Goal: Task Accomplishment & Management: Use online tool/utility

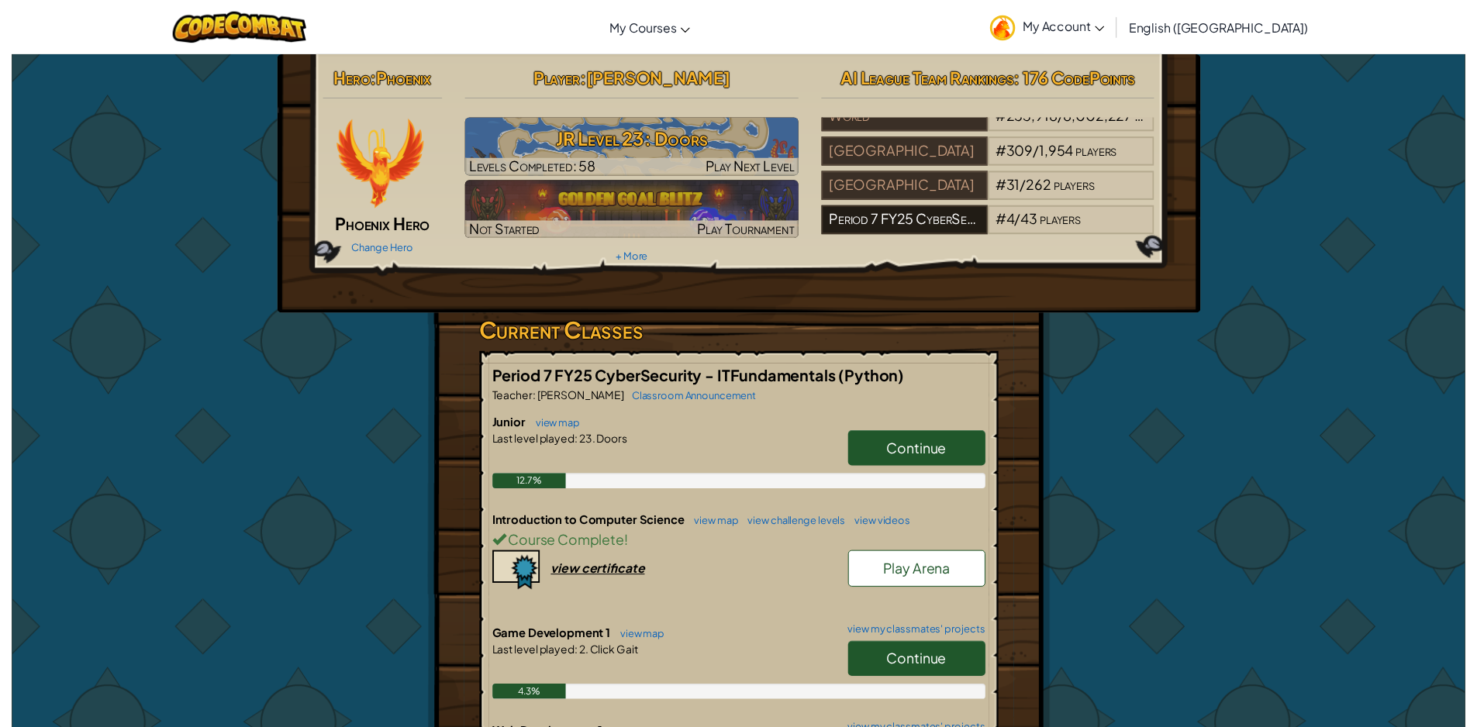
scroll to position [27, 0]
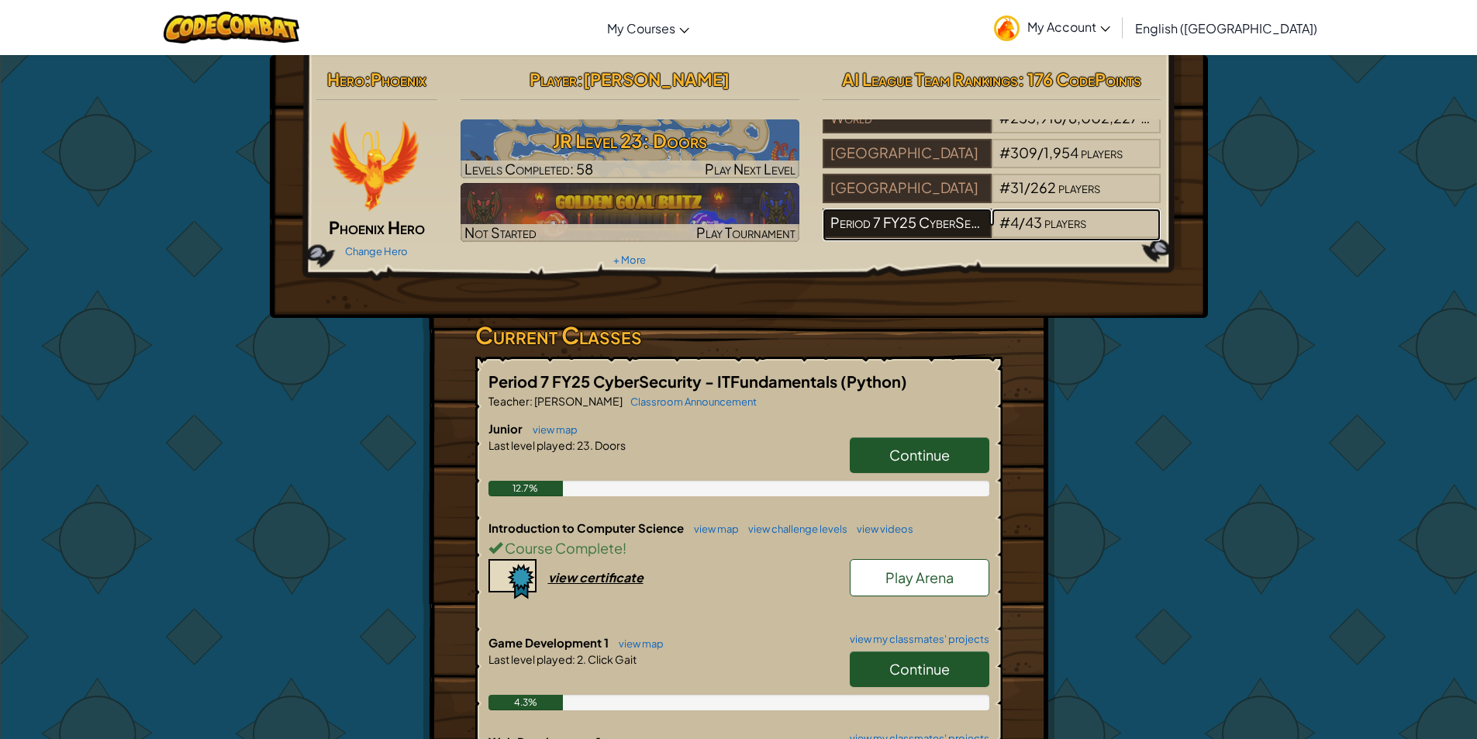
click at [953, 209] on div "Period 7 FY25 CyberSecurity - ITFundamentals" at bounding box center [907, 223] width 169 height 29
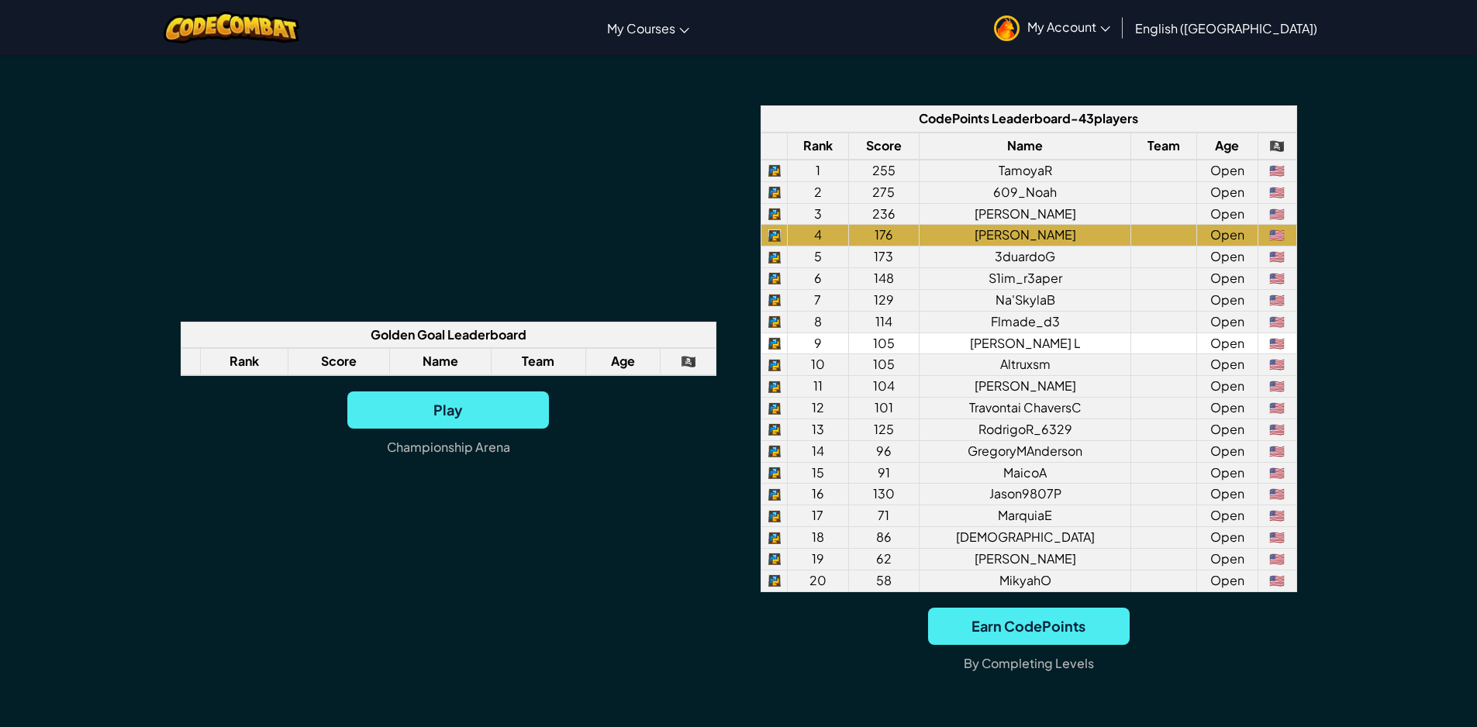
scroll to position [1163, 0]
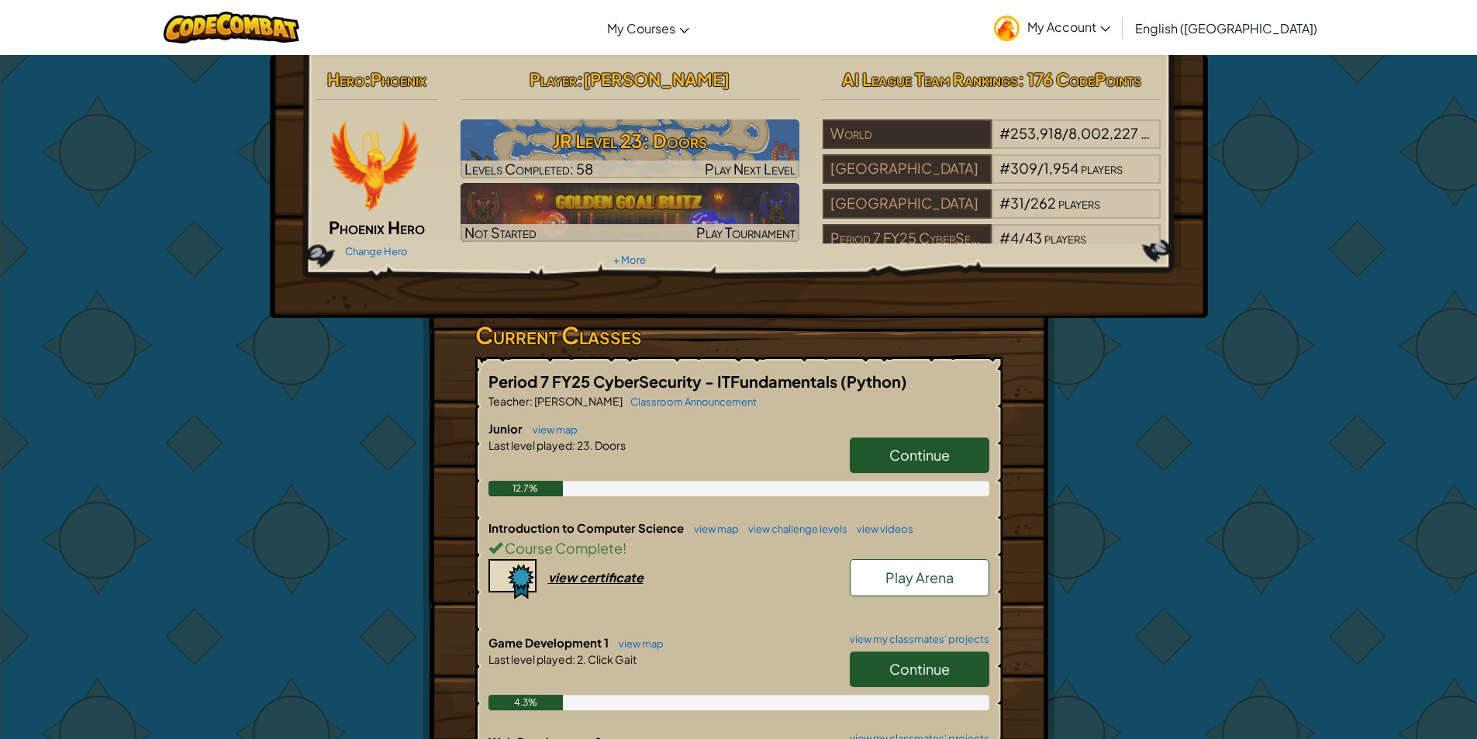
click at [876, 464] on link "Continue" at bounding box center [920, 455] width 140 height 36
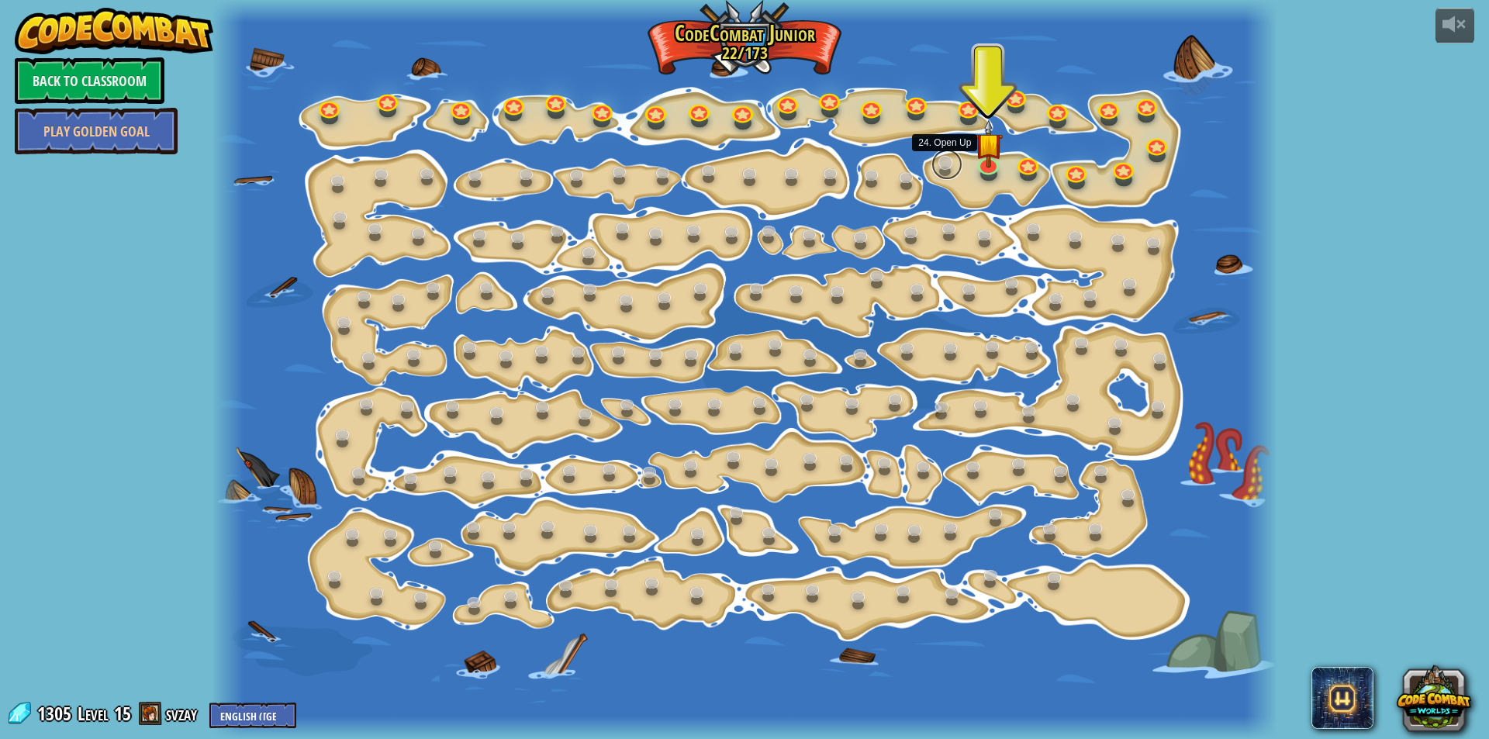
click at [943, 165] on link at bounding box center [946, 164] width 31 height 31
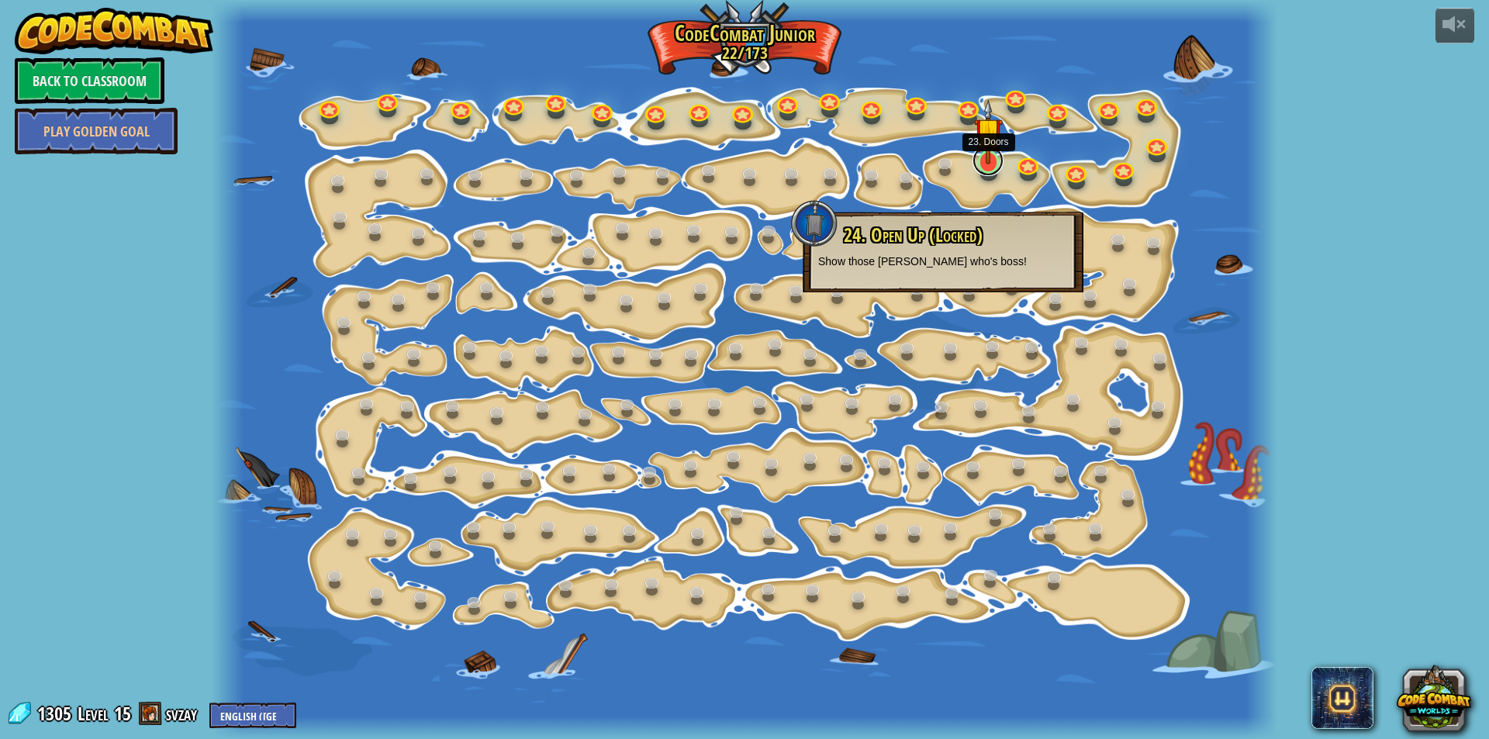
click at [984, 169] on link at bounding box center [987, 160] width 31 height 31
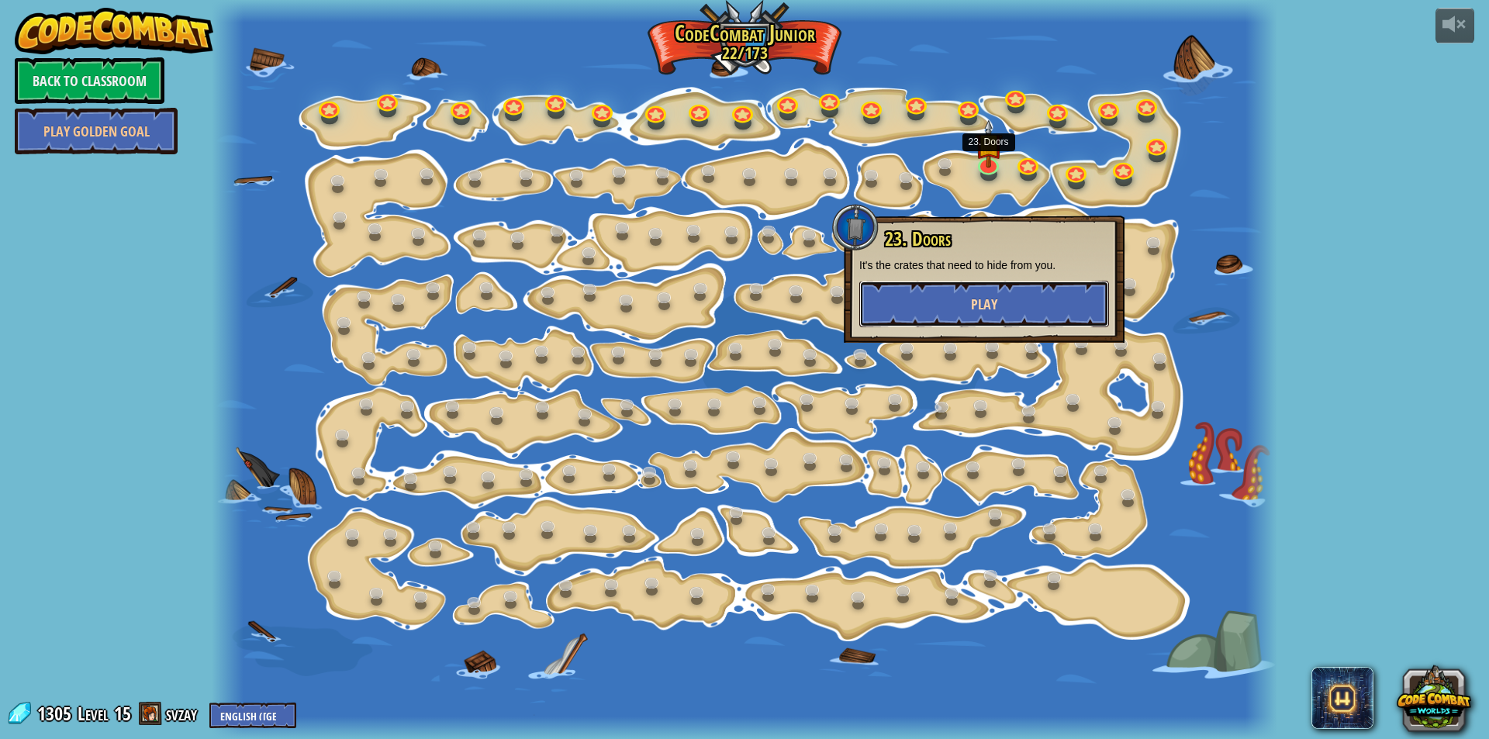
click at [989, 302] on span "Play" at bounding box center [984, 304] width 26 height 19
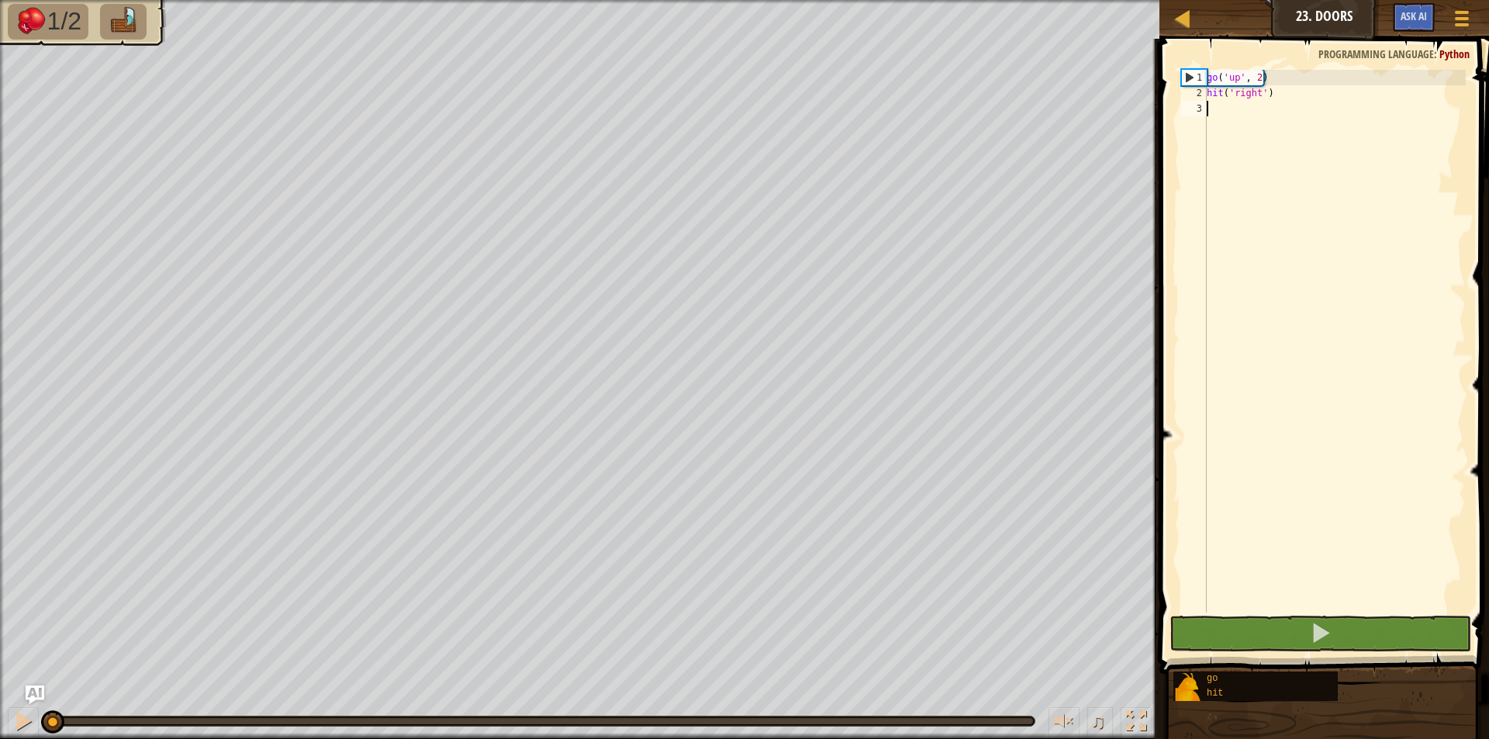
click at [1219, 107] on div "go ( 'up' , 2 ) hit ( 'right' )" at bounding box center [1334, 357] width 262 height 574
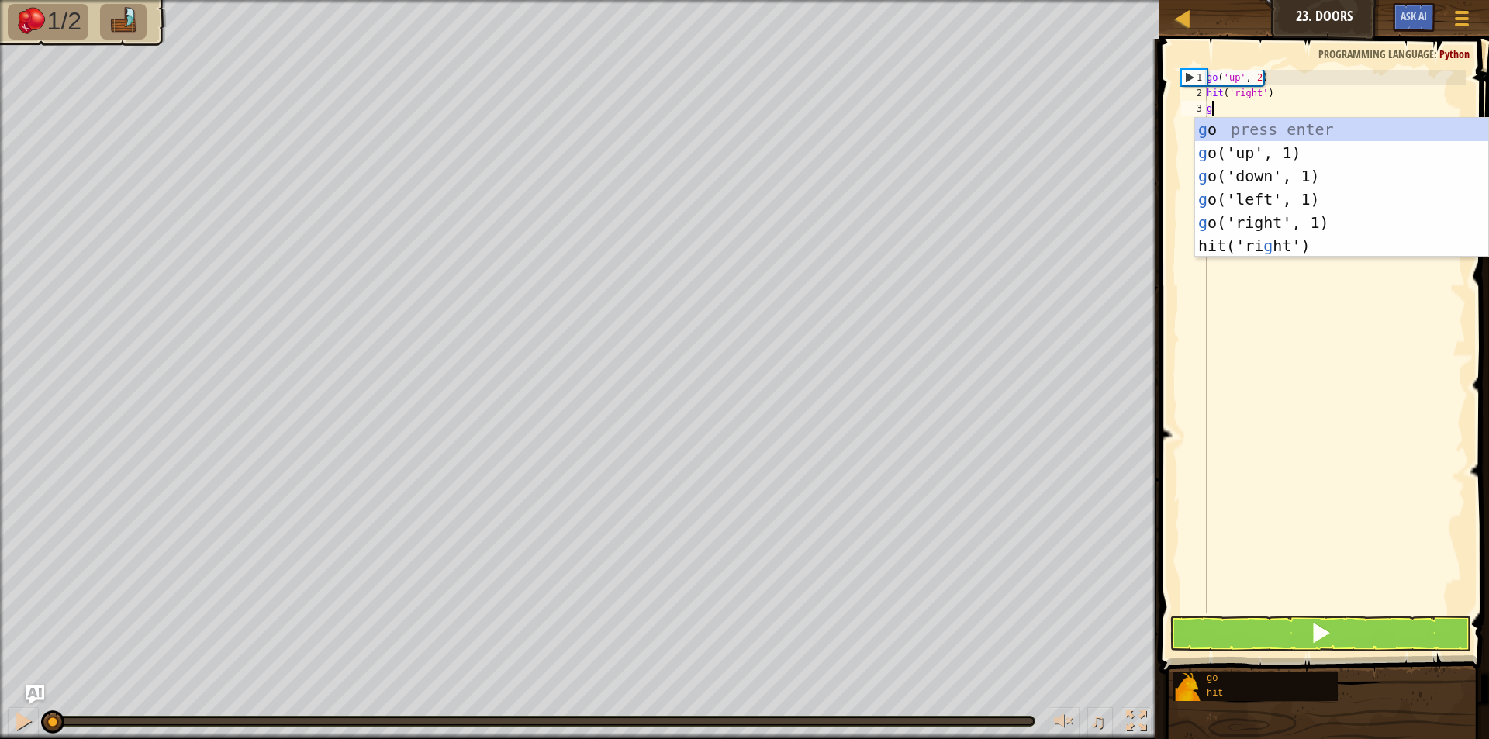
scroll to position [7, 0]
type textarea "go"
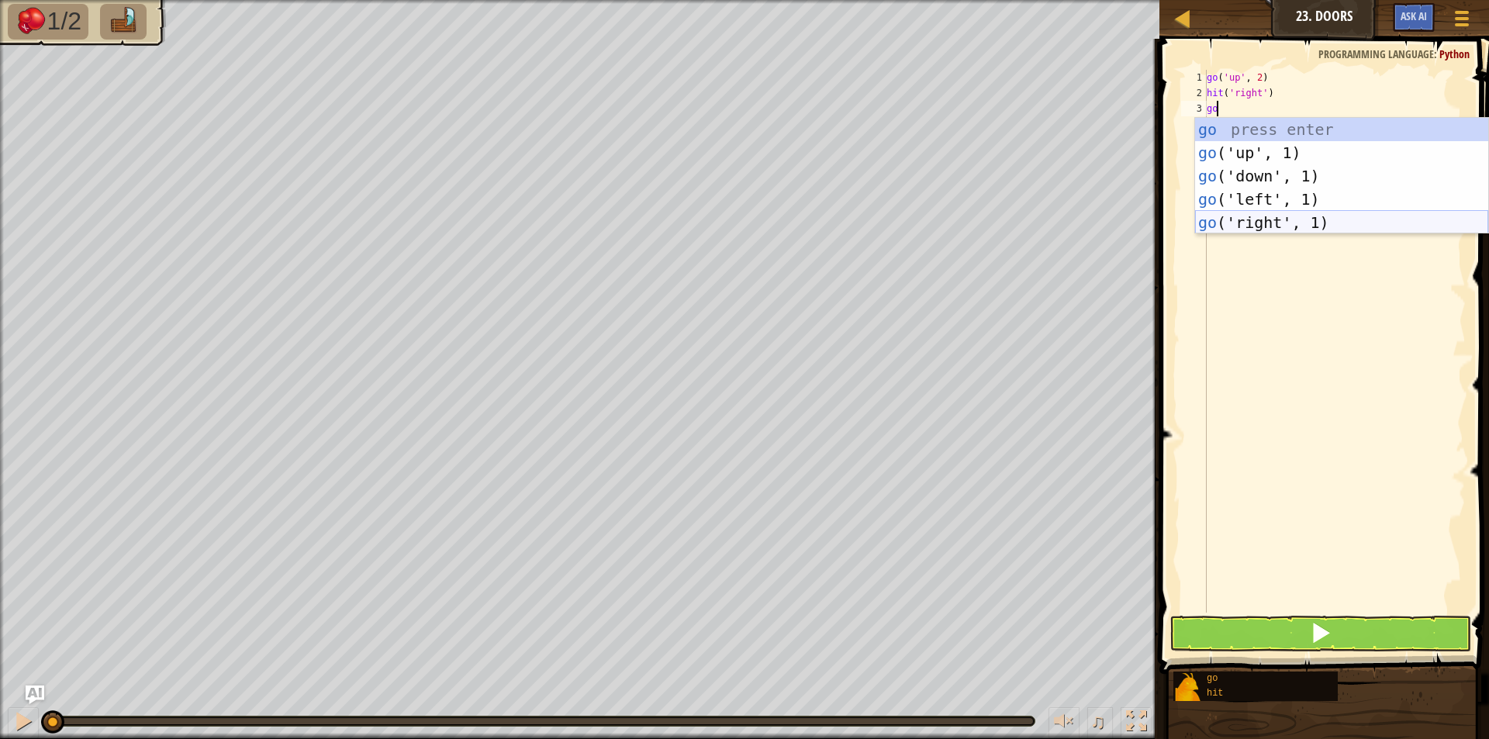
click at [1248, 217] on div "go press enter go ('up', 1) press enter go ('down', 1) press enter go ('left', …" at bounding box center [1341, 199] width 293 height 163
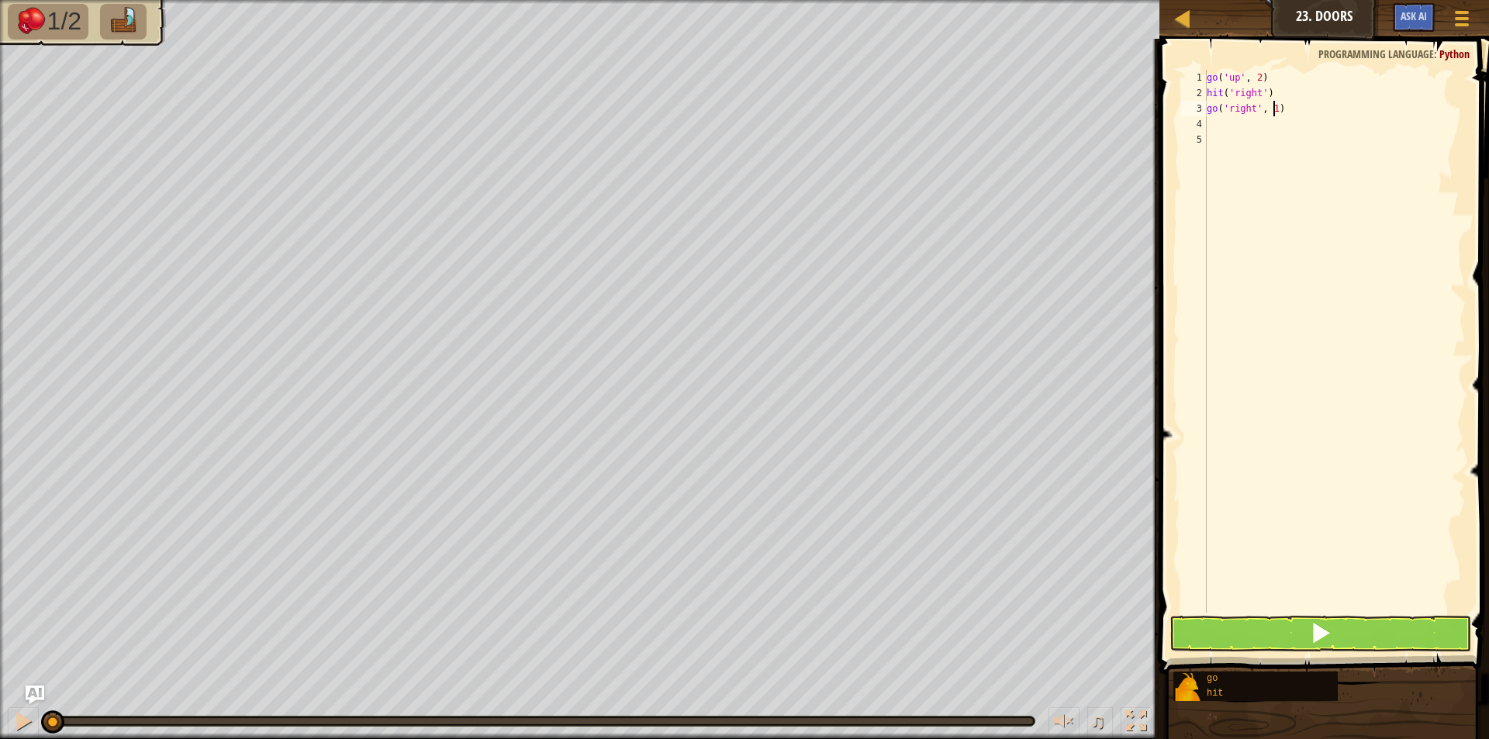
click at [1273, 112] on div "go ( 'up' , 2 ) hit ( 'right' ) go ( 'right' , 1 )" at bounding box center [1334, 357] width 262 height 574
type textarea "go('right', 2)"
click at [1259, 627] on button at bounding box center [1320, 634] width 302 height 36
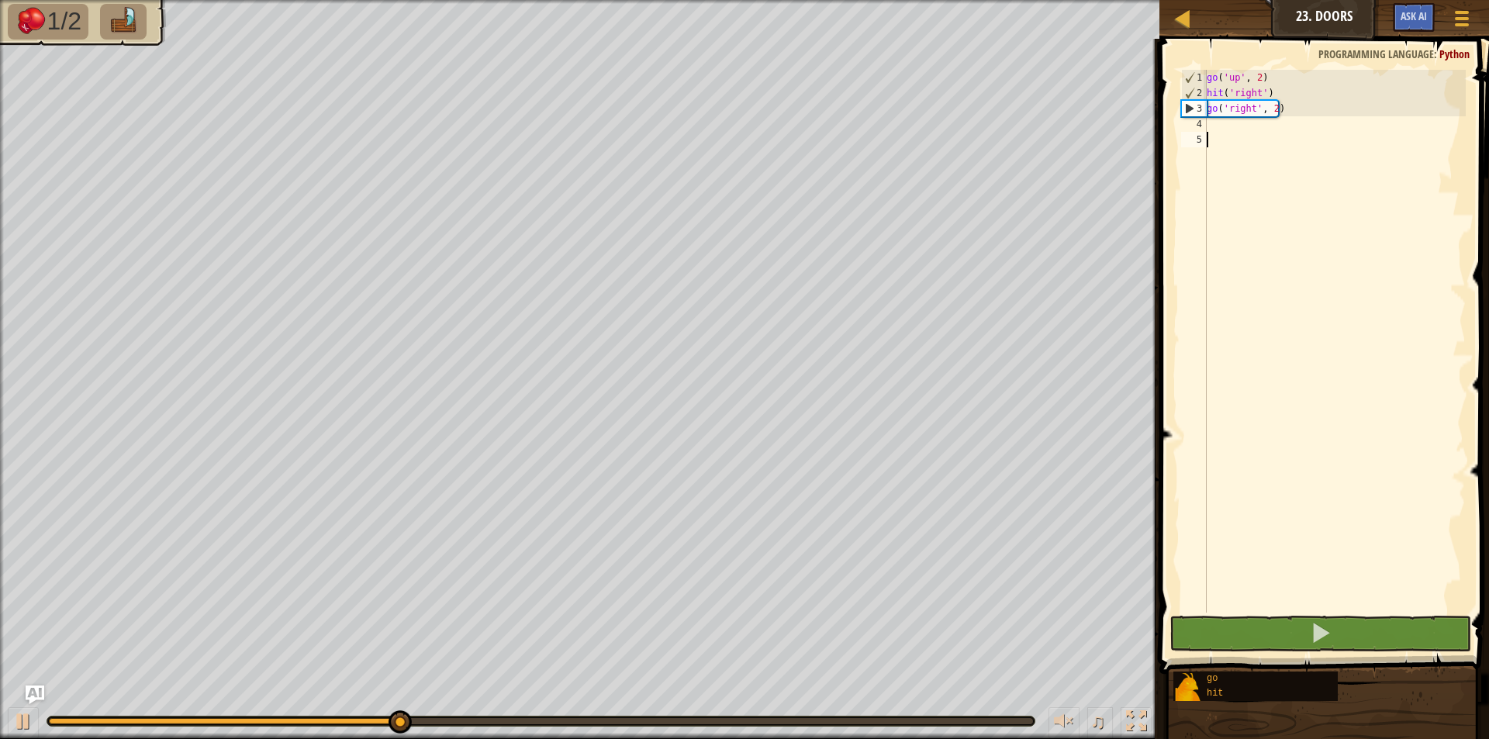
click at [1215, 133] on div "go ( 'up' , 2 ) hit ( 'right' ) go ( 'right' , 2 )" at bounding box center [1334, 357] width 262 height 574
click at [1216, 124] on div "go ( 'up' , 2 ) hit ( 'right' ) go ( 'right' , 2 )" at bounding box center [1334, 357] width 262 height 574
type textarea "d"
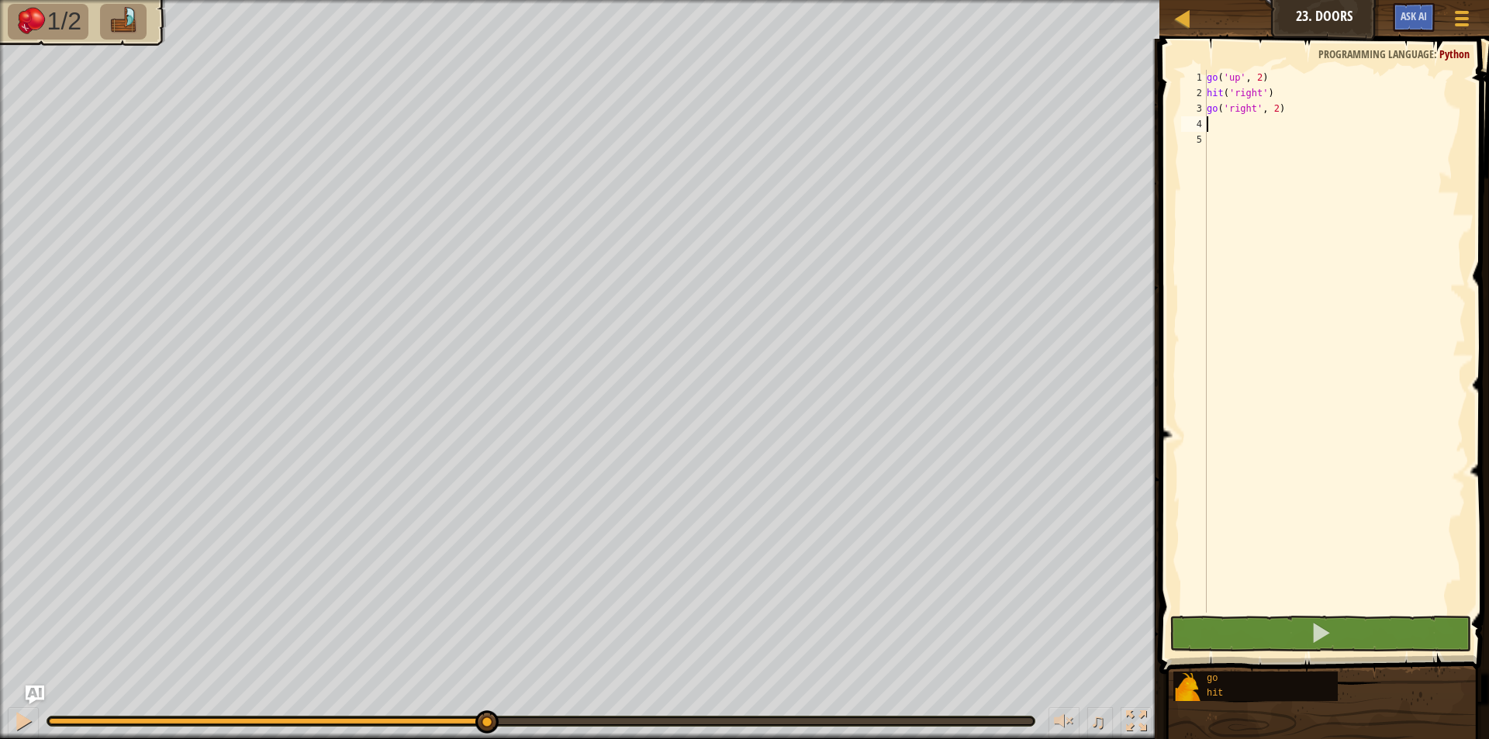
type textarea "g"
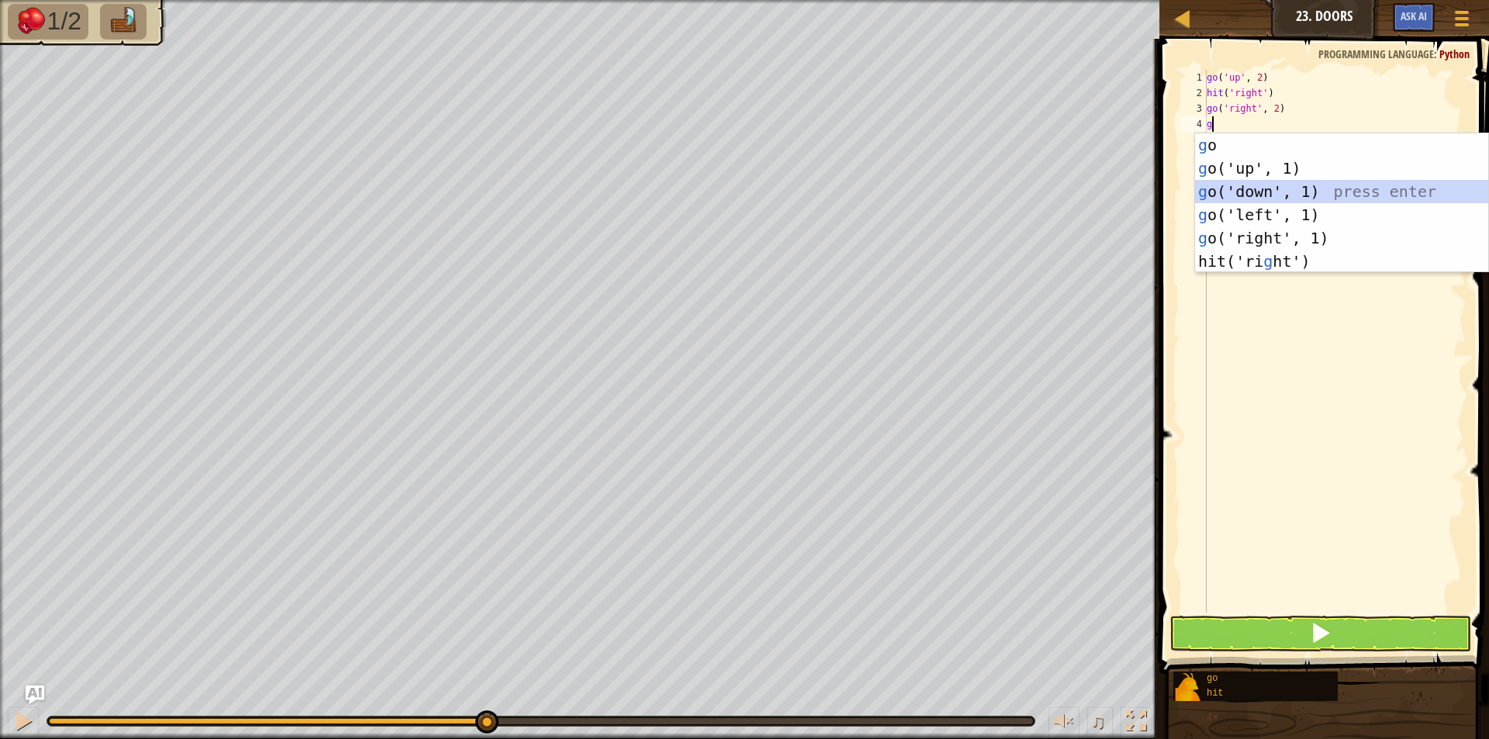
click at [1247, 198] on div "g o press enter g o('up', 1) press enter g o('down', 1) press enter g o('left',…" at bounding box center [1341, 226] width 293 height 186
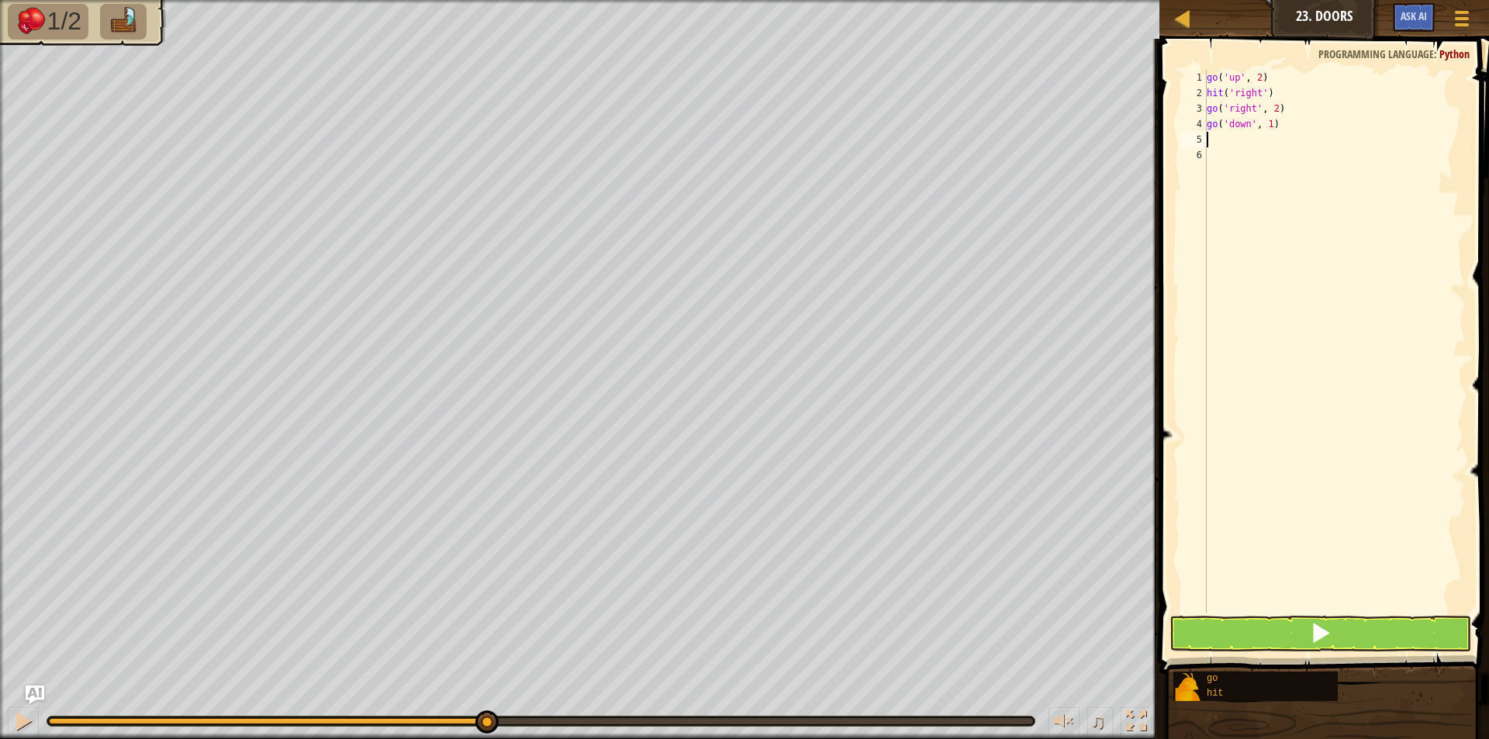
type textarea "h"
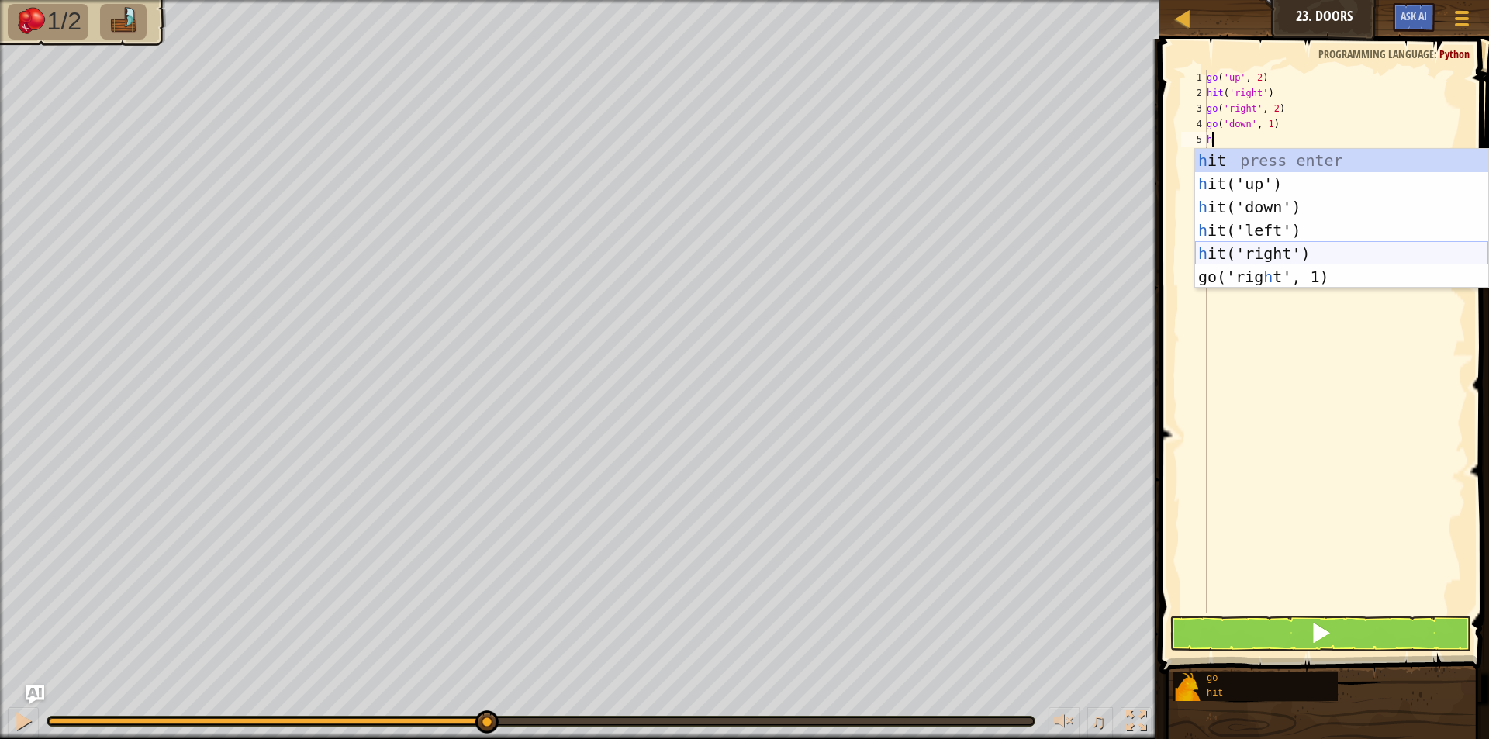
click at [1260, 254] on div "h it press enter h it('up') press enter h it('down') press enter h it('left') p…" at bounding box center [1341, 242] width 293 height 186
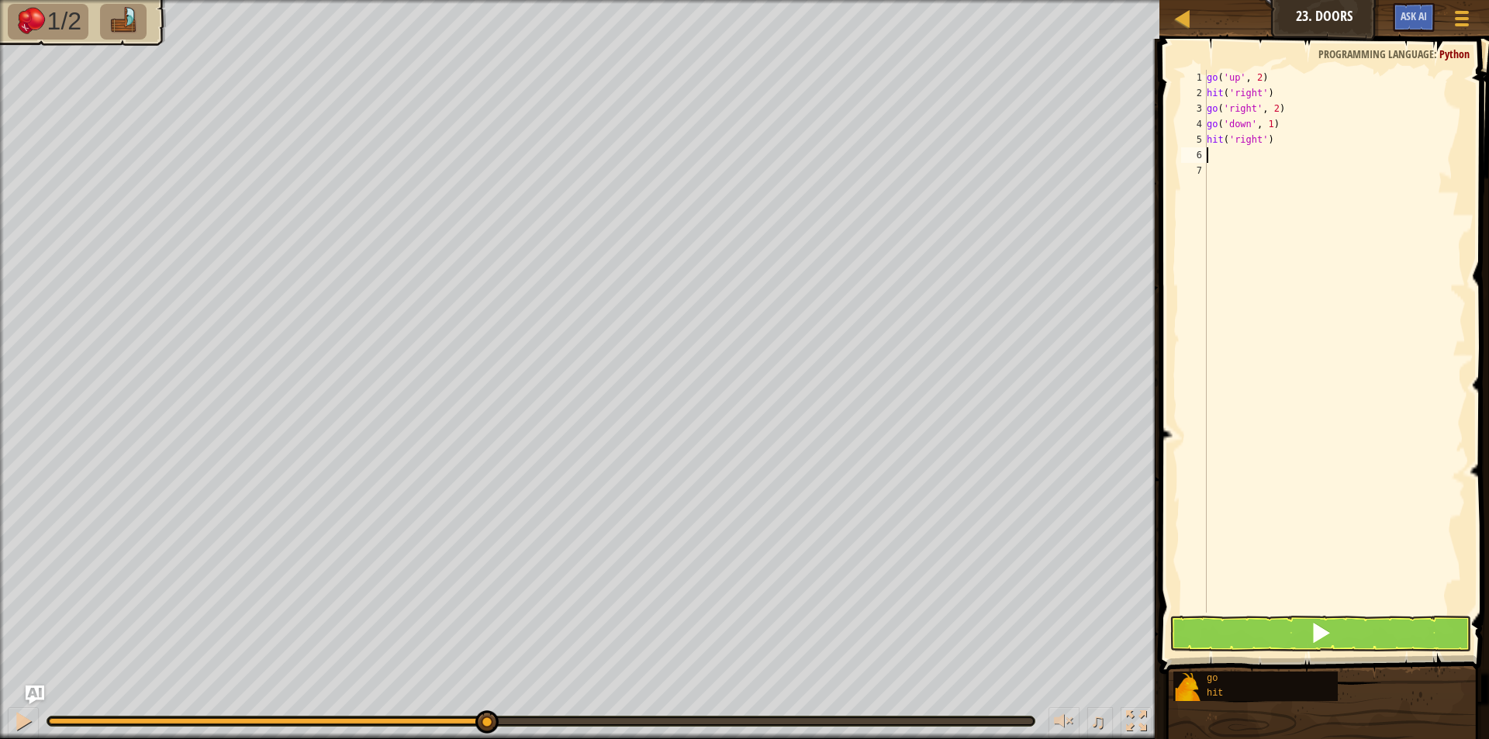
type textarea "g"
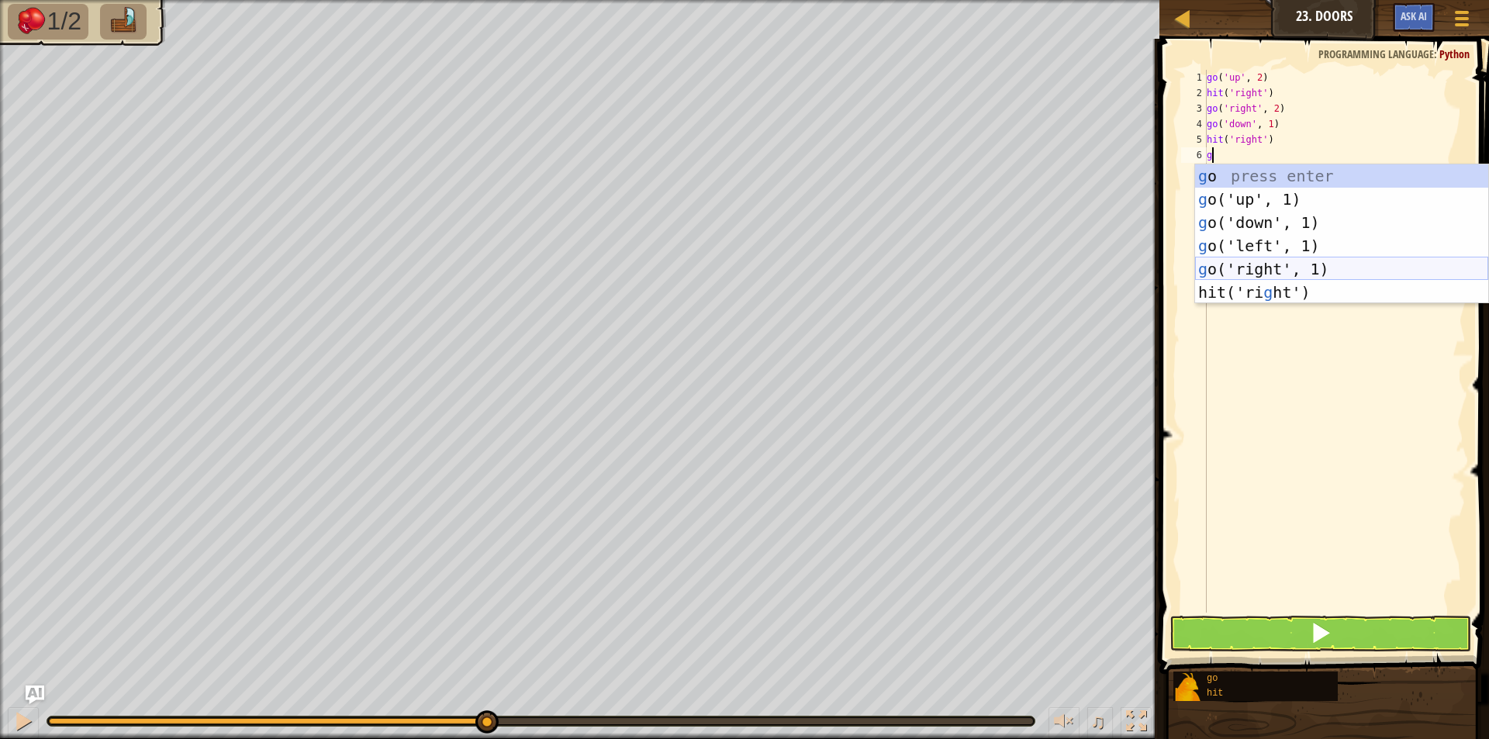
click at [1271, 262] on div "g o press enter g o('up', 1) press enter g o('down', 1) press enter g o('left',…" at bounding box center [1341, 257] width 293 height 186
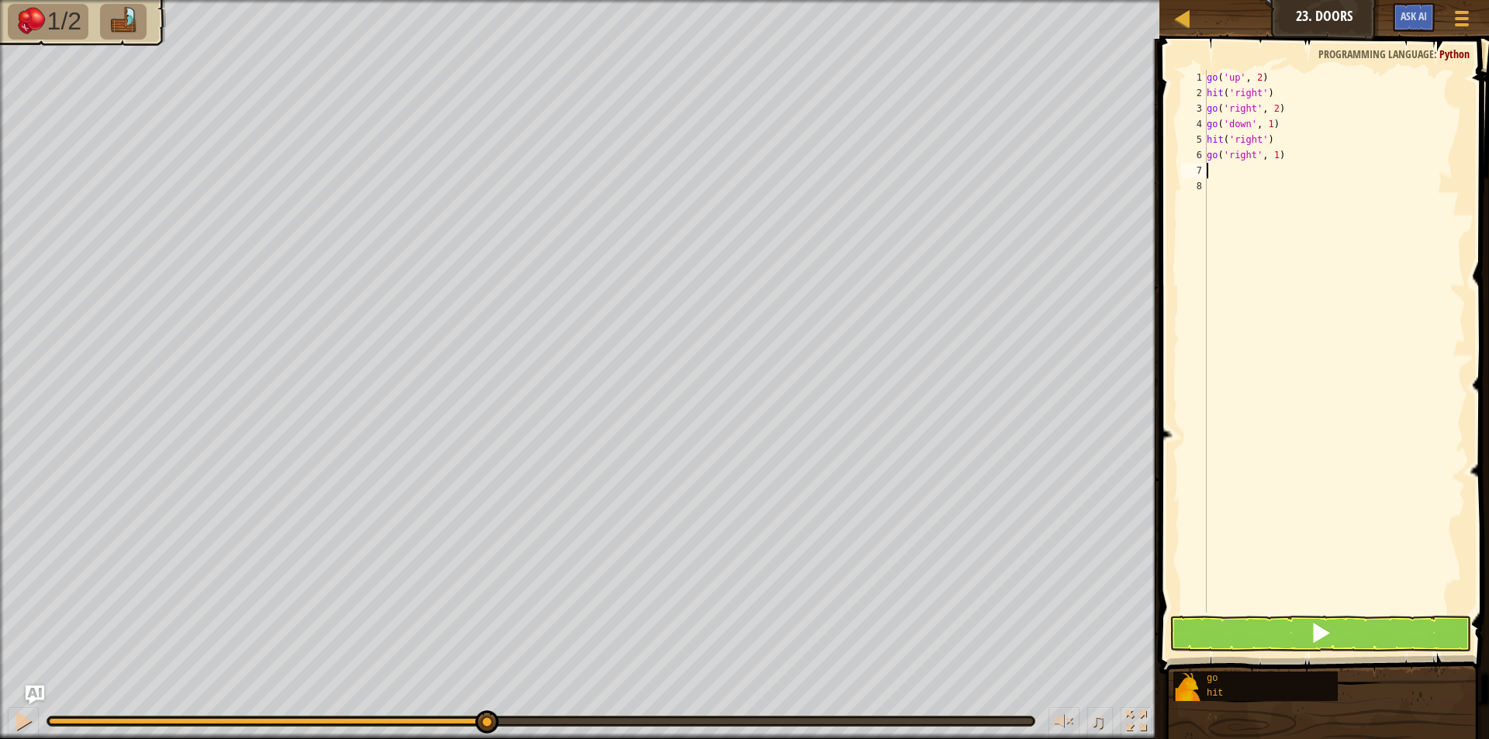
click at [1271, 162] on div "go ( 'up' , 2 ) hit ( 'right' ) go ( 'right' , 2 ) go ( 'down' , 1 ) hit ( 'rig…" at bounding box center [1334, 357] width 262 height 574
type textarea "go('right', 2)"
click at [1240, 172] on div "go ( 'up' , 2 ) hit ( 'right' ) go ( 'right' , 2 ) go ( 'down' , 1 ) hit ( 'rig…" at bounding box center [1334, 357] width 262 height 574
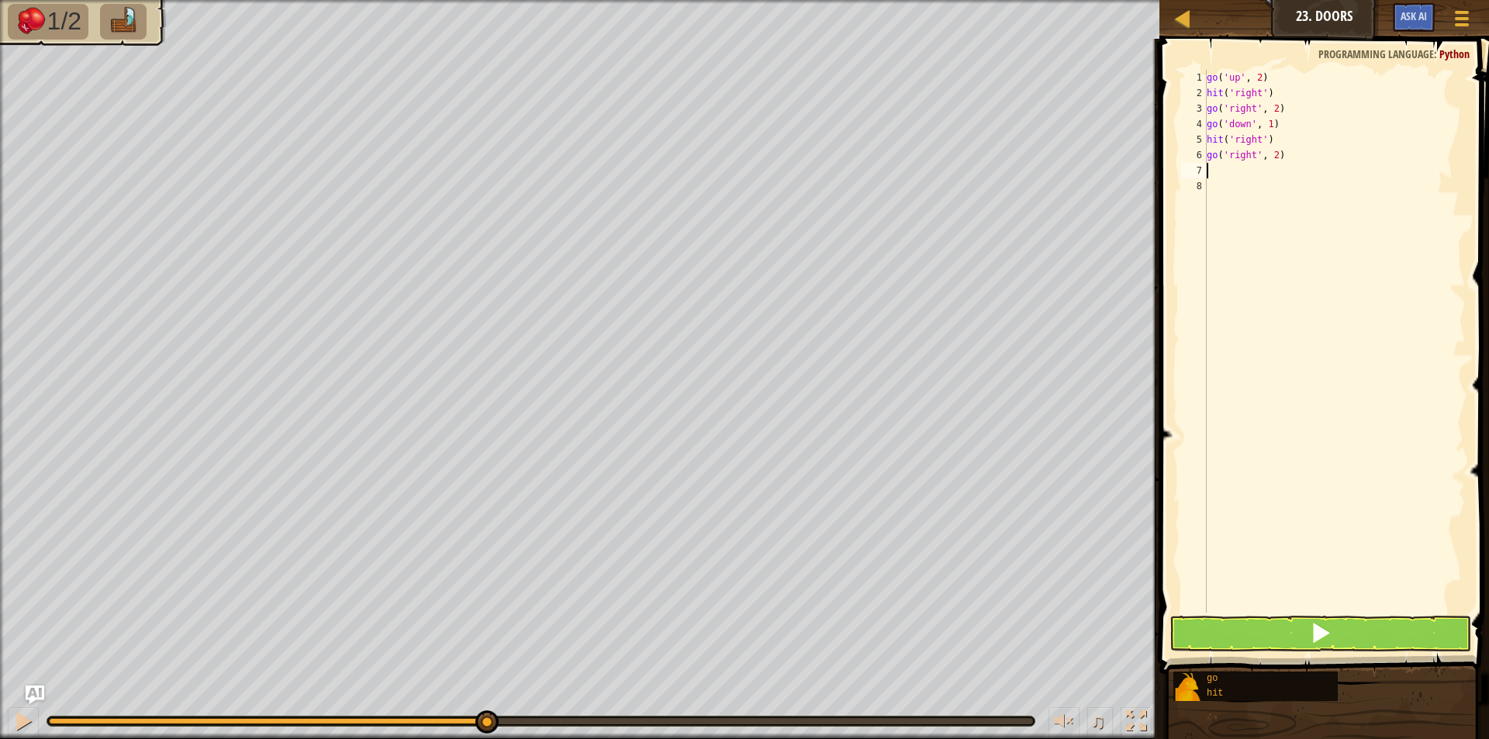
type textarea "g"
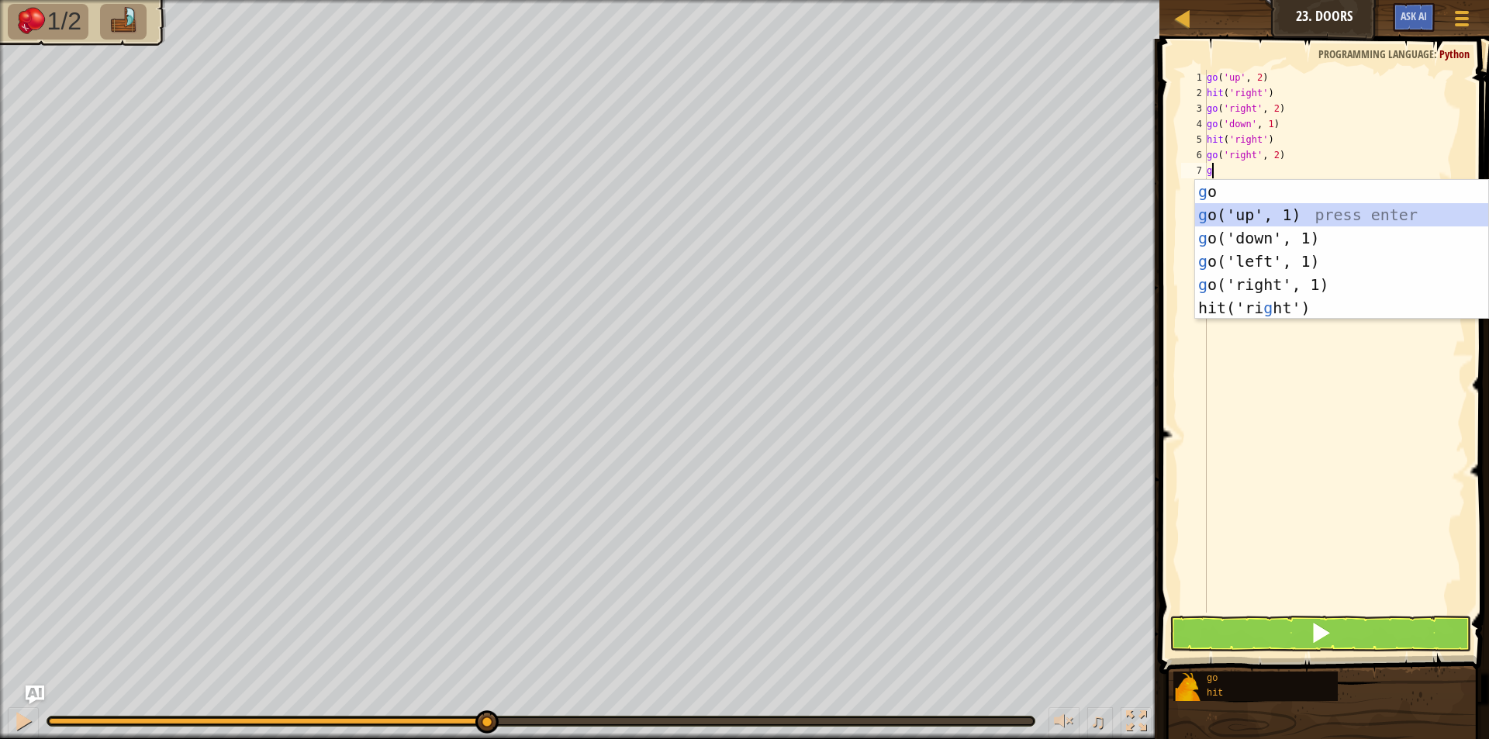
click at [1254, 209] on div "g o press enter g o('up', 1) press enter g o('down', 1) press enter g o('left',…" at bounding box center [1341, 273] width 293 height 186
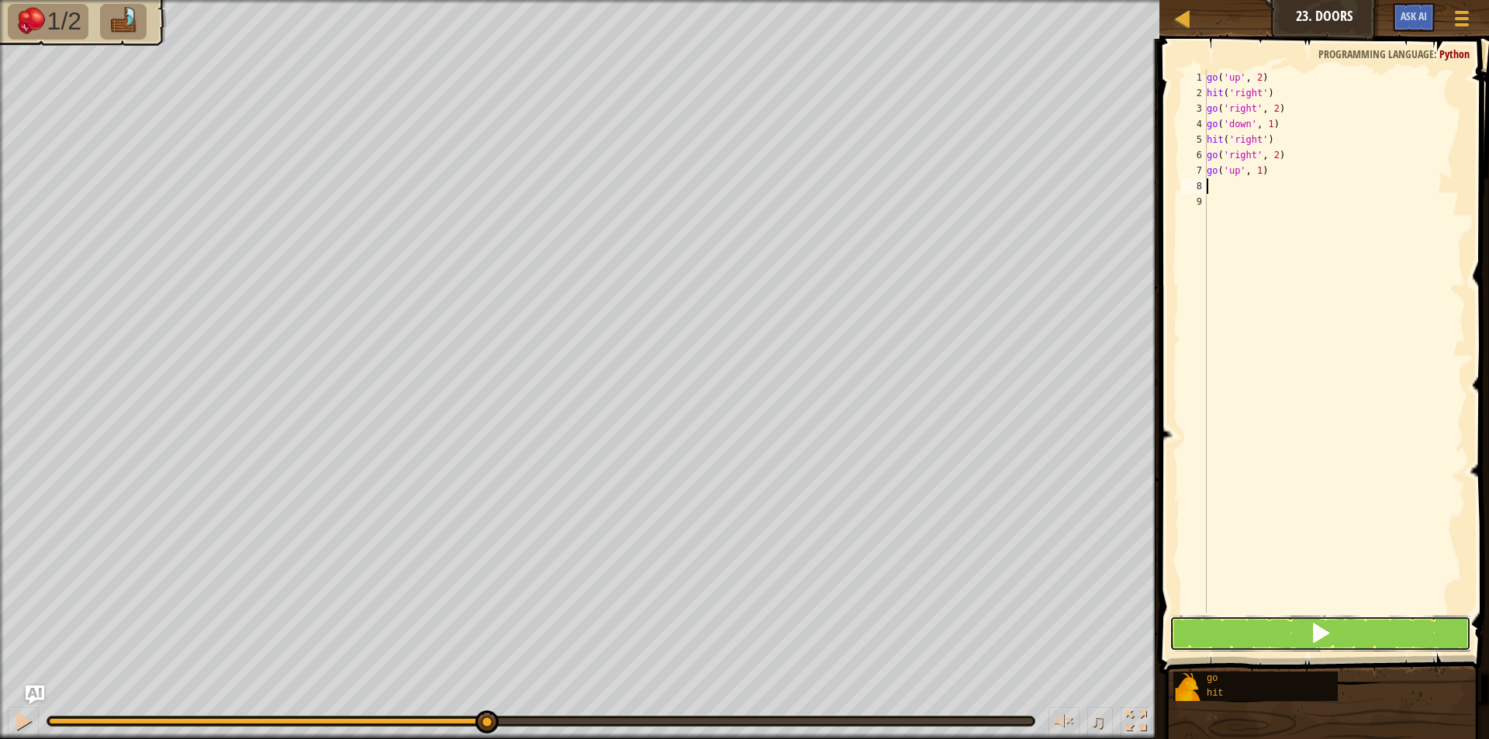
click at [1302, 625] on button at bounding box center [1320, 634] width 302 height 36
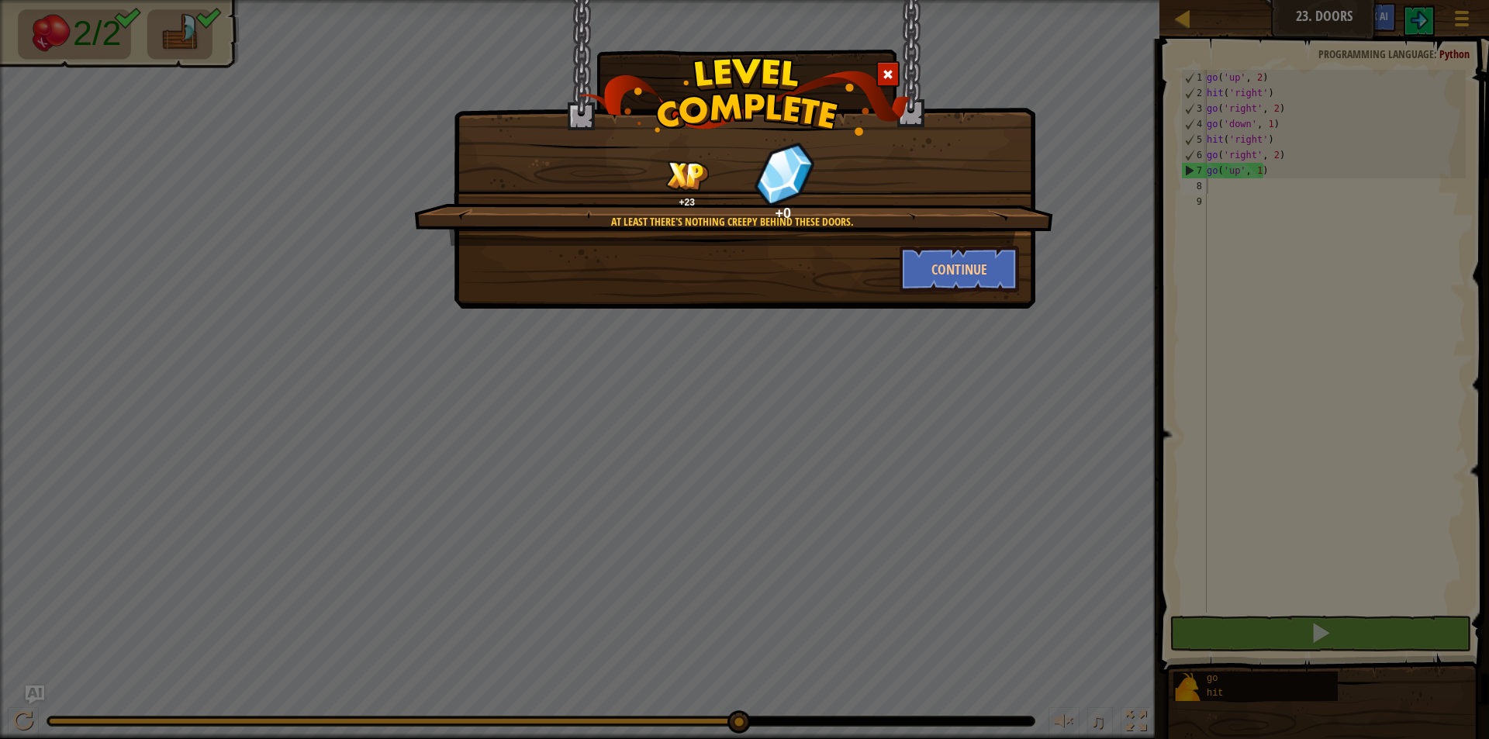
drag, startPoint x: 1309, startPoint y: 425, endPoint x: 1274, endPoint y: 413, distance: 36.8
drag, startPoint x: 1274, startPoint y: 413, endPoint x: 1002, endPoint y: 271, distance: 307.2
click at [1002, 271] on button "Continue" at bounding box center [959, 269] width 120 height 47
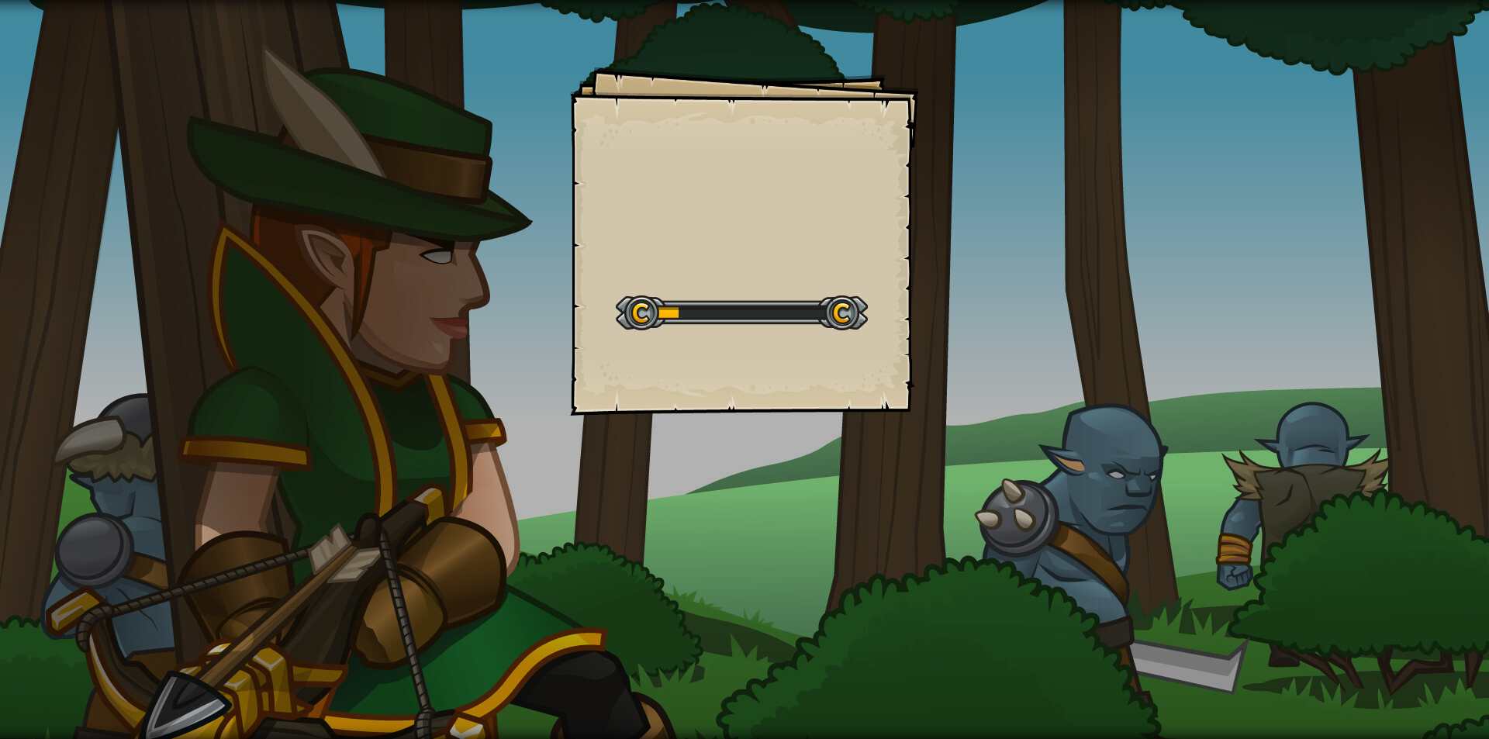
click at [1002, 271] on div "Goals Start Level Error loading from server. Try refreshing the page. You'll ne…" at bounding box center [744, 369] width 1489 height 739
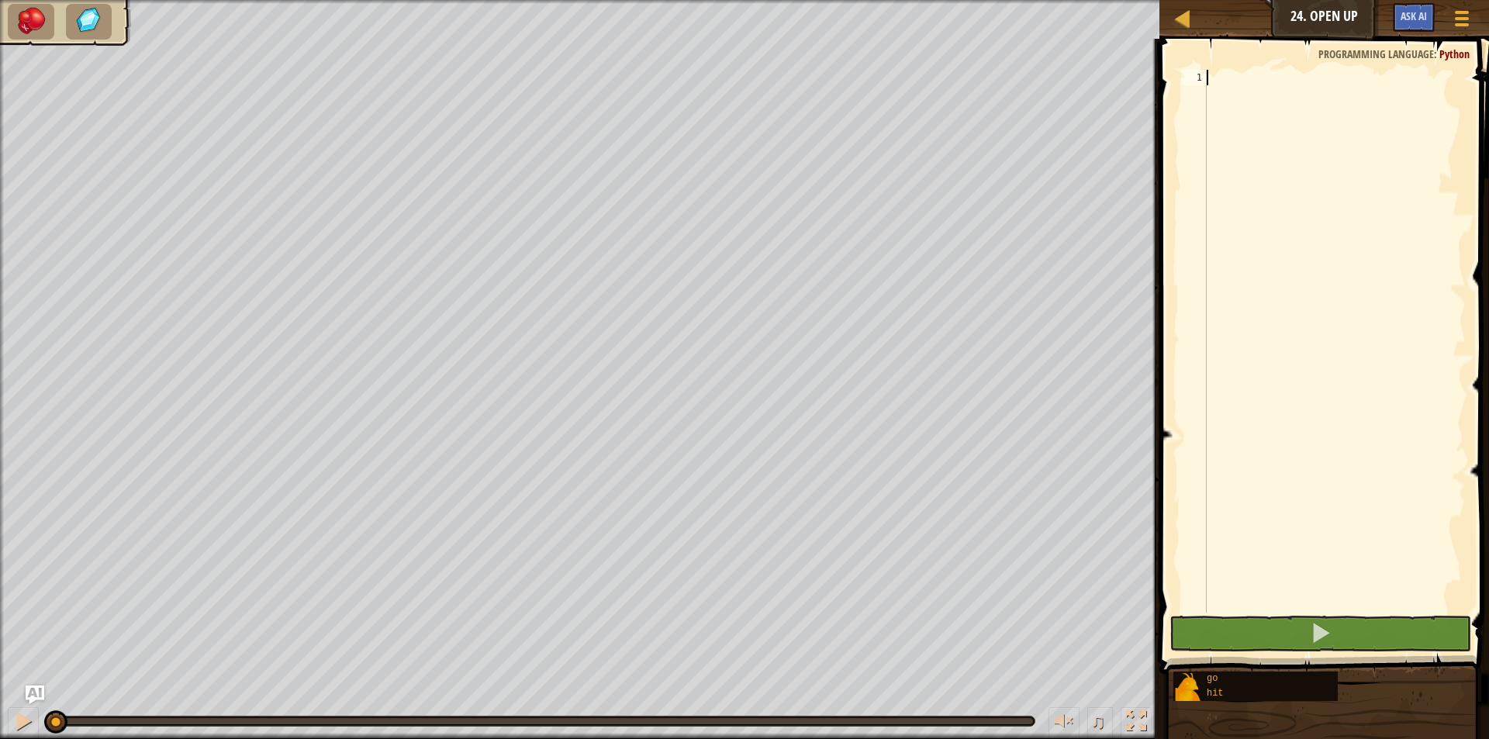
click at [1236, 88] on div at bounding box center [1334, 357] width 262 height 574
type textarea "g"
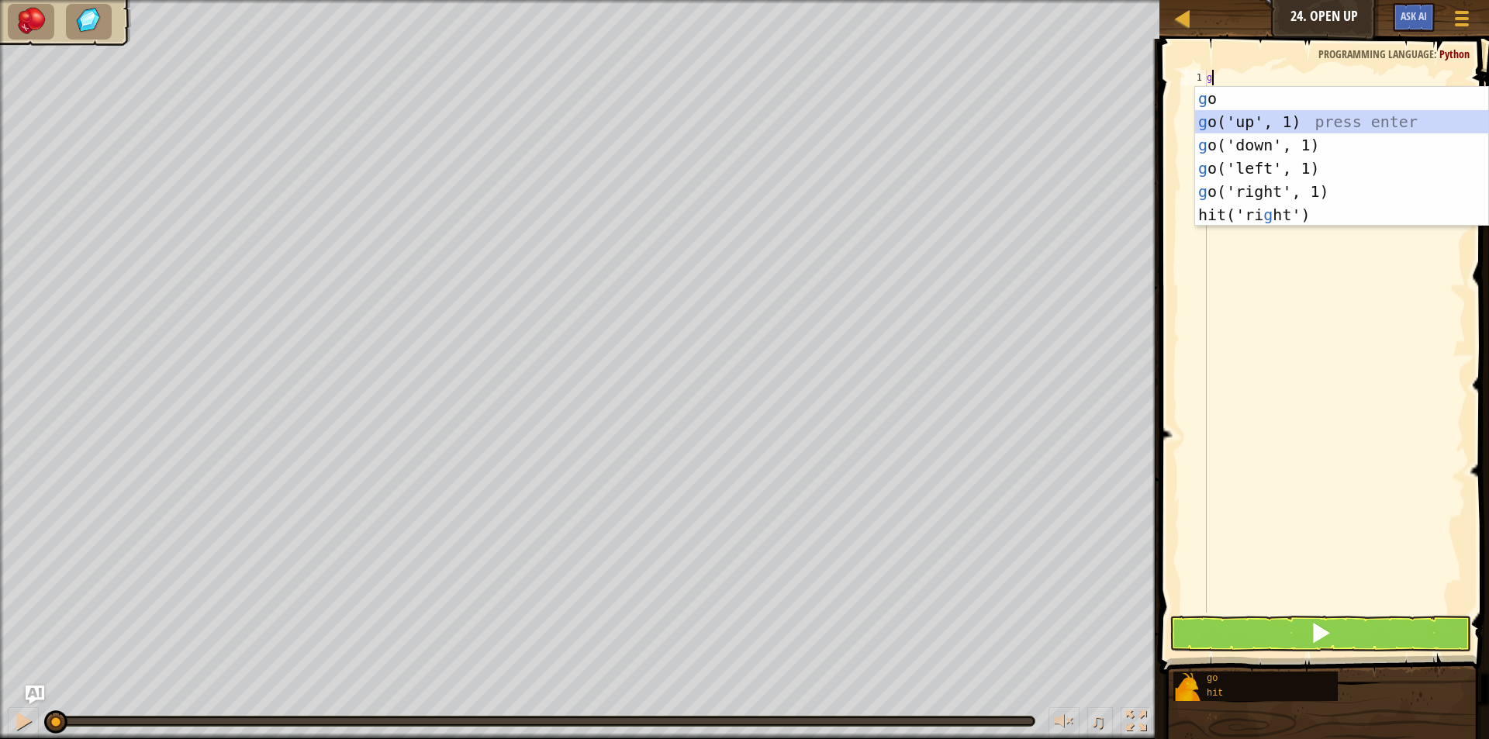
click at [1257, 131] on div "g o press enter g o('up', 1) press enter g o('down', 1) press enter g o('left',…" at bounding box center [1341, 180] width 293 height 186
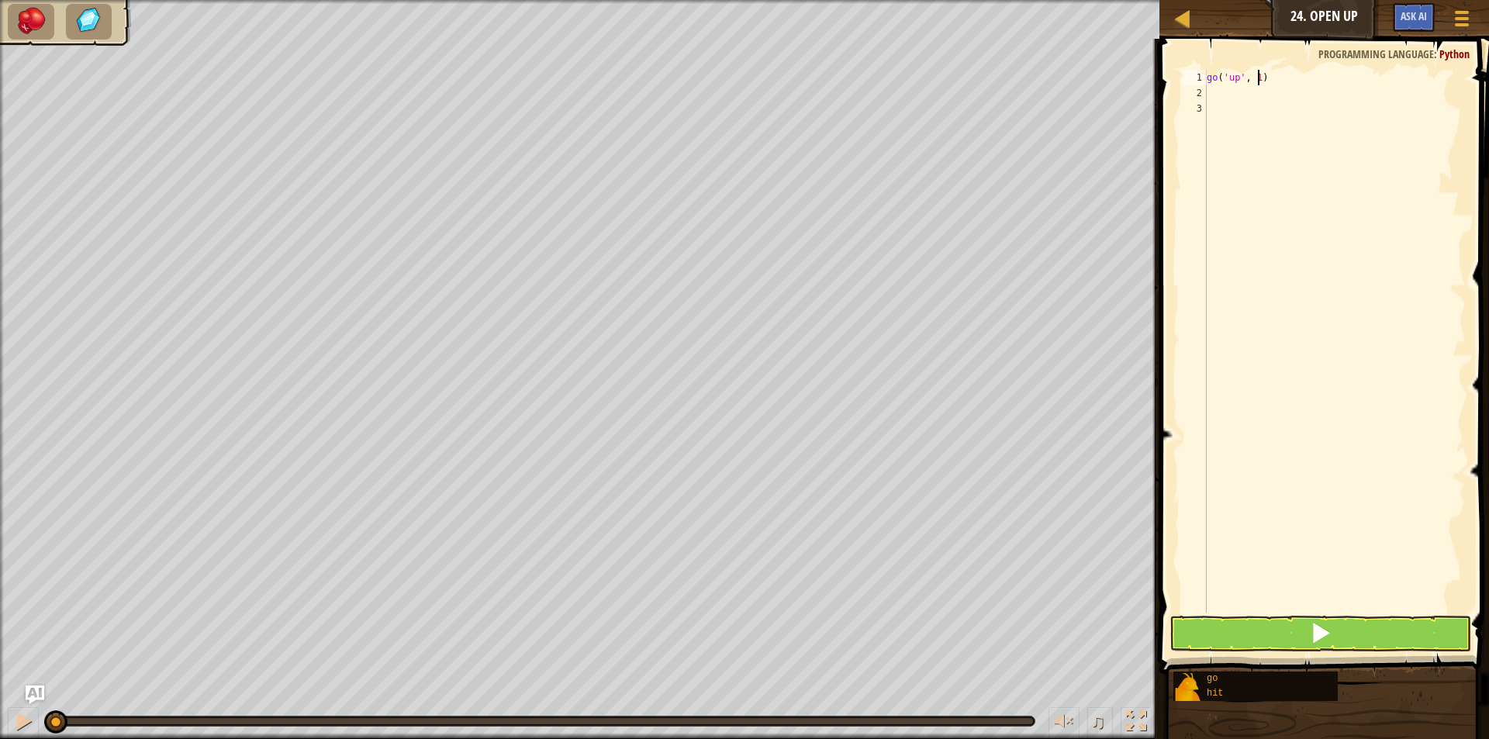
click at [1260, 80] on div "go ( 'up' , 1 )" at bounding box center [1334, 357] width 262 height 574
type textarea "go('up', 1)"
click at [1209, 93] on div "go ( 'up' , 1 )" at bounding box center [1334, 357] width 262 height 574
type textarea "g"
type textarea "h"
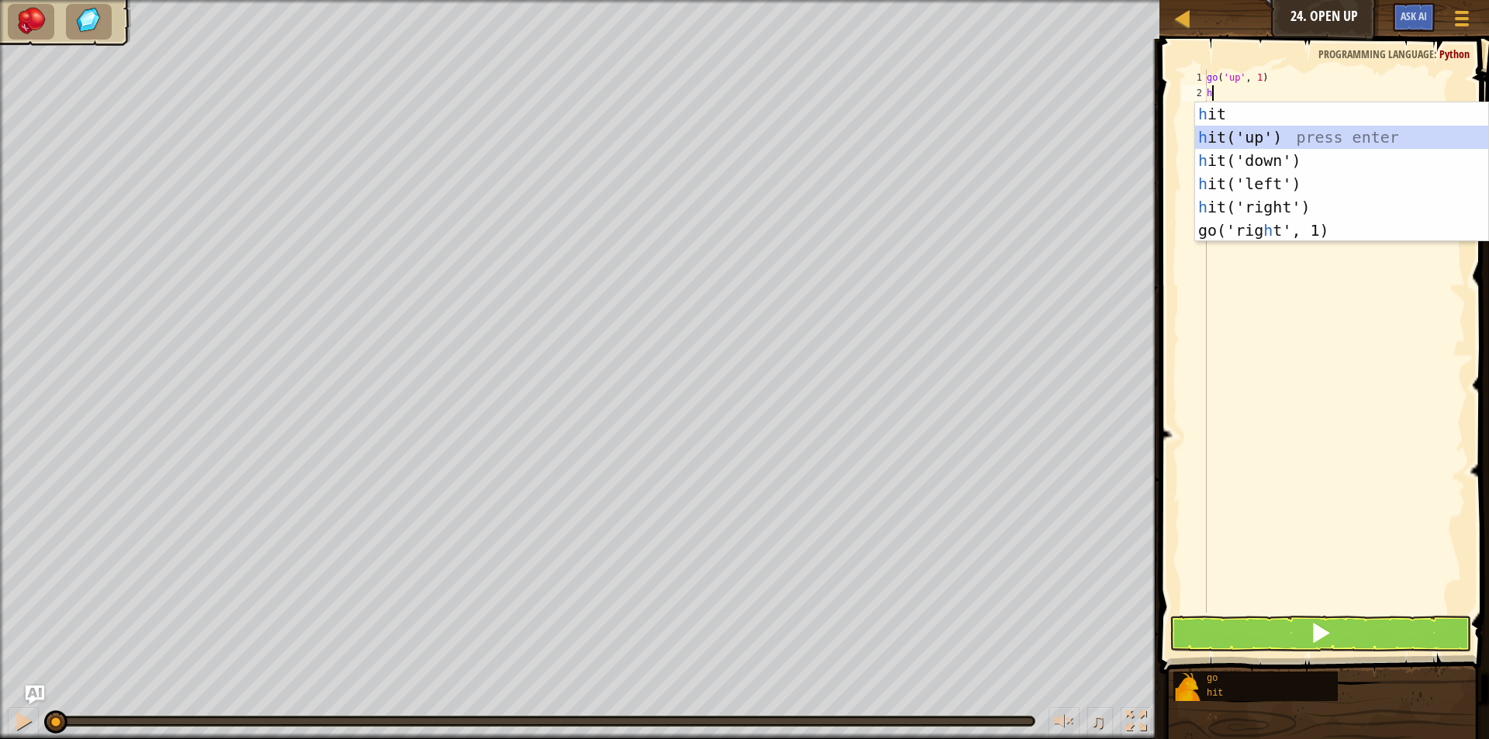
click at [1268, 143] on div "h it press enter h it('up') press enter h it('down') press enter h it('left') p…" at bounding box center [1341, 195] width 293 height 186
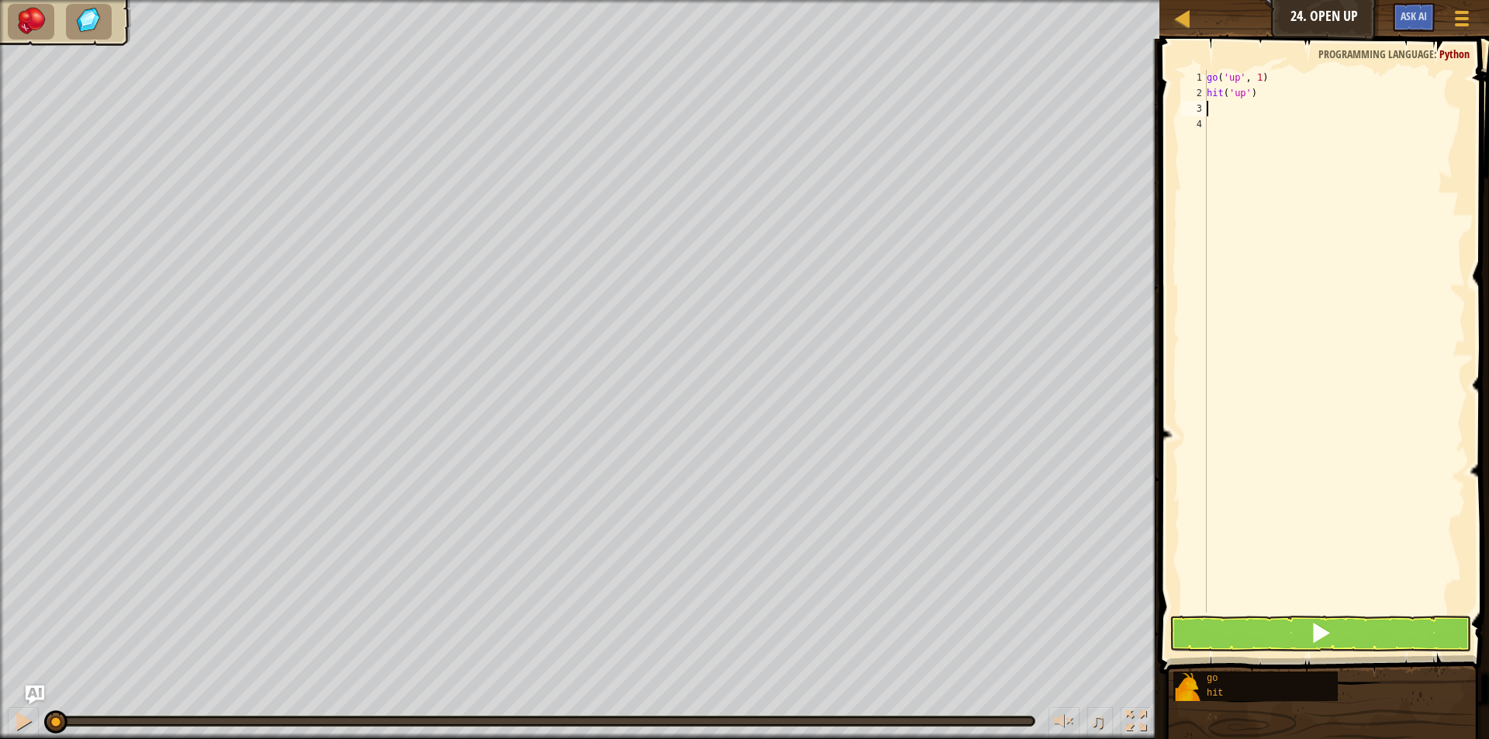
click at [1255, 115] on div "go ( 'up' , 1 ) hit ( 'up' )" at bounding box center [1334, 357] width 262 height 574
type textarea "g"
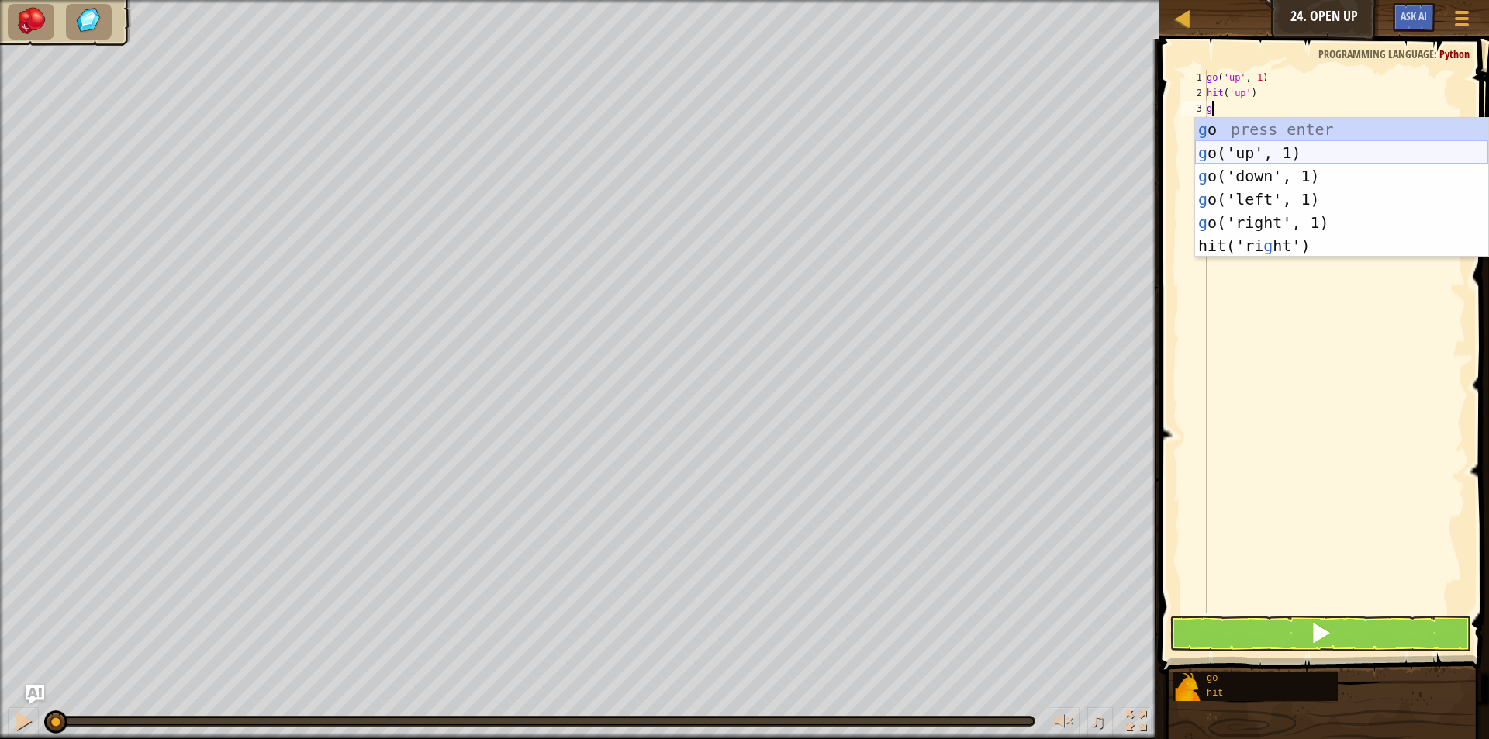
click at [1264, 144] on div "g o press enter g o('up', 1) press enter g o('down', 1) press enter g o('left',…" at bounding box center [1341, 211] width 293 height 186
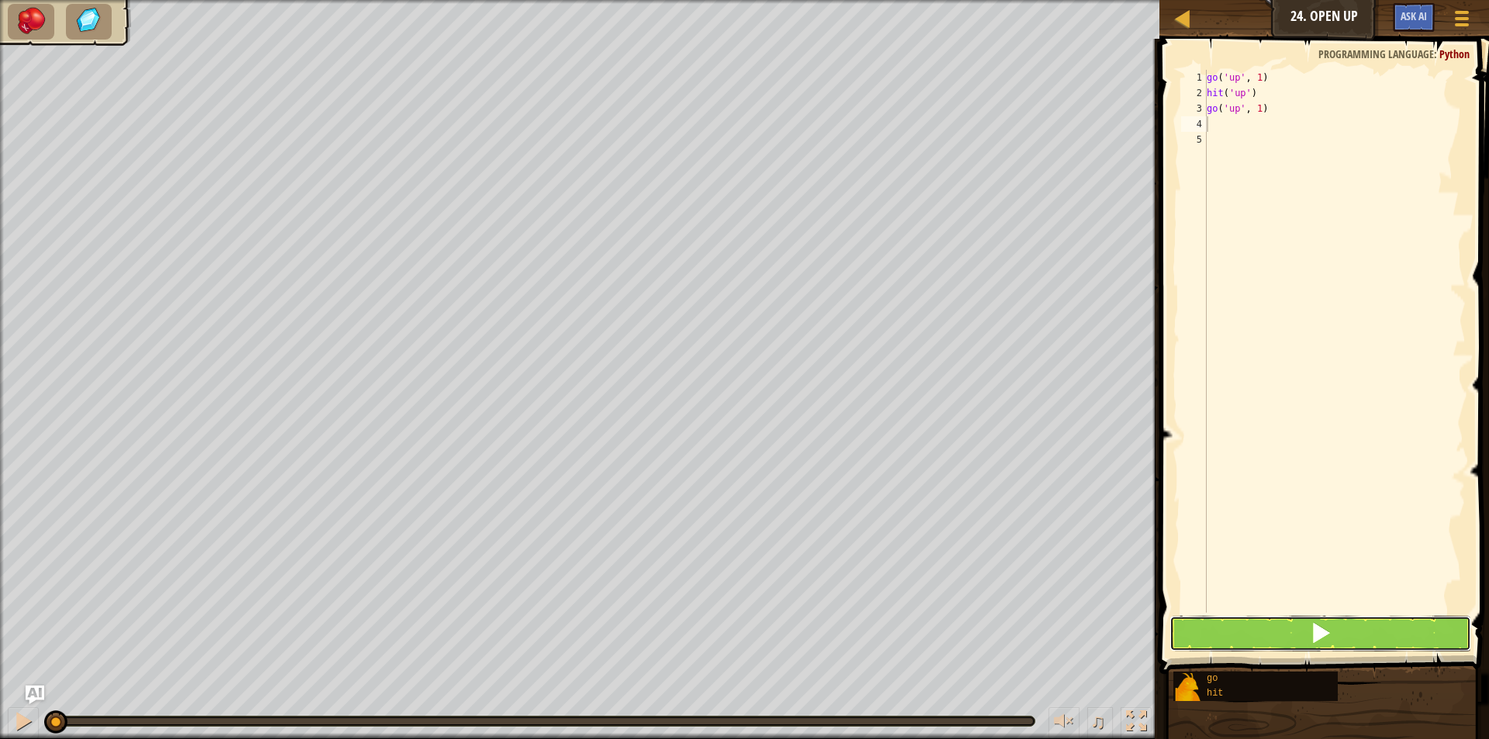
click at [1240, 622] on button at bounding box center [1320, 634] width 302 height 36
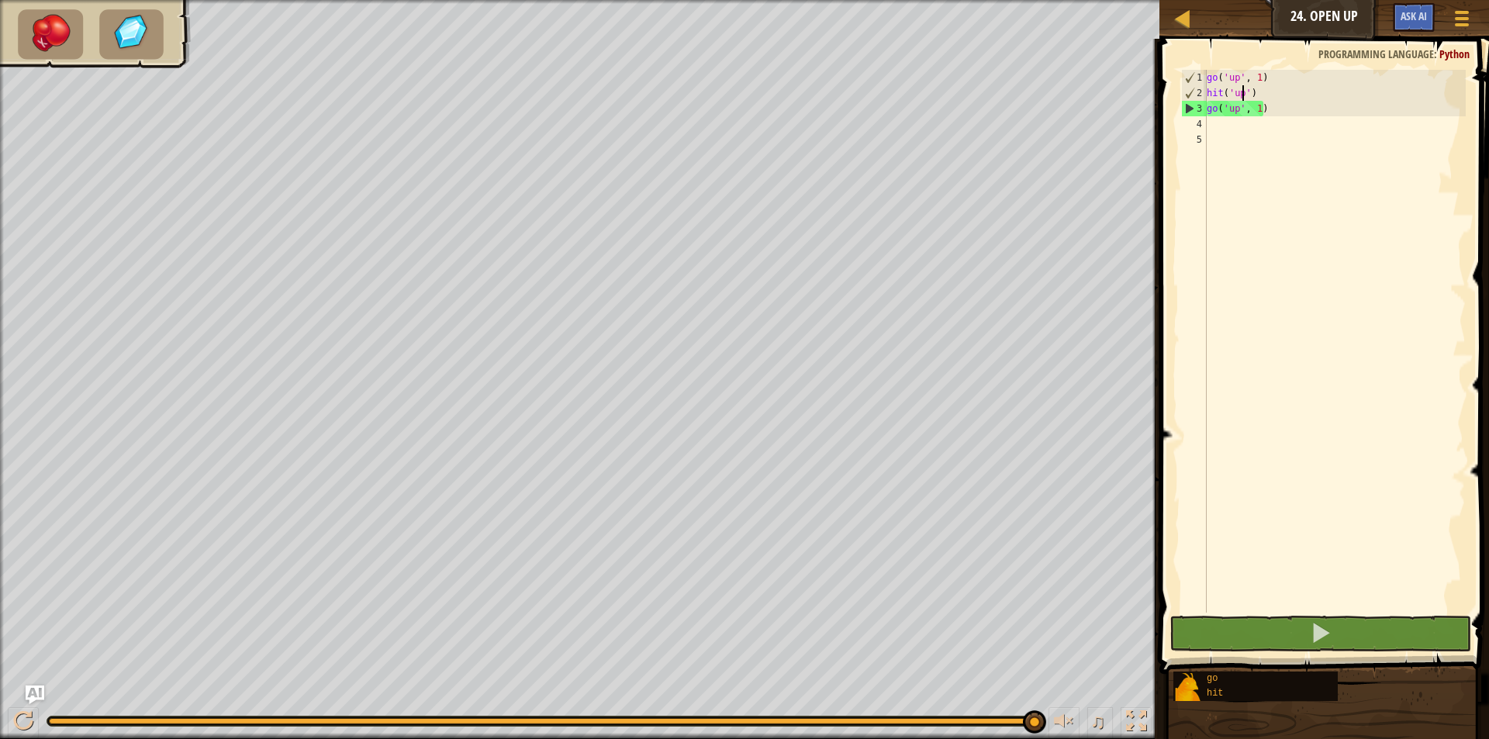
click at [1241, 98] on div "go ( 'up' , 1 ) hit ( 'up' ) go ( 'up' , 1 )" at bounding box center [1334, 357] width 262 height 574
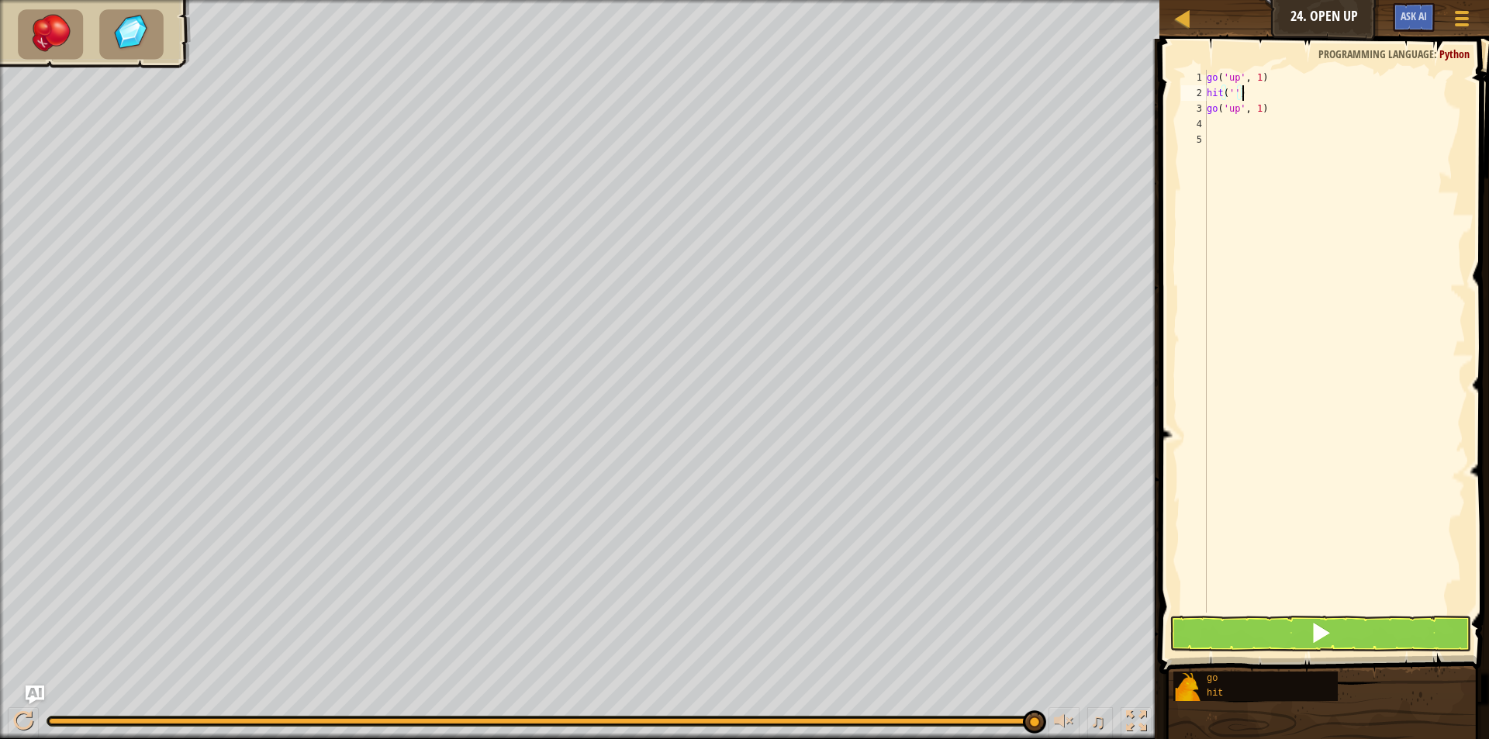
click at [1240, 98] on div "go ( 'up' , 1 ) hit ( '' ) go ( 'up' , 1 )" at bounding box center [1334, 357] width 262 height 574
click at [1232, 101] on div "go ( 'up' , 1 ) hit ( '' ) go ( 'up' , 1 )" at bounding box center [1334, 357] width 262 height 574
click at [1233, 91] on div "go ( 'up' , 1 ) hit ( '' ) go ( 'up' , 1 )" at bounding box center [1334, 357] width 262 height 574
click at [1249, 92] on div "go ( 'up' , 1 ) hit ( '' ) go ( 'up' , 1 )" at bounding box center [1334, 357] width 262 height 574
type textarea "hit"
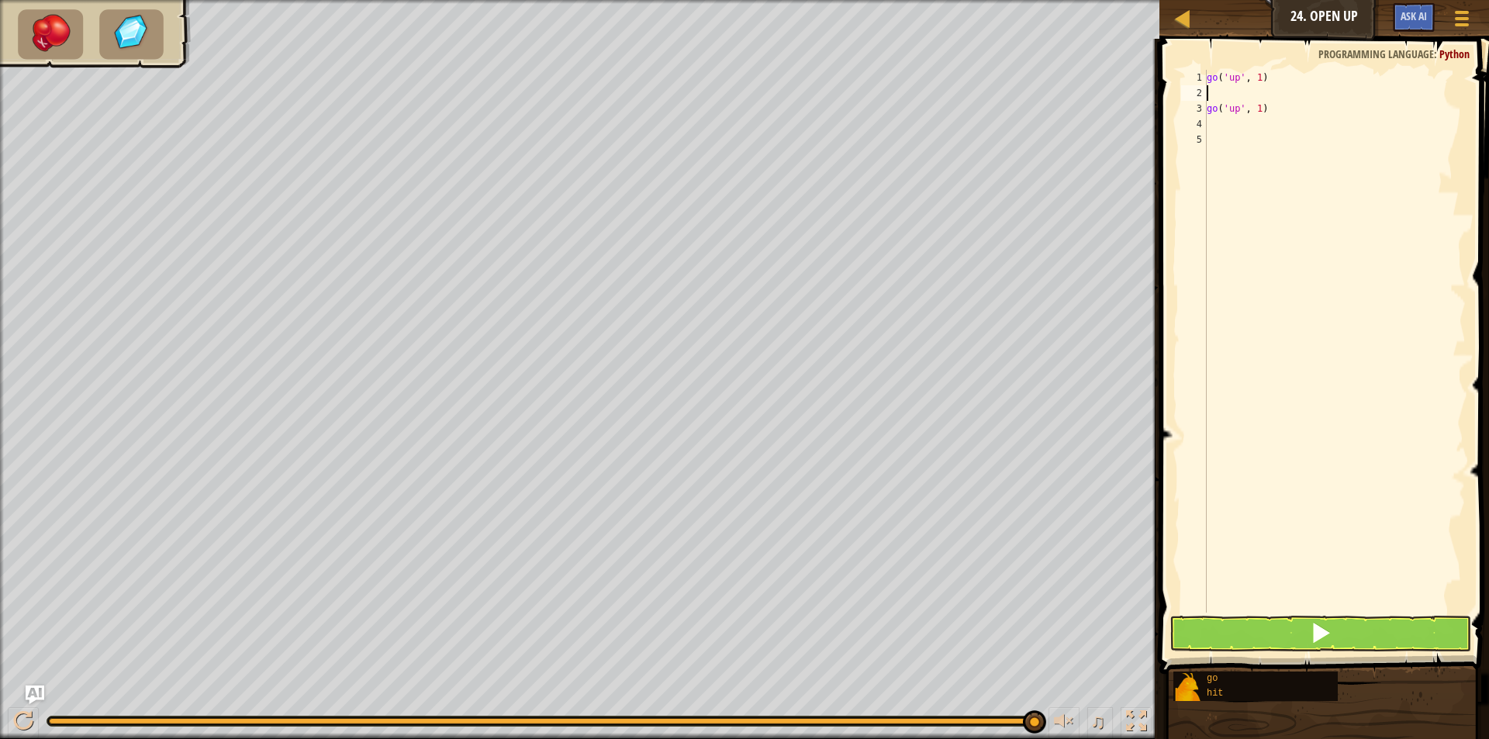
type textarea "h"
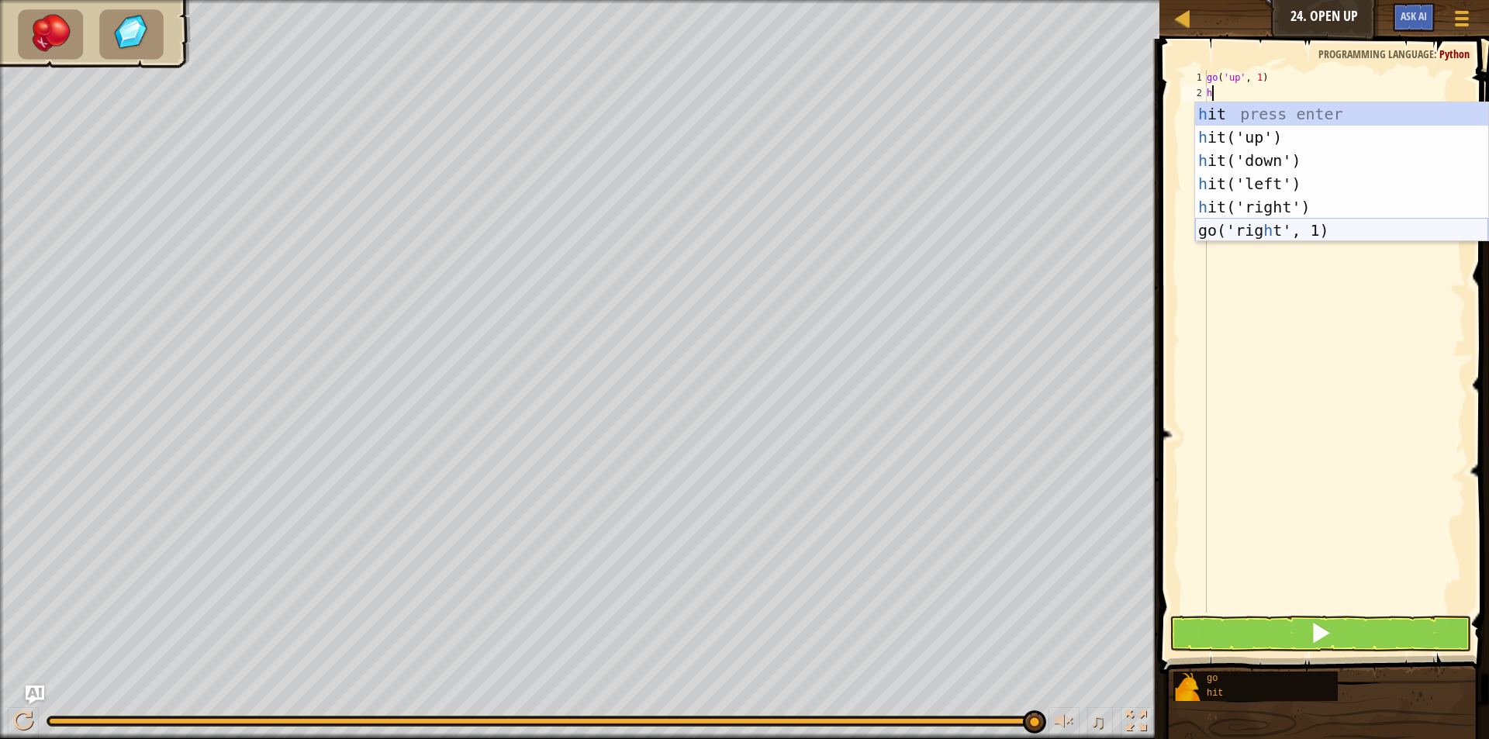
click at [1280, 221] on div "h it press enter h it('up') press enter h it('down') press enter h it('left') p…" at bounding box center [1341, 195] width 293 height 186
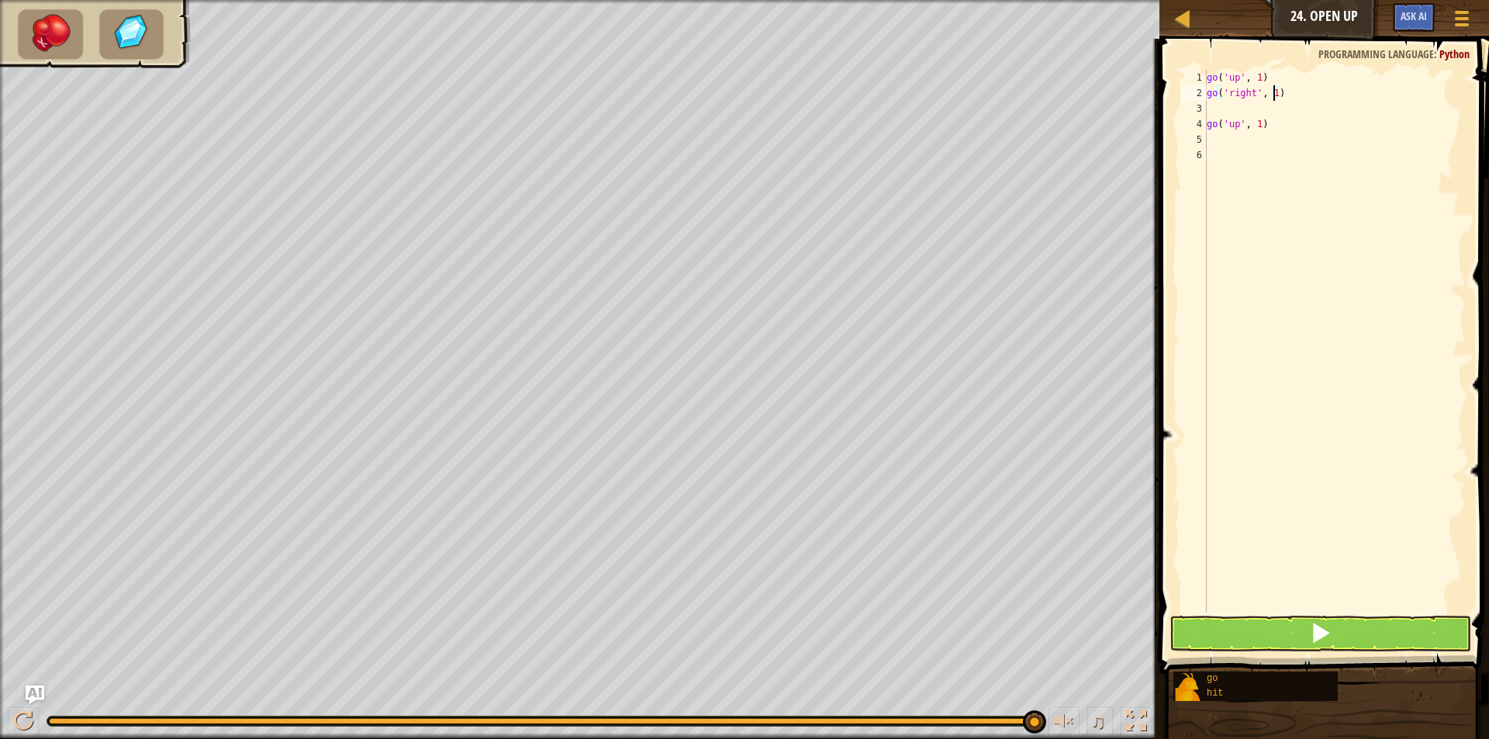
click at [1272, 95] on div "go ( 'up' , 1 ) go ( 'right' , 1 ) go ( 'up' , 1 )" at bounding box center [1334, 357] width 262 height 574
click at [1250, 99] on div "go ( 'up' , 1 ) go ( 'right' , 1 ) go ( 'up' , 1 )" at bounding box center [1334, 357] width 262 height 574
click at [1253, 99] on div "go ( 'up' , 1 ) go ( 'right' , 1 ) go ( 'up' , 1 )" at bounding box center [1334, 357] width 262 height 574
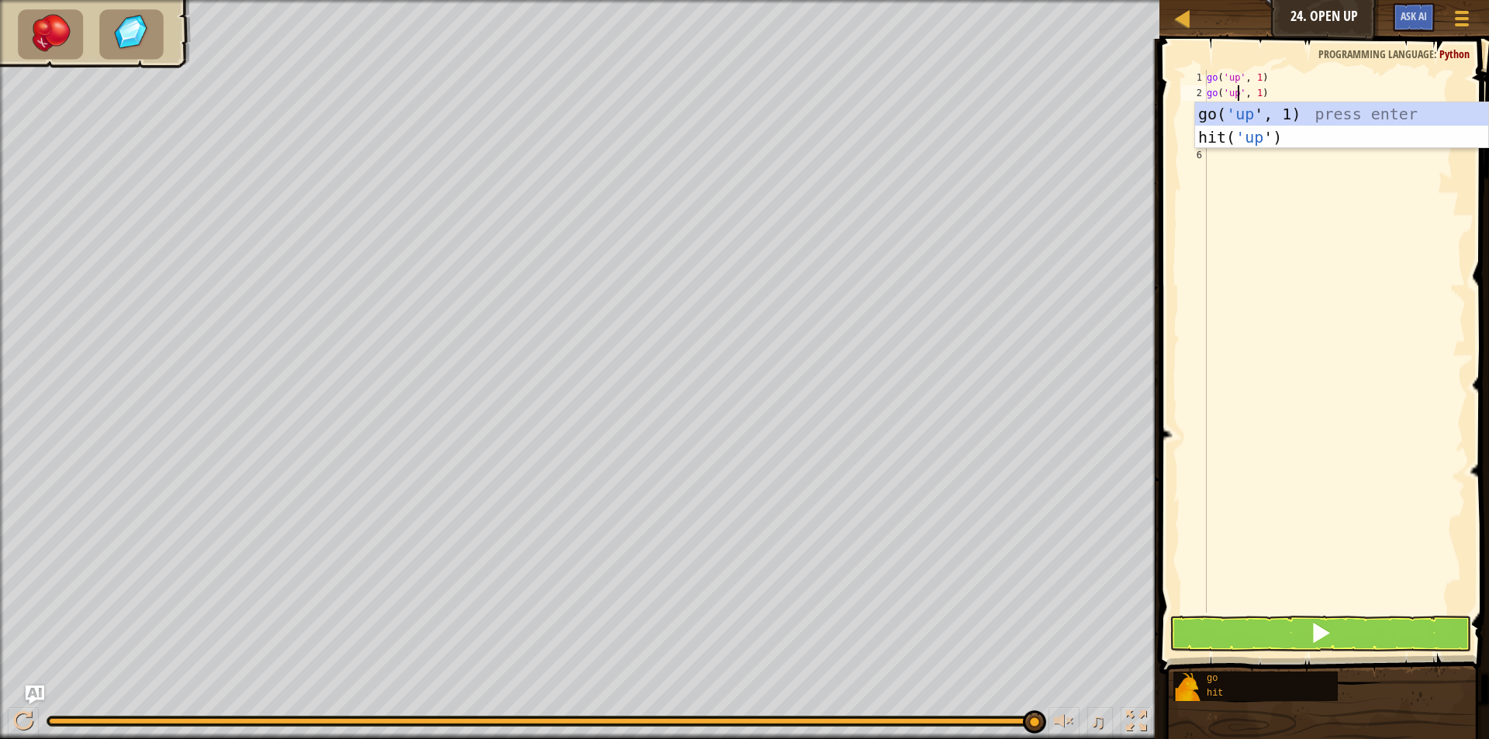
scroll to position [7, 3]
type textarea "go('up', 1)"
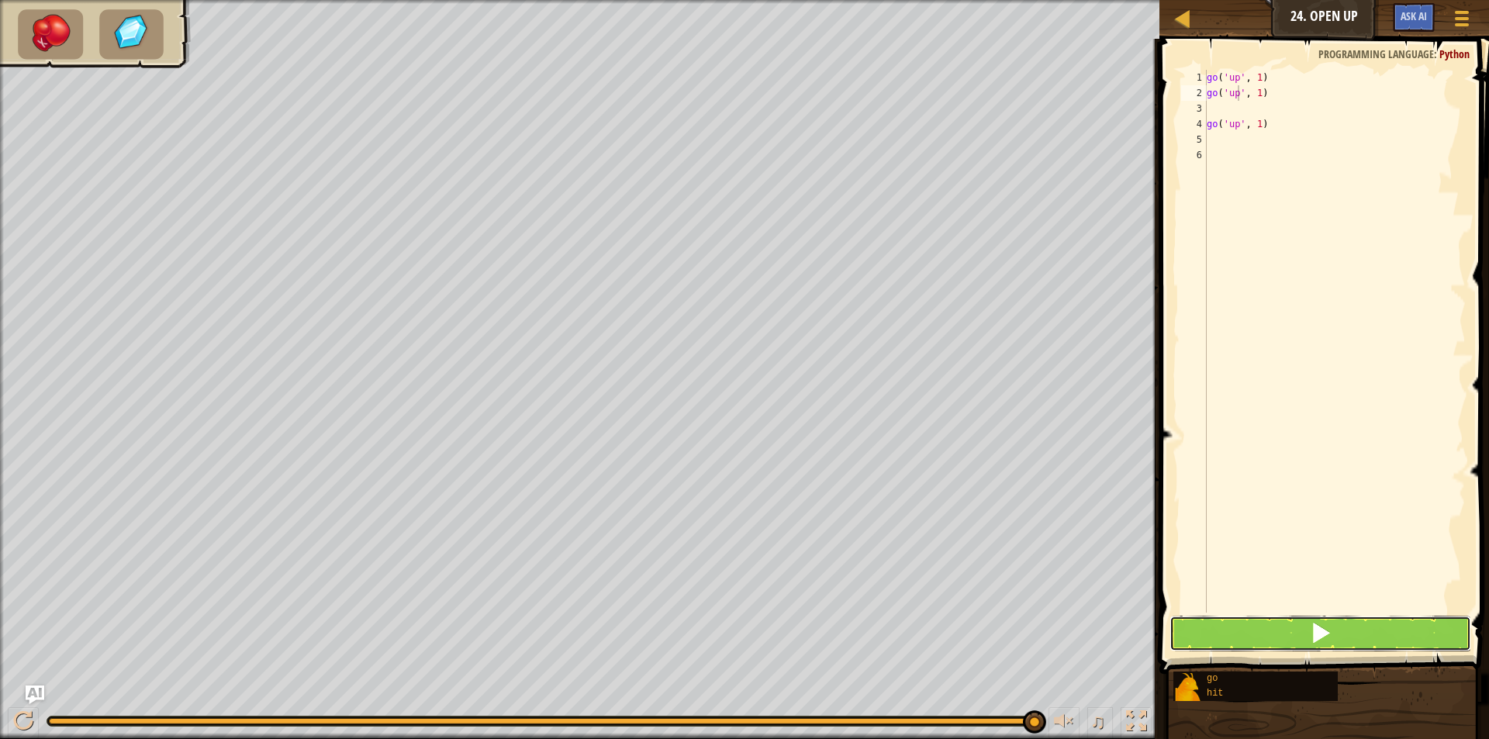
click at [1296, 619] on button at bounding box center [1320, 634] width 302 height 36
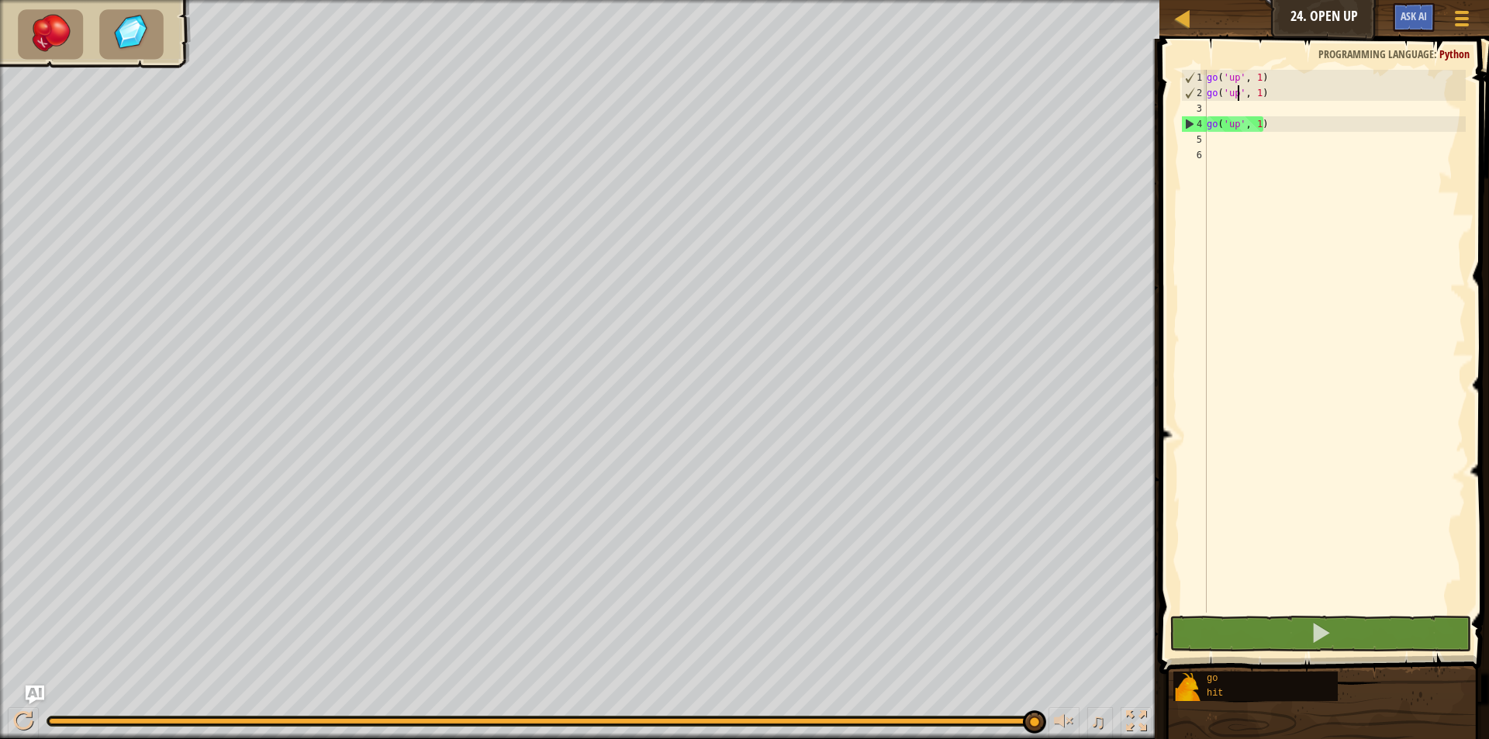
click at [1267, 111] on div "go ( 'up' , 1 ) go ( 'up' , 1 ) go ( 'up' , 1 )" at bounding box center [1334, 357] width 262 height 574
drag, startPoint x: 1267, startPoint y: 111, endPoint x: 1207, endPoint y: 93, distance: 62.3
click at [1207, 93] on div "go ( 'up' , 1 ) go ( 'up' , 1 ) go ( 'up' , 1 )" at bounding box center [1334, 357] width 262 height 574
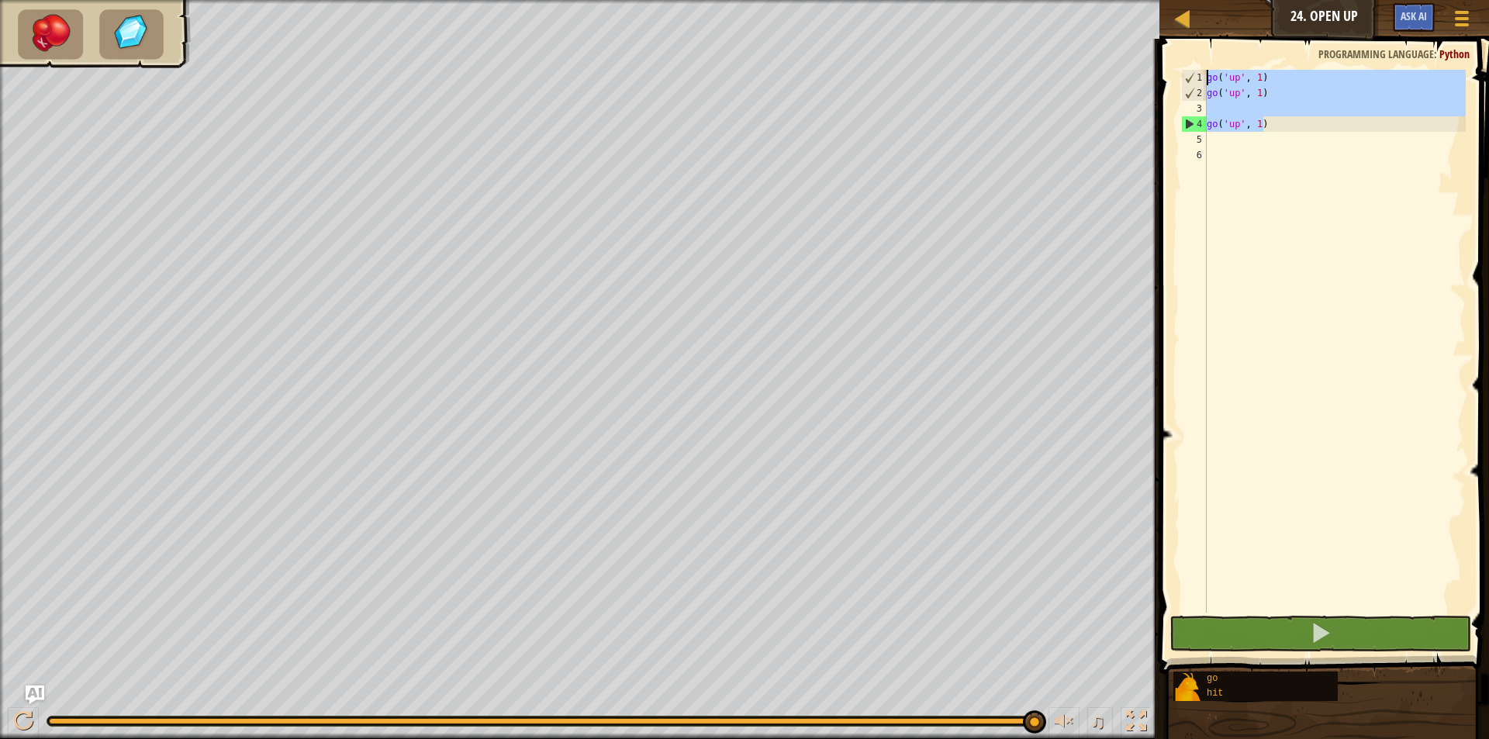
drag, startPoint x: 1287, startPoint y: 125, endPoint x: 1160, endPoint y: 44, distance: 150.6
click at [1160, 47] on div "go('up', 1) 1 2 3 4 5 6 go ( 'up' , 1 ) go ( 'up' , 1 ) go ( 'up' , 1 ) ההההההה…" at bounding box center [1321, 387] width 334 height 681
type textarea "go('up', 1) go('up', 1)"
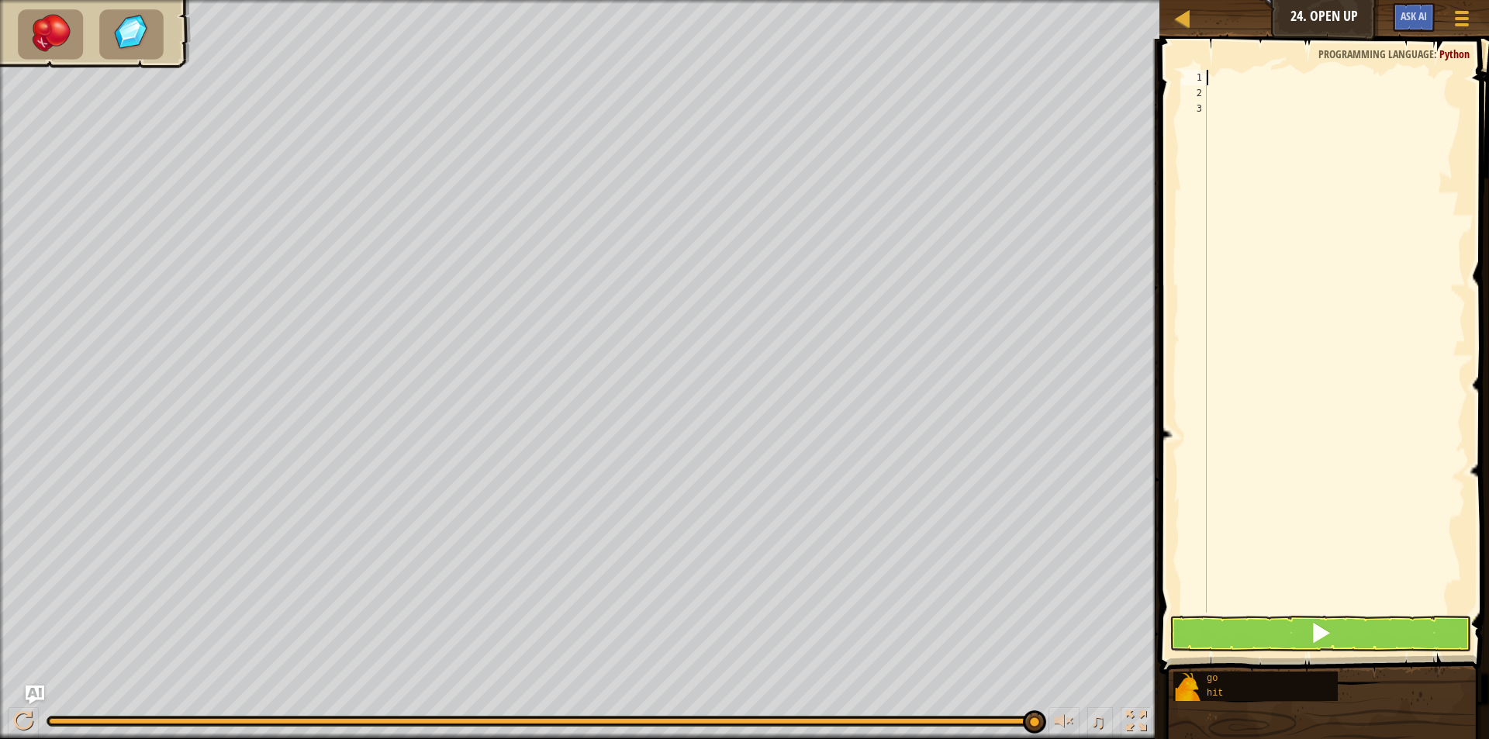
type textarea "g"
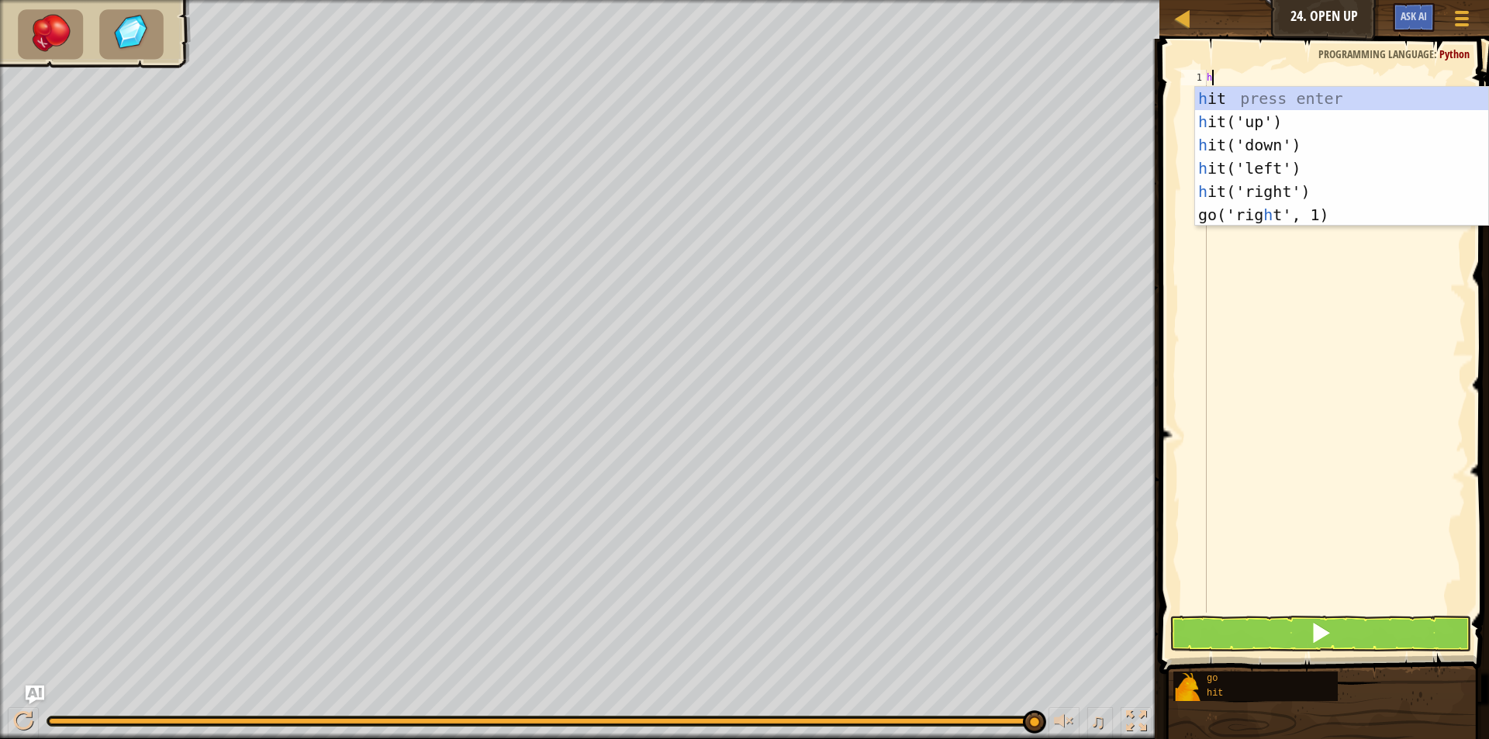
type textarea "hit"
click at [1255, 132] on div "hit press enter hit ('up') press enter hit ('down') press enter hit ('left') pr…" at bounding box center [1341, 168] width 293 height 163
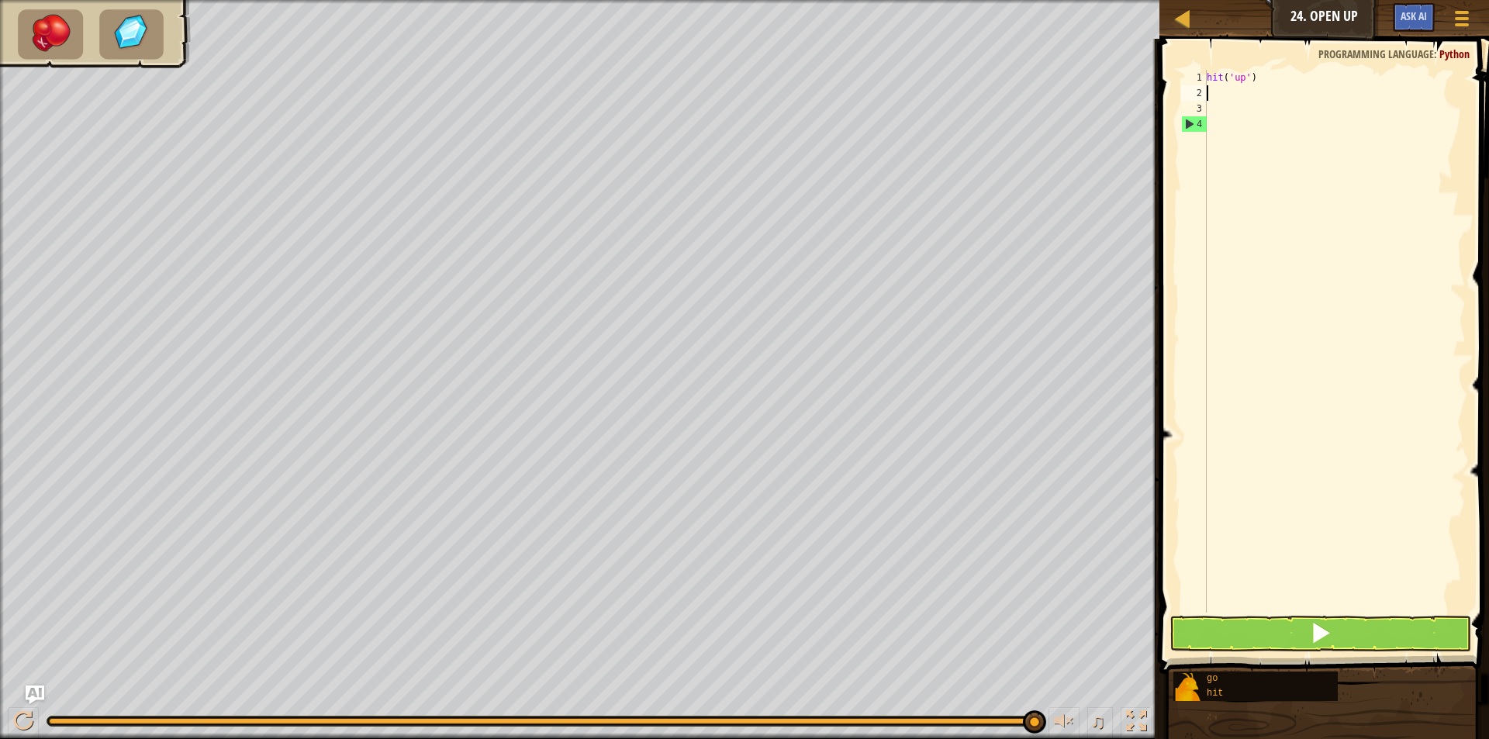
scroll to position [7, 0]
click at [1338, 633] on button at bounding box center [1320, 634] width 302 height 36
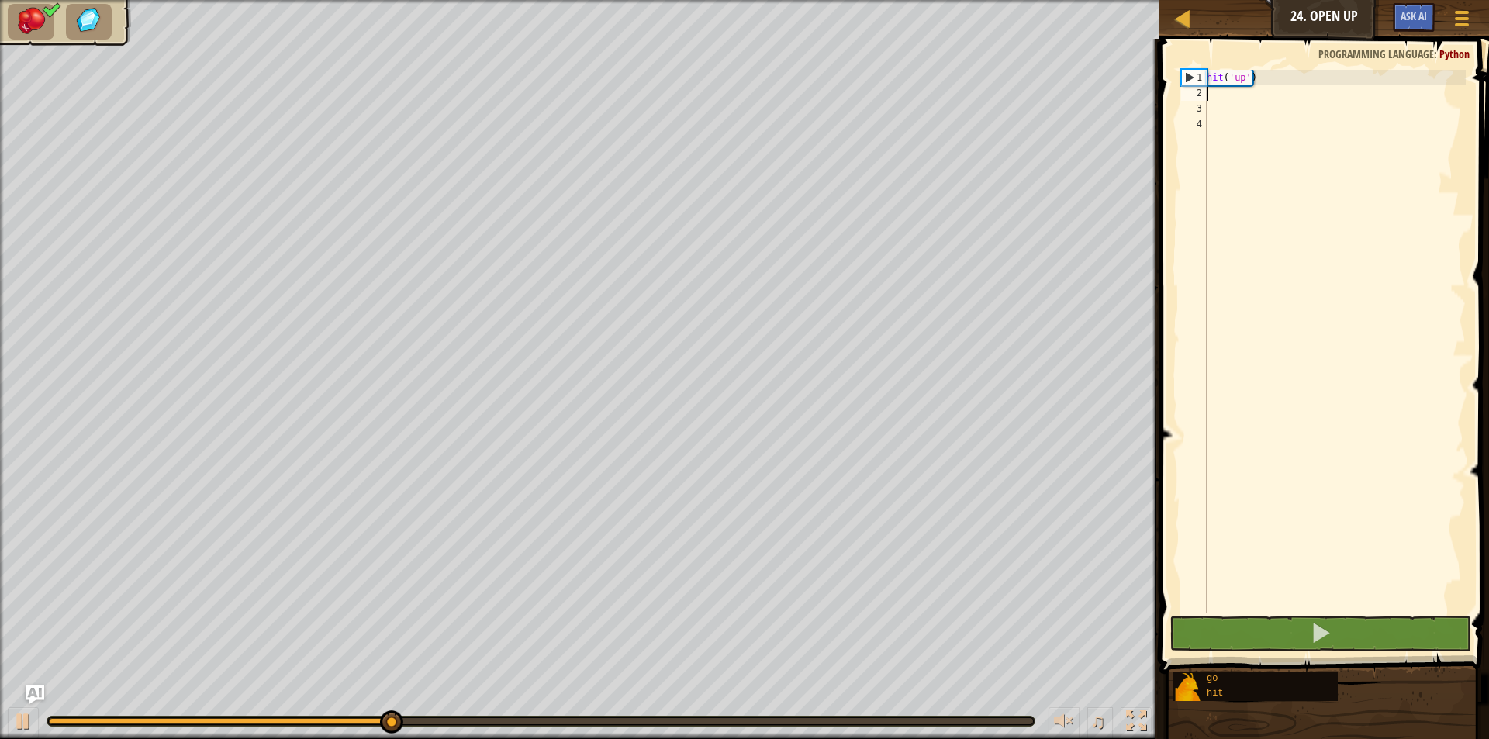
click at [1223, 97] on div "hit ( 'up' )" at bounding box center [1334, 357] width 262 height 574
type textarea "g"
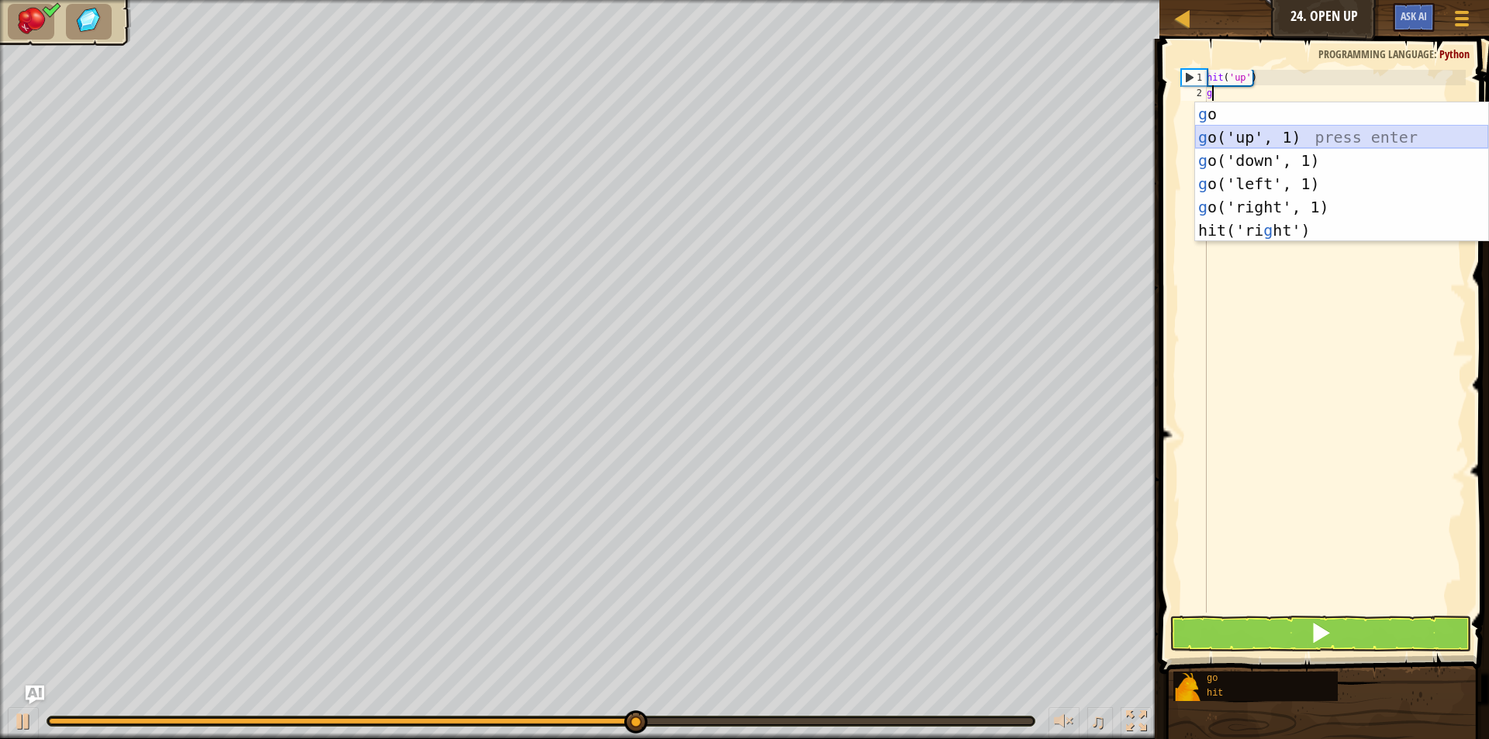
click at [1245, 133] on div "g o press enter g o('up', 1) press enter g o('down', 1) press enter g o('left',…" at bounding box center [1341, 195] width 293 height 186
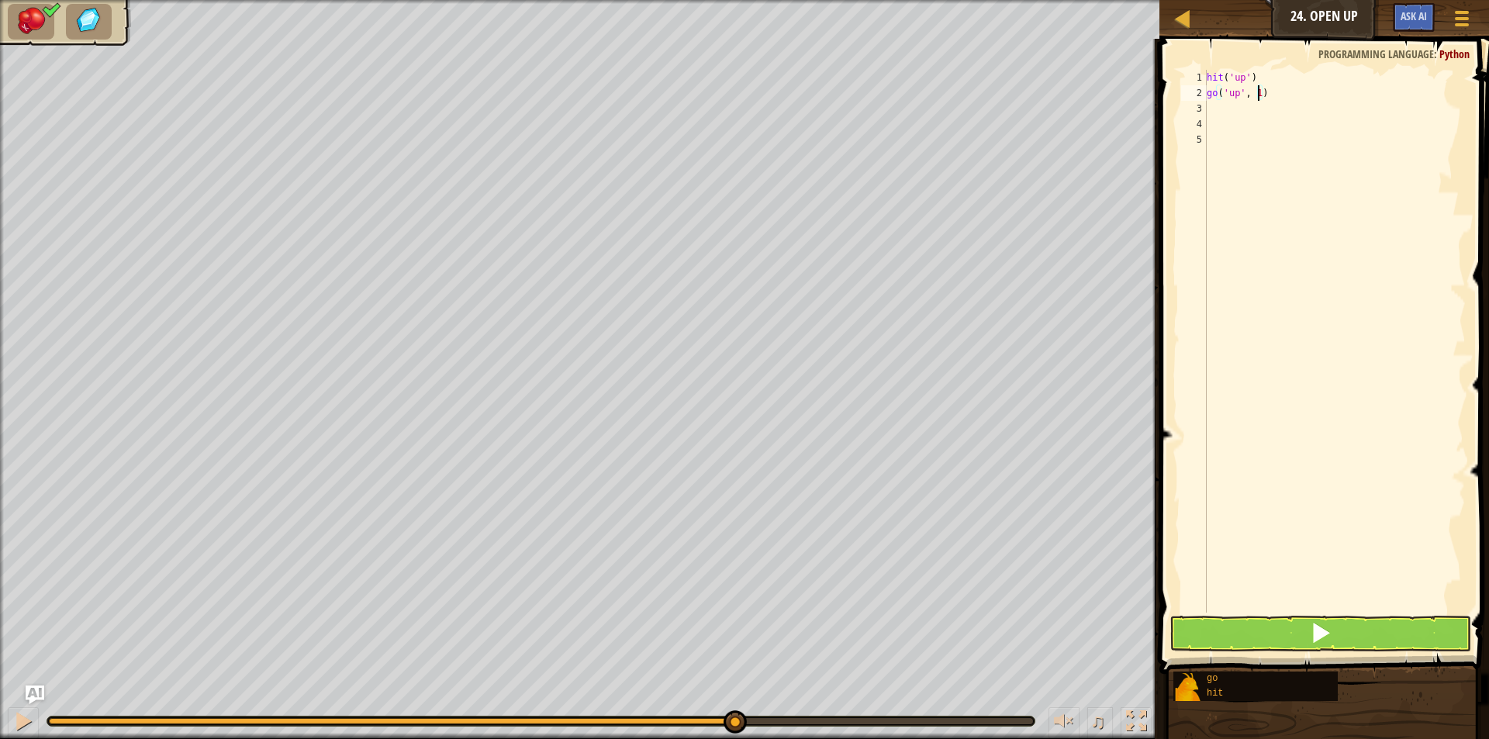
click at [1257, 98] on div "hit ( 'up' ) go ( 'up' , 1 )" at bounding box center [1334, 357] width 262 height 574
type textarea "go('up', 2)"
click at [1303, 624] on button at bounding box center [1320, 634] width 302 height 36
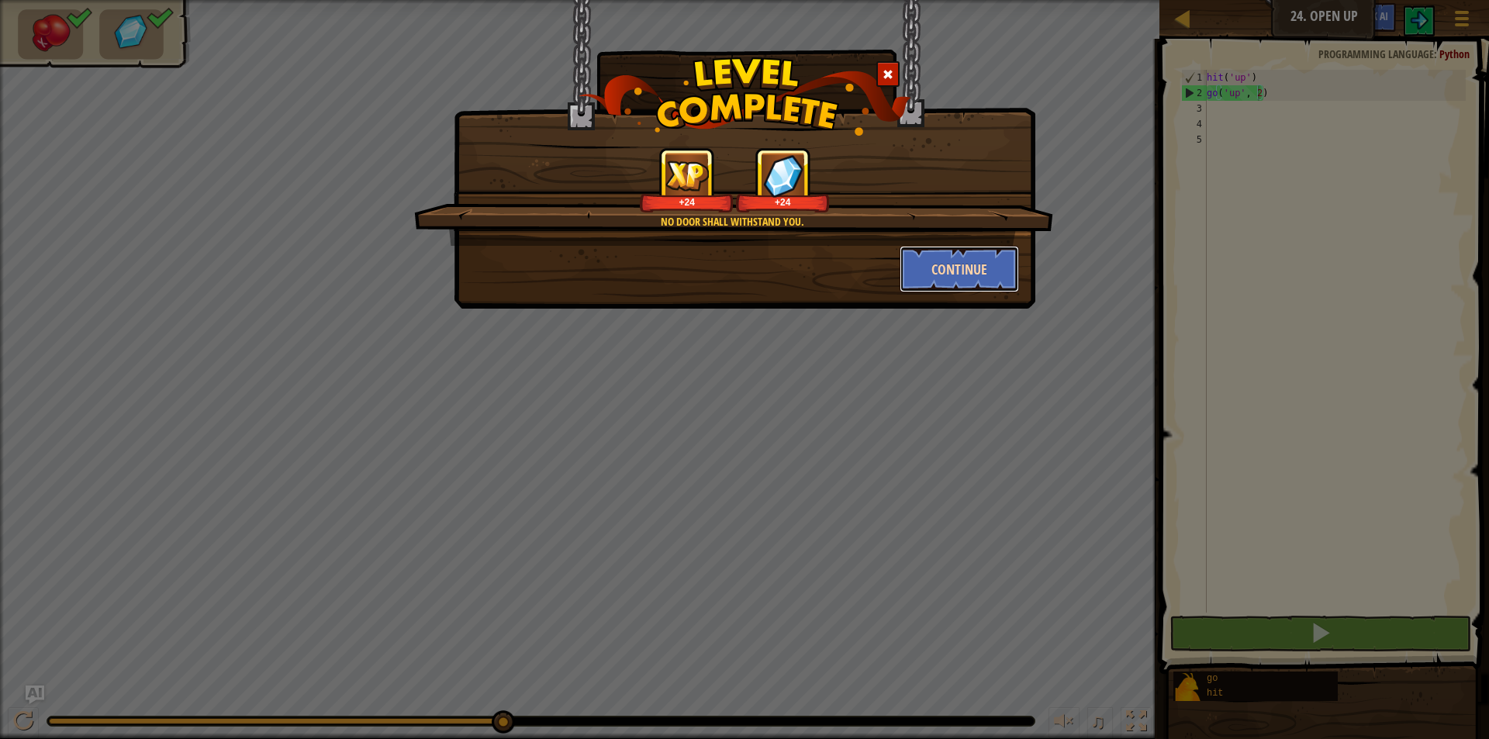
click at [972, 271] on button "Continue" at bounding box center [959, 269] width 120 height 47
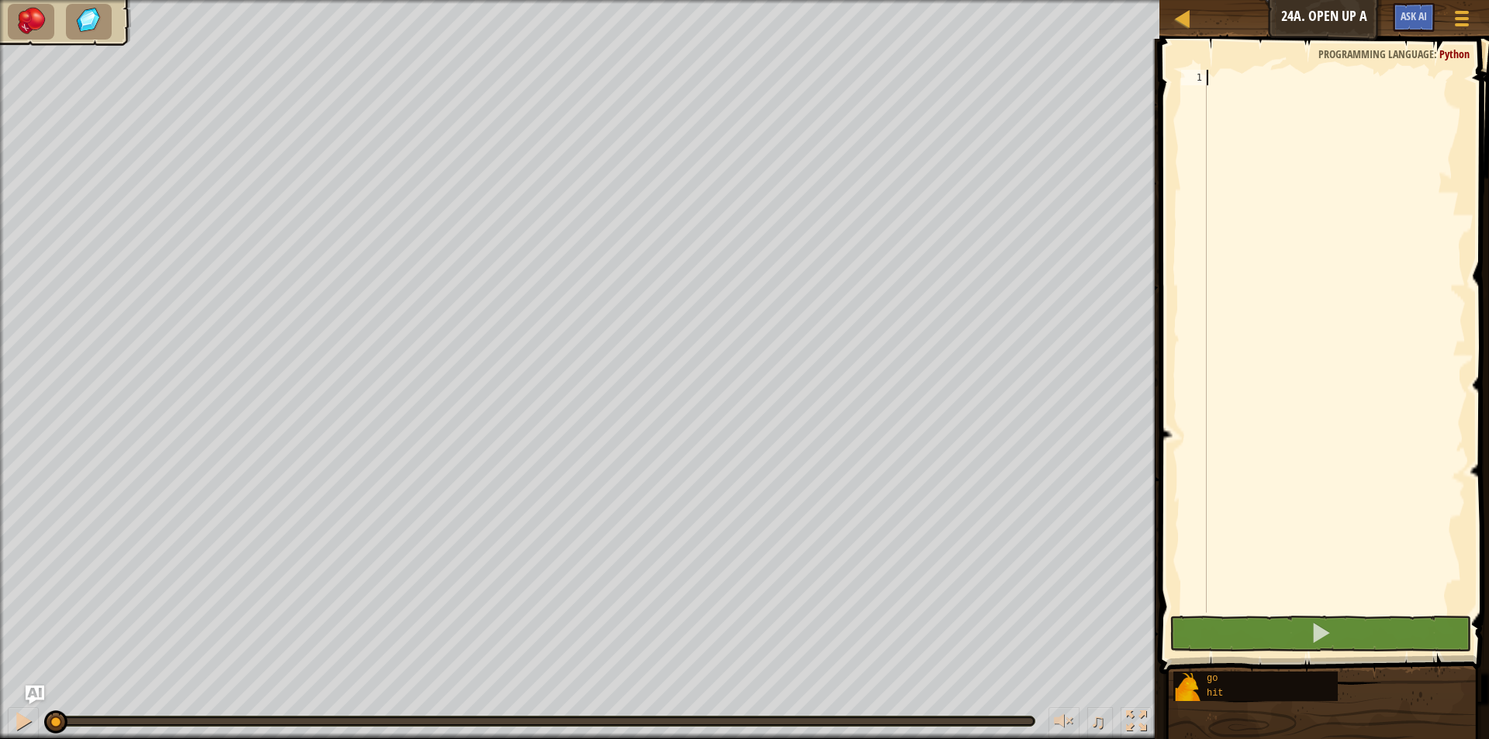
type textarea "h"
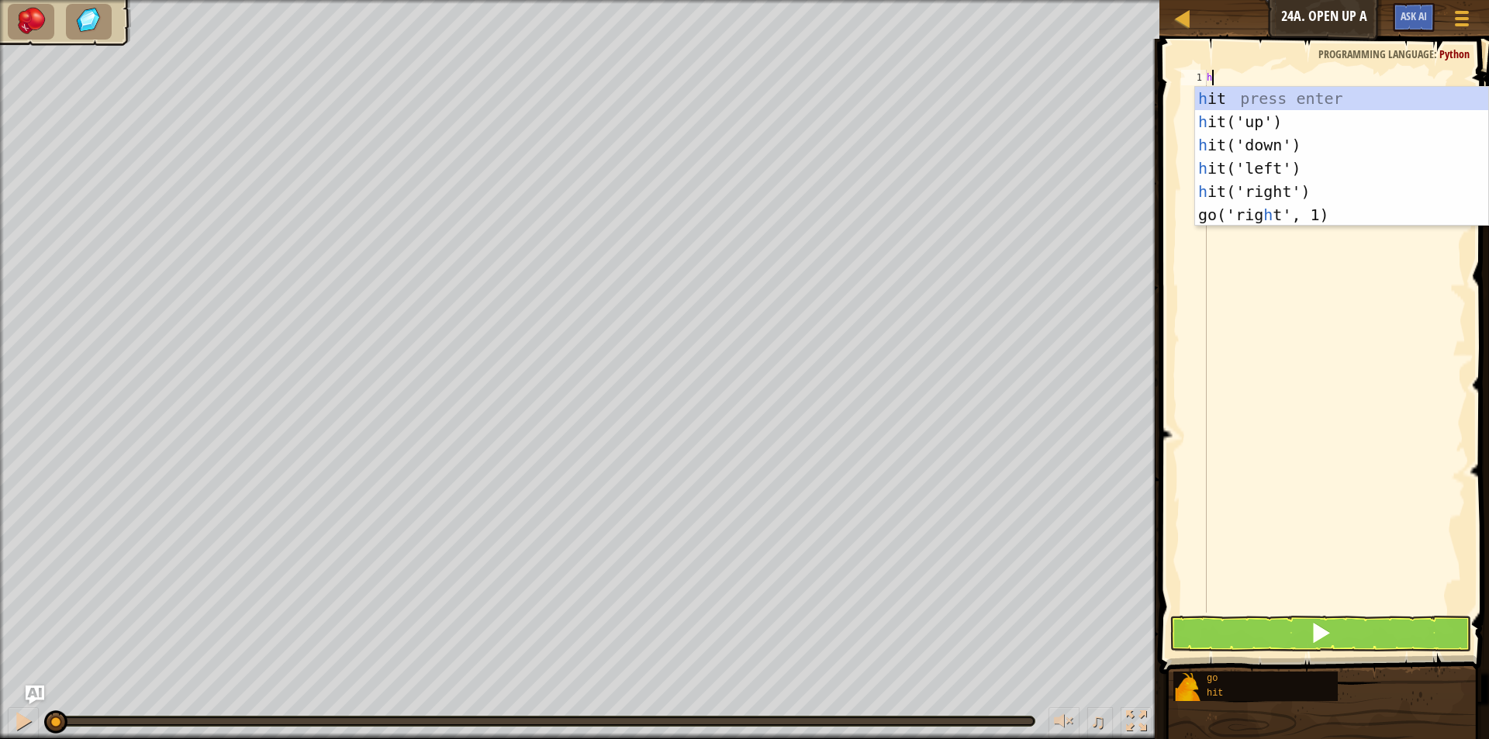
scroll to position [7, 0]
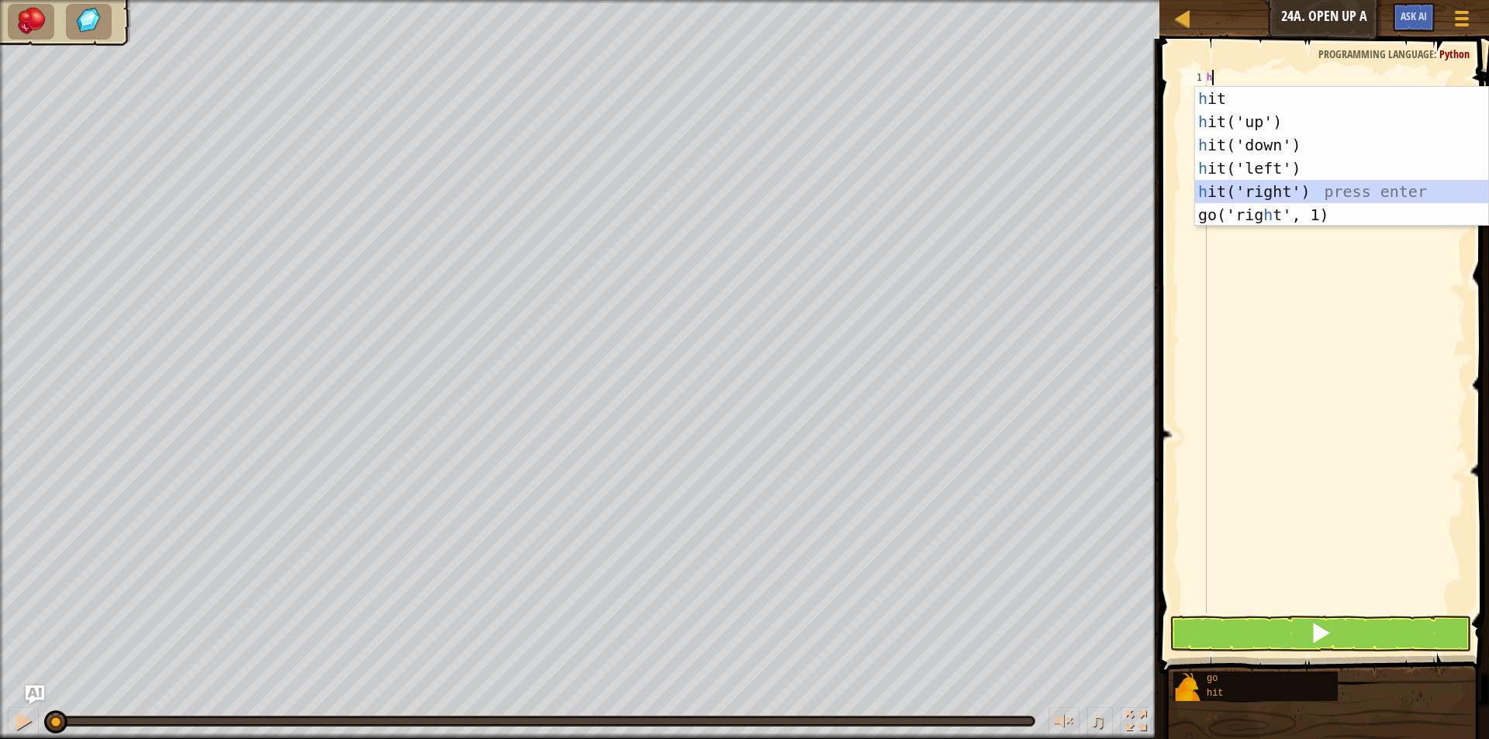
drag, startPoint x: 1270, startPoint y: 181, endPoint x: 1270, endPoint y: 163, distance: 18.6
click at [1270, 182] on div "h it press enter h it('up') press enter h it('down') press enter h it('left') p…" at bounding box center [1341, 180] width 293 height 186
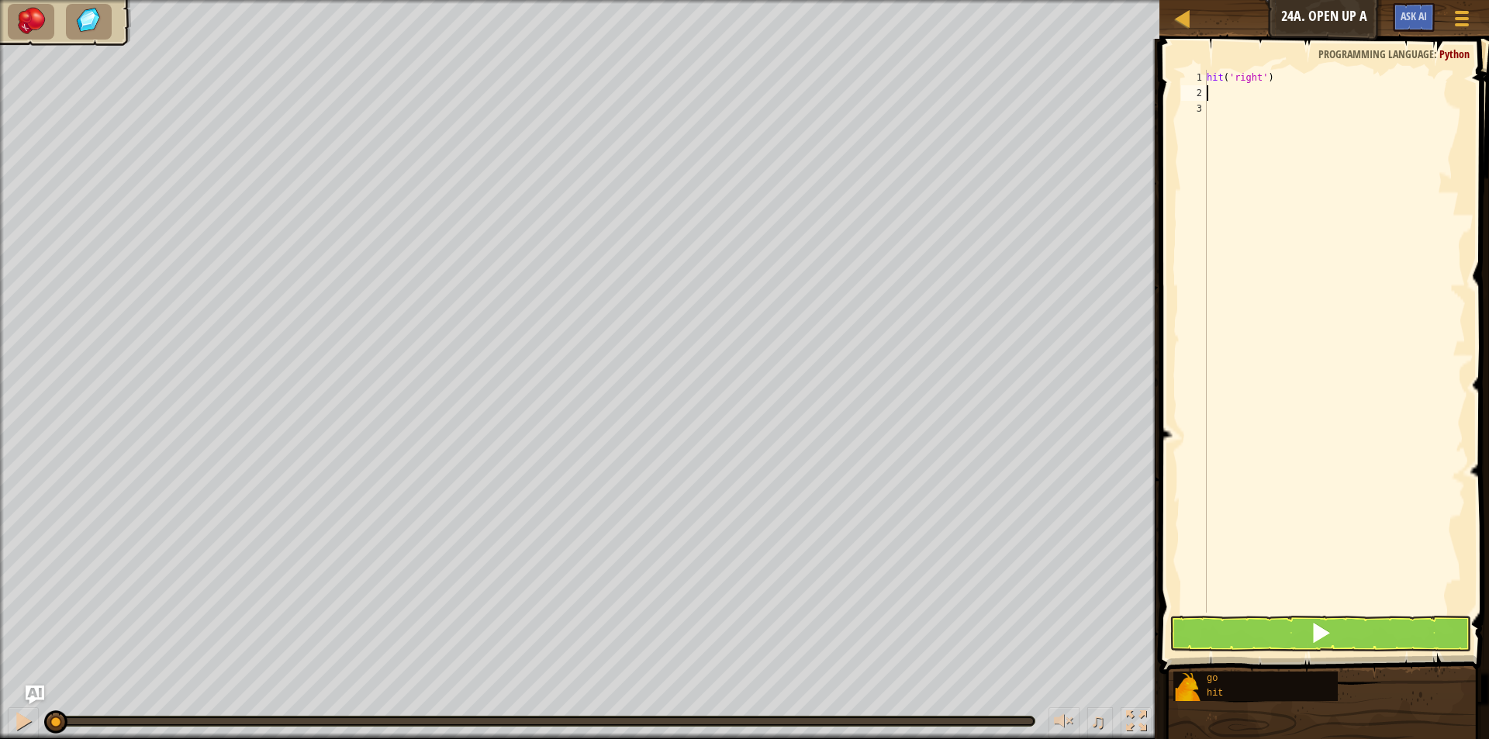
click at [1244, 93] on div "hit ( 'right' )" at bounding box center [1334, 357] width 262 height 574
type textarea "h"
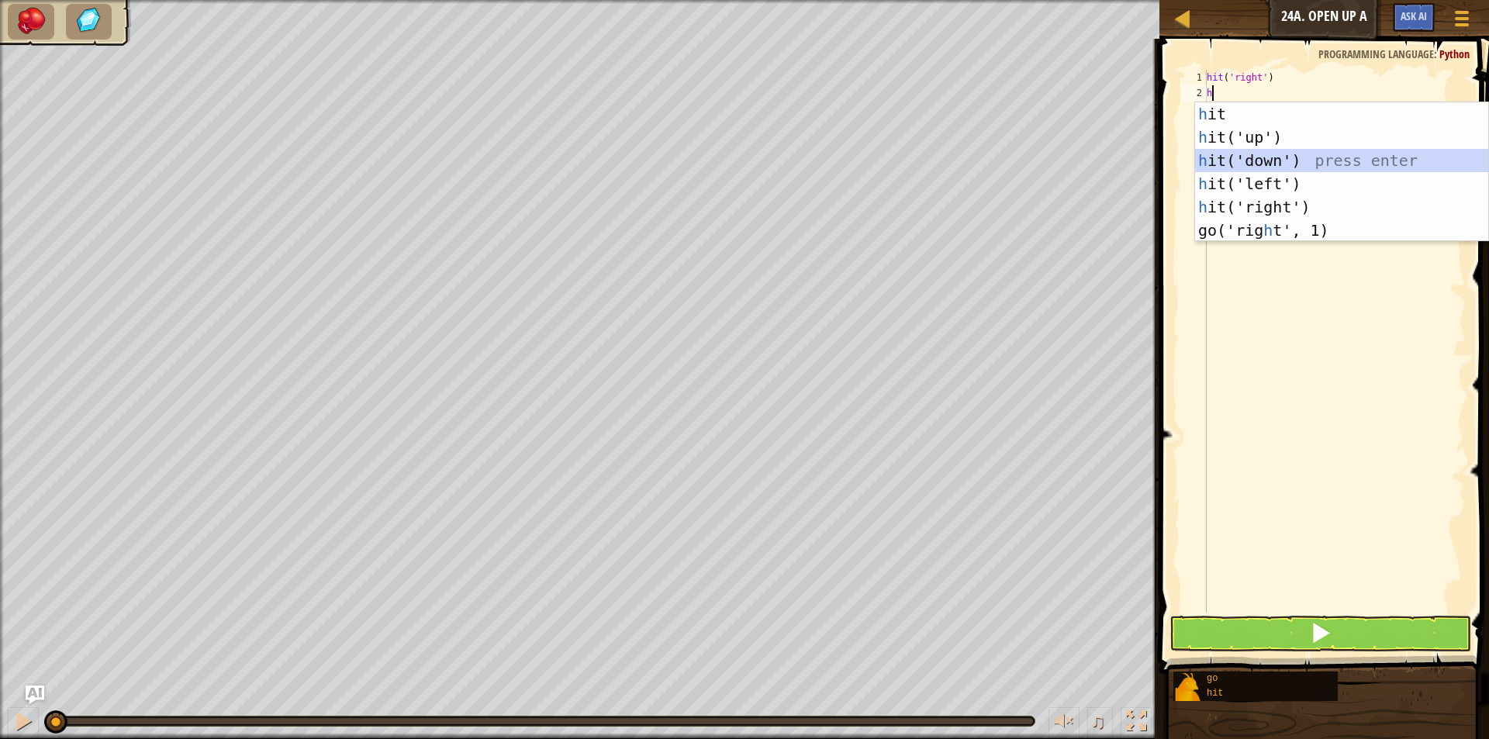
click at [1251, 155] on div "h it press enter h it('up') press enter h it('down') press enter h it('left') p…" at bounding box center [1341, 195] width 293 height 186
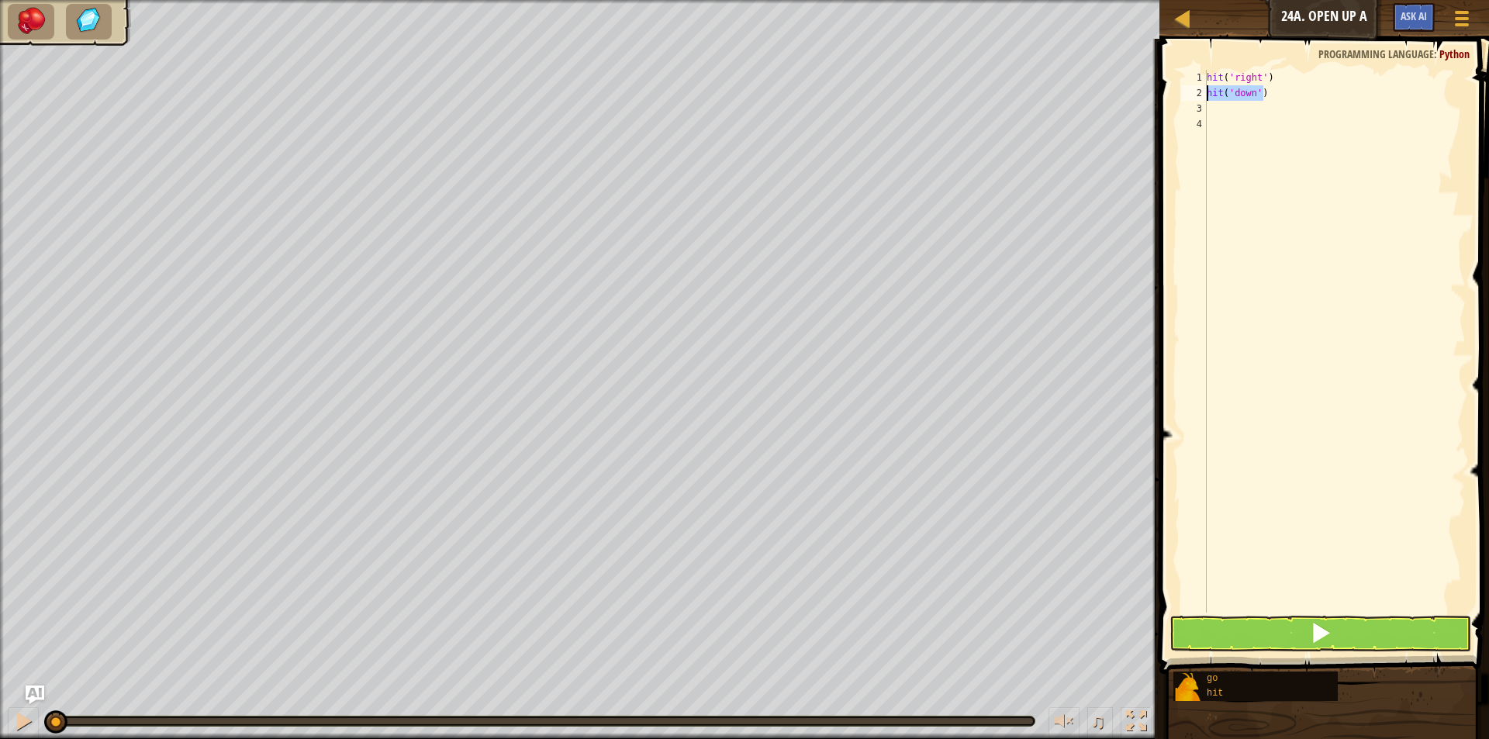
drag, startPoint x: 1266, startPoint y: 95, endPoint x: 1207, endPoint y: 95, distance: 58.9
click at [1207, 95] on div "hit ( 'right' ) hit ( 'down' )" at bounding box center [1334, 357] width 262 height 574
type textarea "hit('down')"
type textarea "g"
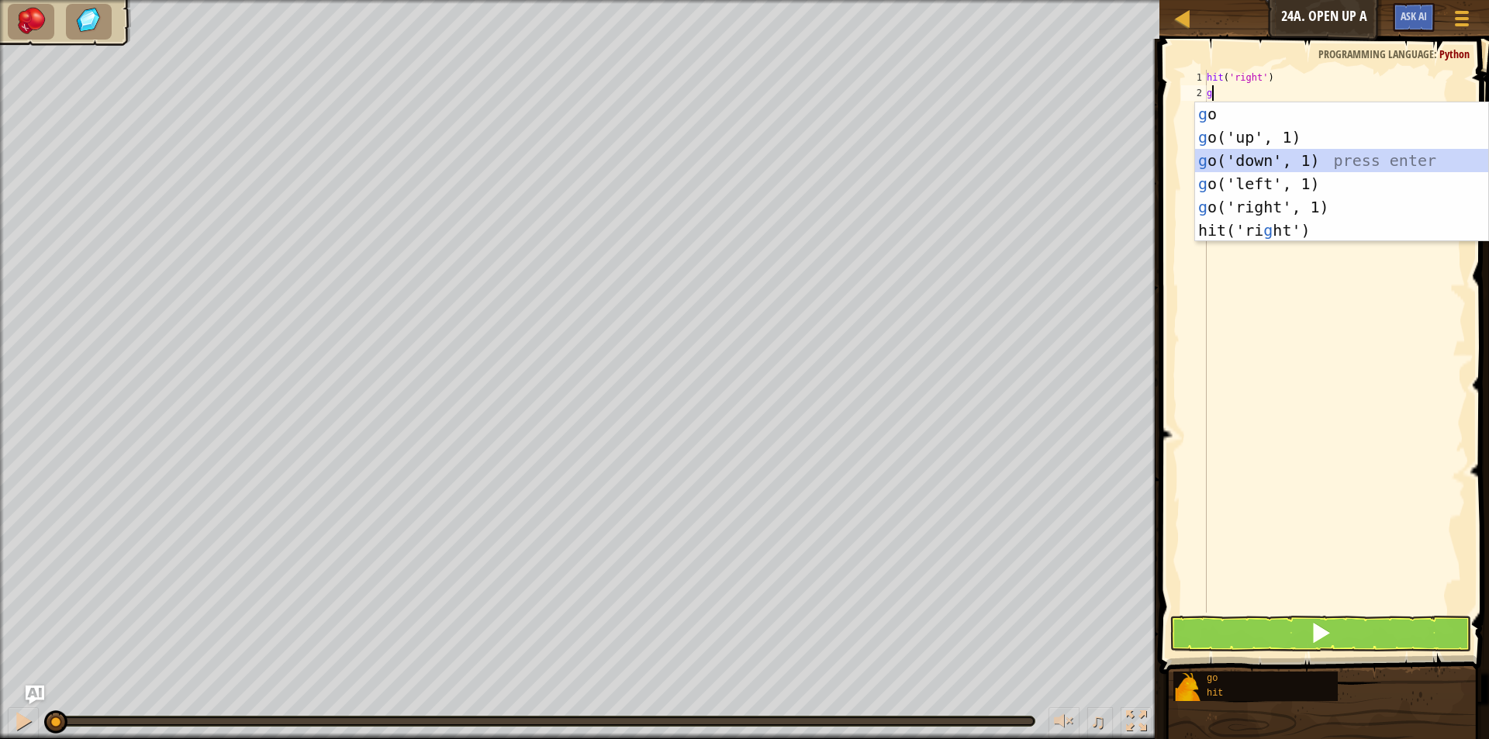
click at [1239, 153] on div "g o press enter g o('up', 1) press enter g o('down', 1) press enter g o('left',…" at bounding box center [1341, 195] width 293 height 186
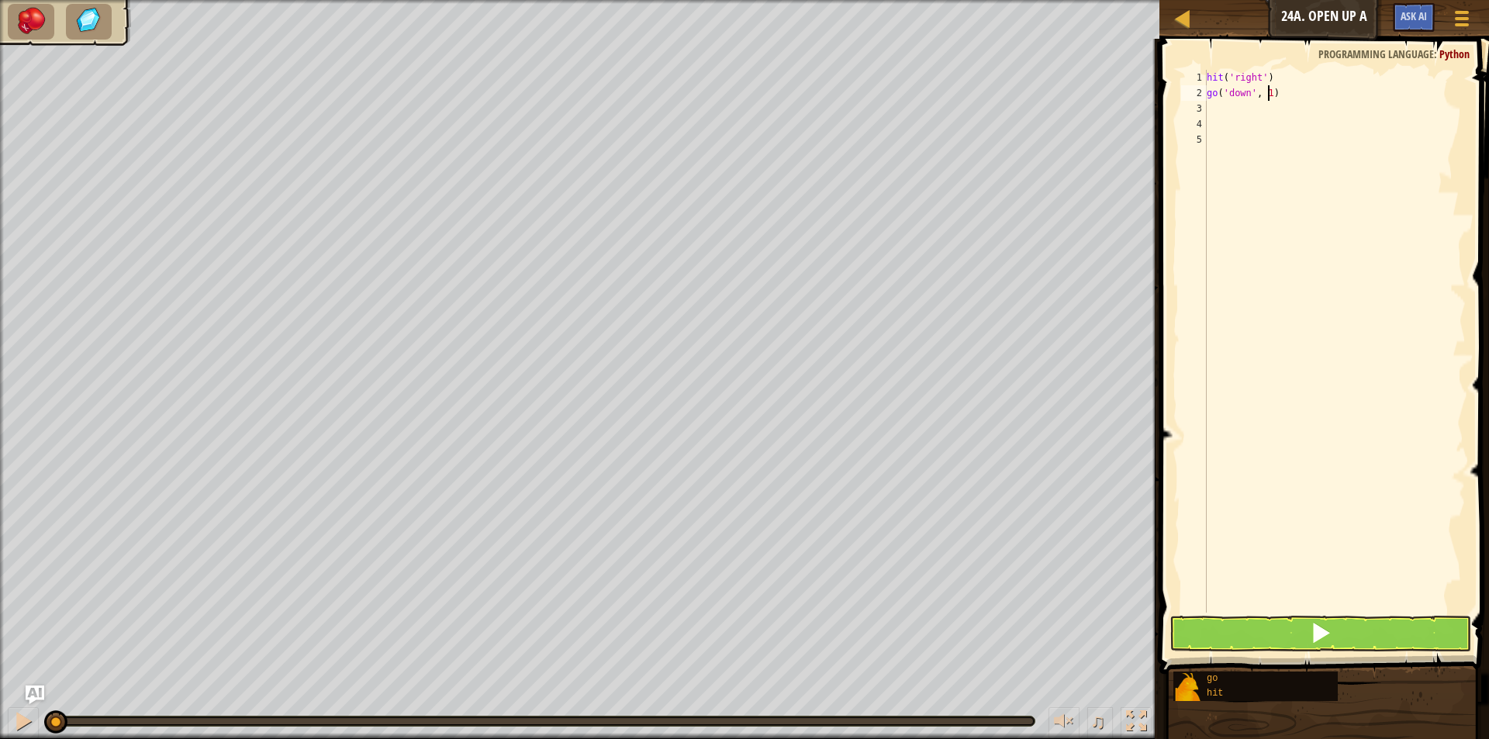
click at [1267, 95] on div "hit ( 'right' ) go ( 'down' , 1 )" at bounding box center [1334, 357] width 262 height 574
type textarea "go('down', 2)"
click at [1241, 615] on span at bounding box center [1325, 334] width 342 height 681
click at [1243, 624] on button at bounding box center [1320, 634] width 302 height 36
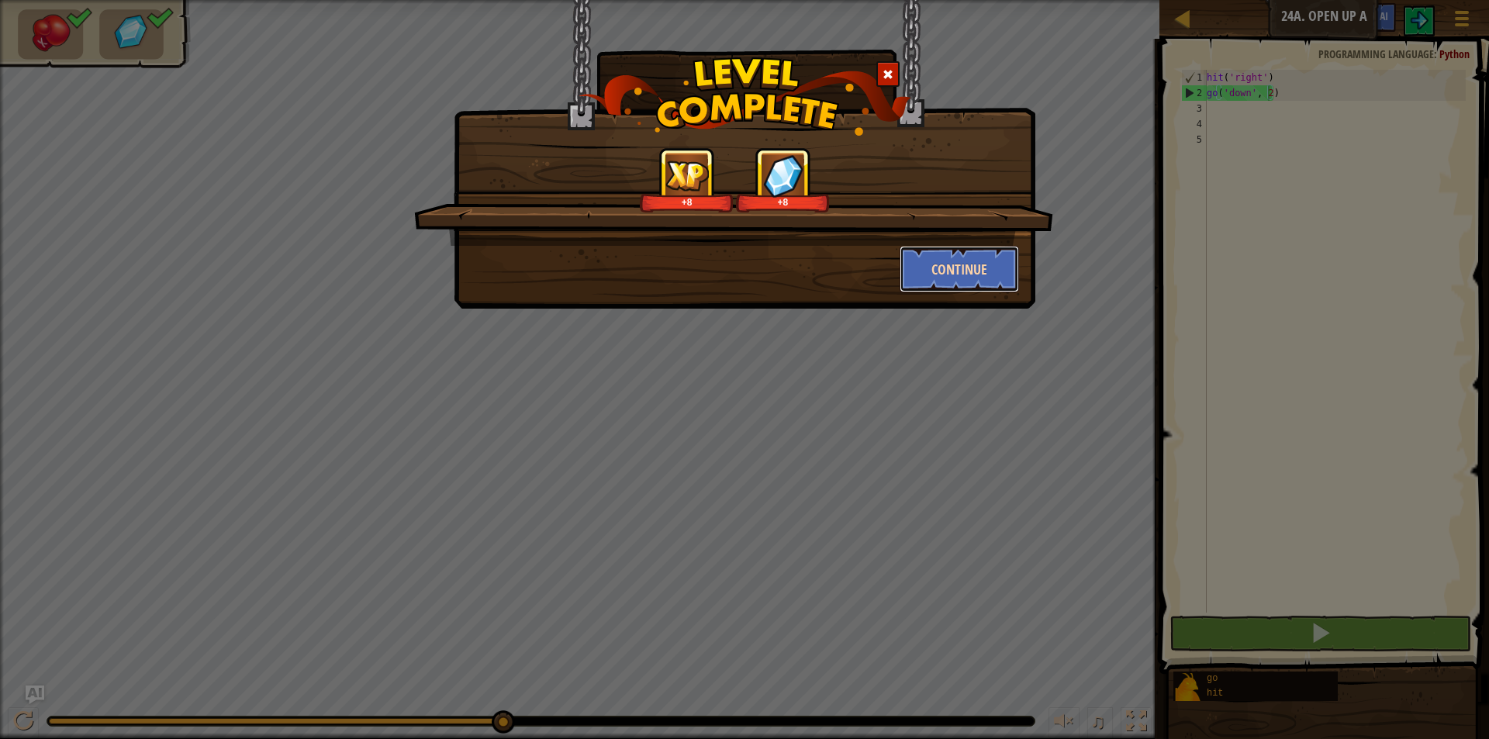
click at [958, 265] on button "Continue" at bounding box center [959, 269] width 120 height 47
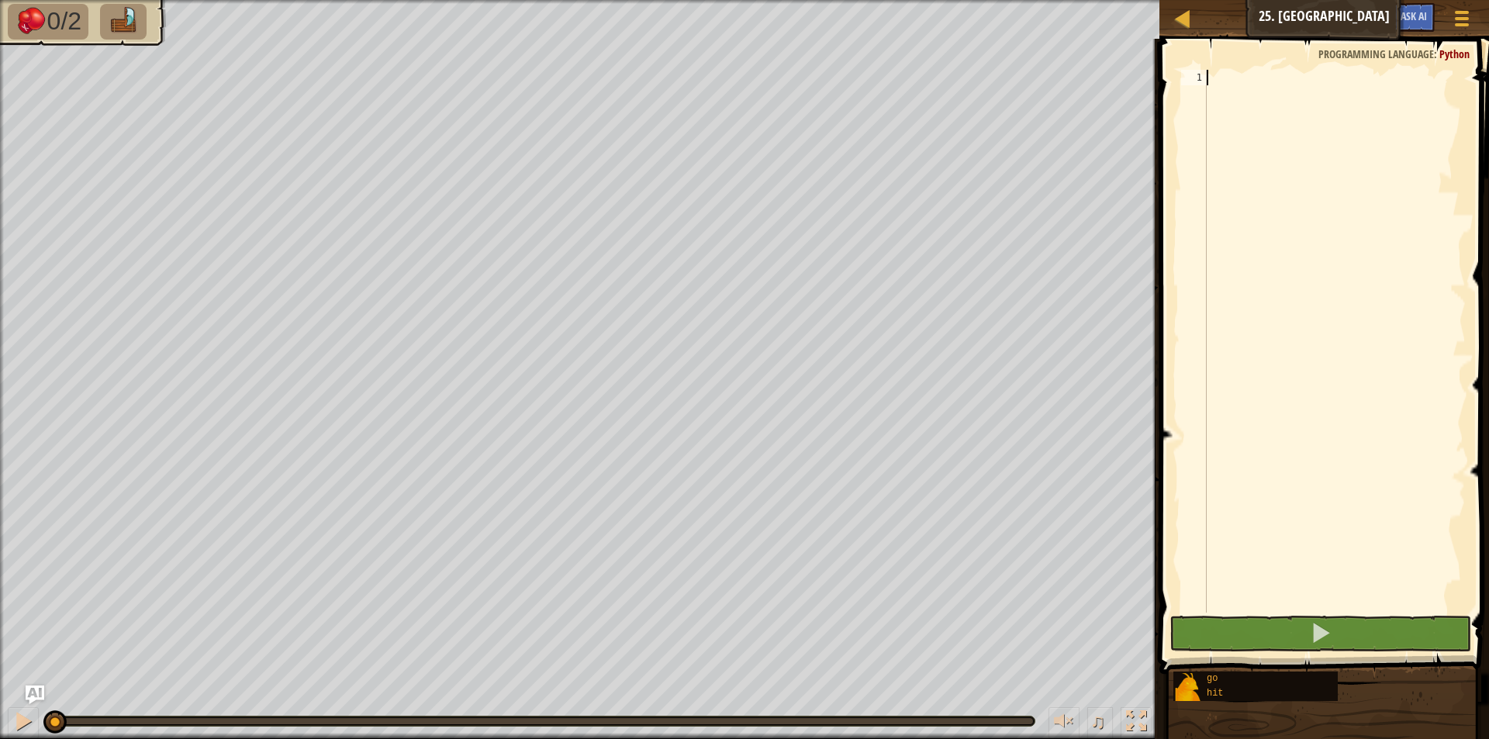
type textarea "h"
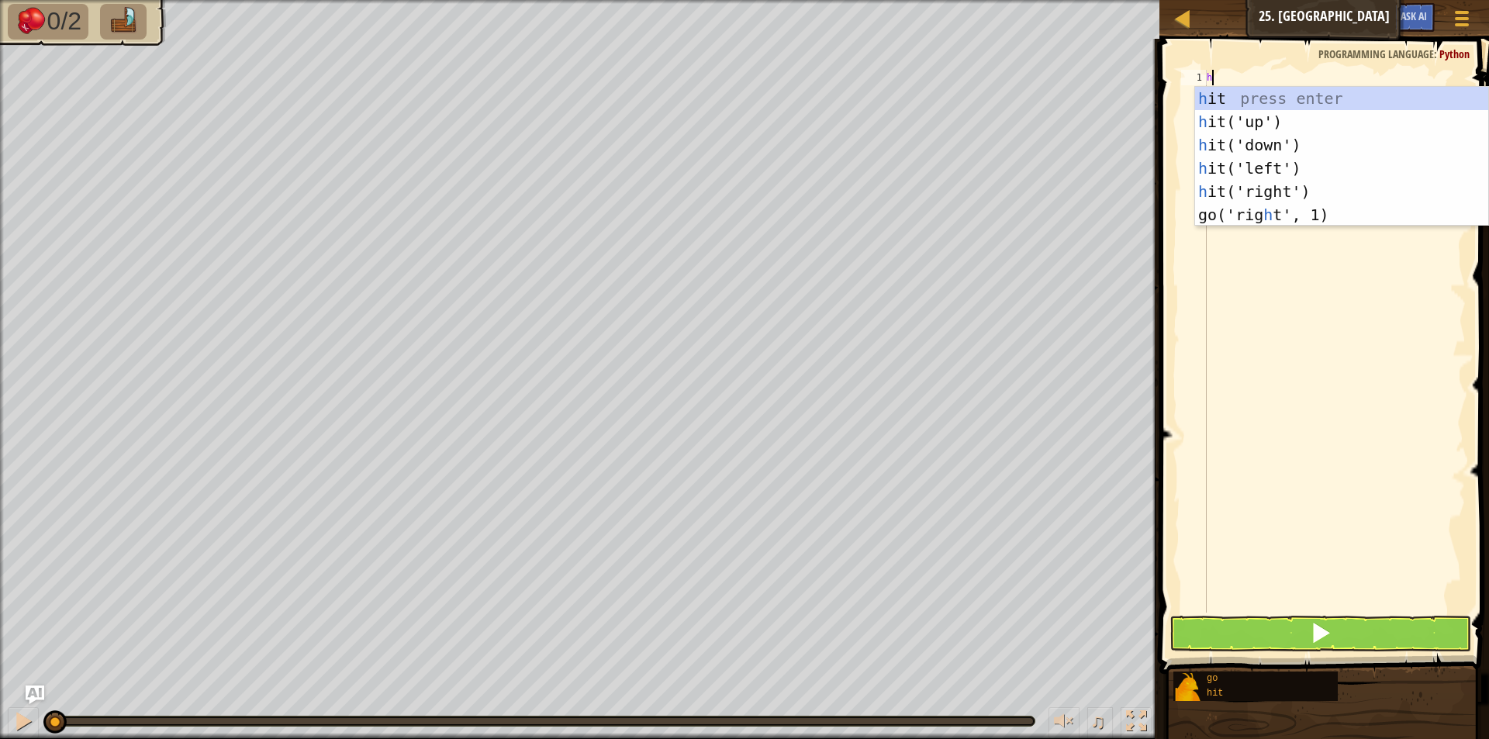
scroll to position [7, 0]
click at [1294, 181] on div "h it press enter h it('up') press enter h it('down') press enter h it('left') p…" at bounding box center [1341, 180] width 293 height 186
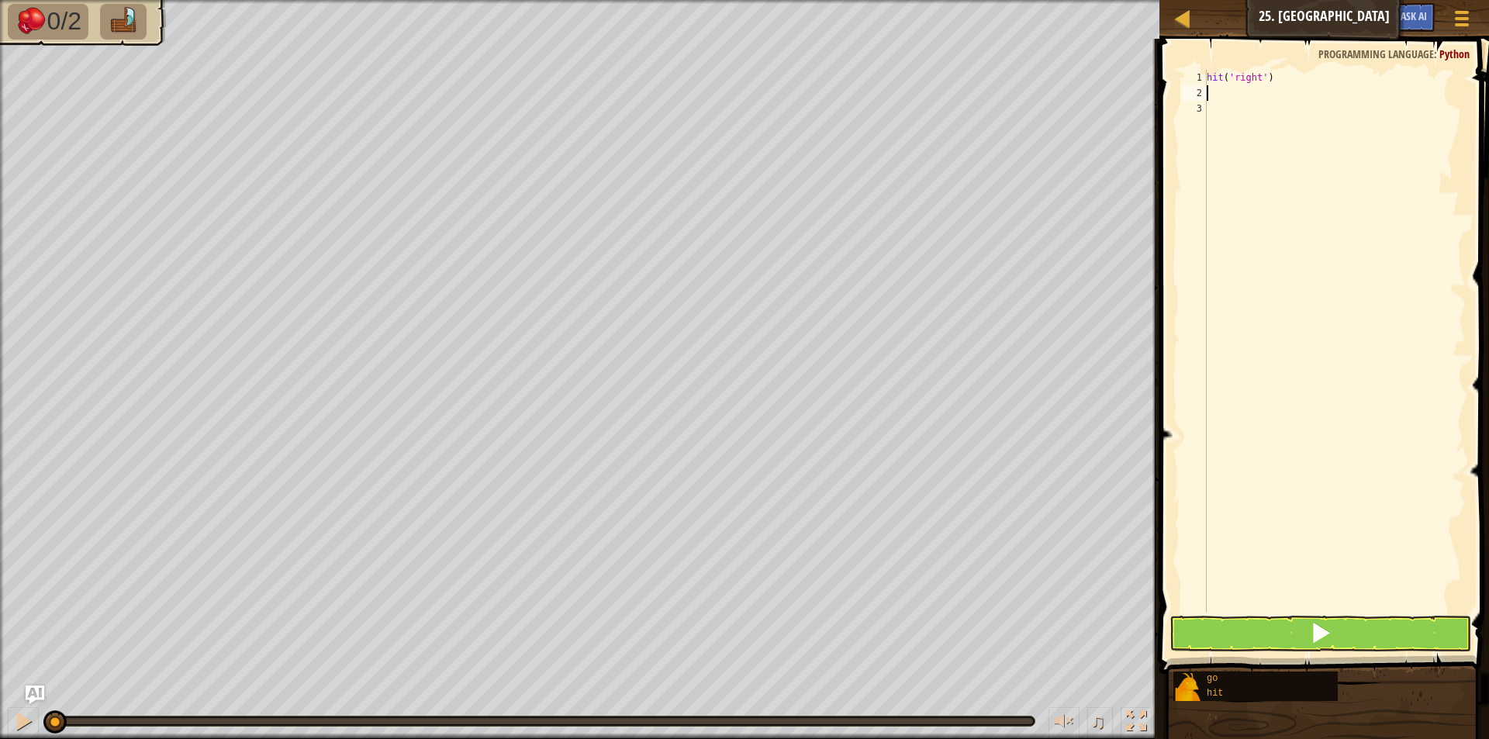
type textarea "g"
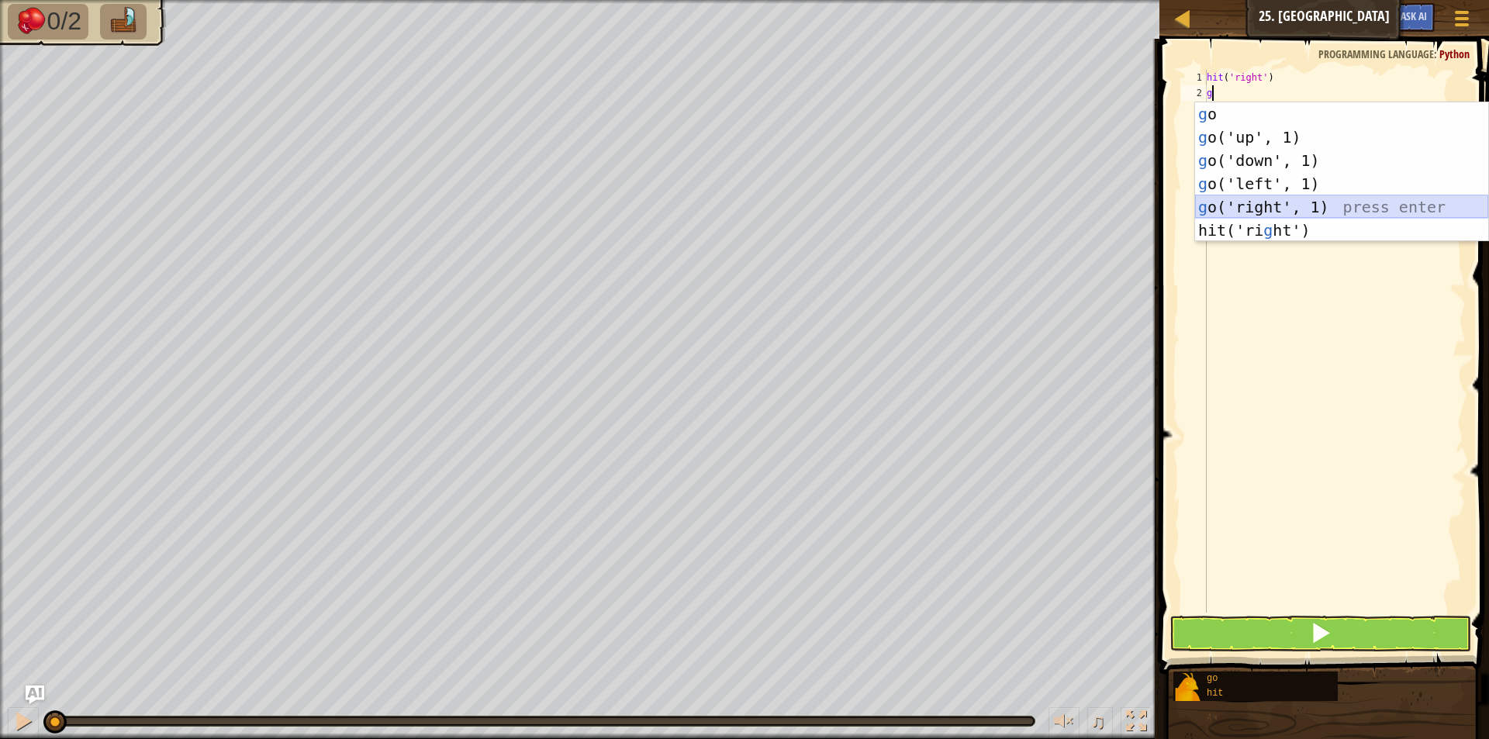
click at [1267, 207] on div "g o press enter g o('up', 1) press enter g o('down', 1) press enter g o('left',…" at bounding box center [1341, 195] width 293 height 186
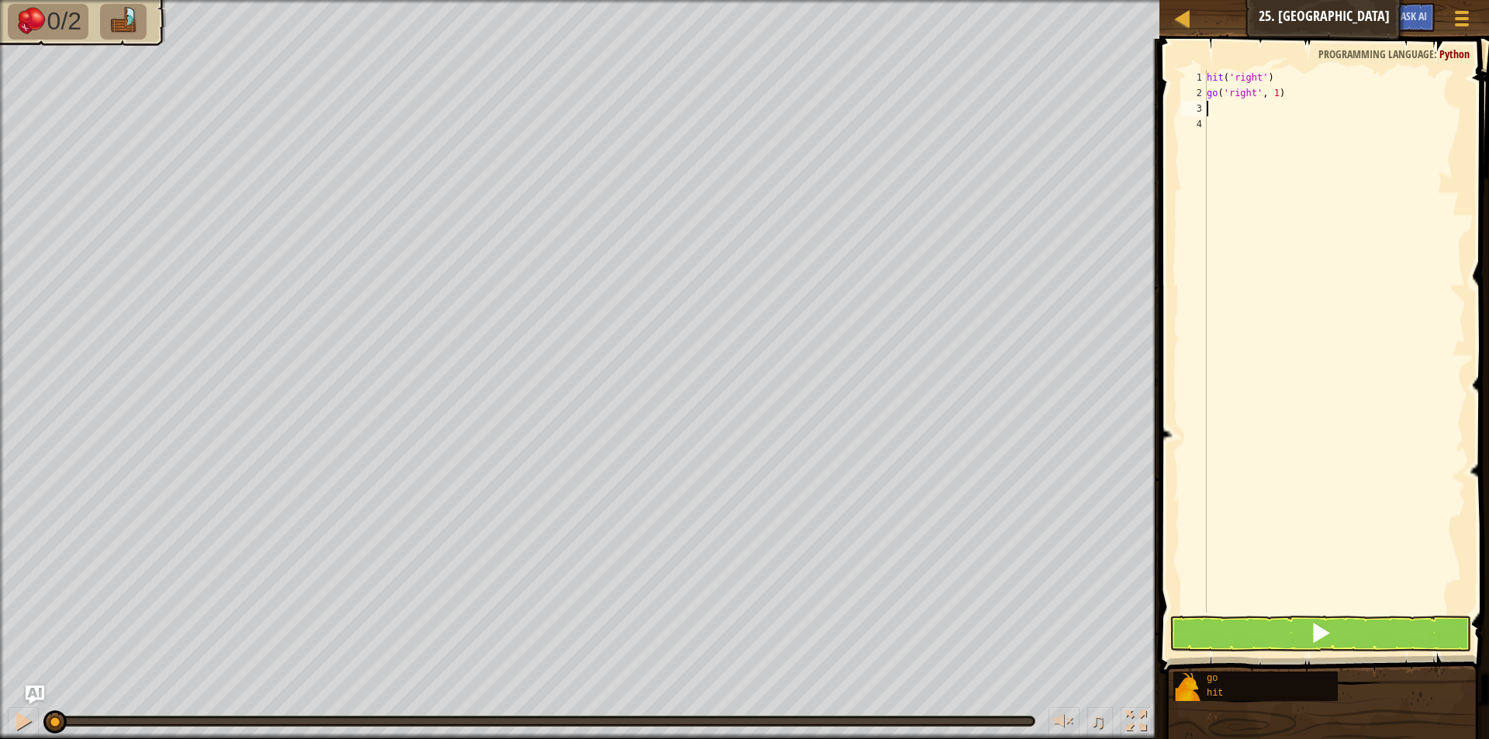
type textarea "g"
type textarea "h"
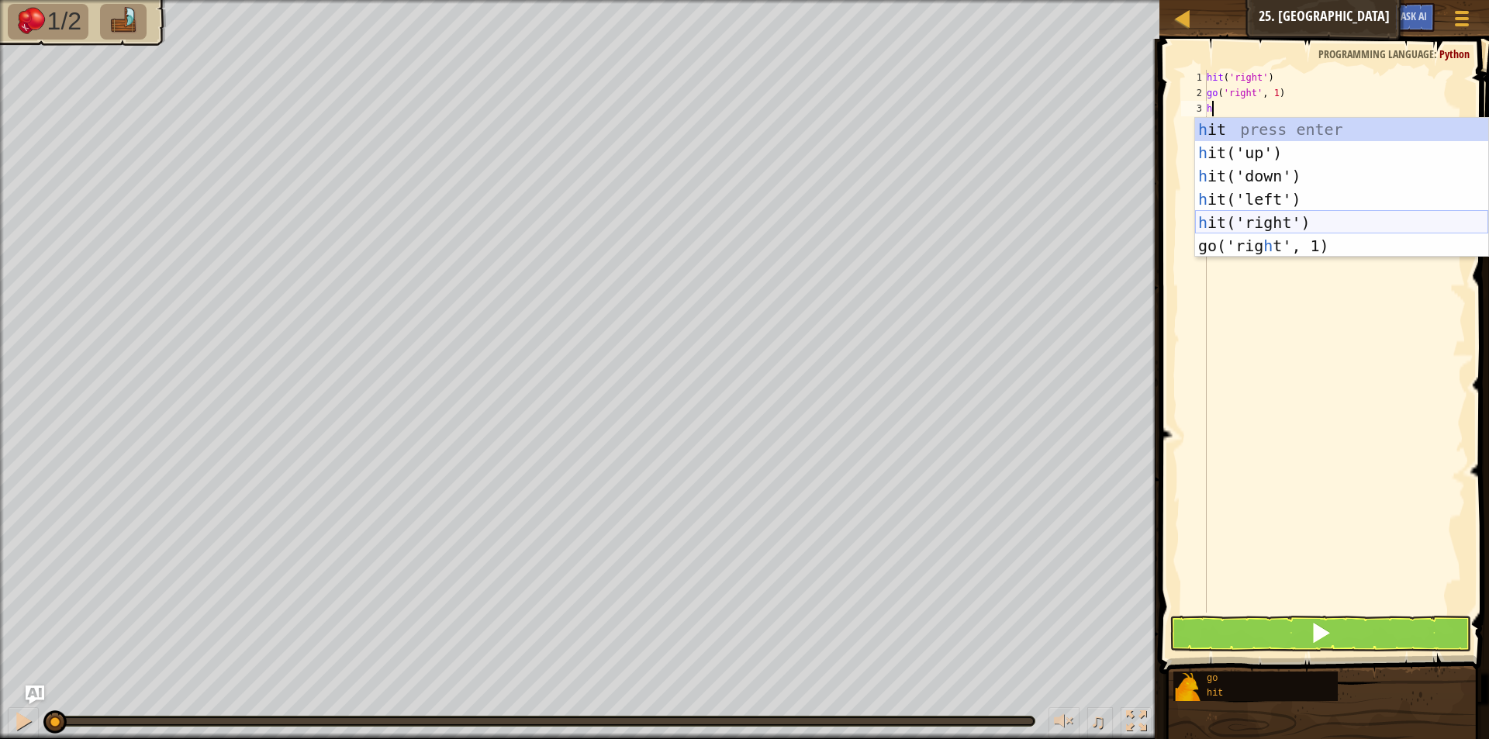
click at [1283, 213] on div "h it press enter h it('up') press enter h it('down') press enter h it('left') p…" at bounding box center [1341, 211] width 293 height 186
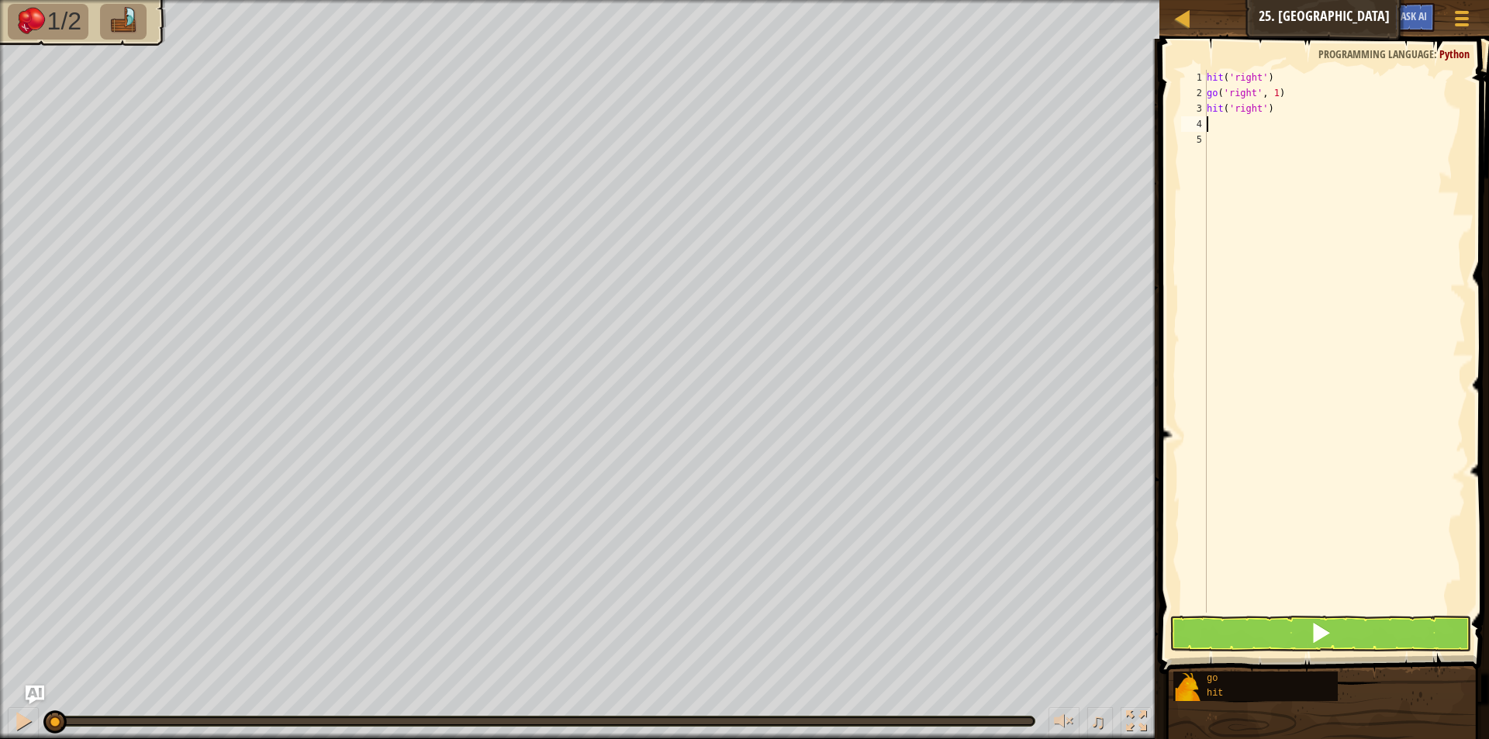
type textarea "g"
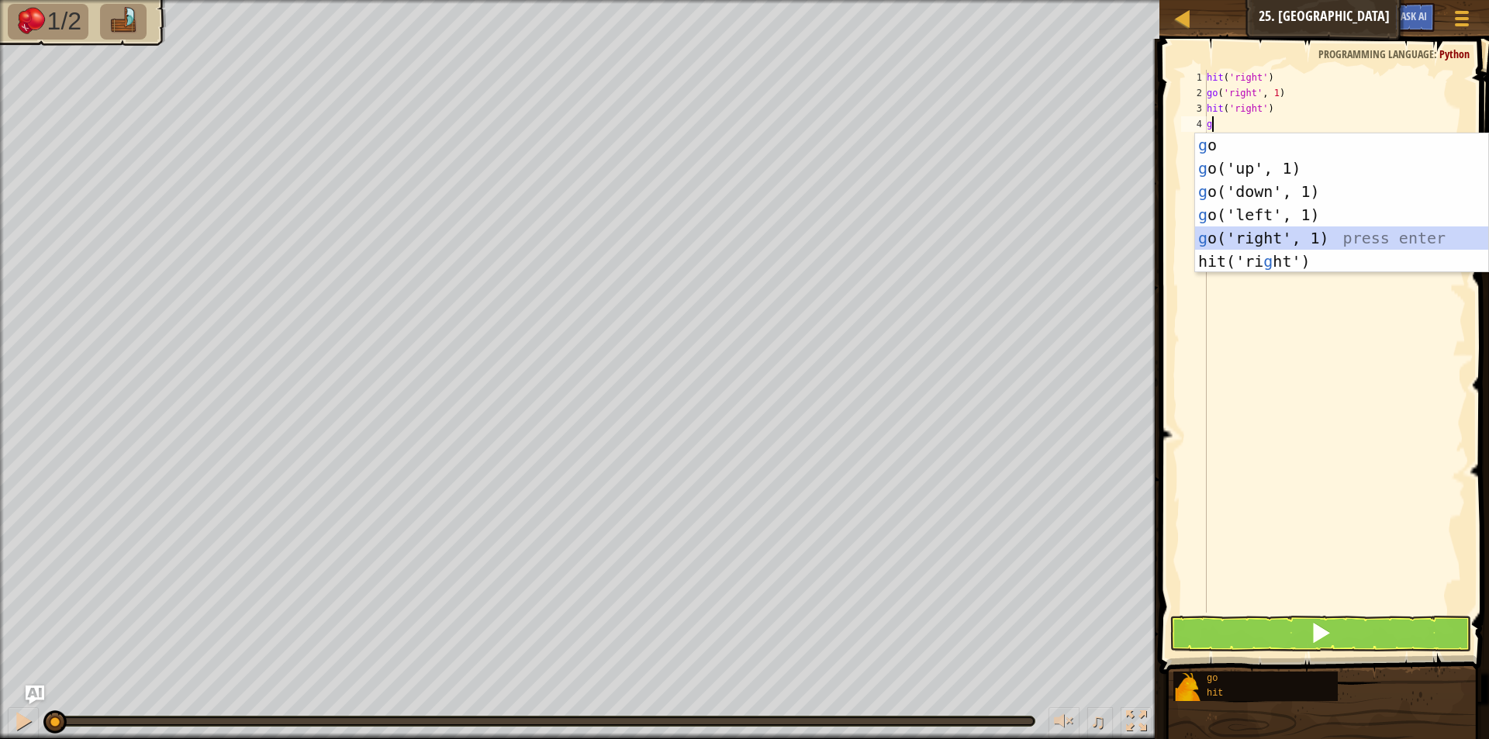
click at [1306, 236] on div "g o press enter g o('up', 1) press enter g o('down', 1) press enter g o('left',…" at bounding box center [1341, 226] width 293 height 186
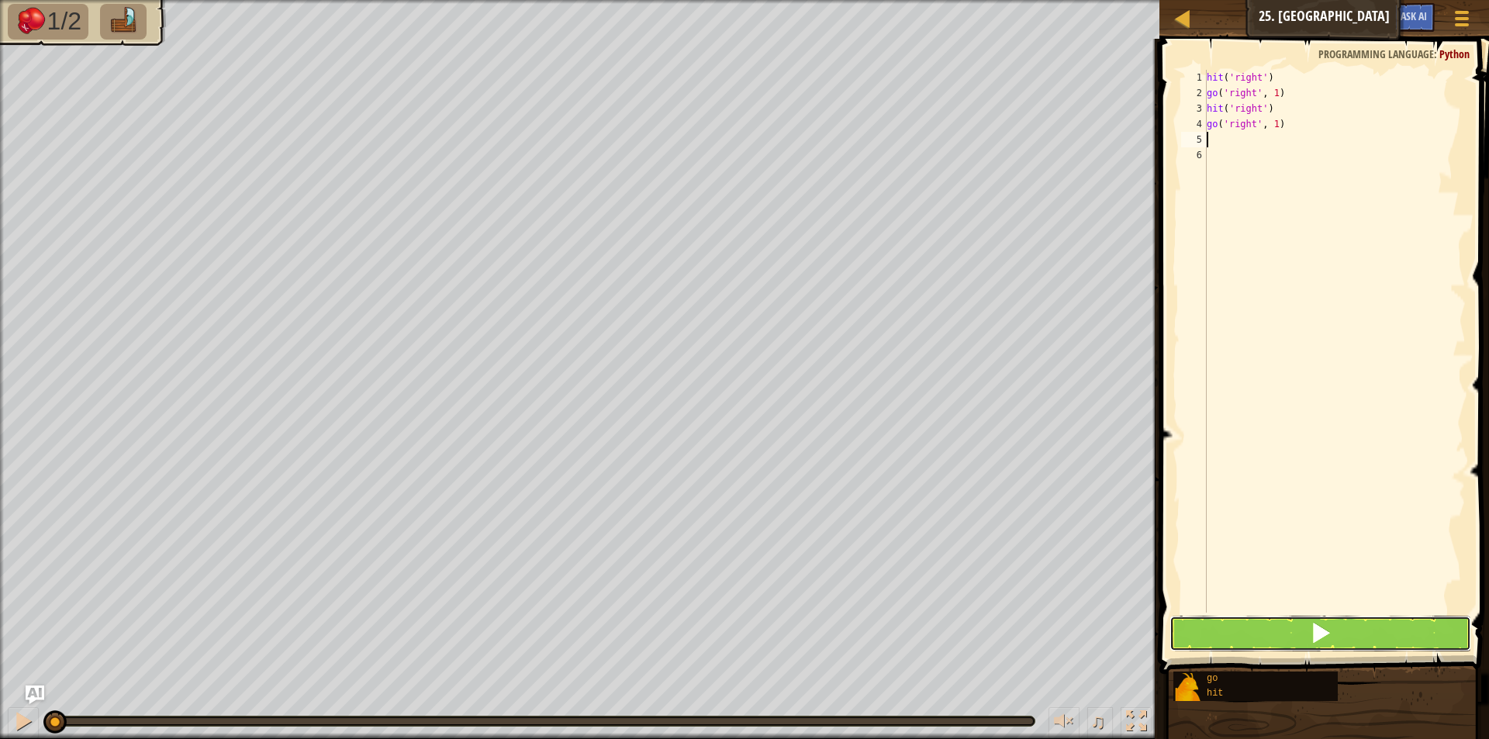
click at [1308, 633] on button at bounding box center [1320, 634] width 302 height 36
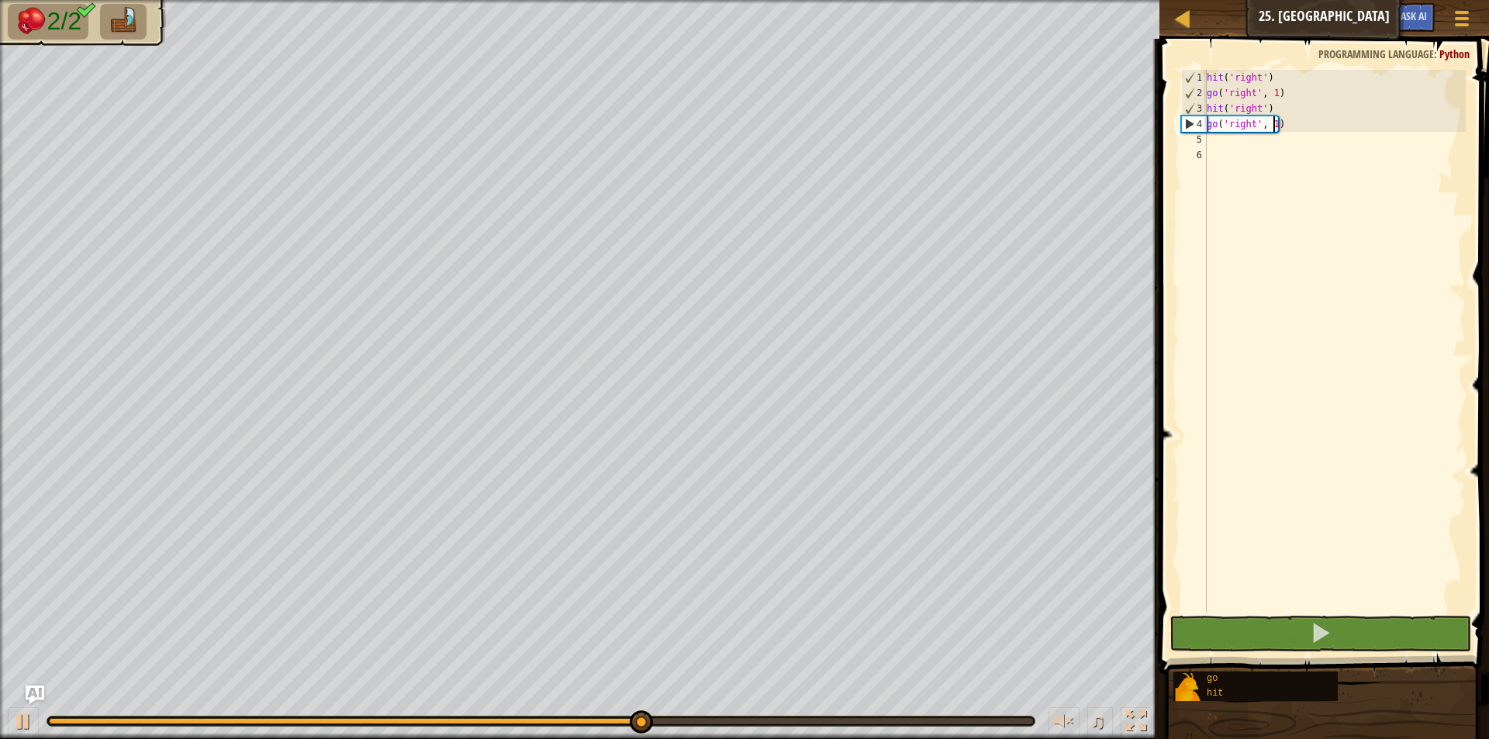
click at [1271, 121] on div "hit ( 'right' ) go ( 'right' , 1 ) hit ( 'right' ) go ( 'right' , 1 )" at bounding box center [1334, 357] width 262 height 574
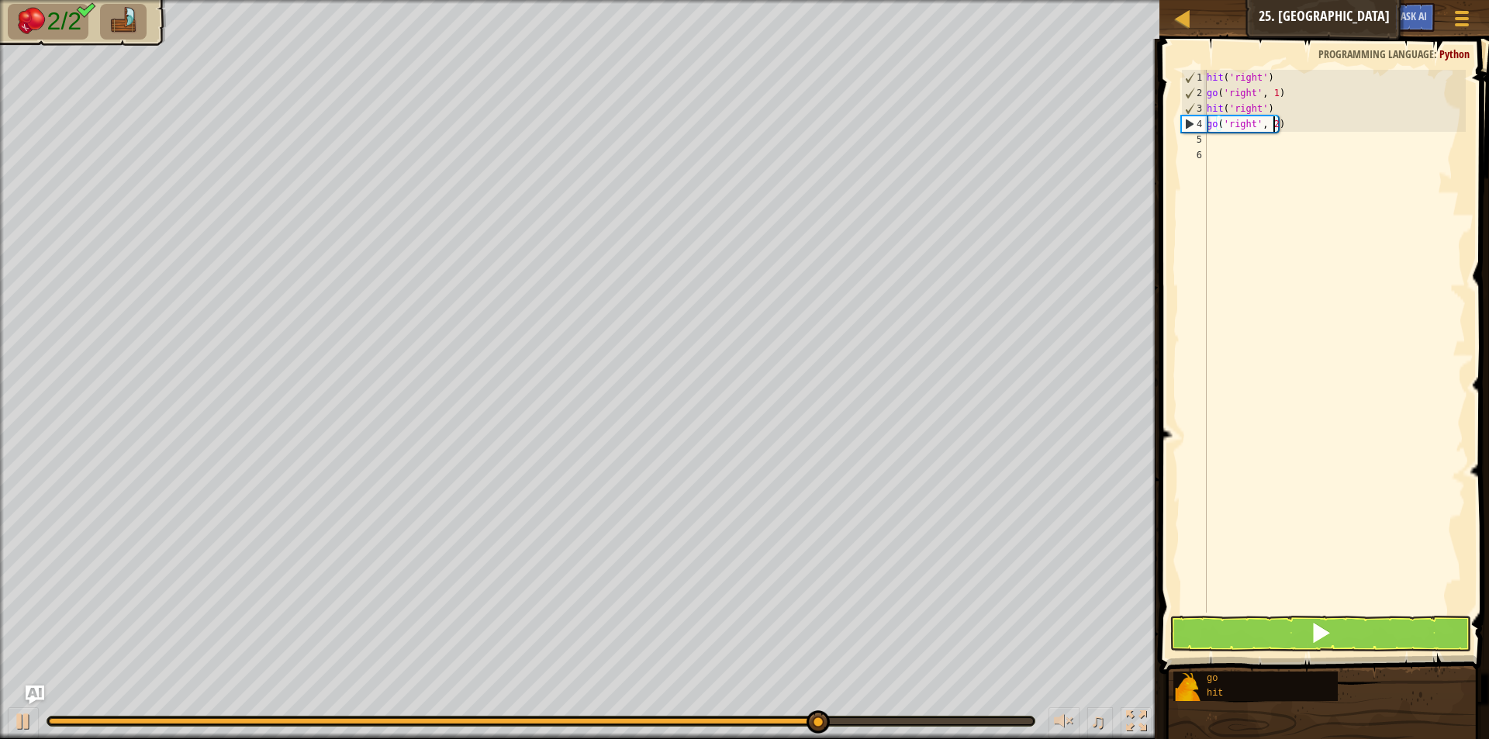
scroll to position [7, 5]
type textarea "go('right', 2)"
click at [1294, 641] on button at bounding box center [1320, 634] width 302 height 36
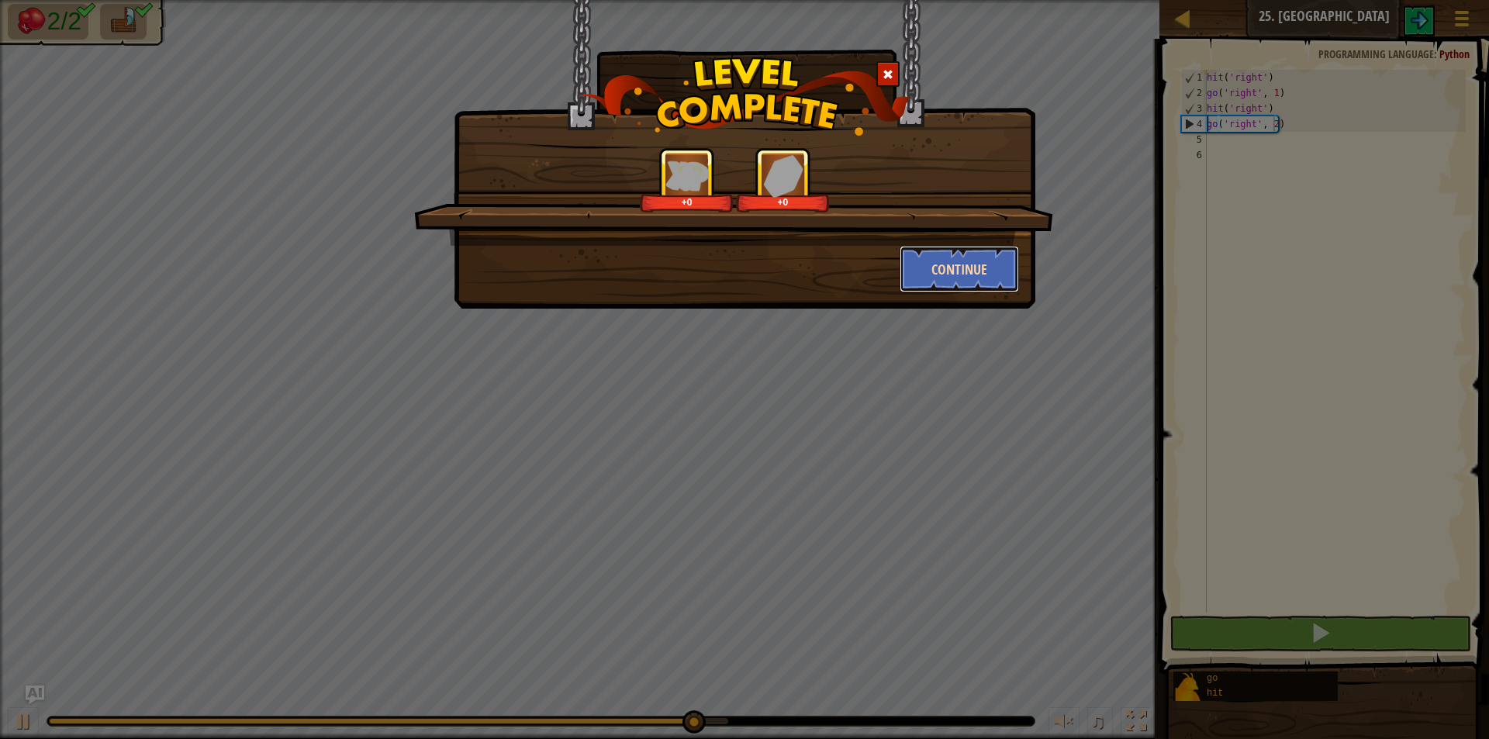
click at [991, 265] on button "Continue" at bounding box center [959, 269] width 120 height 47
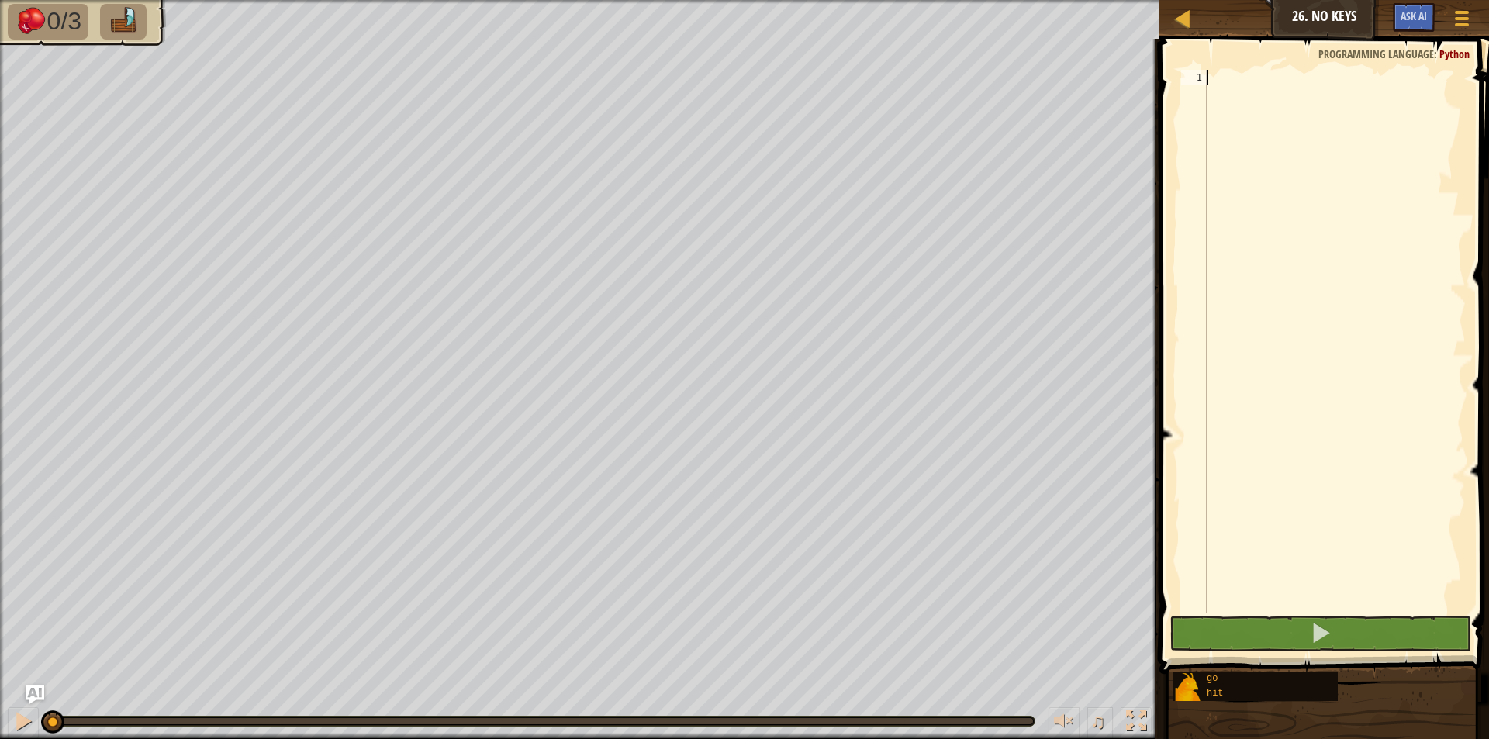
type textarea "h"
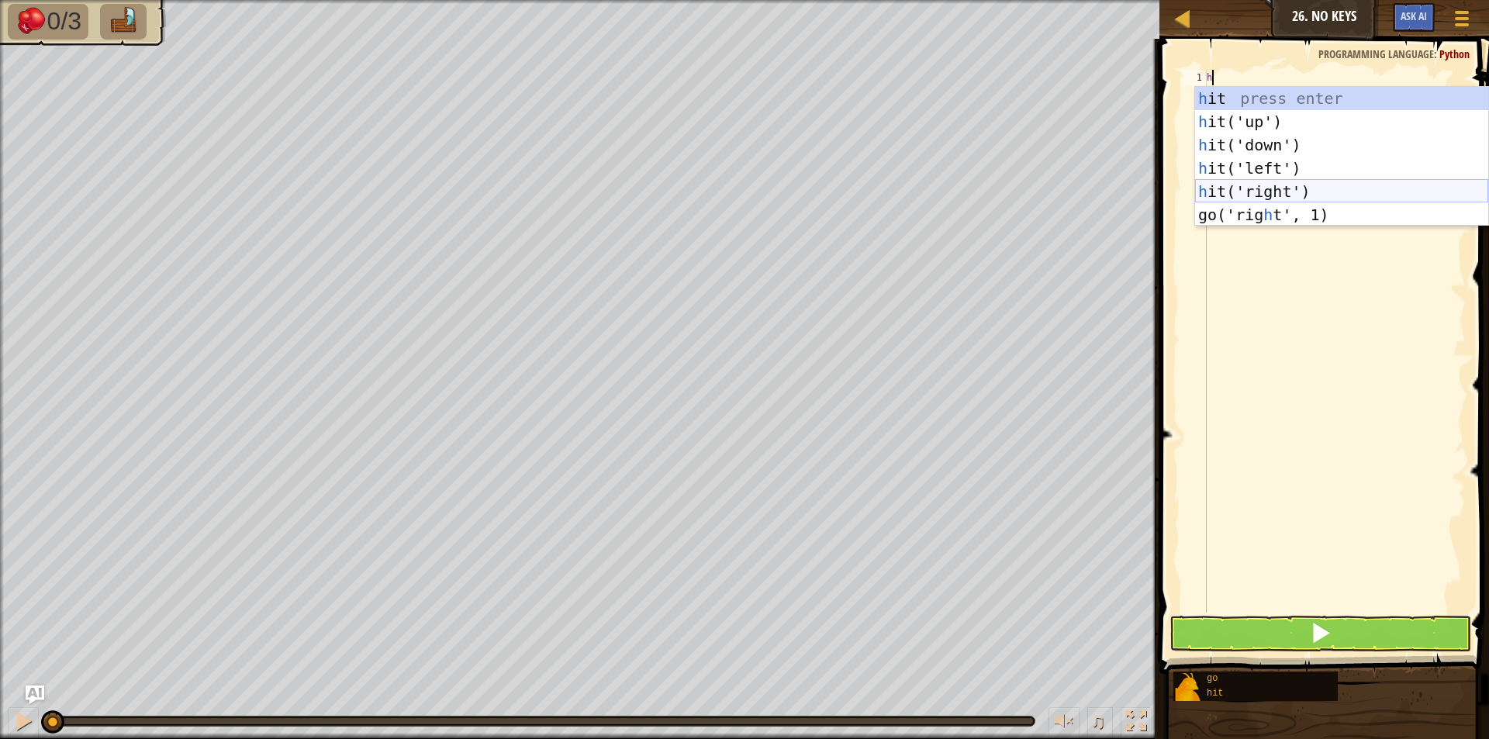
click at [1264, 188] on div "h it press enter h it('up') press enter h it('down') press enter h it('left') p…" at bounding box center [1341, 180] width 293 height 186
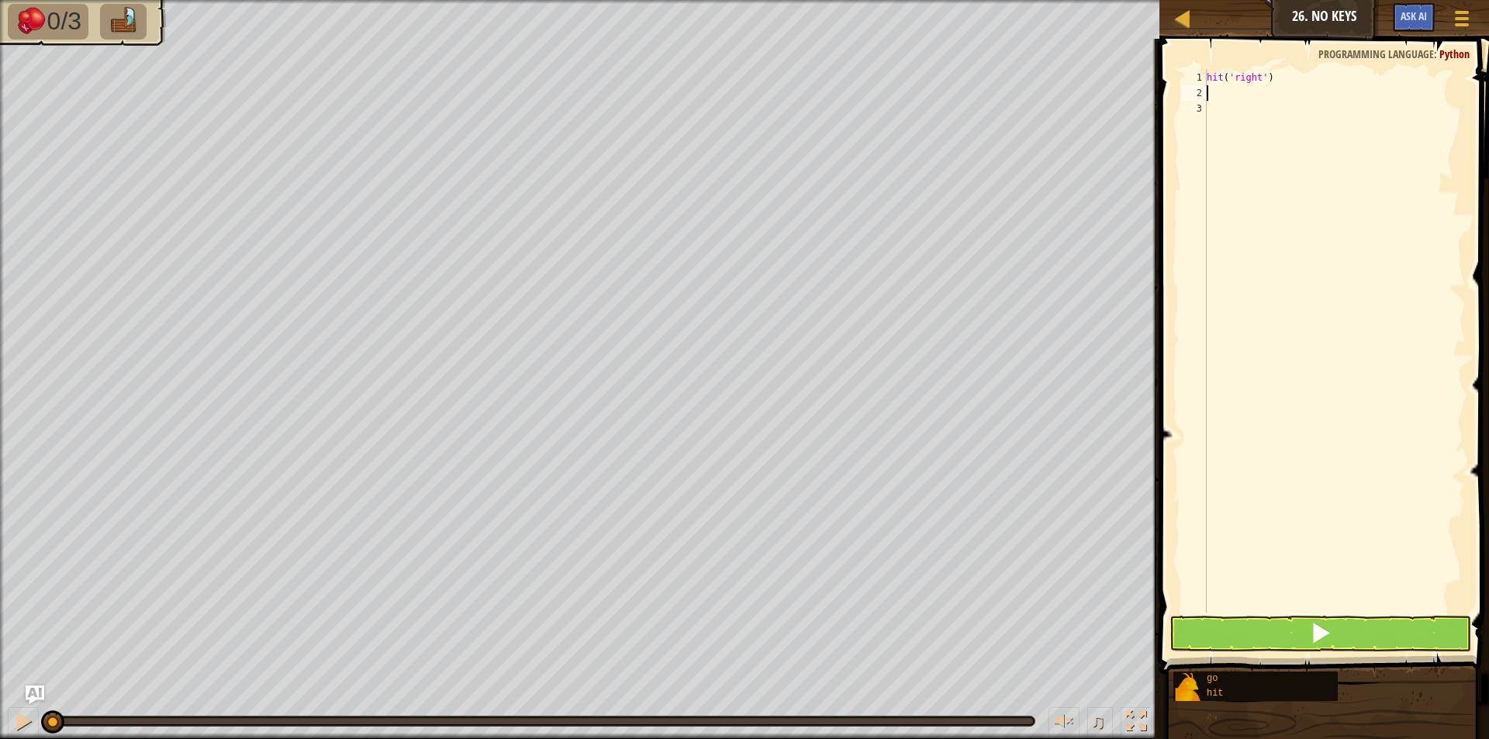
type textarea "g"
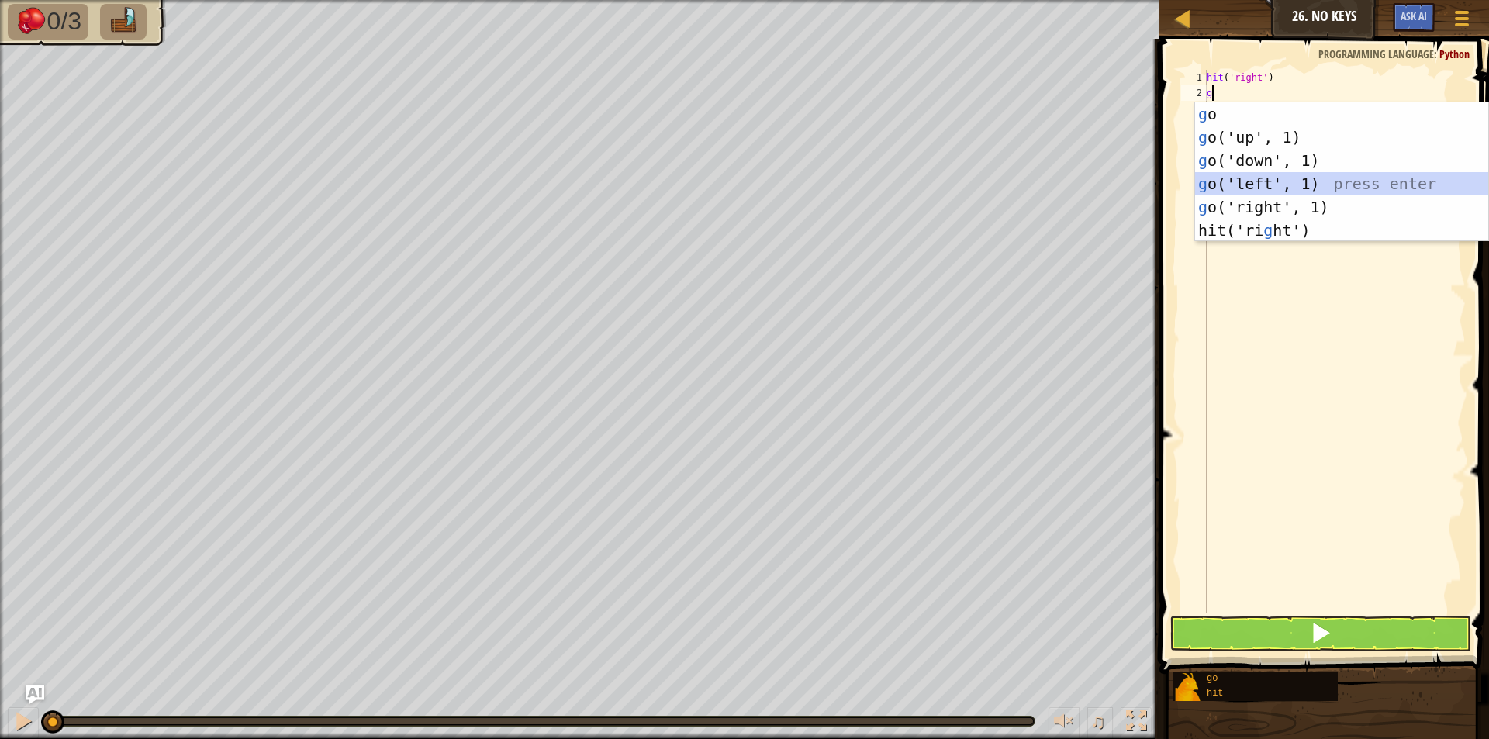
click at [1289, 191] on div "g o press enter g o('up', 1) press enter g o('down', 1) press enter g o('left',…" at bounding box center [1341, 195] width 293 height 186
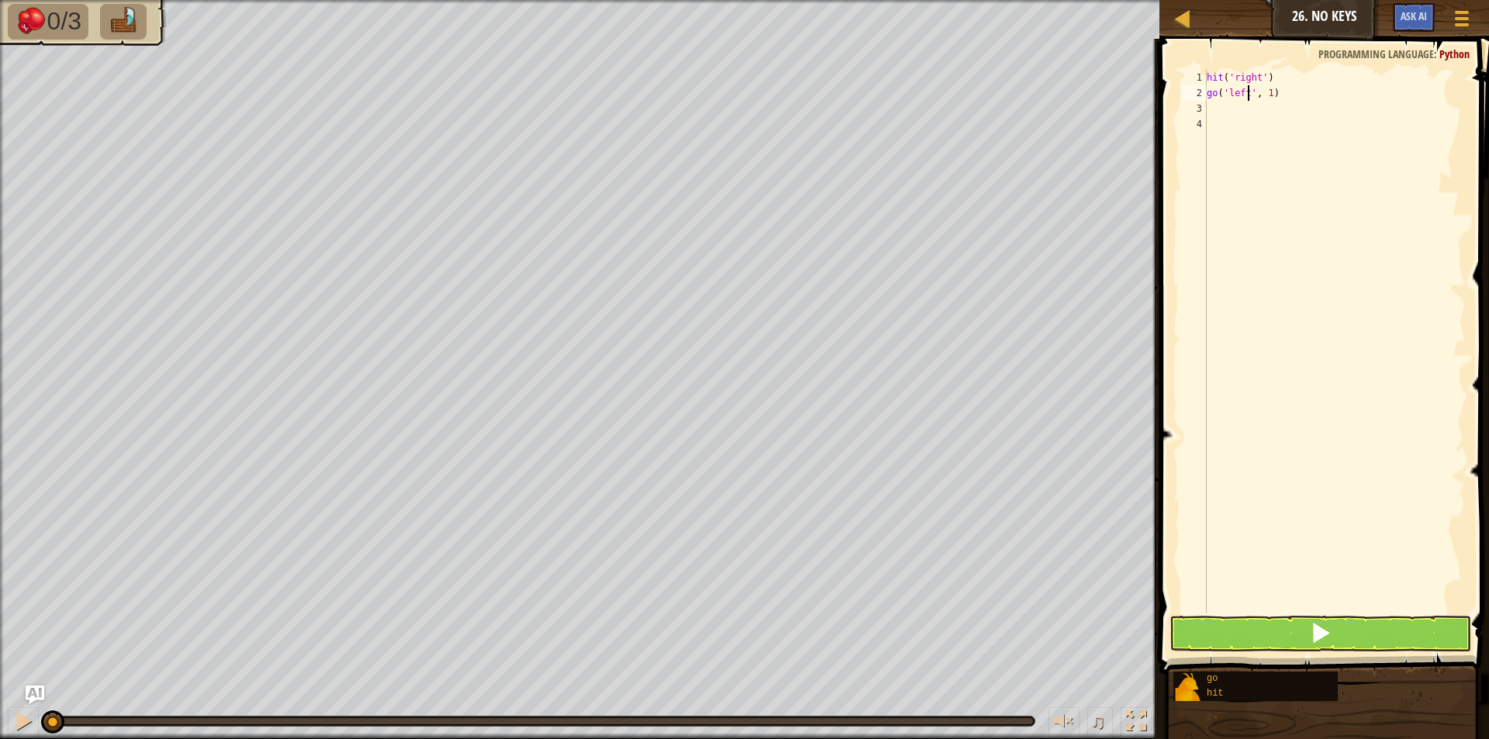
click at [1247, 96] on div "hit ( 'right' ) go ( 'left' , 1 )" at bounding box center [1334, 357] width 262 height 574
type textarea "go('left', 1)"
drag, startPoint x: 1272, startPoint y: 96, endPoint x: 1204, endPoint y: 95, distance: 68.2
click at [1204, 95] on div "go('left', 1) 1 2 3 4 hit ( 'right' ) go ( 'left' , 1 ) ההההההההההההההההההההההה…" at bounding box center [1322, 341] width 288 height 543
type textarea "g"
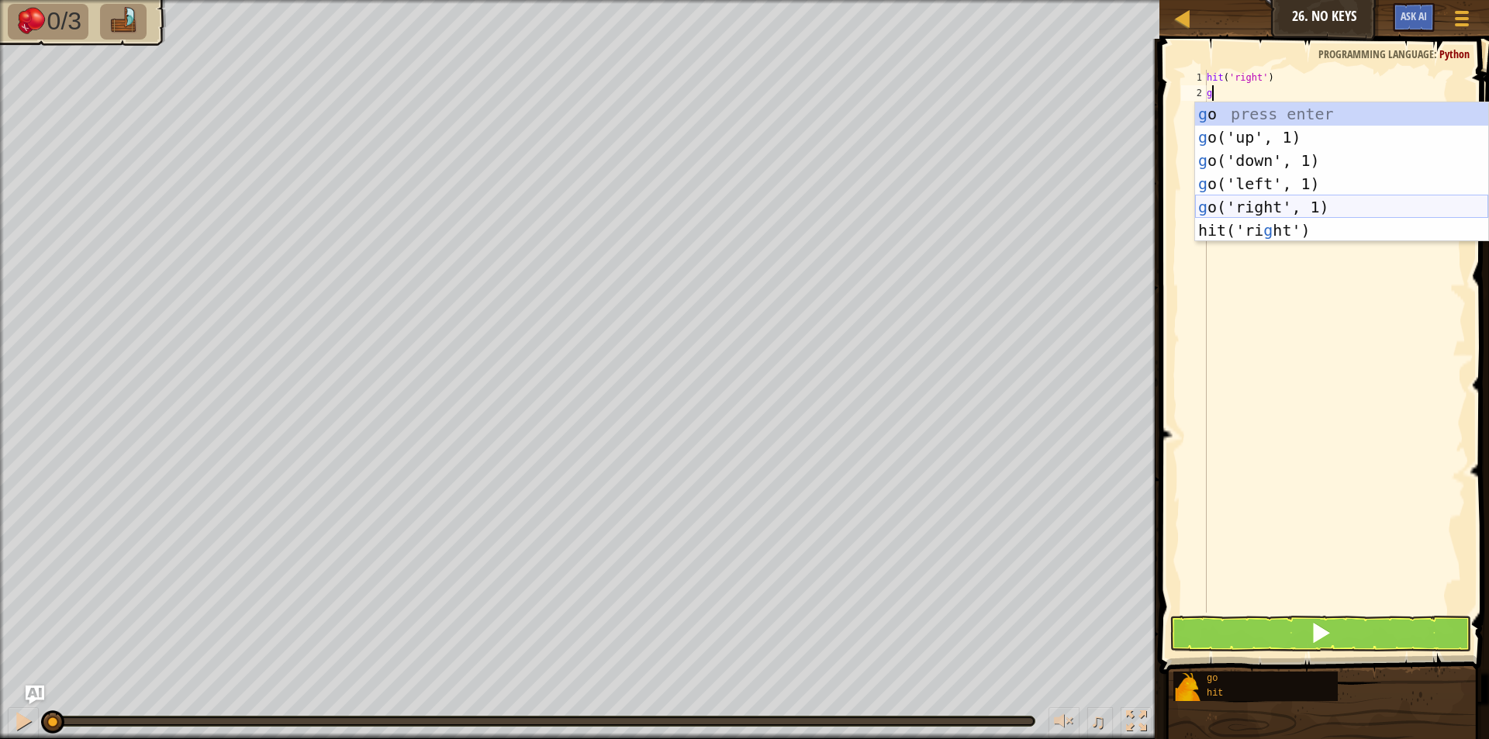
drag, startPoint x: 1260, startPoint y: 216, endPoint x: 1260, endPoint y: 206, distance: 10.1
click at [1260, 215] on div "g o press enter g o('up', 1) press enter g o('down', 1) press enter g o('left',…" at bounding box center [1341, 195] width 293 height 186
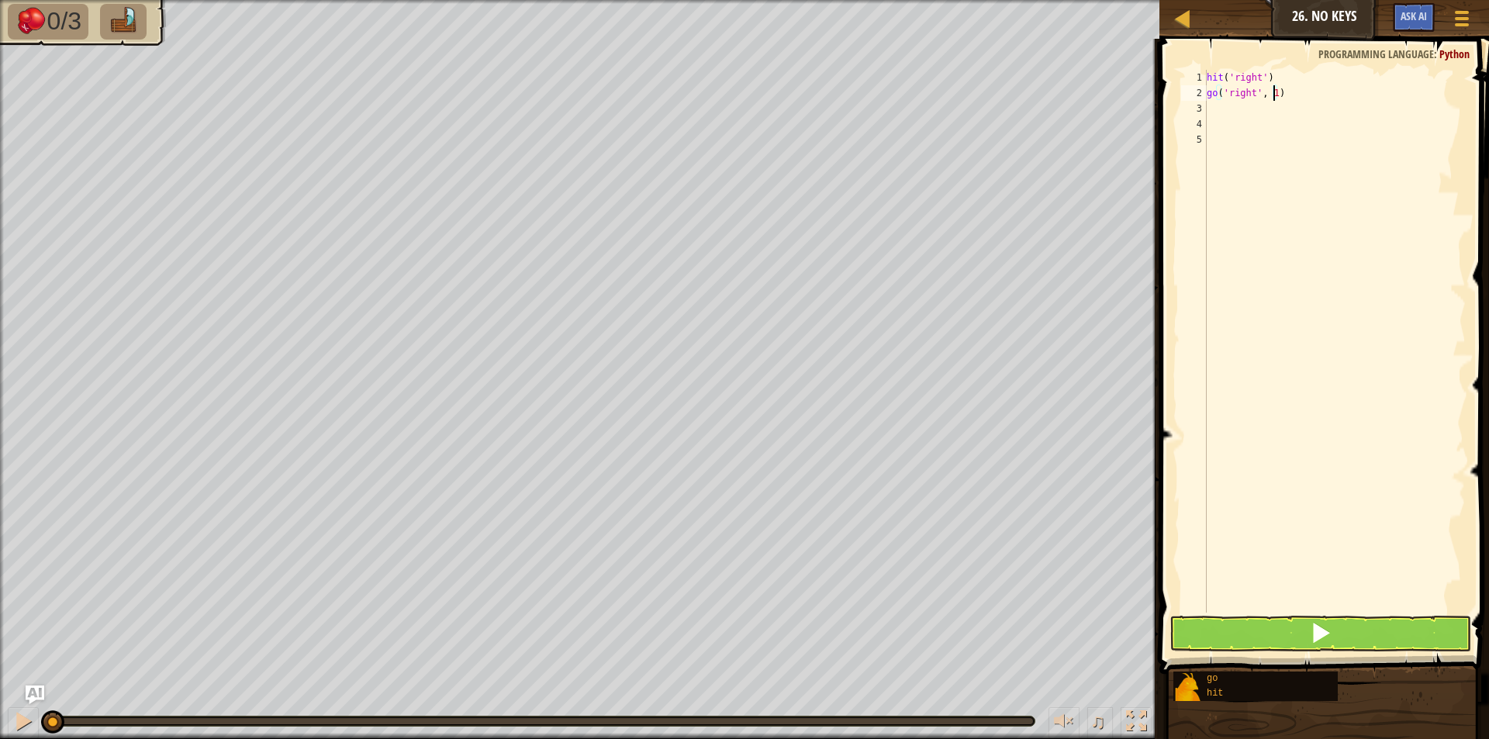
click at [1275, 92] on div "hit ( 'right' ) go ( 'right' , 1 )" at bounding box center [1334, 357] width 262 height 574
type textarea "go('right', 2)"
click at [1294, 646] on button at bounding box center [1320, 634] width 302 height 36
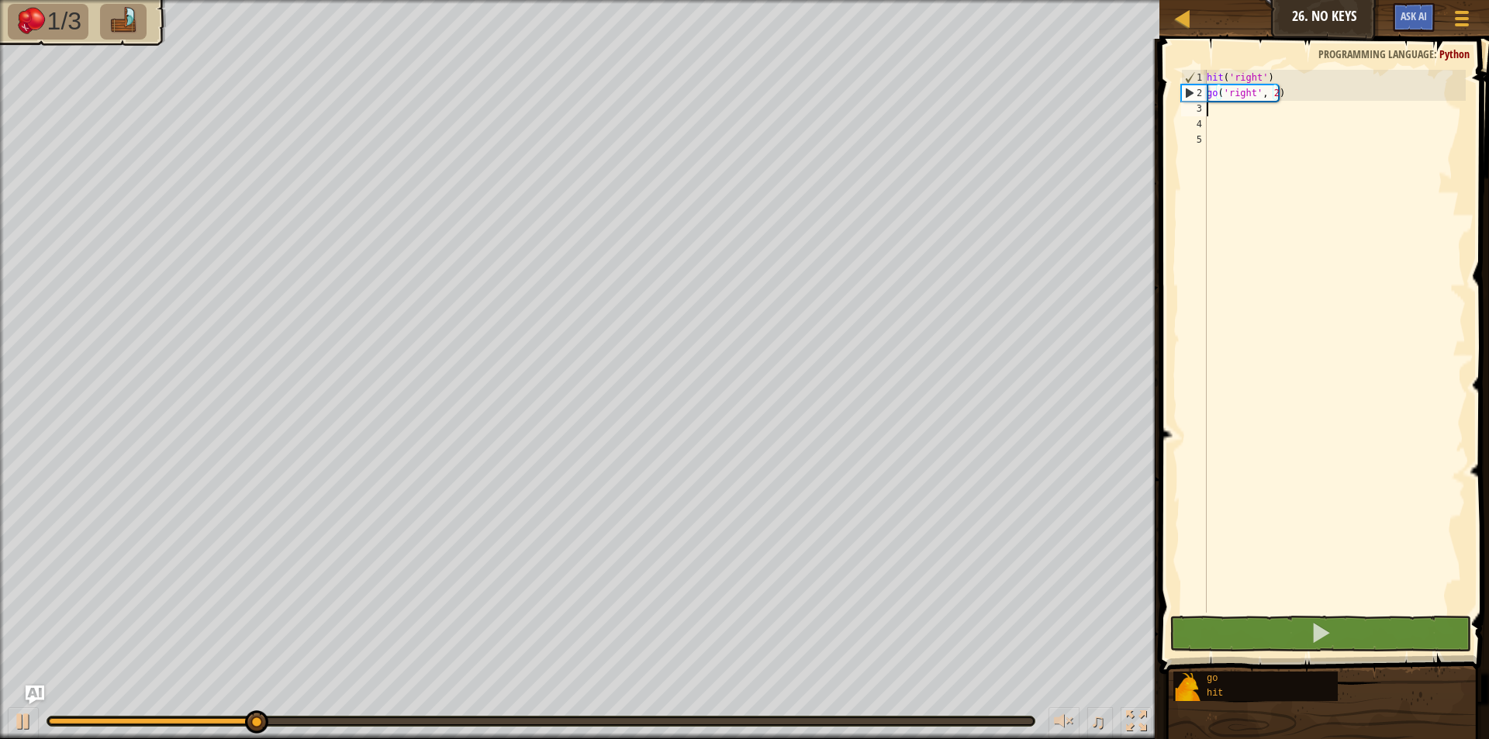
click at [1233, 113] on div "hit ( 'right' ) go ( 'right' , 2 )" at bounding box center [1334, 357] width 262 height 574
type textarea "h"
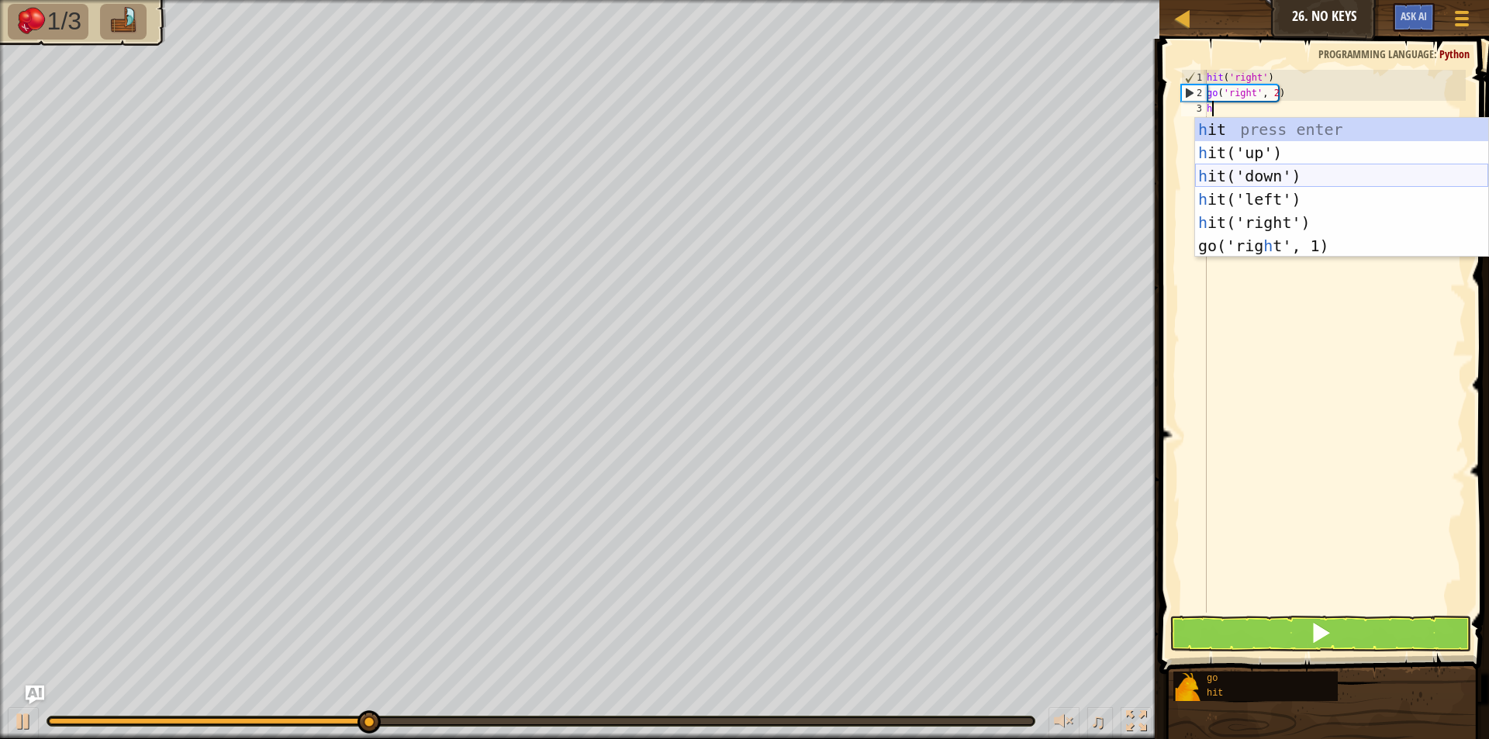
click at [1255, 182] on div "h it press enter h it('up') press enter h it('down') press enter h it('left') p…" at bounding box center [1341, 211] width 293 height 186
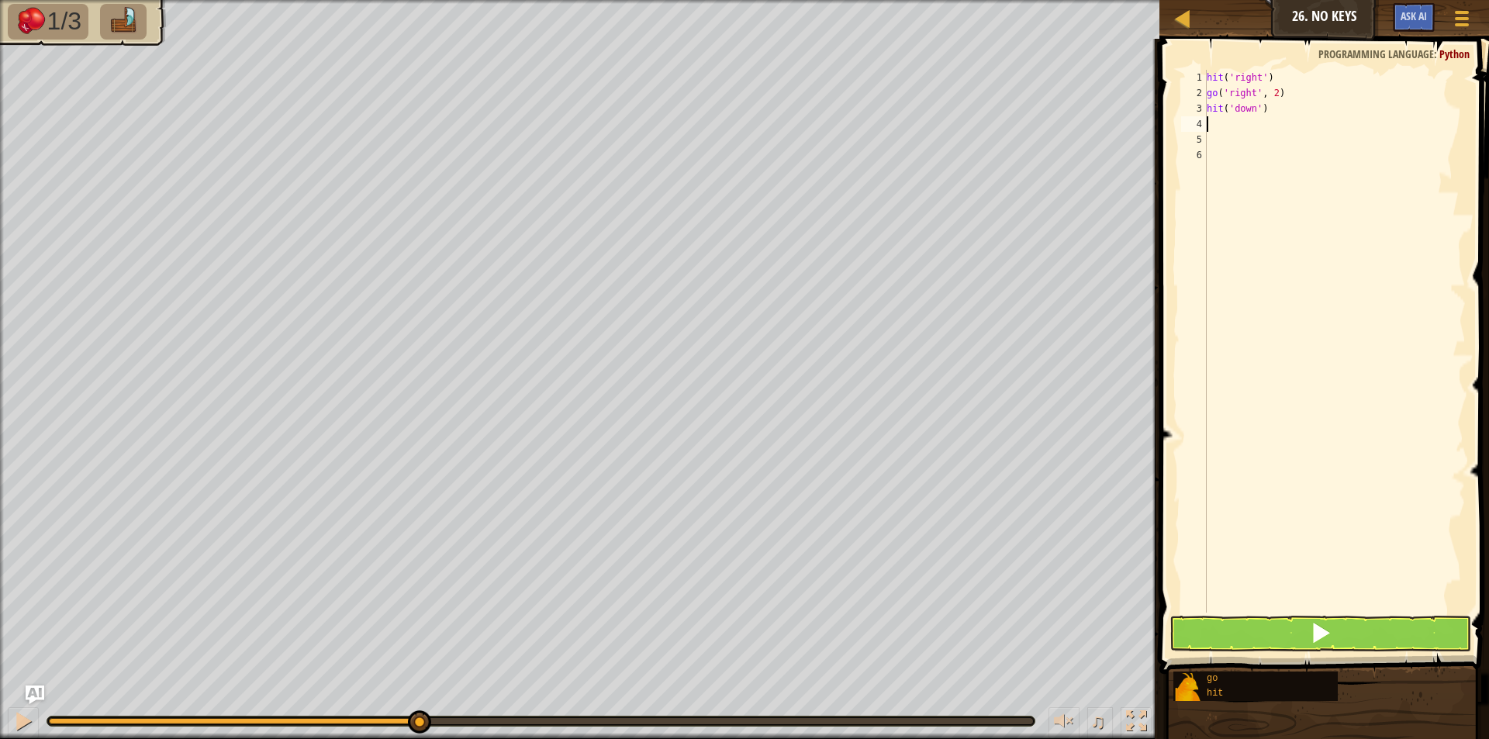
type textarea "g"
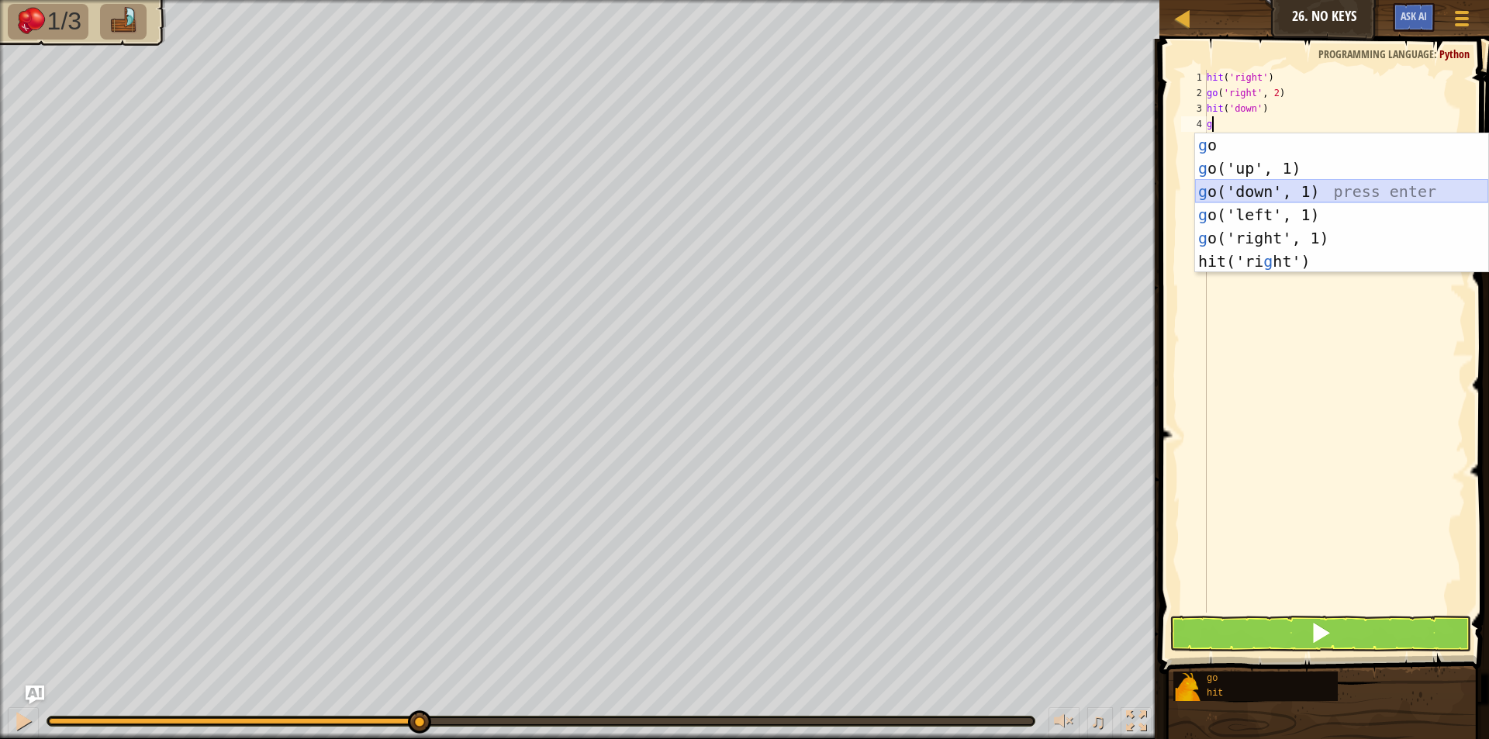
click at [1255, 189] on div "g o press enter g o('up', 1) press enter g o('down', 1) press enter g o('left',…" at bounding box center [1341, 226] width 293 height 186
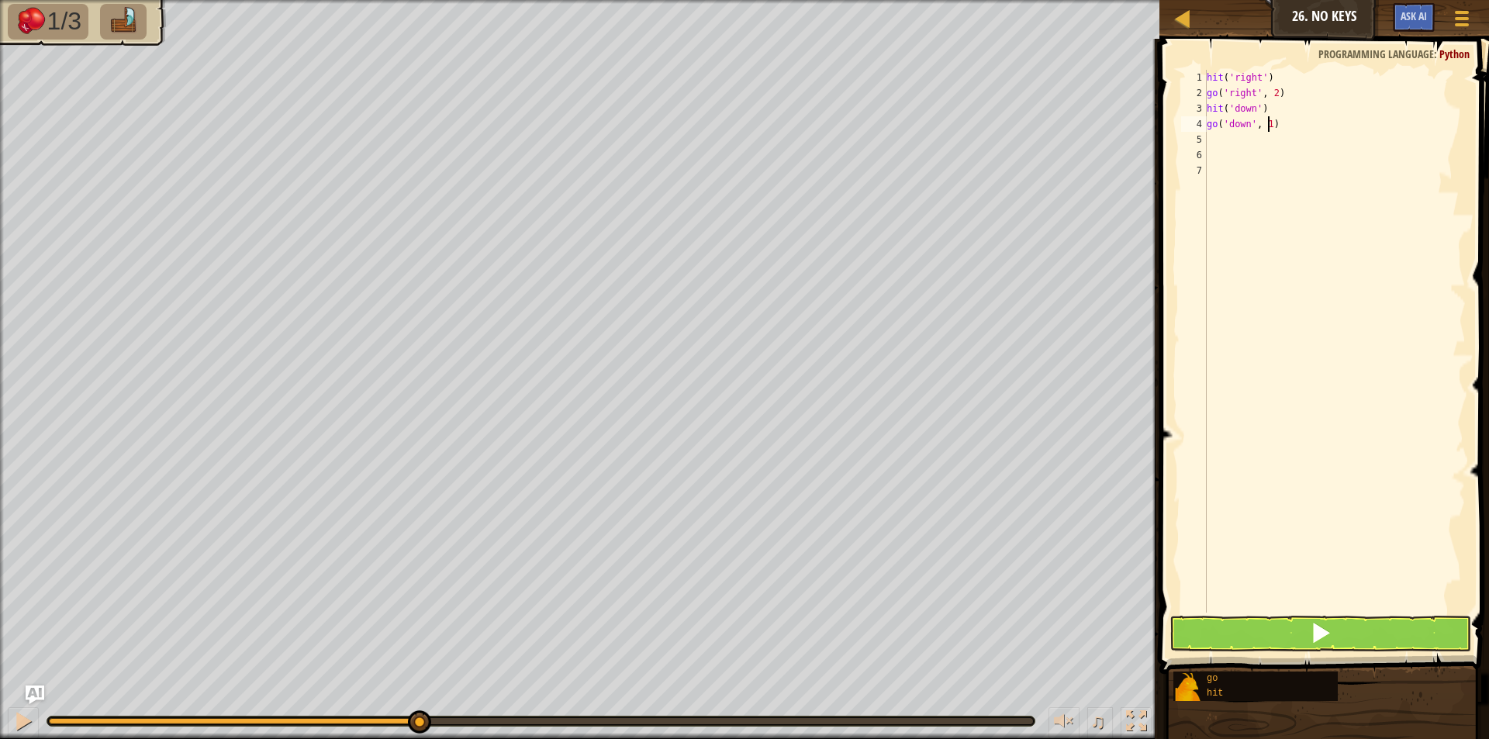
click at [1270, 127] on div "hit ( 'right' ) go ( 'right' , 2 ) hit ( 'down' ) go ( 'down' , 1 )" at bounding box center [1334, 357] width 262 height 574
type textarea "go('down', 2)"
click at [1267, 623] on button at bounding box center [1320, 634] width 302 height 36
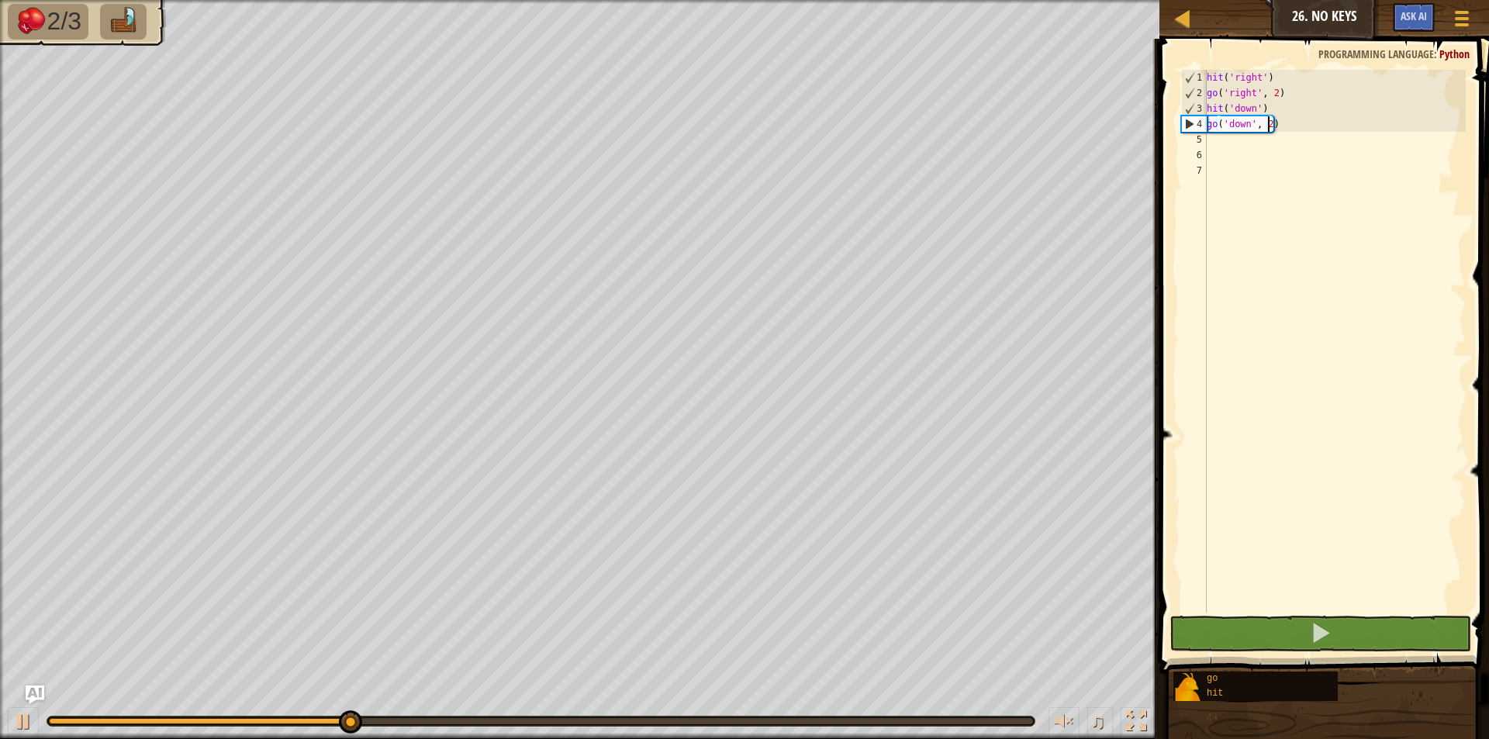
click at [1227, 147] on div "hit ( 'right' ) go ( 'right' , 2 ) hit ( 'down' ) go ( 'down' , 2 )" at bounding box center [1334, 357] width 262 height 574
type textarea "h"
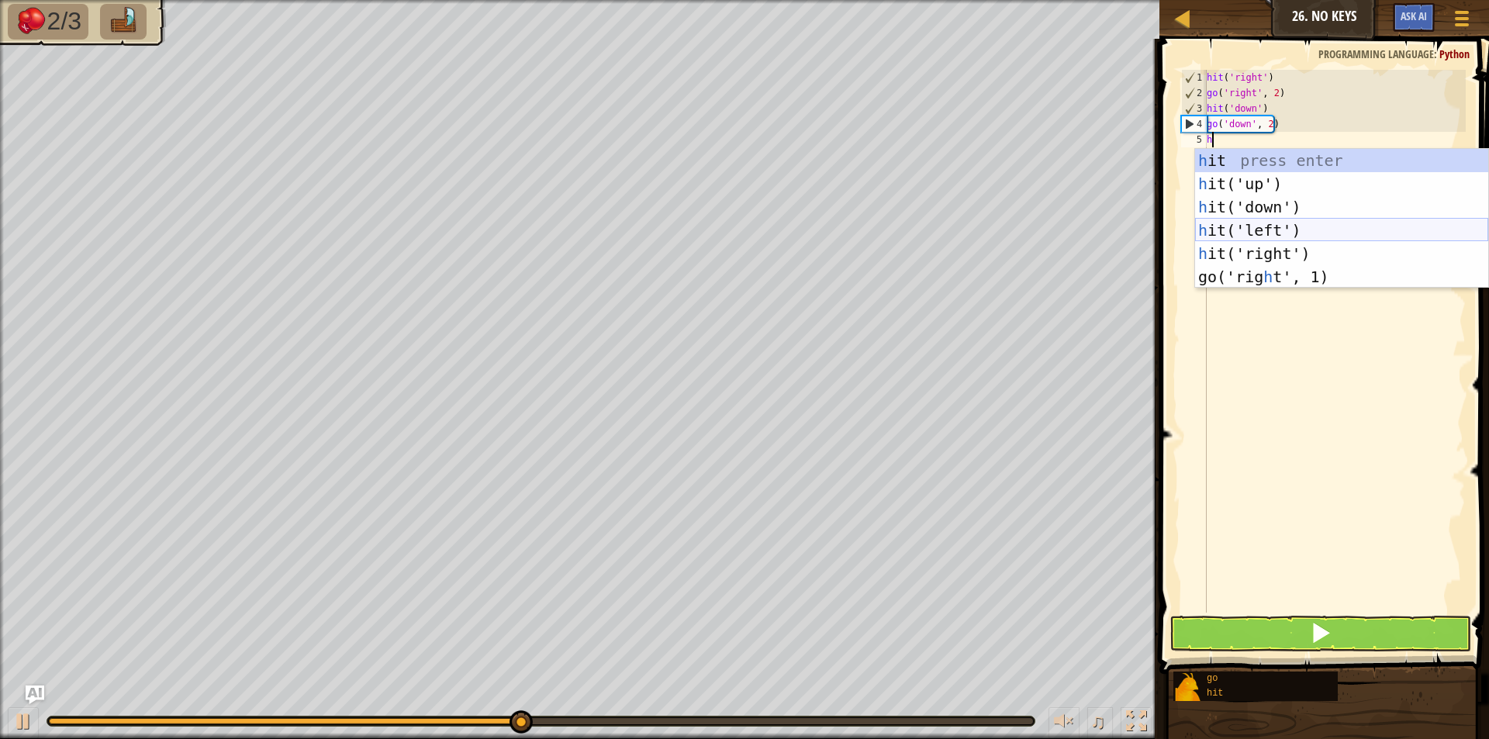
click at [1265, 225] on div "h it press enter h it('up') press enter h it('down') press enter h it('left') p…" at bounding box center [1341, 242] width 293 height 186
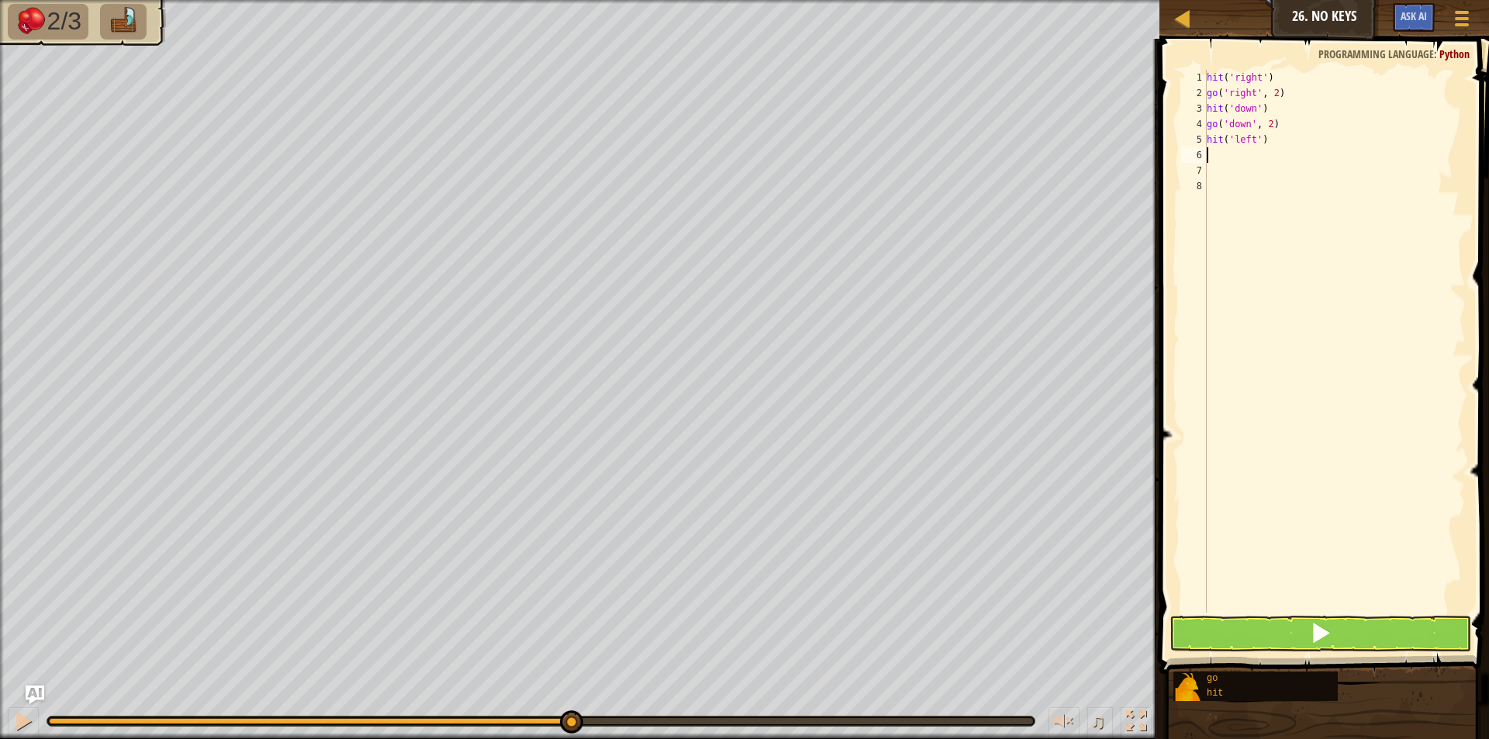
type textarea "g"
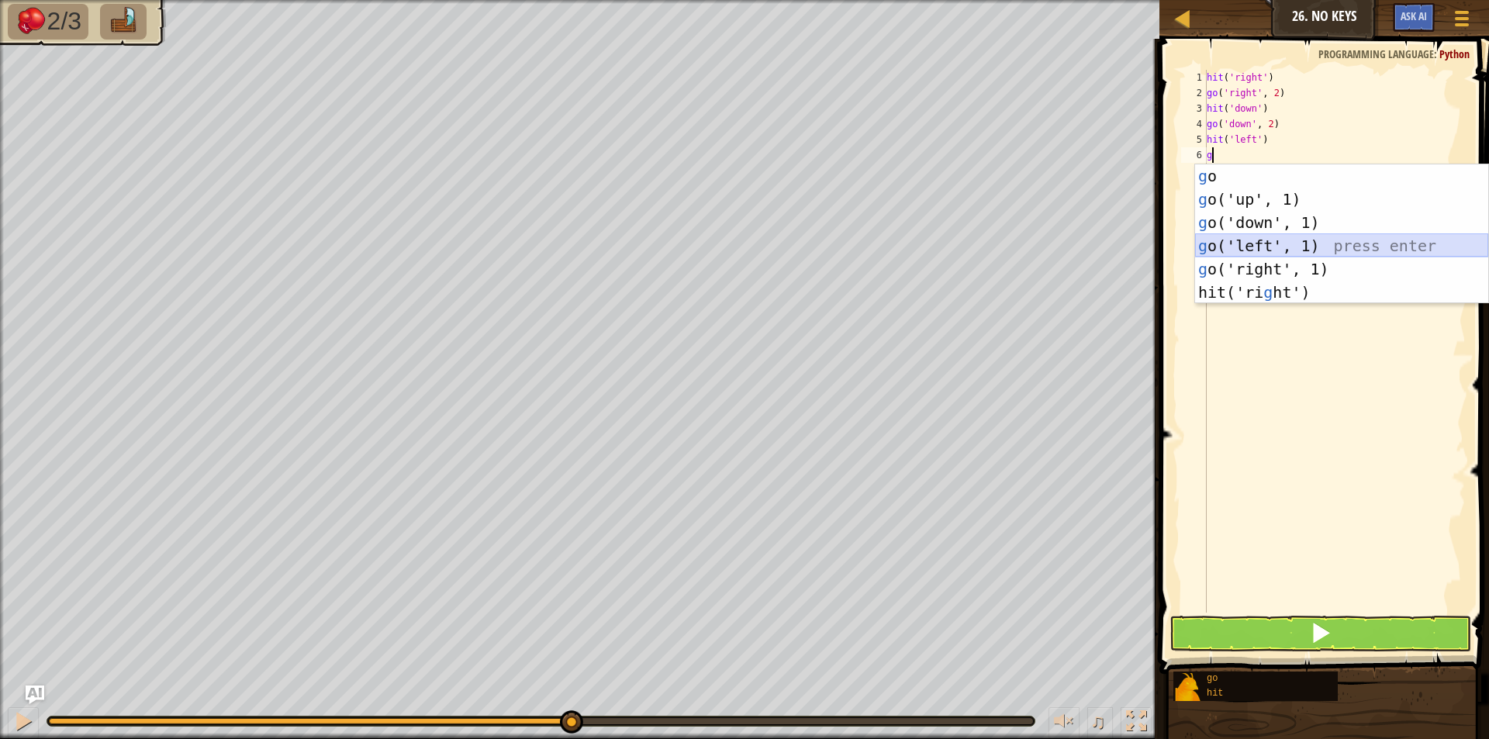
click at [1262, 247] on div "g o press enter g o('up', 1) press enter g o('down', 1) press enter g o('left',…" at bounding box center [1341, 257] width 293 height 186
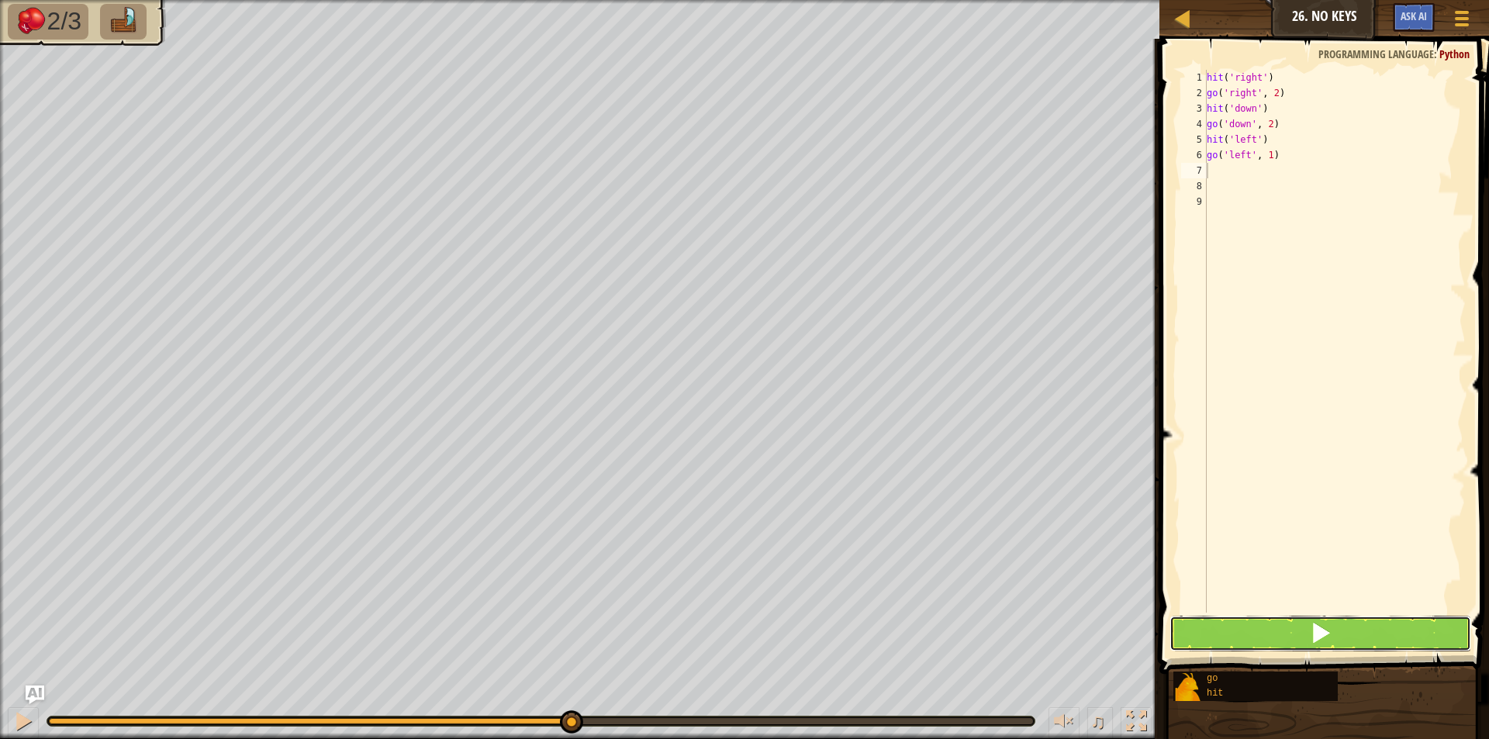
click at [1257, 617] on button at bounding box center [1320, 634] width 302 height 36
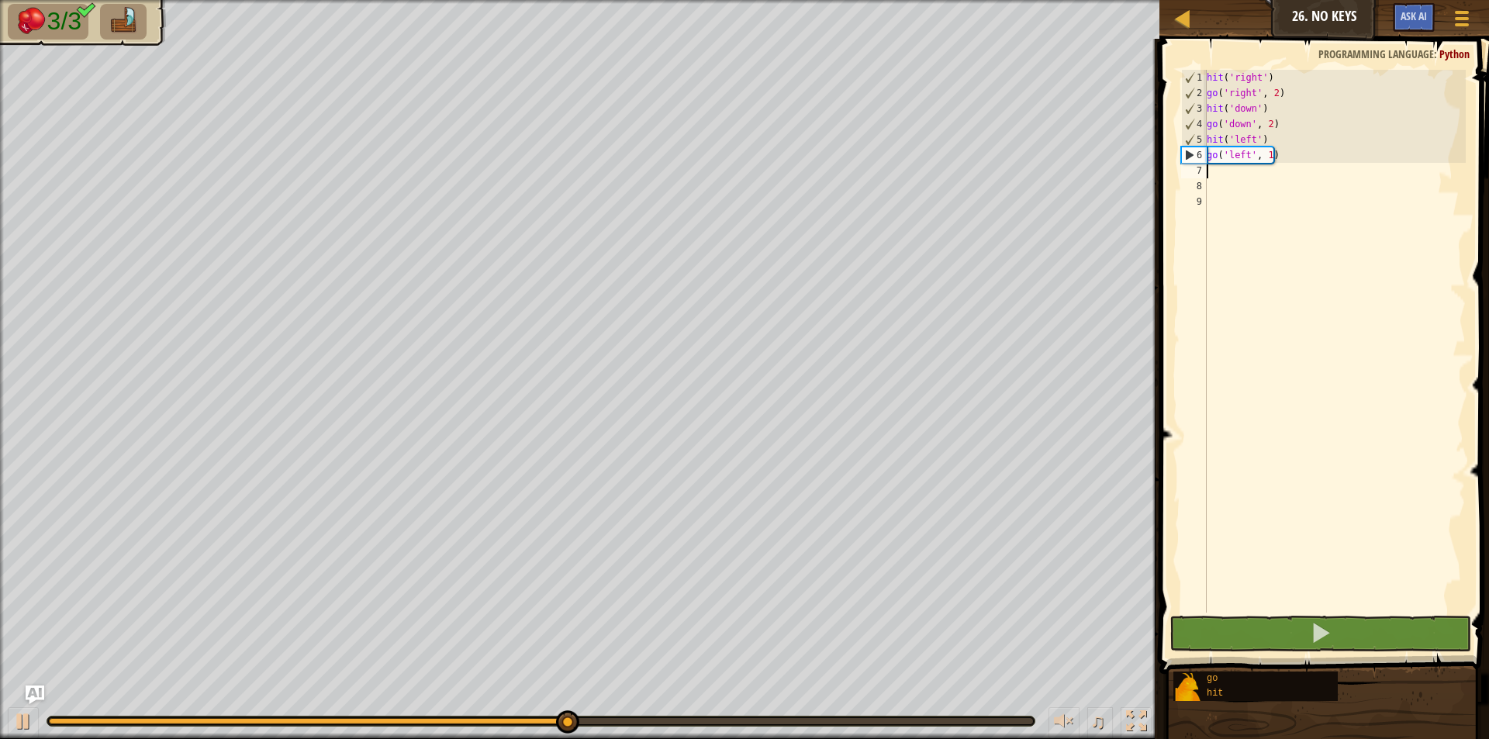
click at [1268, 154] on div "hit ( 'right' ) go ( 'right' , 2 ) hit ( 'down' ) go ( 'down' , 2 ) hit ( 'left…" at bounding box center [1334, 357] width 262 height 574
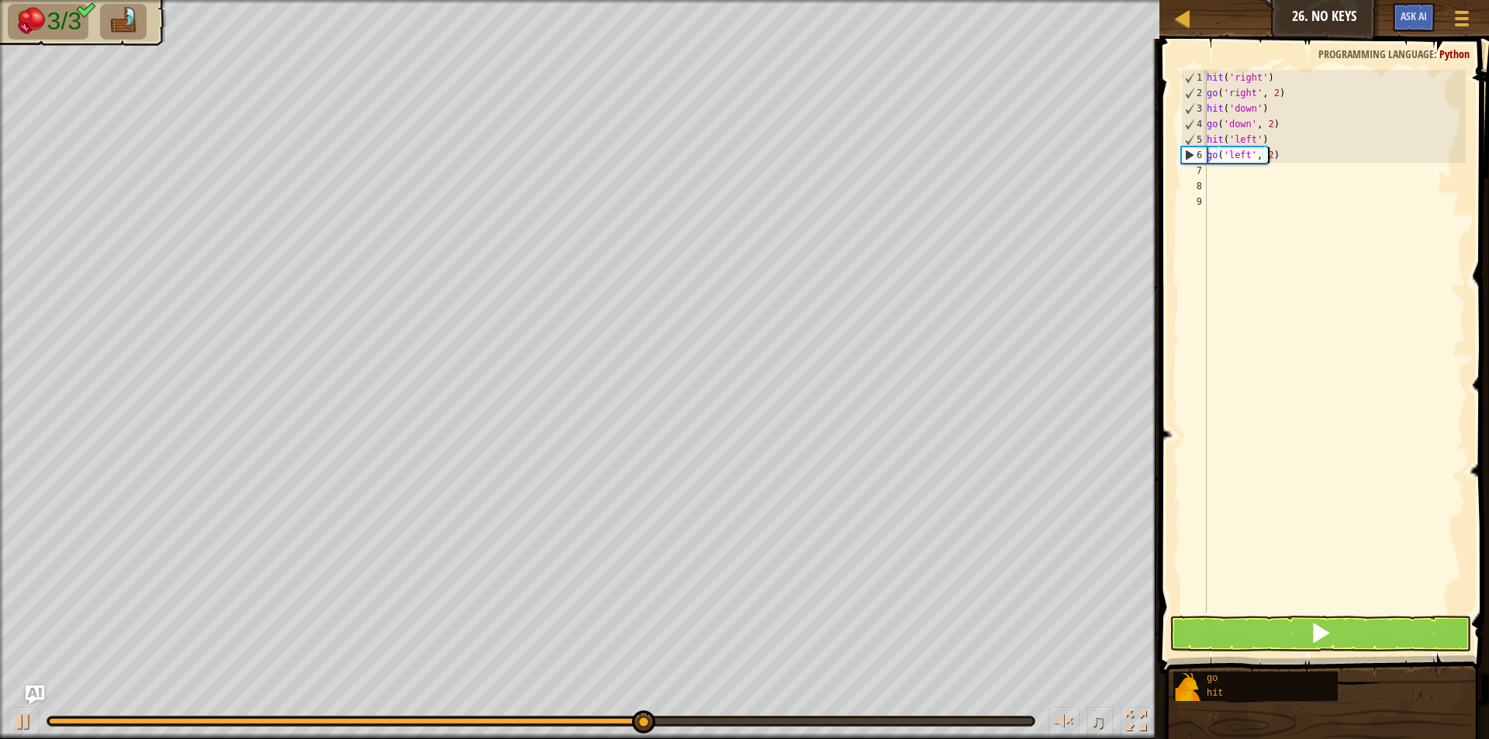
scroll to position [7, 5]
type textarea "go('left', 2)"
click at [1319, 630] on span at bounding box center [1320, 633] width 22 height 22
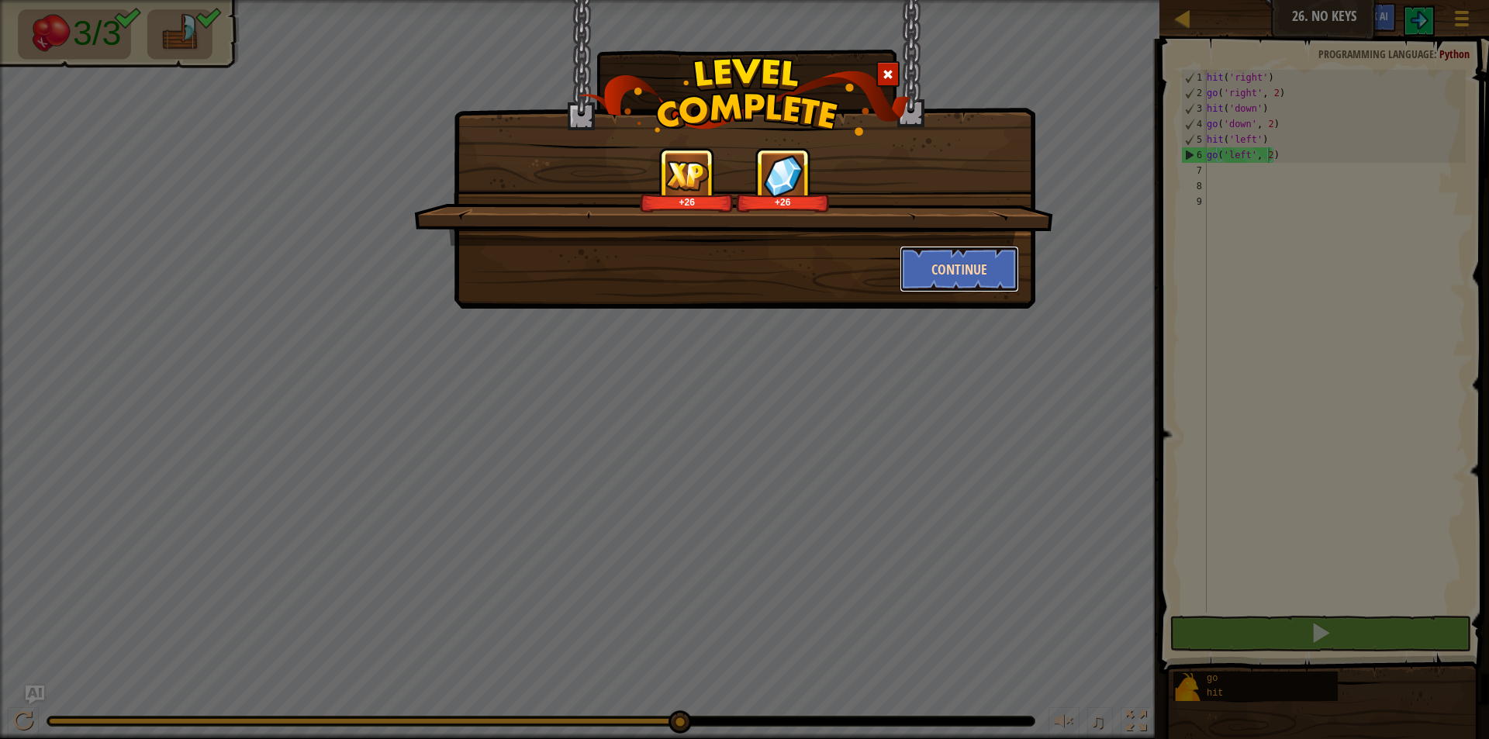
click at [967, 255] on button "Continue" at bounding box center [959, 269] width 120 height 47
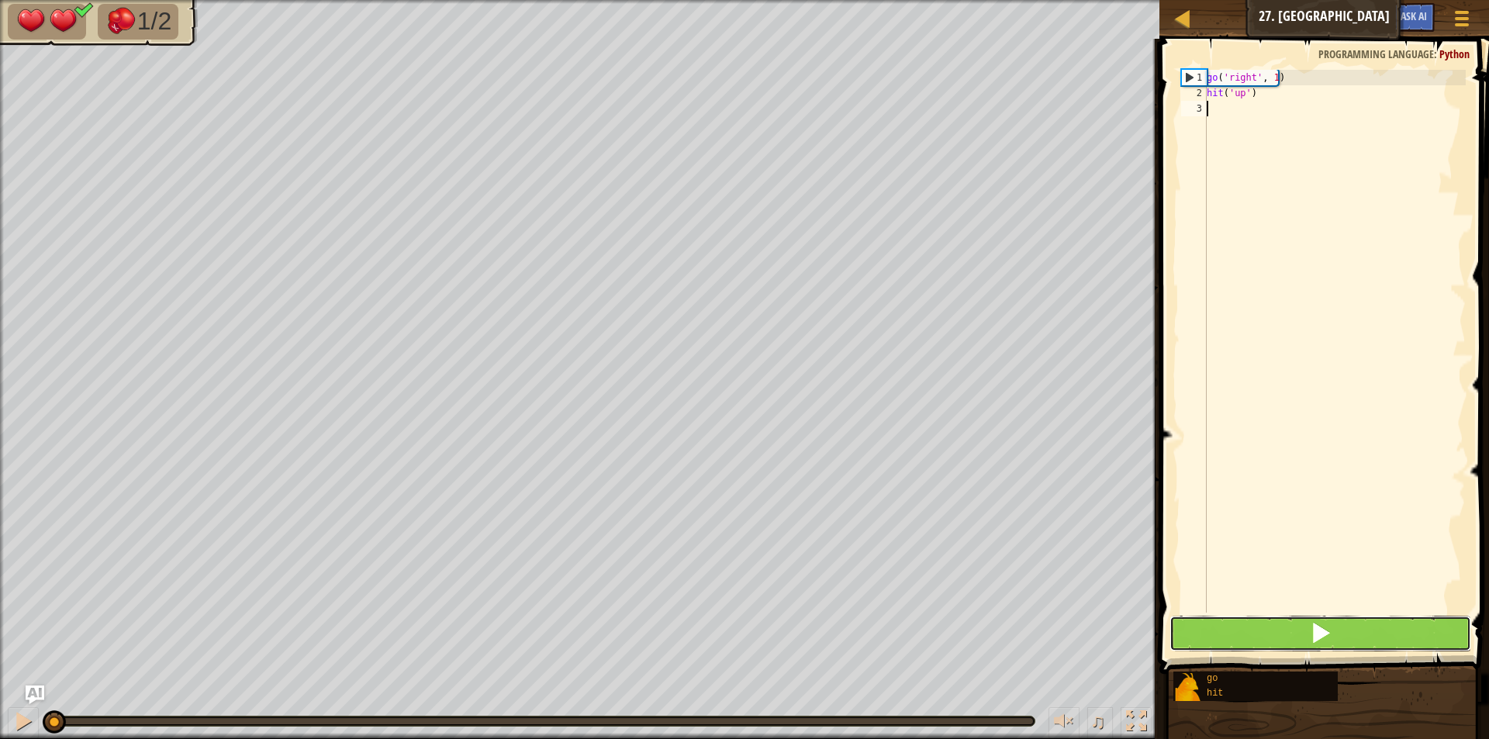
click at [1276, 622] on button at bounding box center [1320, 634] width 302 height 36
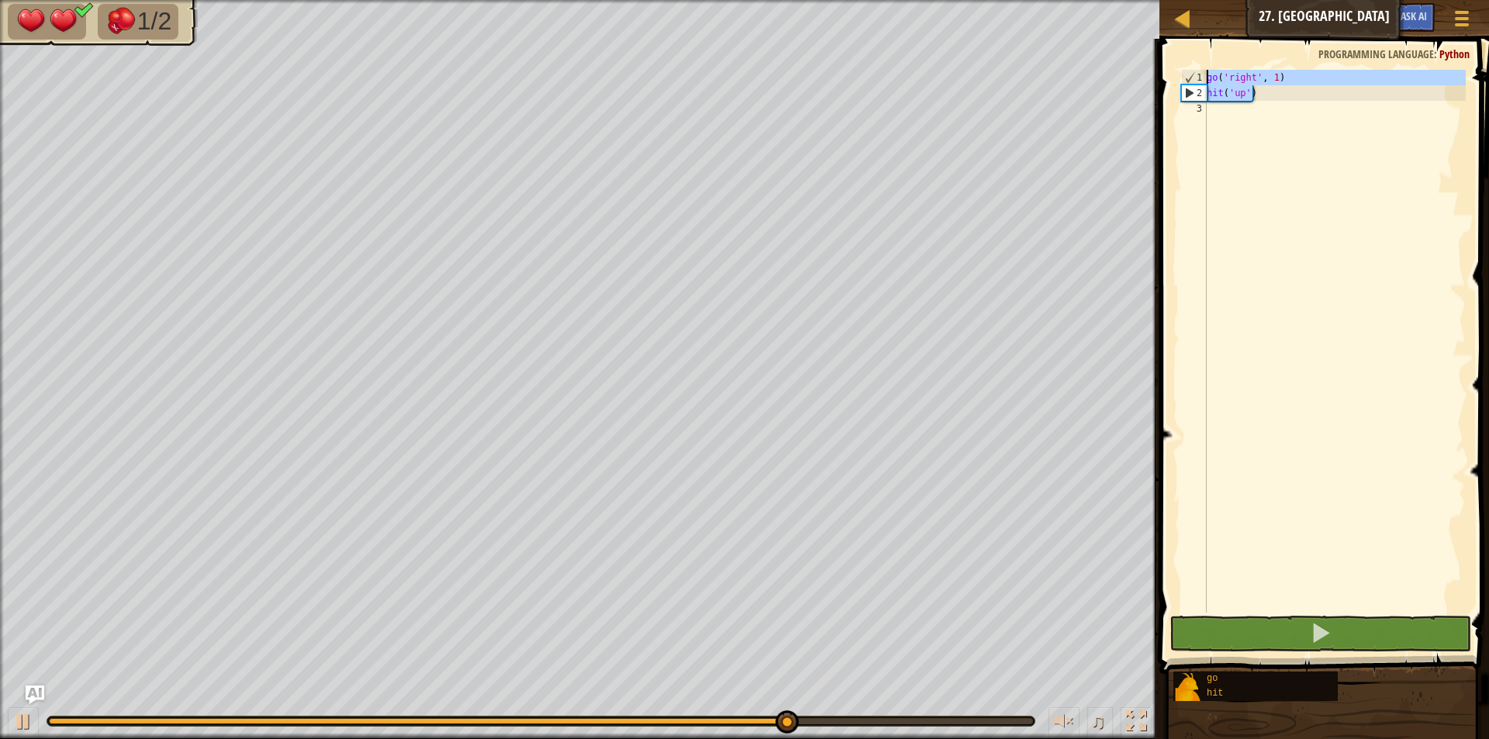
drag, startPoint x: 1269, startPoint y: 99, endPoint x: 1200, endPoint y: 74, distance: 73.3
click at [1200, 74] on div "1 2 3 go ( 'right' , 1 ) hit ( 'up' ) ההההההההההההההההההההההההההההההההההההההההה…" at bounding box center [1322, 341] width 288 height 543
type textarea "go('right', 1) hit('up')"
click at [1209, 109] on div "go ( 'right' , 1 ) hit ( 'up' )" at bounding box center [1334, 357] width 262 height 574
paste textarea "hit('up')"
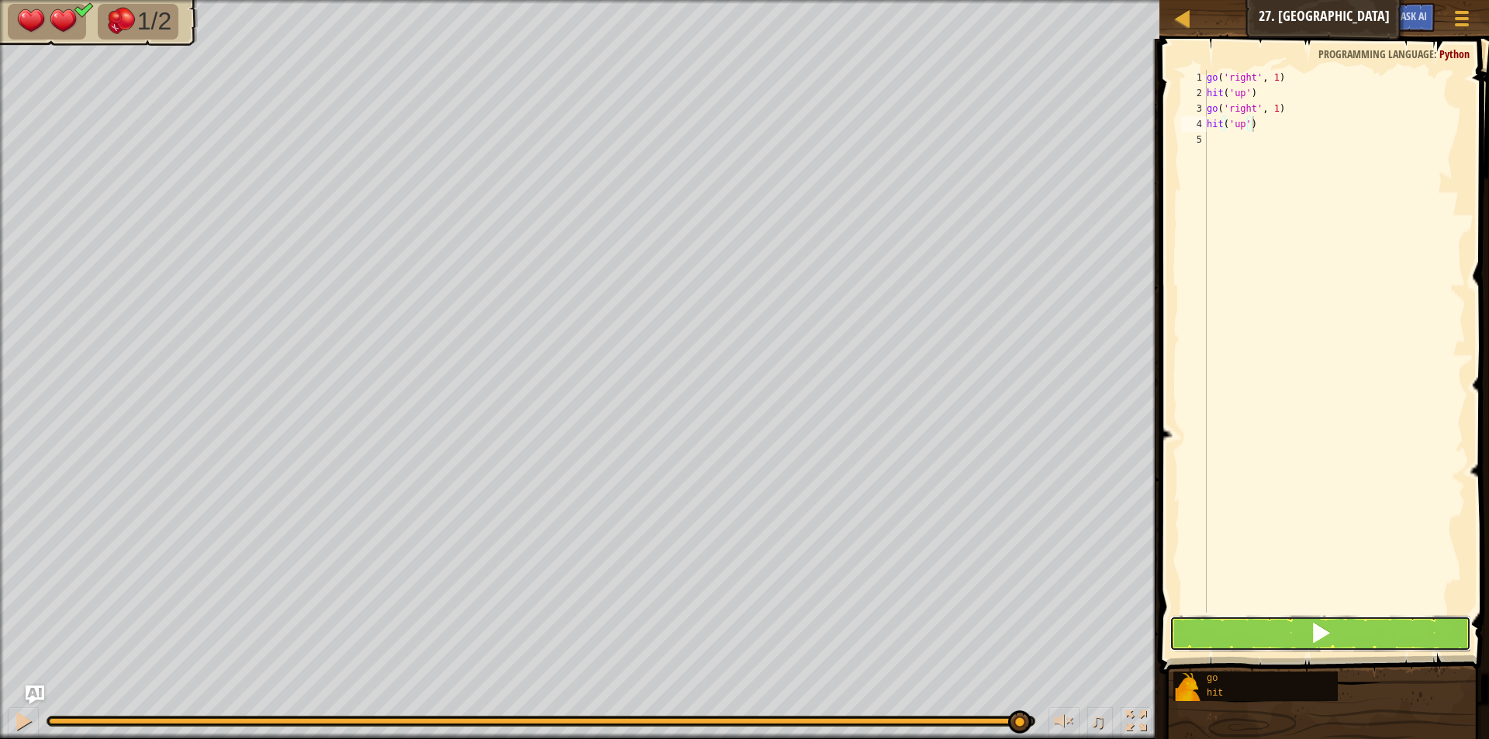
click at [1264, 629] on button at bounding box center [1320, 634] width 302 height 36
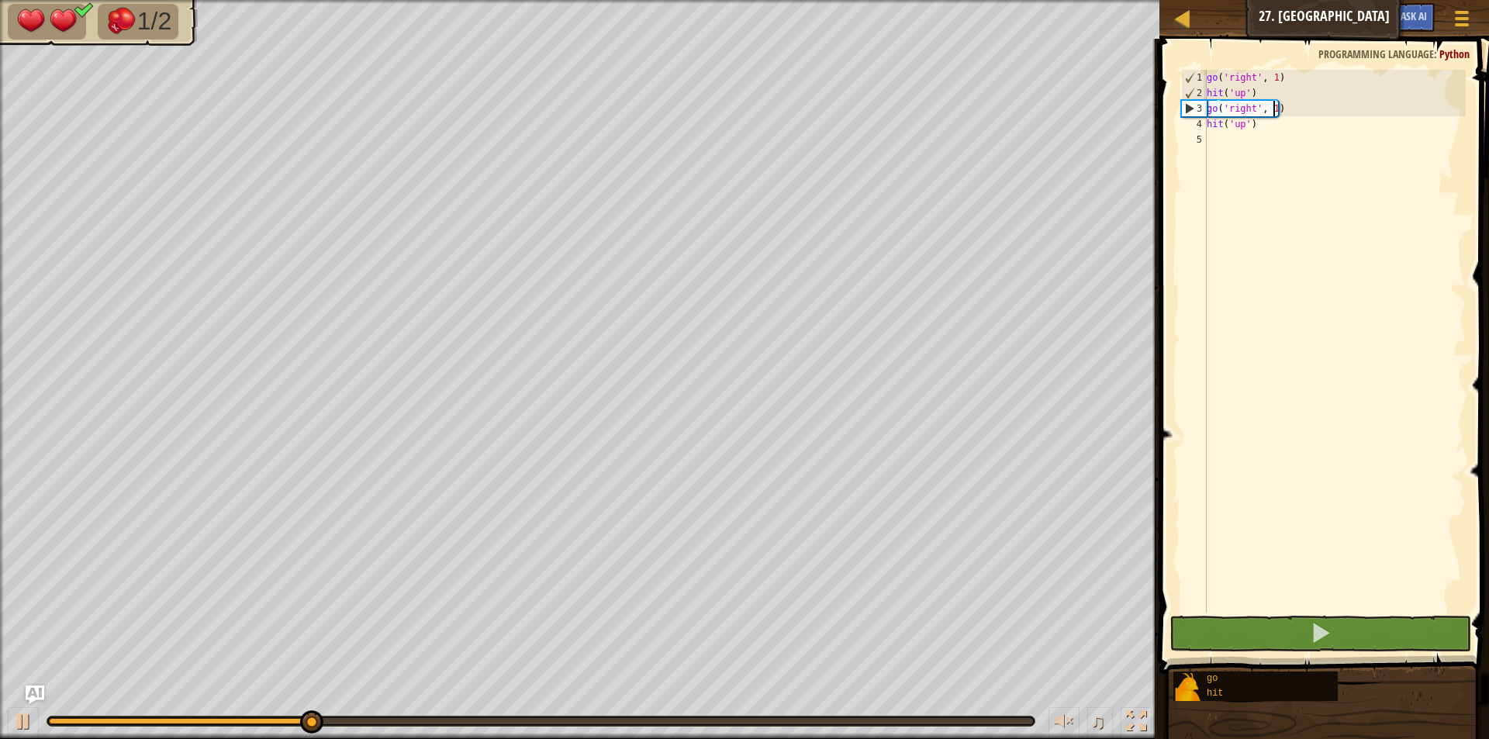
click at [1271, 106] on div "go ( 'right' , 1 ) hit ( 'up' ) go ( 'right' , 1 ) hit ( 'up' )" at bounding box center [1334, 357] width 262 height 574
click at [1274, 101] on div "go ( 'right' , 1 ) hit ( 'up' ) go ( 'right' , 1 ) hit ( 'up' )" at bounding box center [1334, 357] width 262 height 574
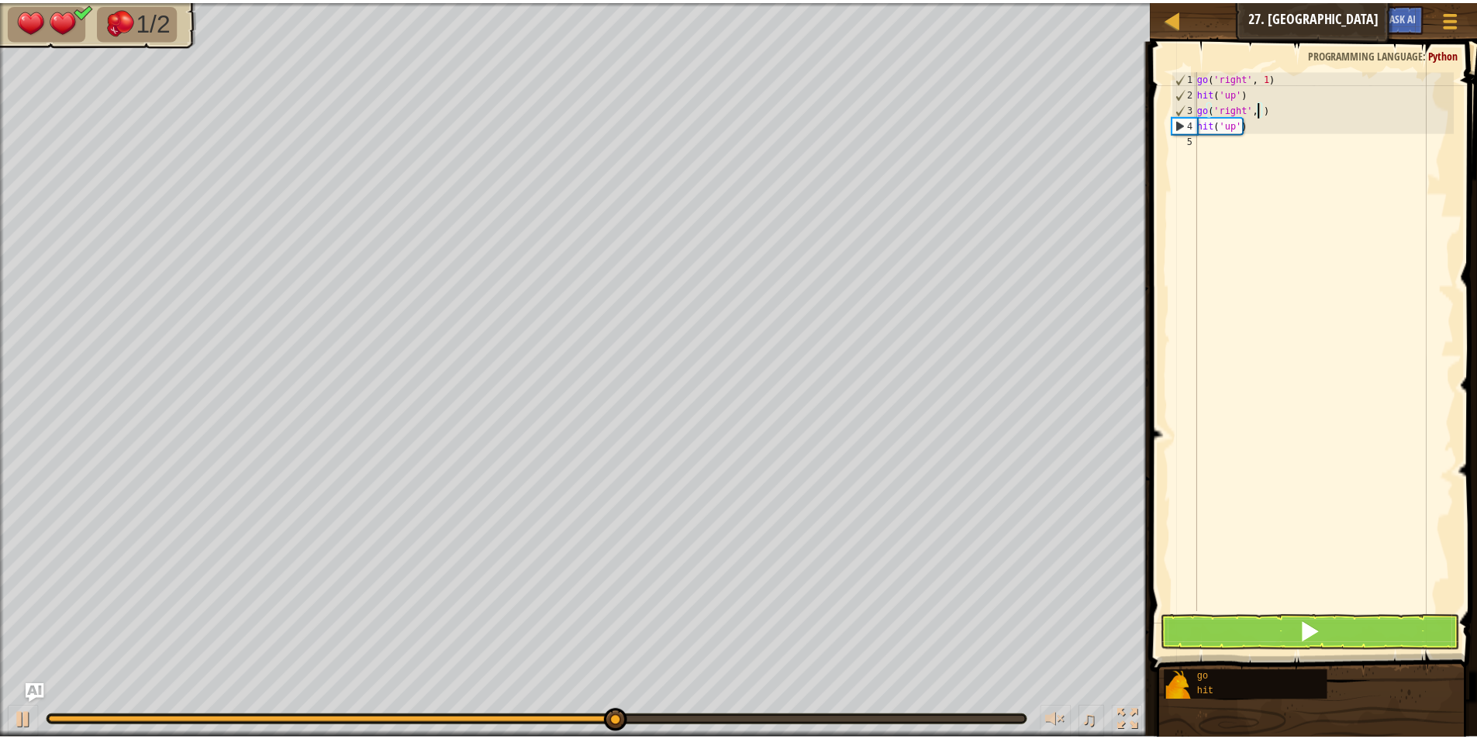
scroll to position [7, 5]
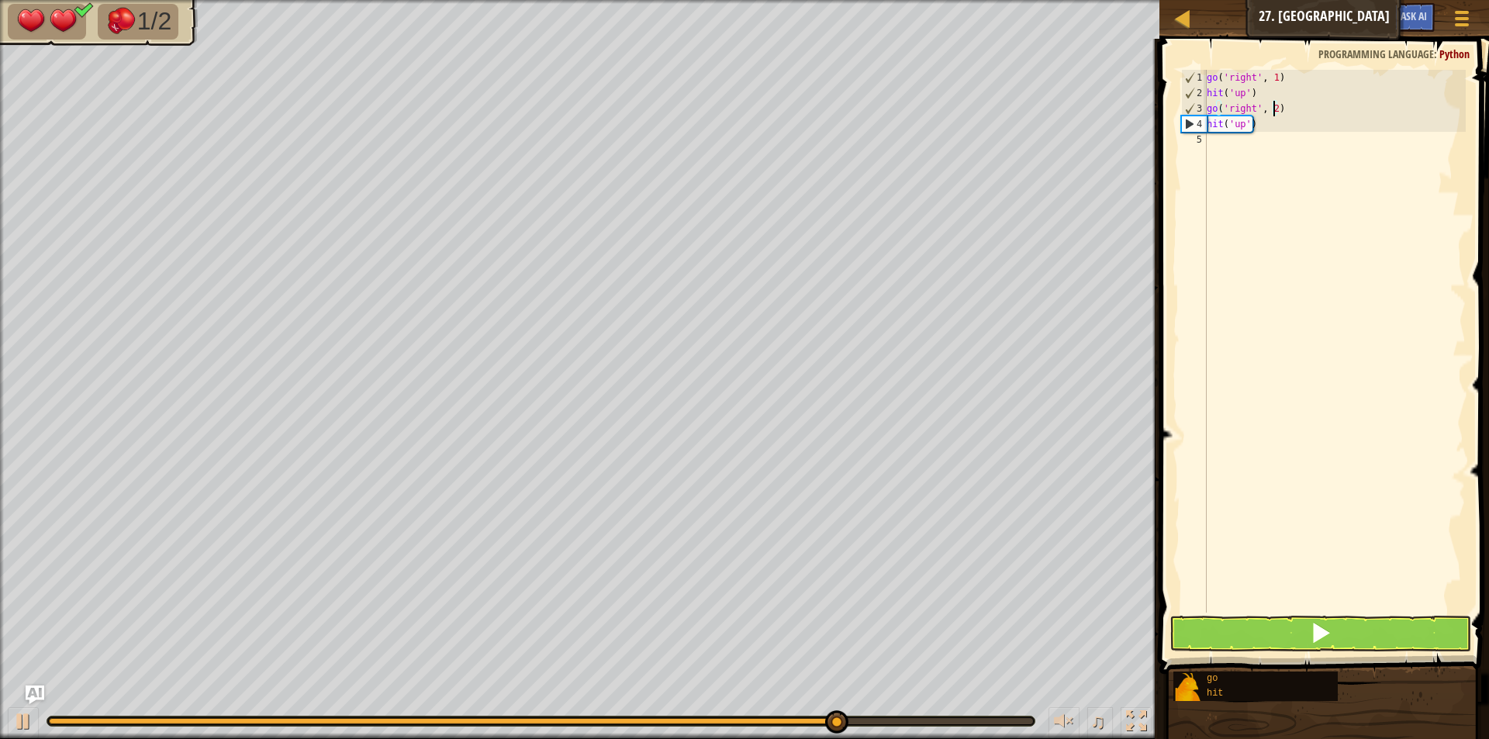
type textarea "go('right', 2)"
click at [1261, 633] on button at bounding box center [1320, 634] width 302 height 36
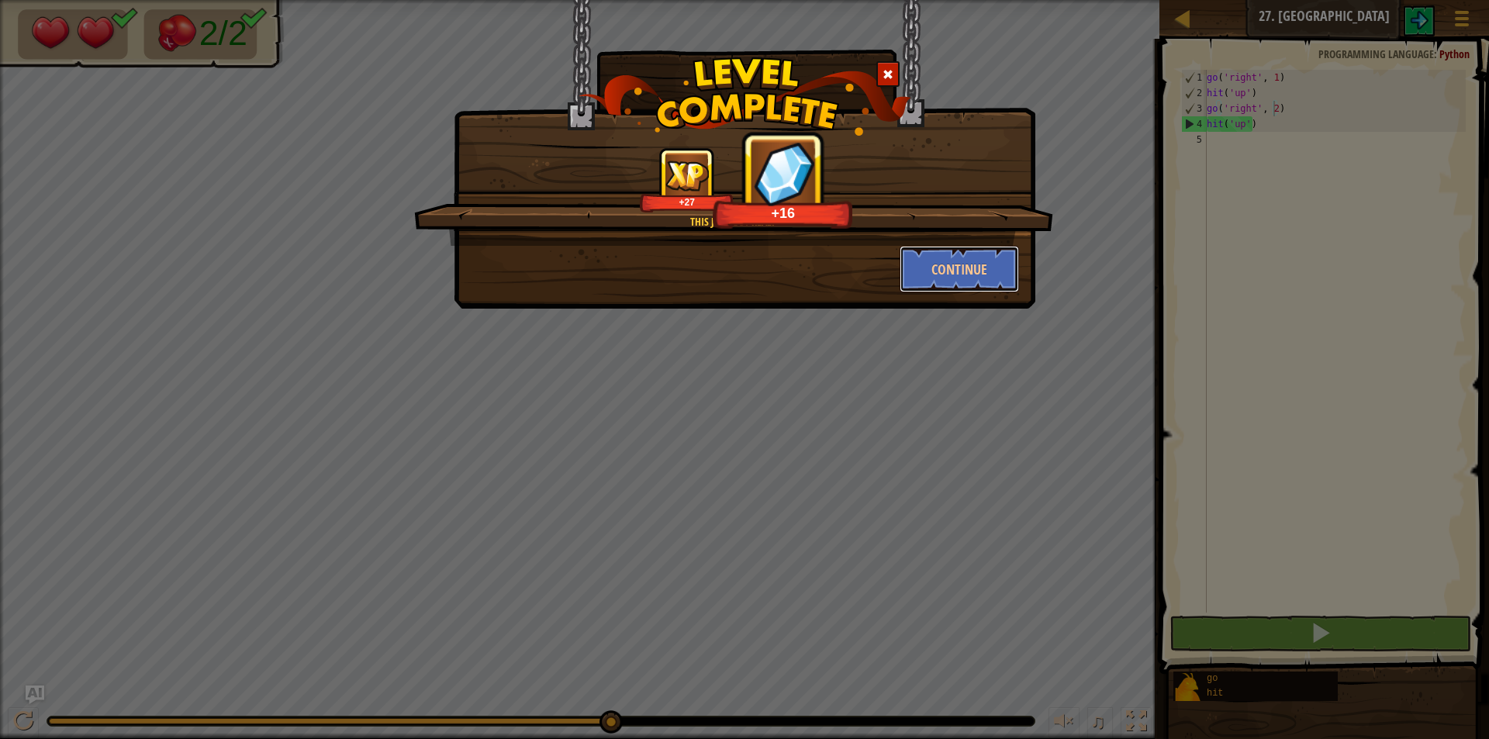
click at [961, 315] on div "This just got real. +27 +16 Continue" at bounding box center [744, 369] width 1489 height 739
click at [954, 277] on button "Continue" at bounding box center [959, 269] width 120 height 47
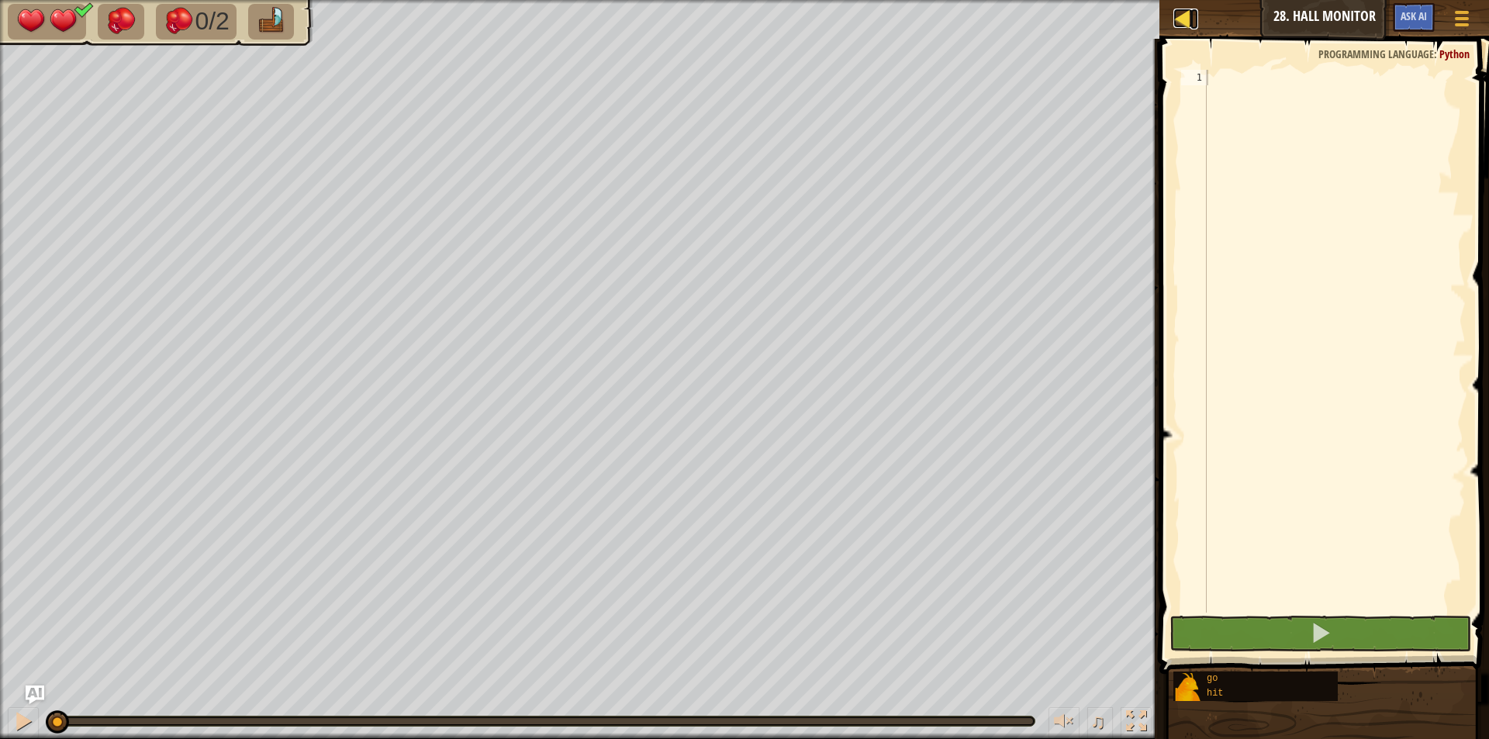
click at [1175, 14] on div at bounding box center [1182, 18] width 19 height 19
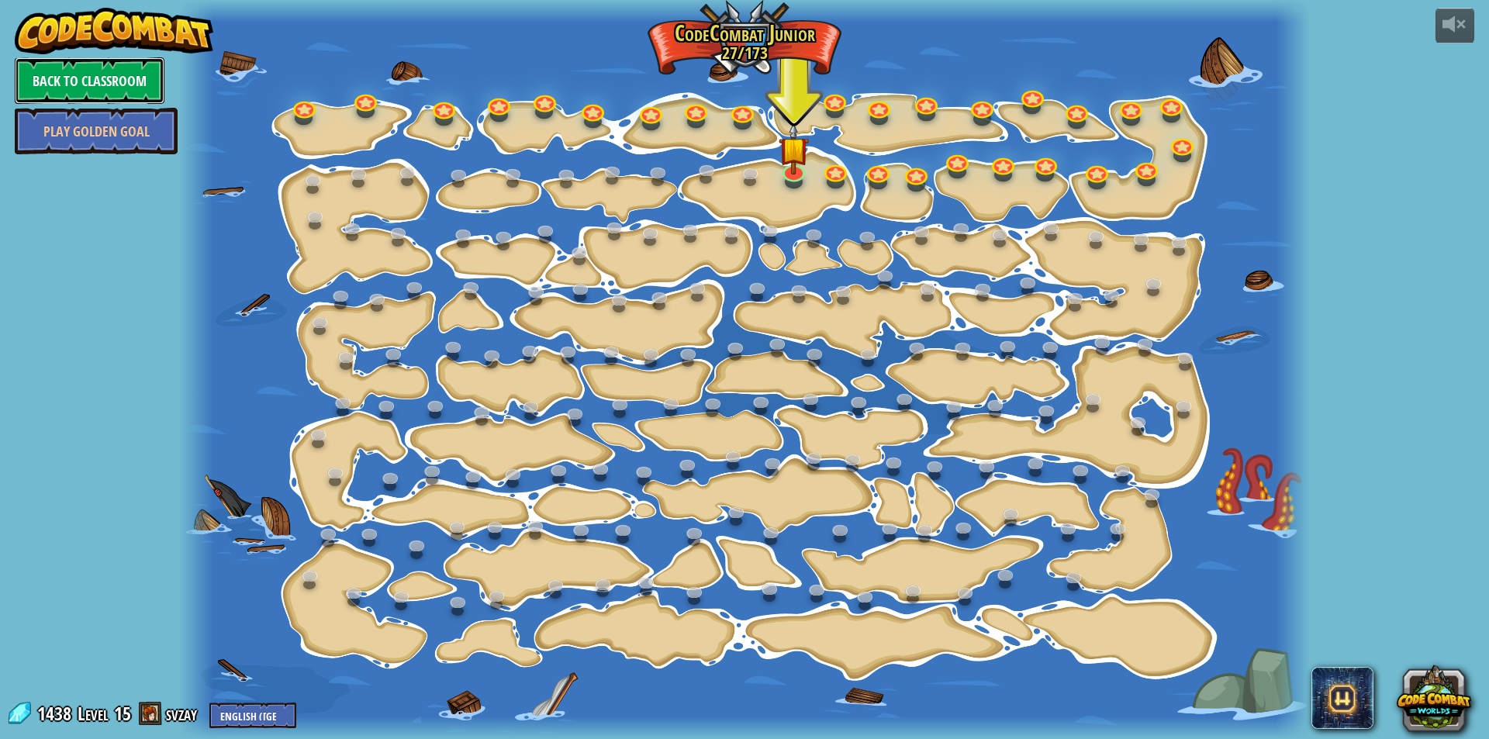
click at [109, 73] on link "Back to Classroom" at bounding box center [90, 80] width 150 height 47
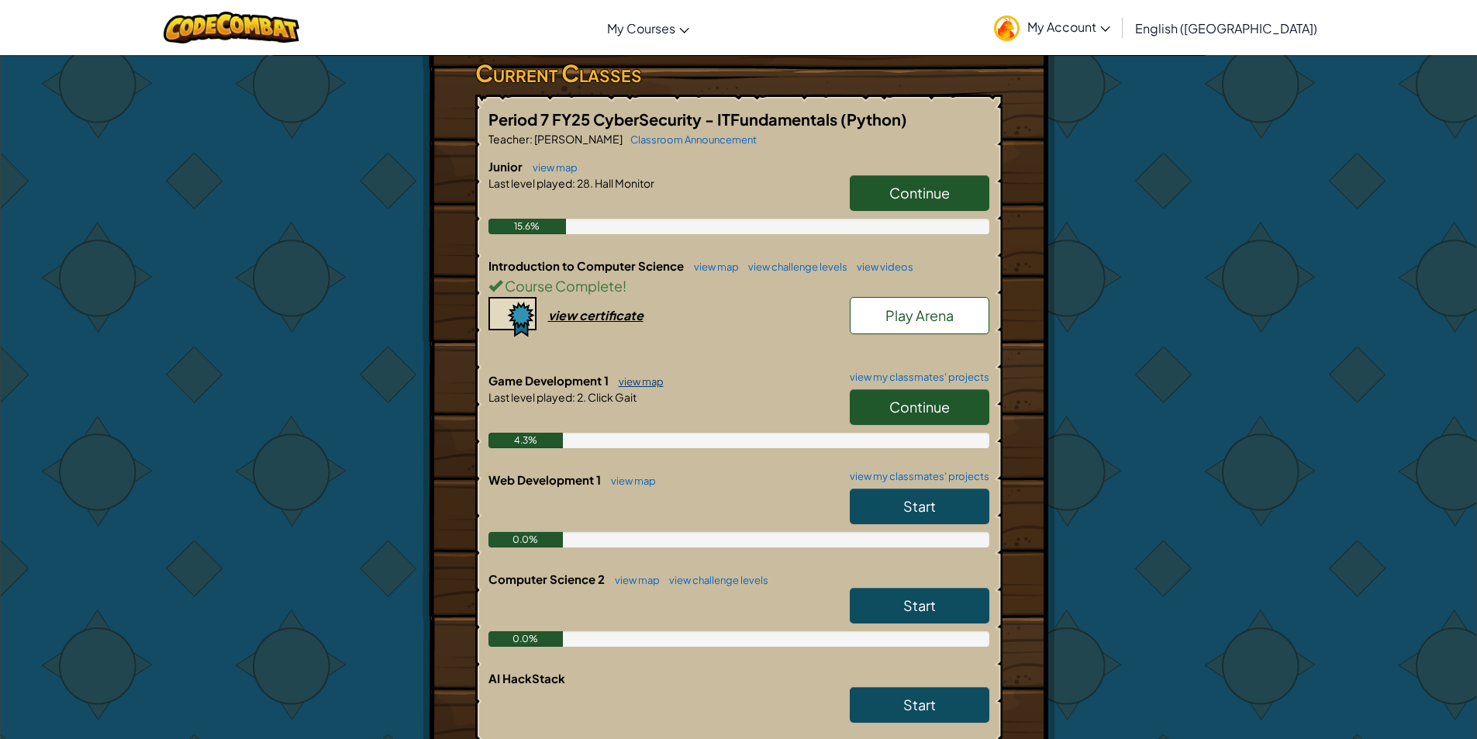
scroll to position [310, 0]
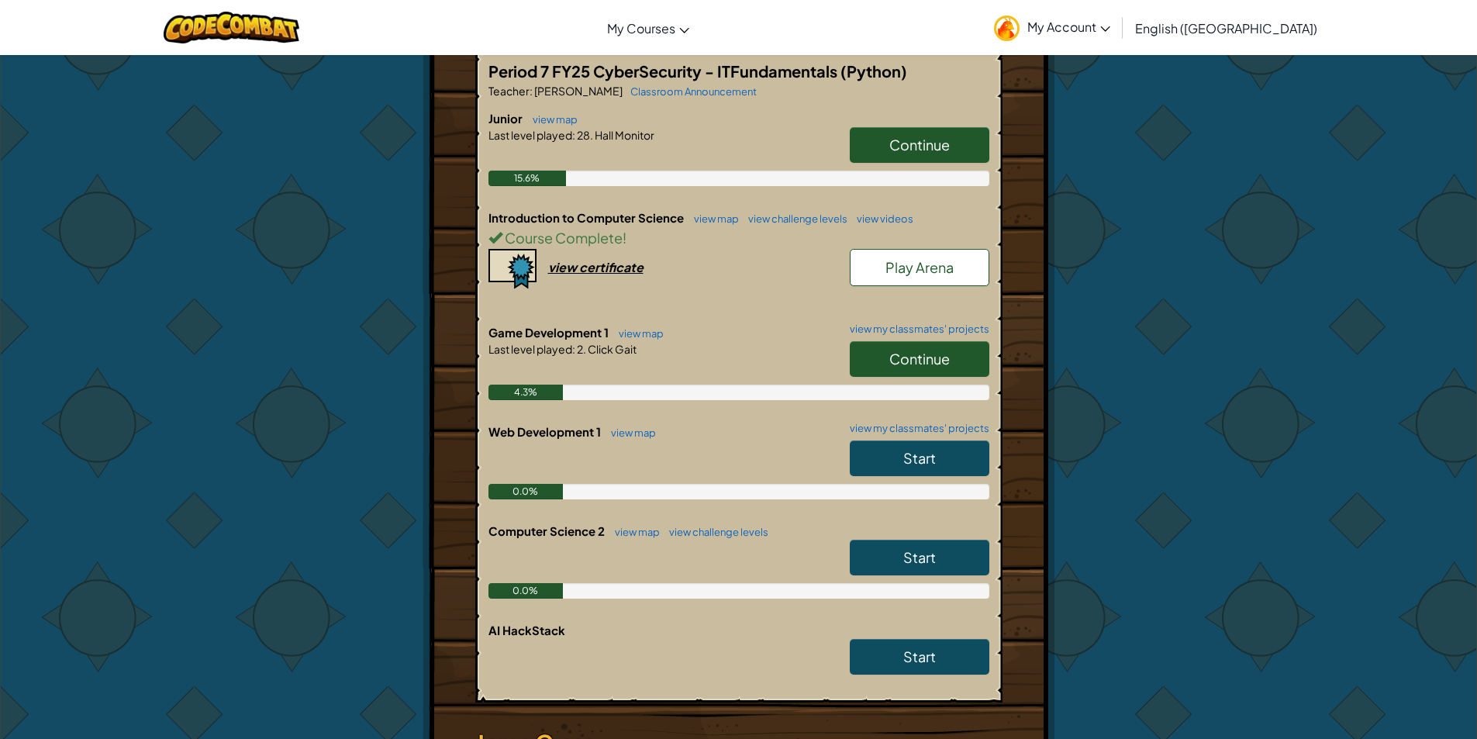
click at [932, 364] on span "Continue" at bounding box center [919, 359] width 60 height 18
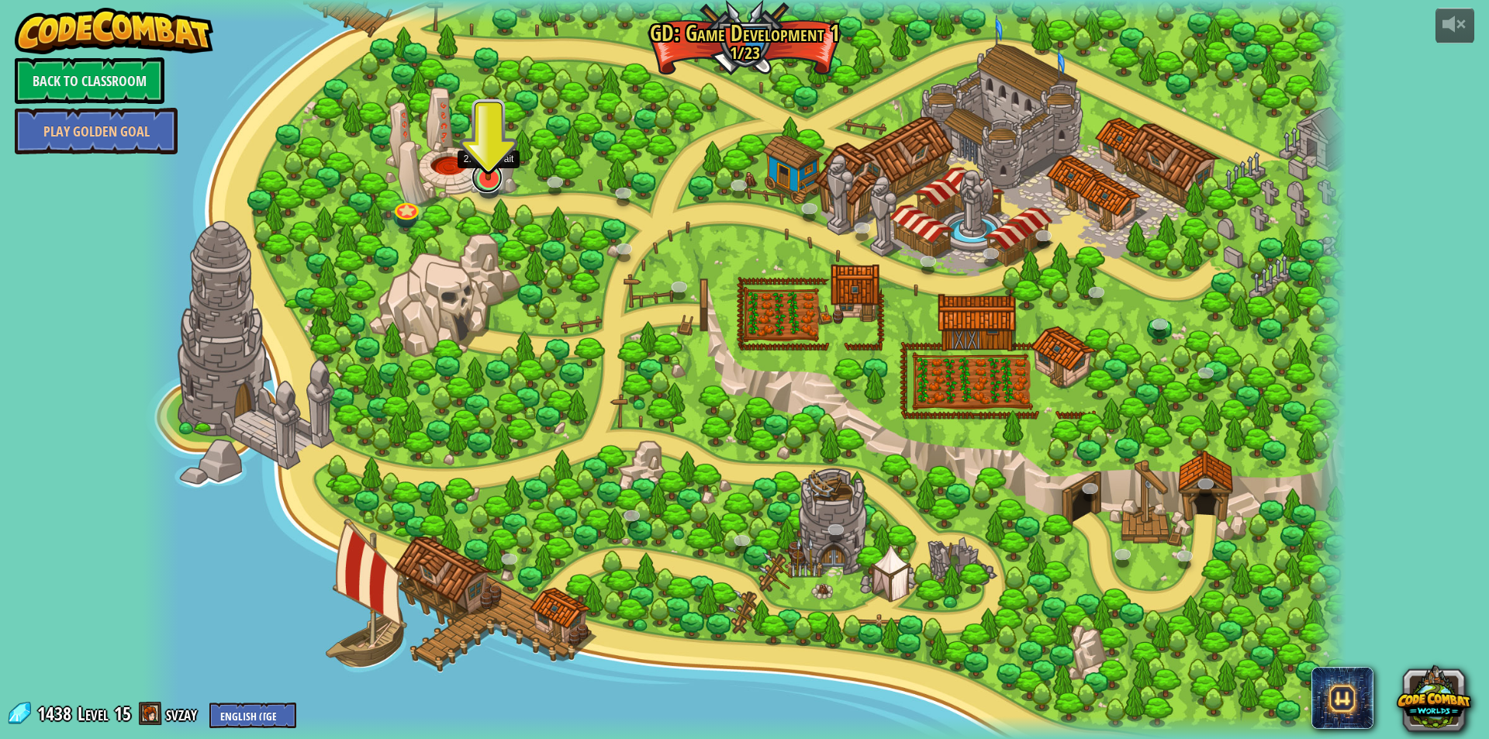
click at [485, 186] on link at bounding box center [486, 177] width 31 height 31
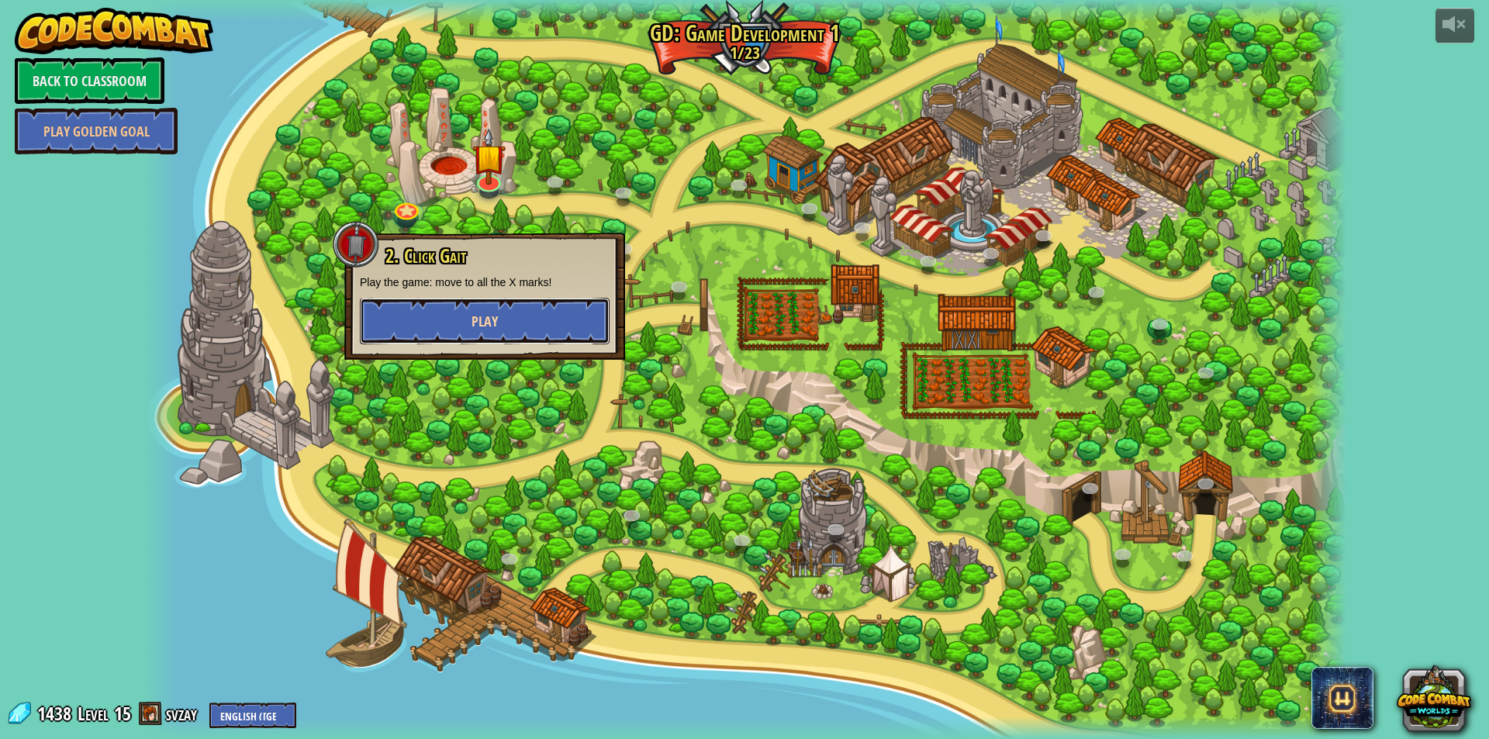
click at [462, 302] on button "Play" at bounding box center [485, 321] width 250 height 47
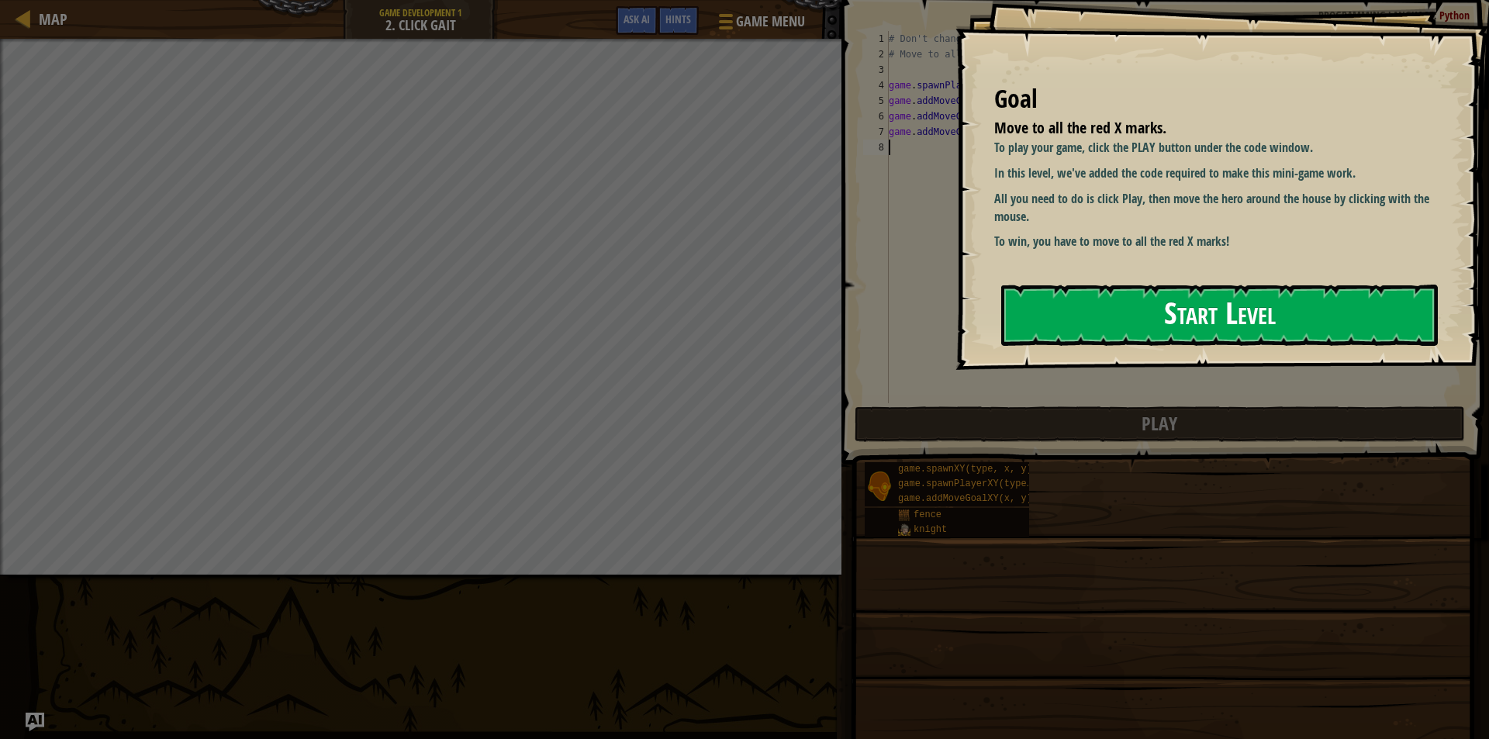
click at [1017, 339] on button "Start Level" at bounding box center [1219, 315] width 436 height 61
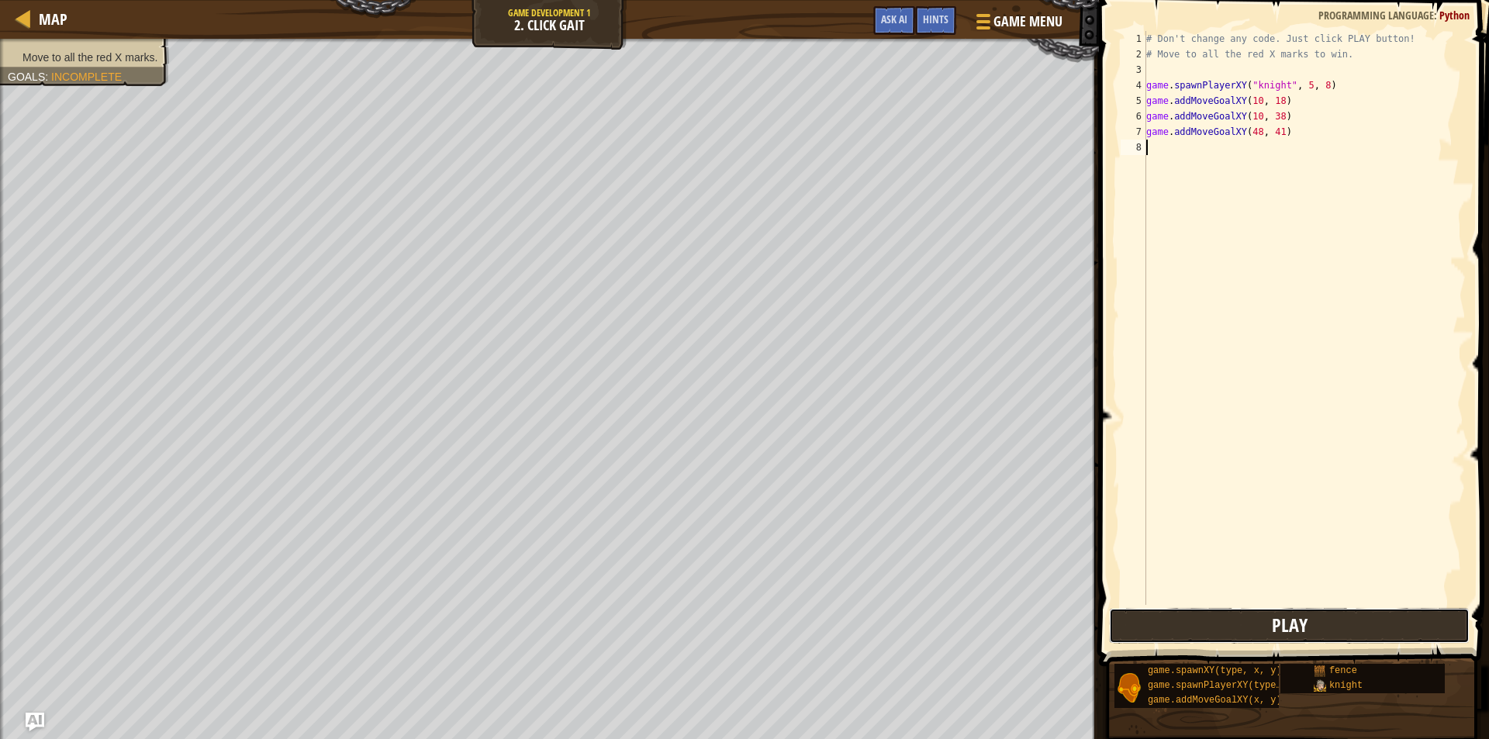
click at [1179, 632] on button "Play" at bounding box center [1289, 626] width 360 height 36
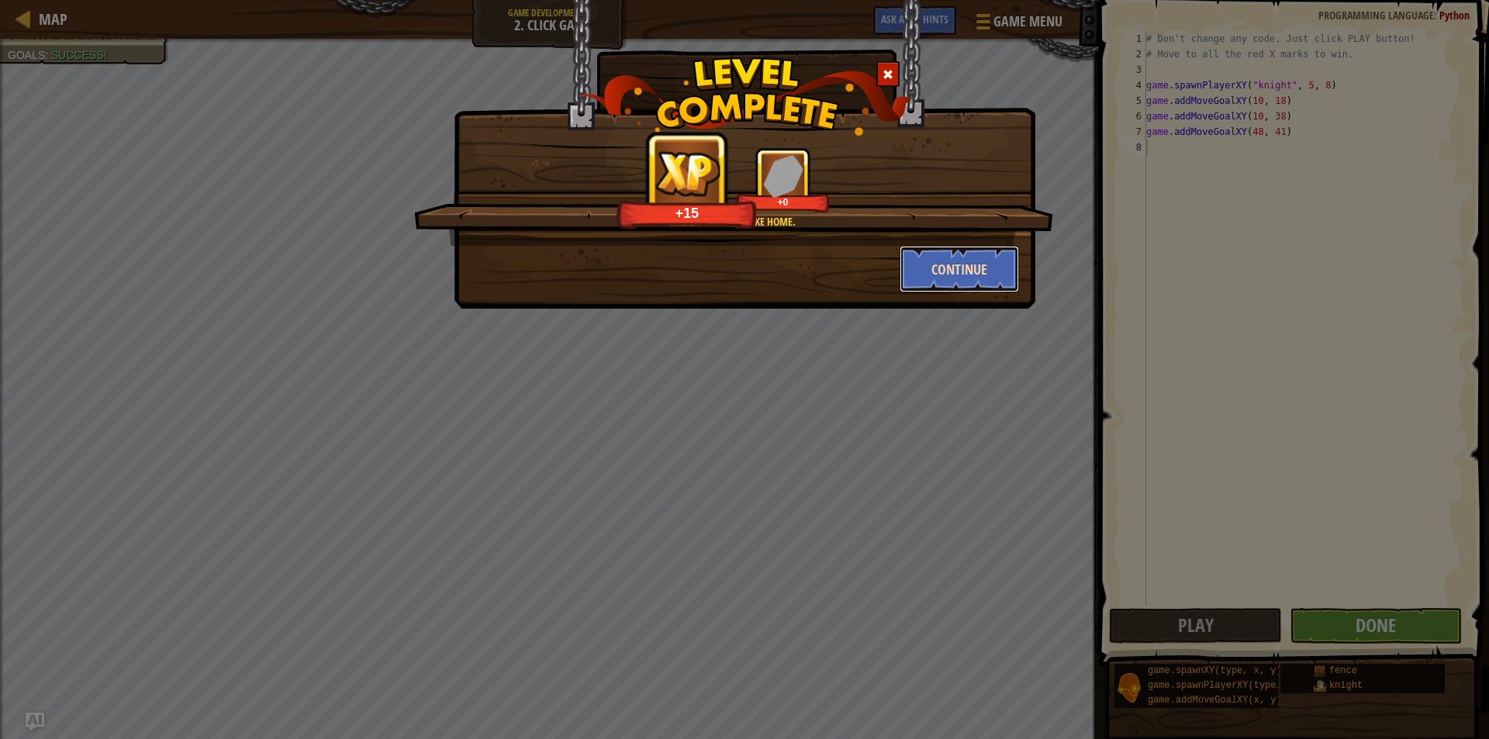
click at [985, 271] on button "Continue" at bounding box center [959, 269] width 120 height 47
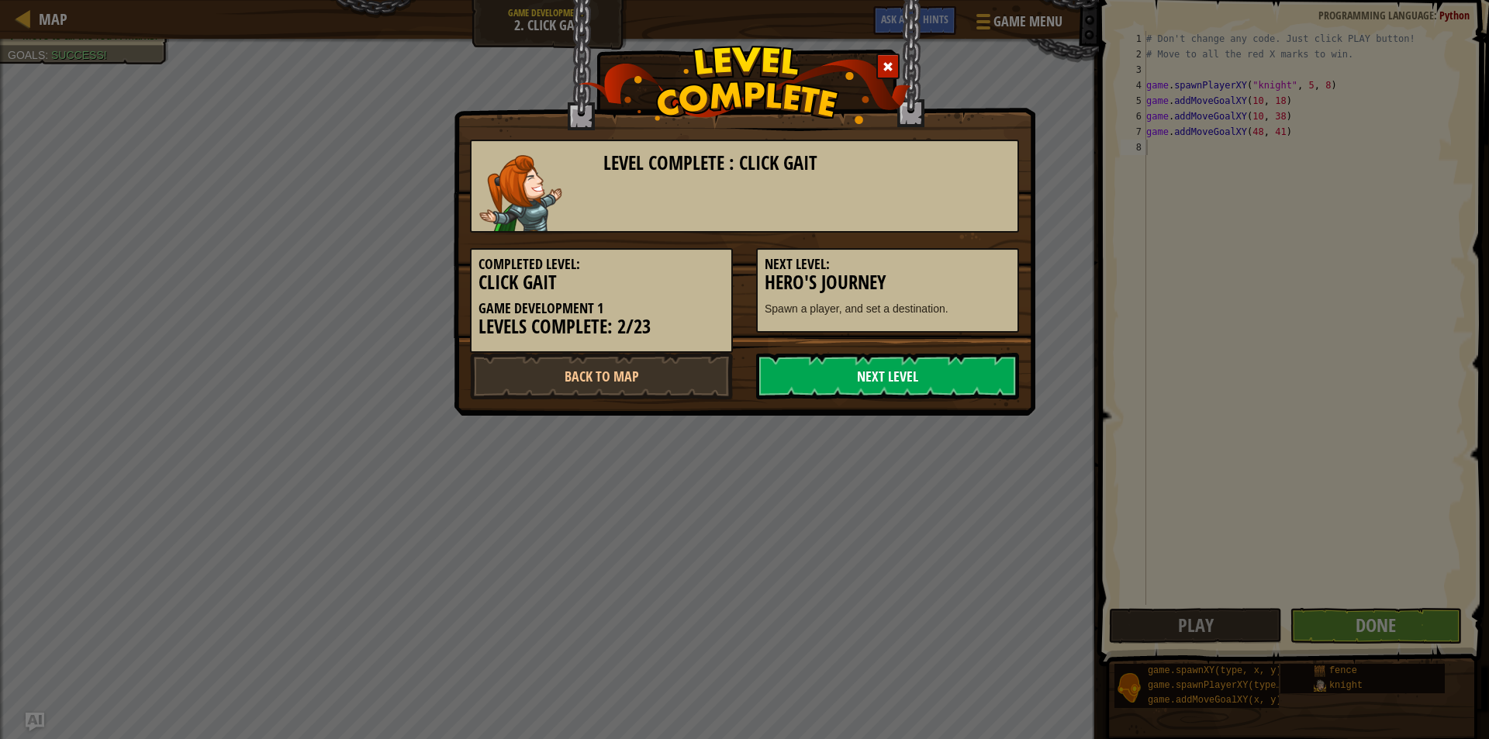
click at [958, 386] on link "Next Level" at bounding box center [887, 376] width 263 height 47
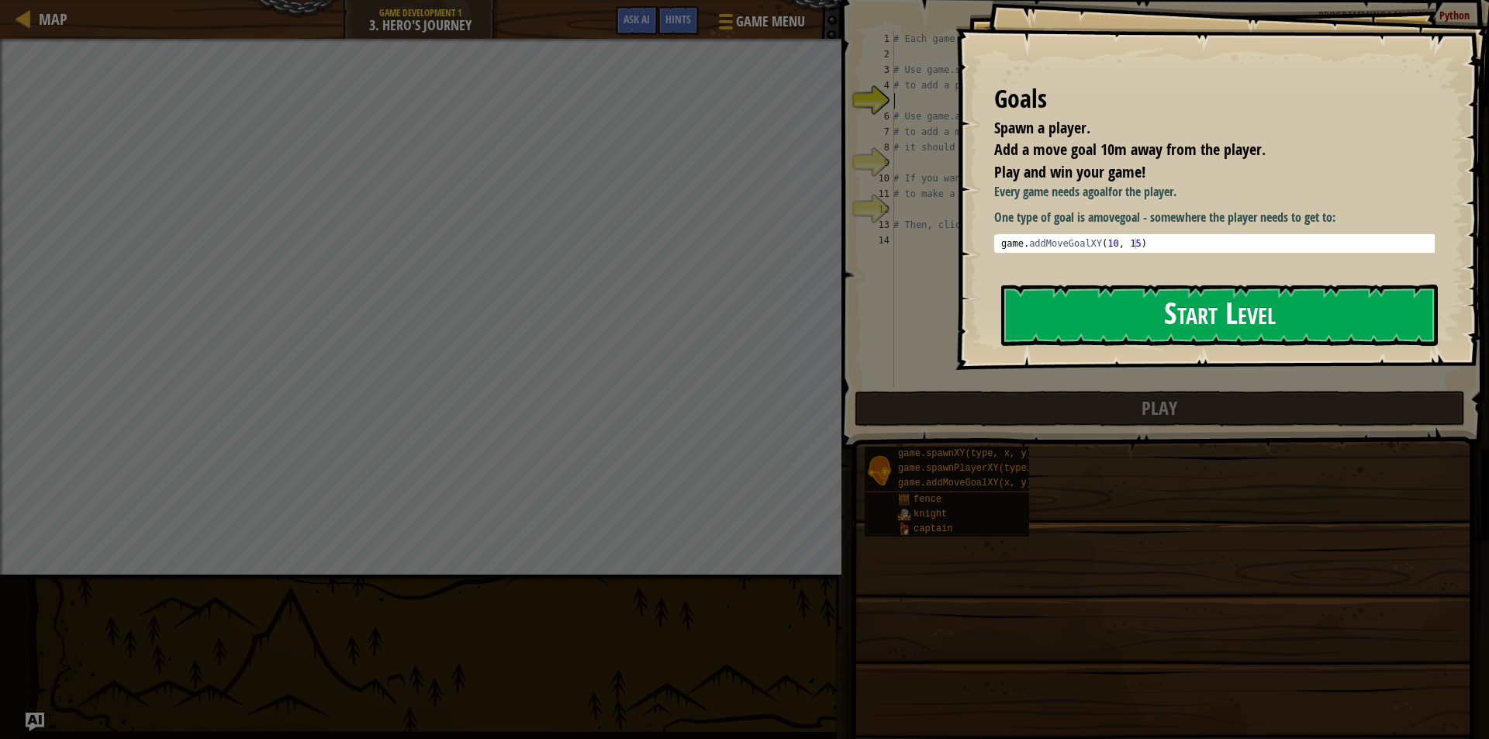
click at [1088, 342] on button "Start Level" at bounding box center [1219, 315] width 436 height 61
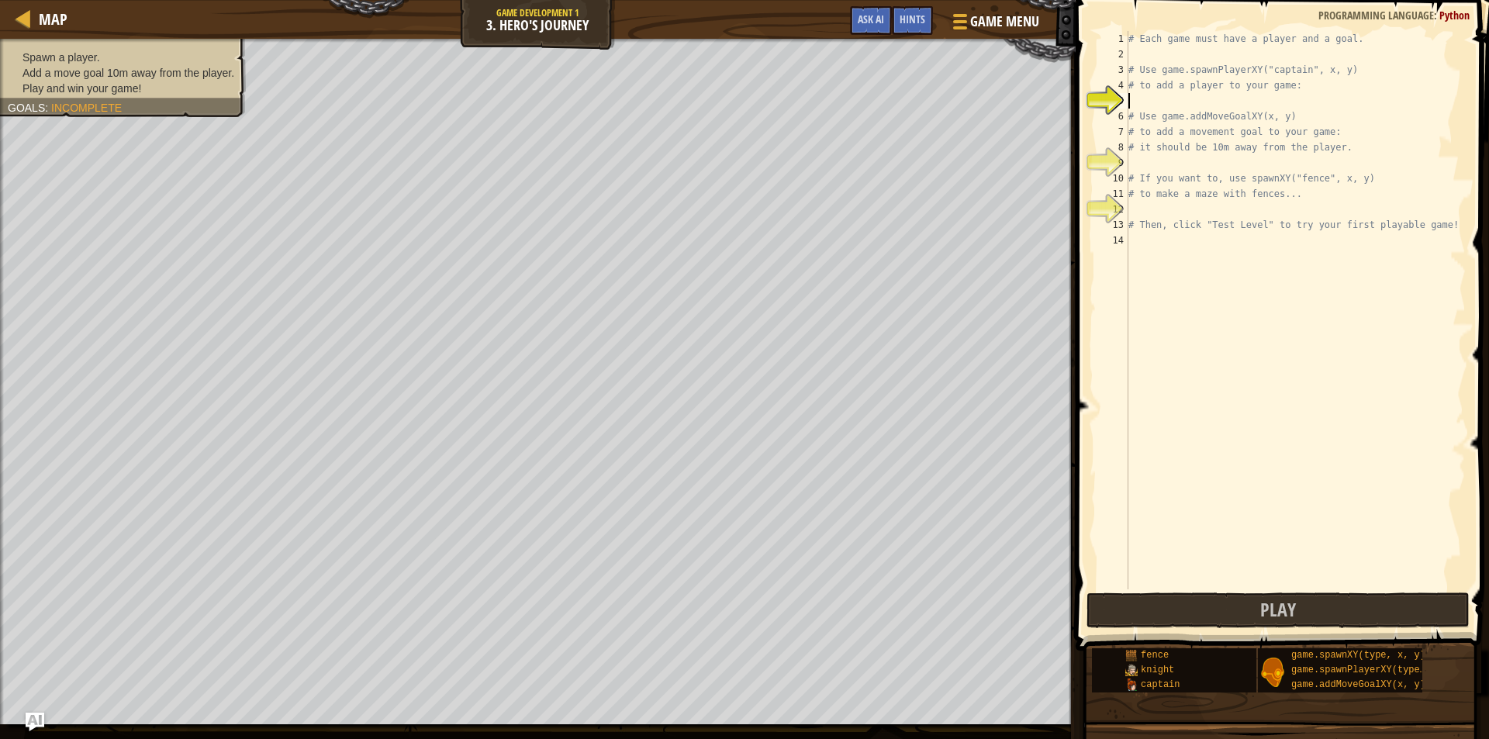
click at [1154, 107] on div "# Each game must have a player and a goal. # Use game.spawnPlayerXY("captain", …" at bounding box center [1295, 325] width 340 height 589
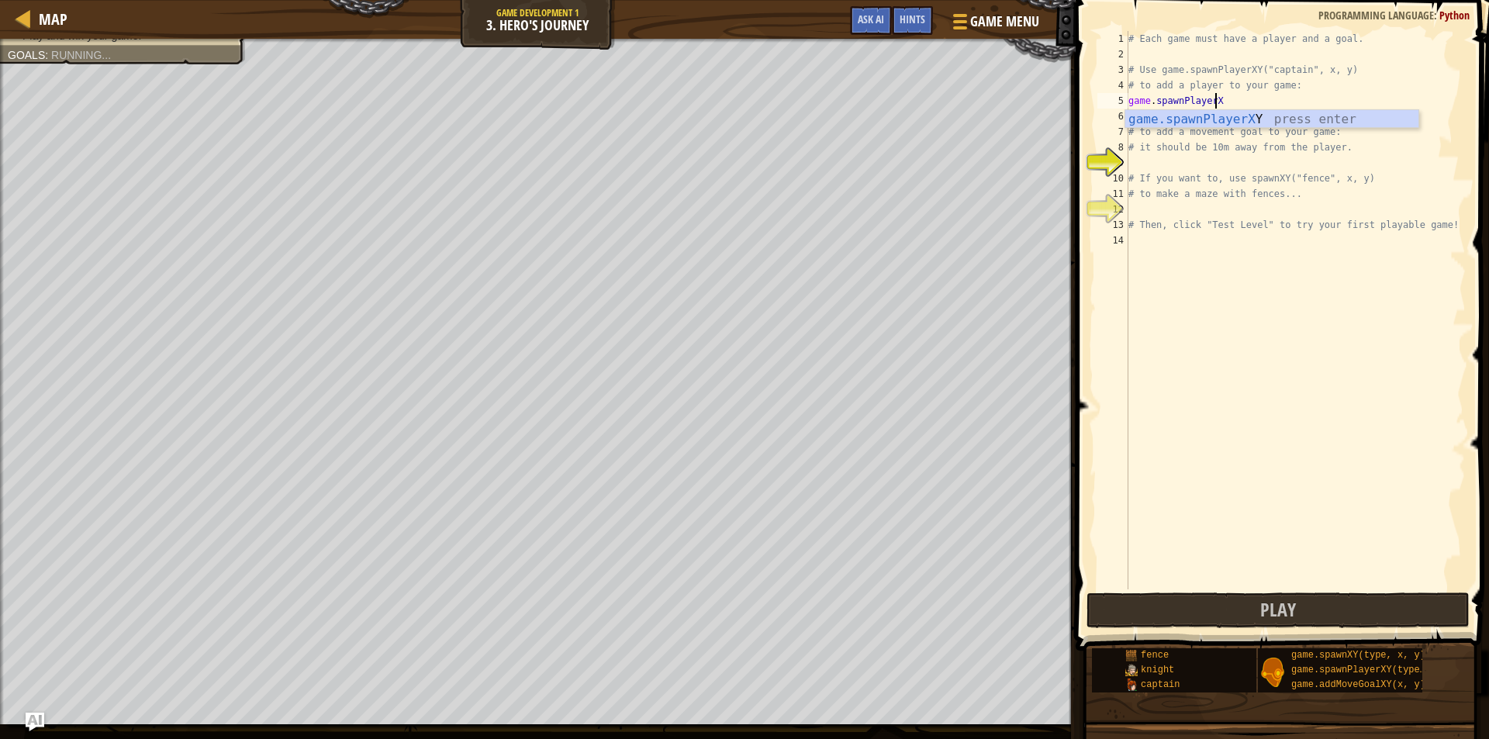
scroll to position [7, 6]
click at [1262, 115] on div "game.spawnPlayerXY press enter" at bounding box center [1271, 138] width 293 height 56
type textarea "player = game.spawnPlayerXY("captain", 36, 30)"
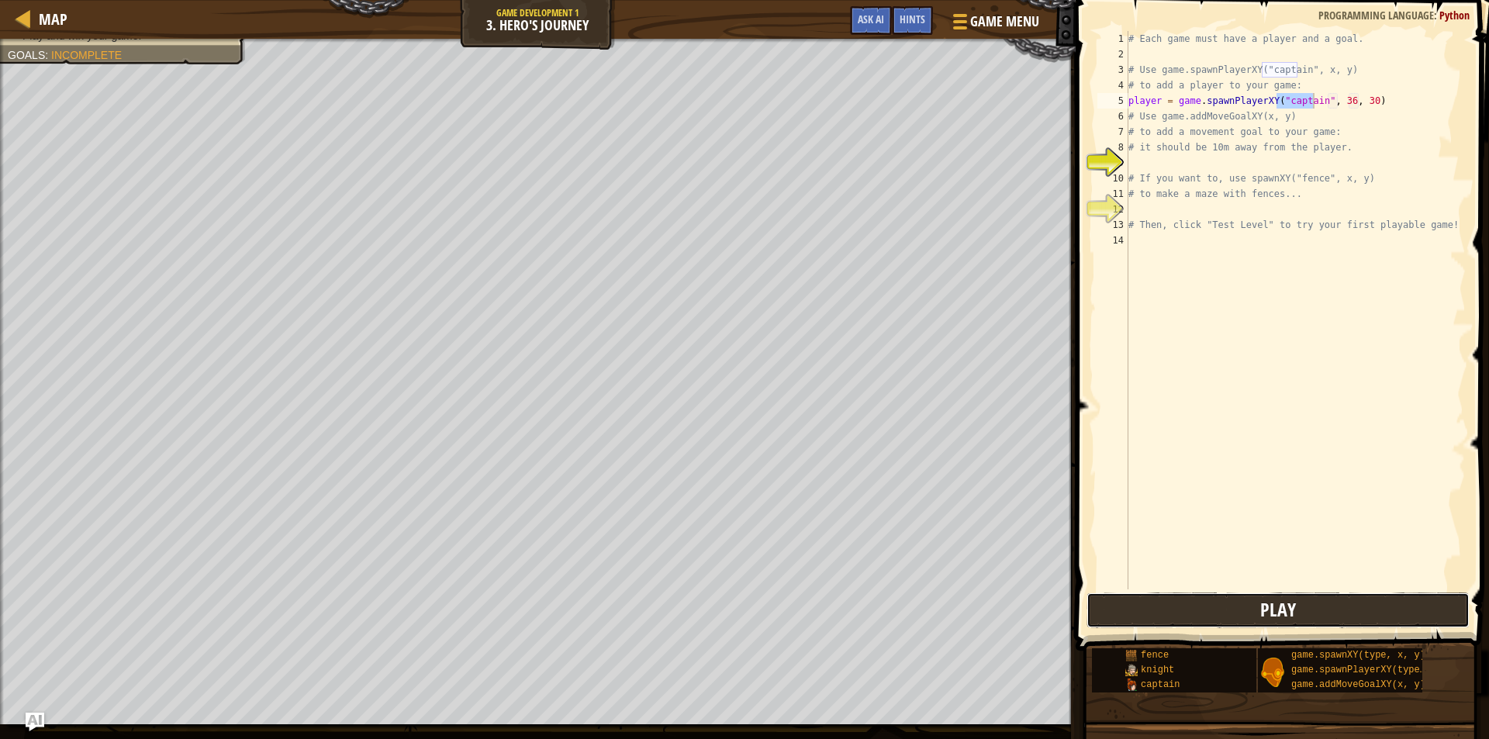
click at [1245, 607] on button "Play" at bounding box center [1277, 610] width 383 height 36
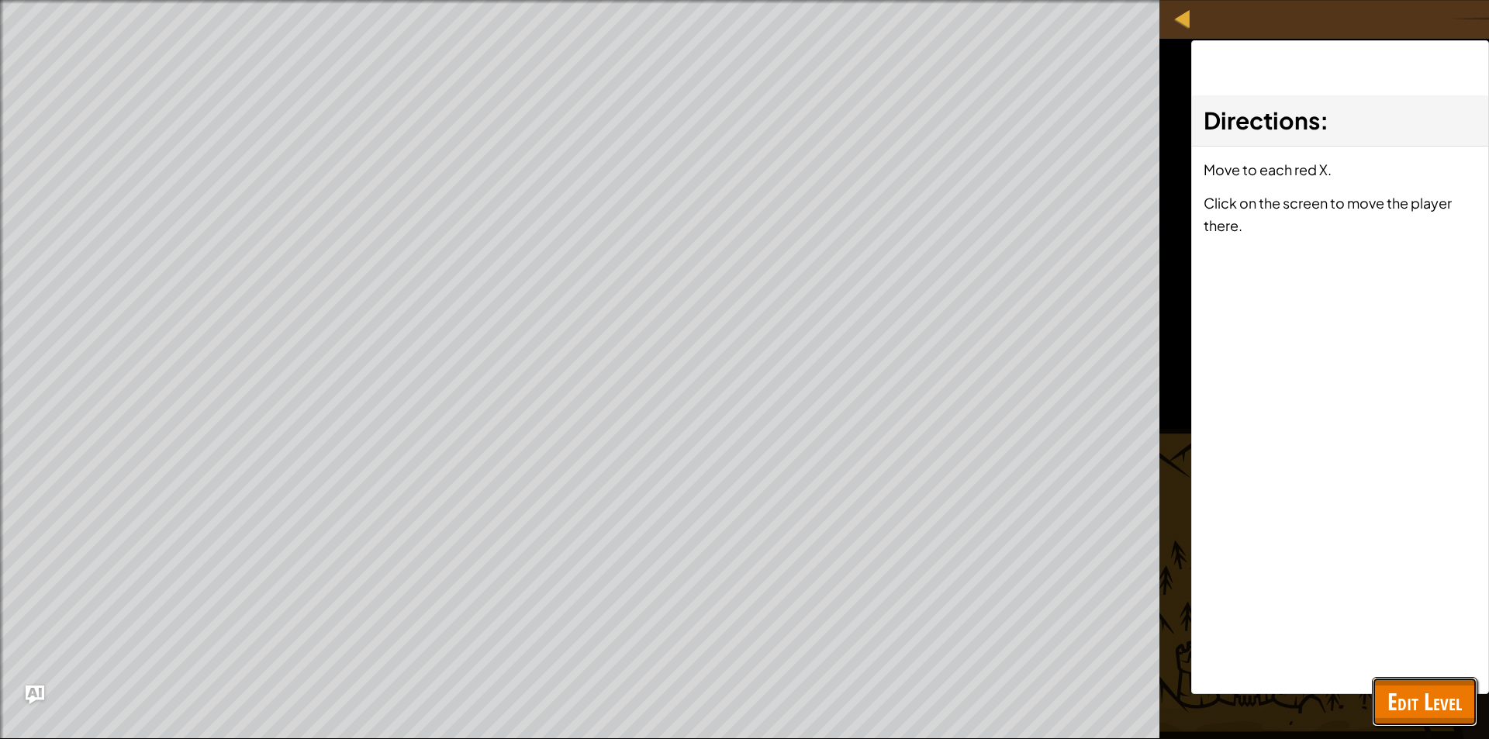
click at [1440, 702] on span "Edit Level" at bounding box center [1424, 701] width 74 height 32
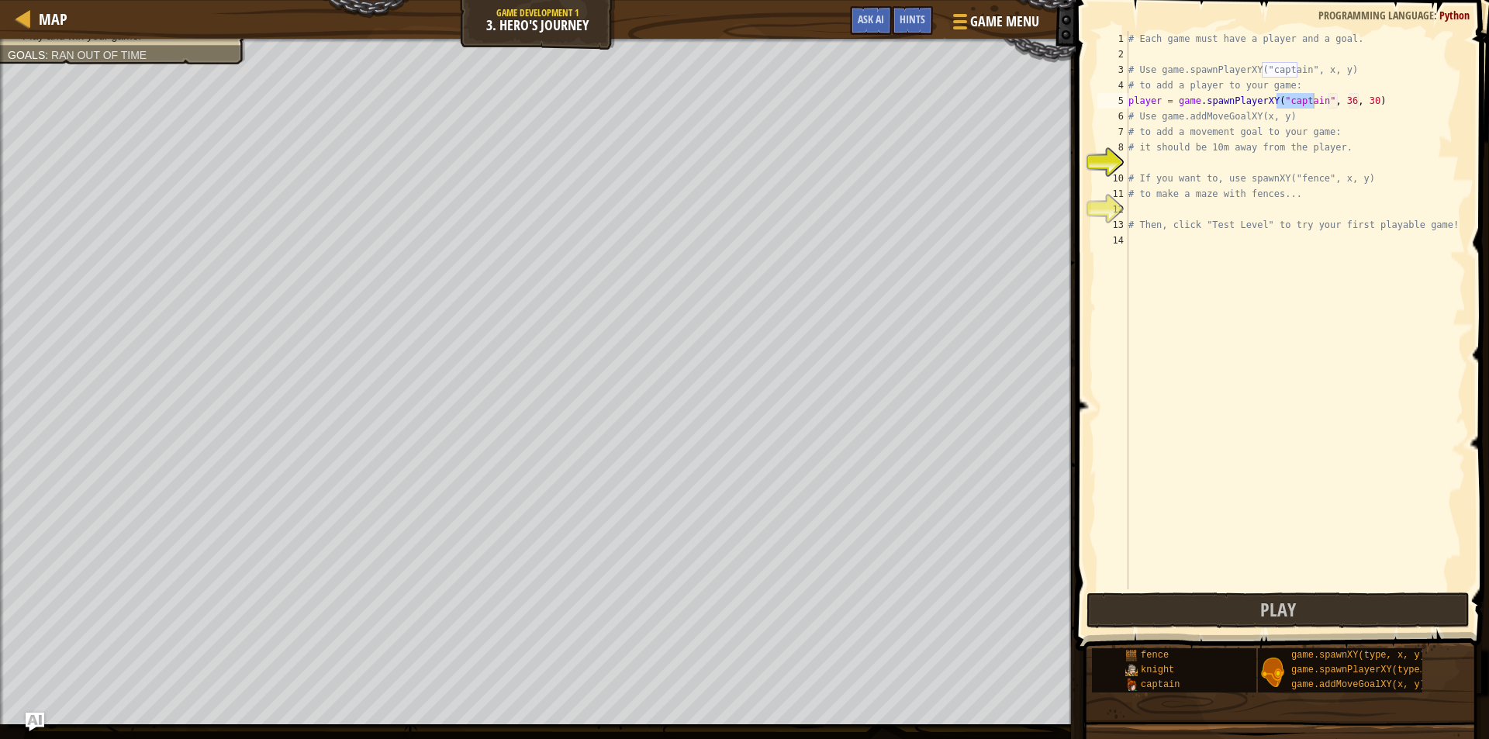
scroll to position [7, 0]
click at [1193, 166] on div "# Each game must have a player and a goal. # Use game.spawnPlayerXY("captain", …" at bounding box center [1295, 325] width 340 height 589
click at [1207, 164] on div "# Each game must have a player and a goal. # Use game.spawnPlayerXY("captain", …" at bounding box center [1295, 325] width 340 height 589
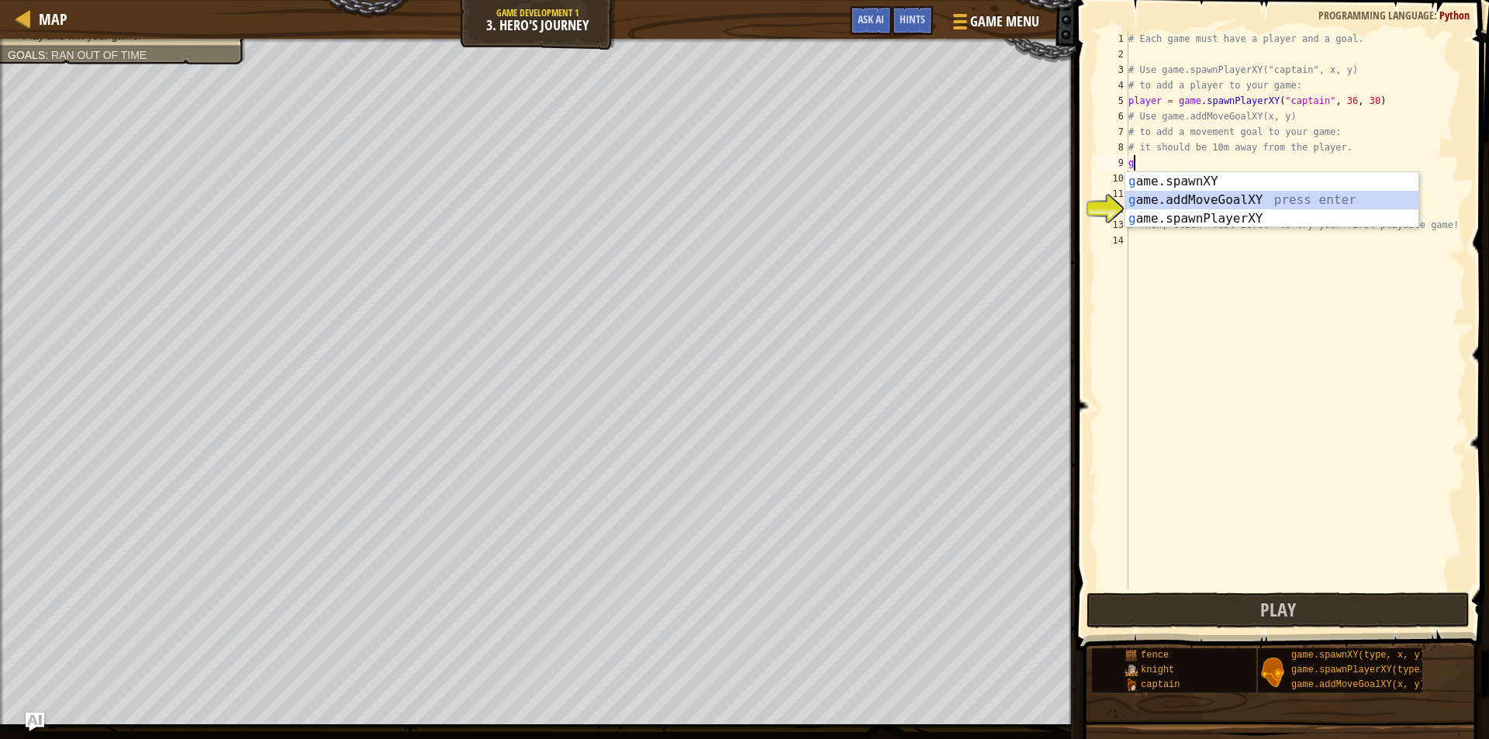
click at [1254, 205] on div "g ame.spawnXY press enter g ame.addMoveGoalXY press enter g ame.spawnPlayerXY p…" at bounding box center [1271, 218] width 293 height 93
type textarea "game.addMoveGoalXY(36, 30)"
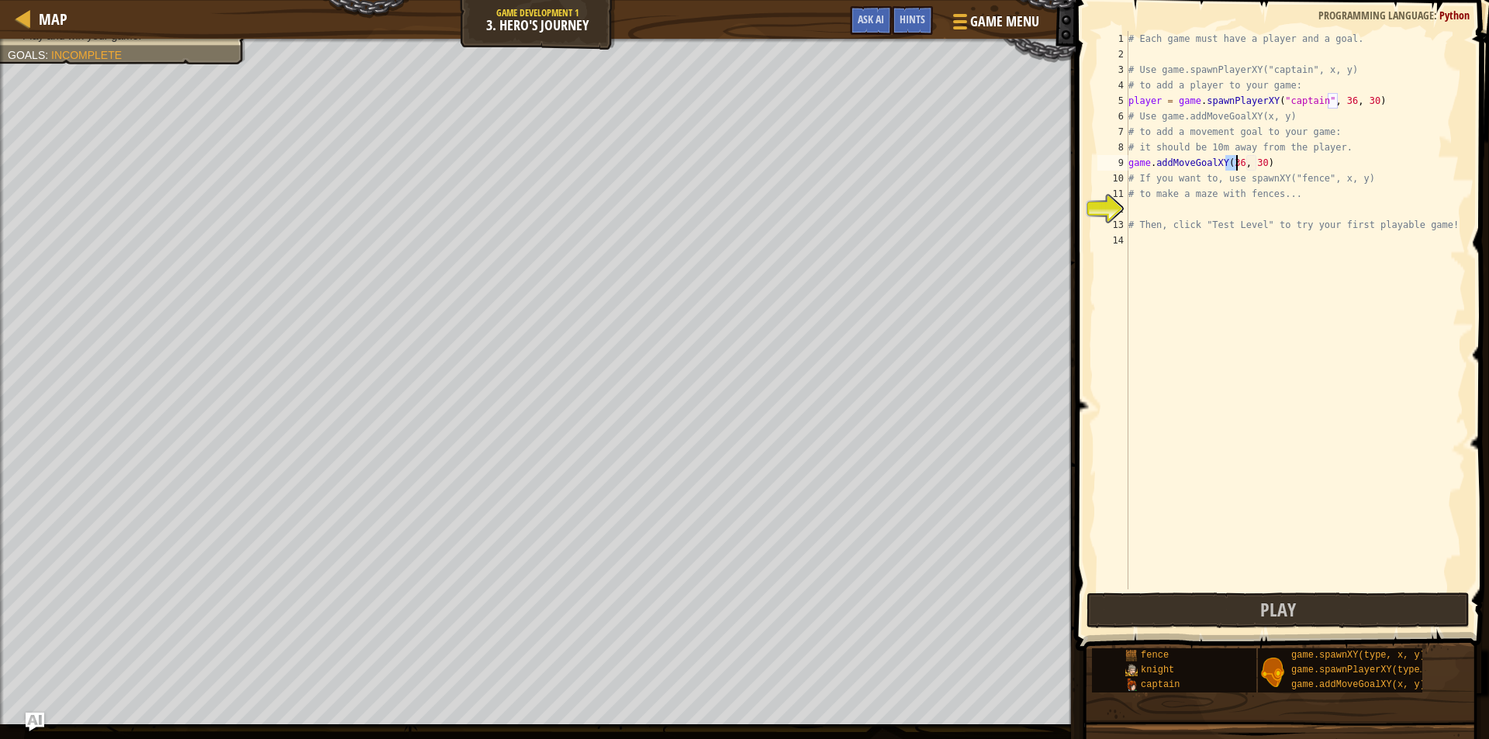
click at [1225, 203] on div "# Each game must have a player and a goal. # Use game.spawnPlayerXY("captain", …" at bounding box center [1295, 325] width 340 height 589
click at [1237, 168] on div "# Each game must have a player and a goal. # Use game.spawnPlayerXY("captain", …" at bounding box center [1295, 325] width 340 height 589
type textarea "game.addMoveGoalXY(46, 30)"
click at [1175, 209] on div "# Each game must have a player and a goal. # Use game.spawnPlayerXY("captain", …" at bounding box center [1295, 325] width 340 height 589
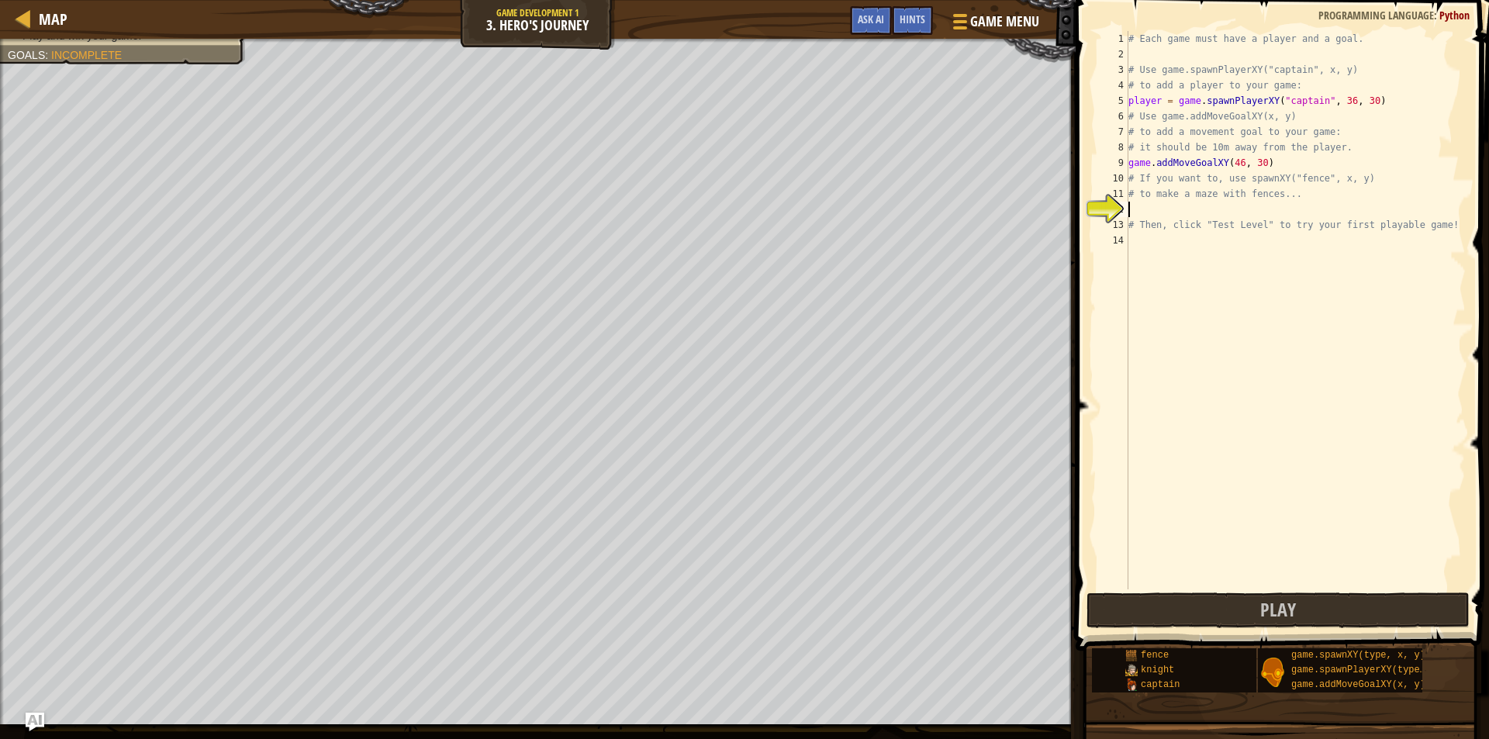
scroll to position [7, 0]
click at [1216, 225] on div "game. sp awnXY press enter game. sp awnPlayerXY press enter" at bounding box center [1271, 256] width 293 height 74
click at [1254, 207] on div "# Each game must have a player and a goal. # Use game.spawnPlayerXY("captain", …" at bounding box center [1295, 325] width 340 height 589
click at [1250, 208] on div "# Each game must have a player and a goal. # Use game.spawnPlayerXY("captain", …" at bounding box center [1295, 325] width 340 height 589
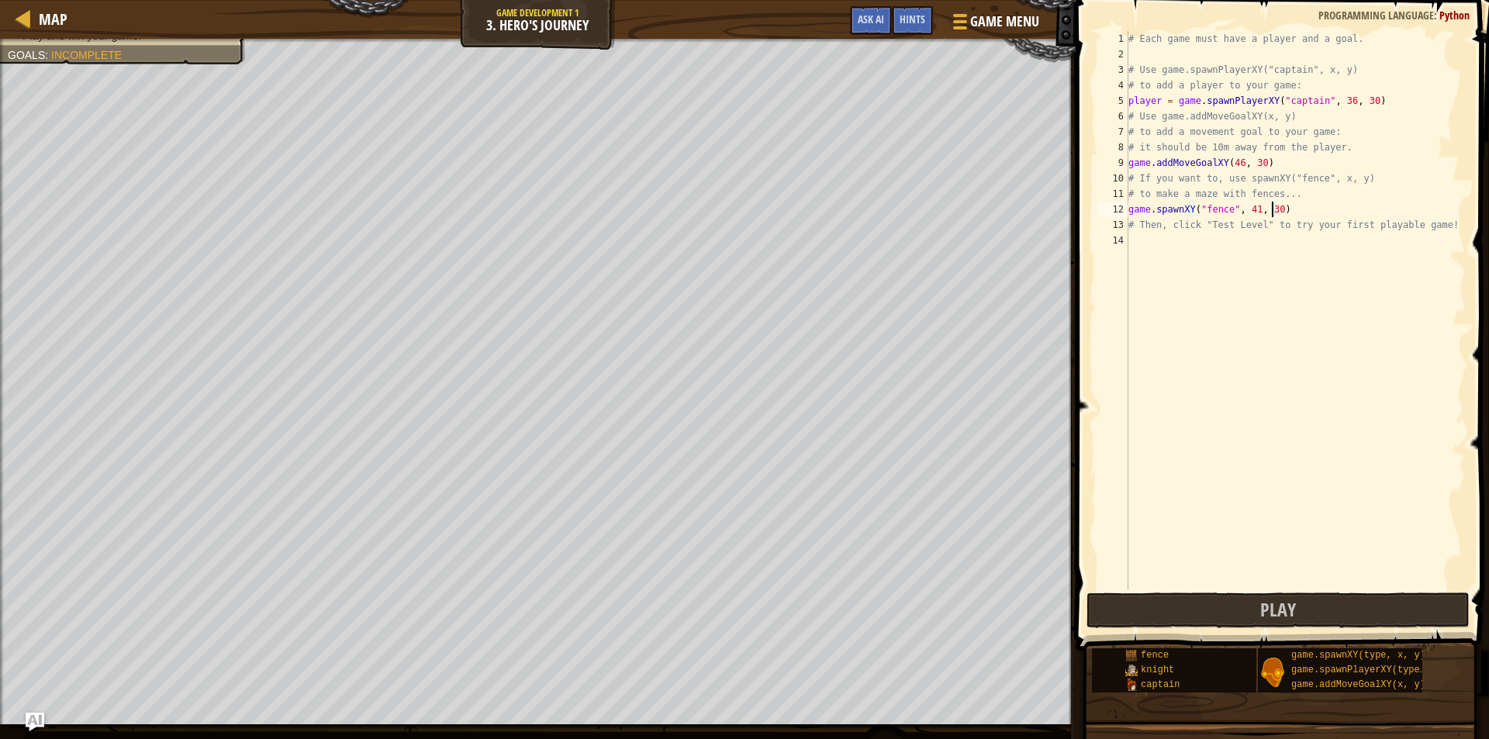
click at [1271, 211] on div "# Each game must have a player and a goal. # Use game.spawnPlayerXY("captain", …" at bounding box center [1295, 325] width 340 height 589
type textarea "game.spawnXY("fence", 41, 31)"
click at [1172, 236] on div "# Each game must have a player and a goal. # Use game.spawnPlayerXY("captain", …" at bounding box center [1295, 325] width 340 height 589
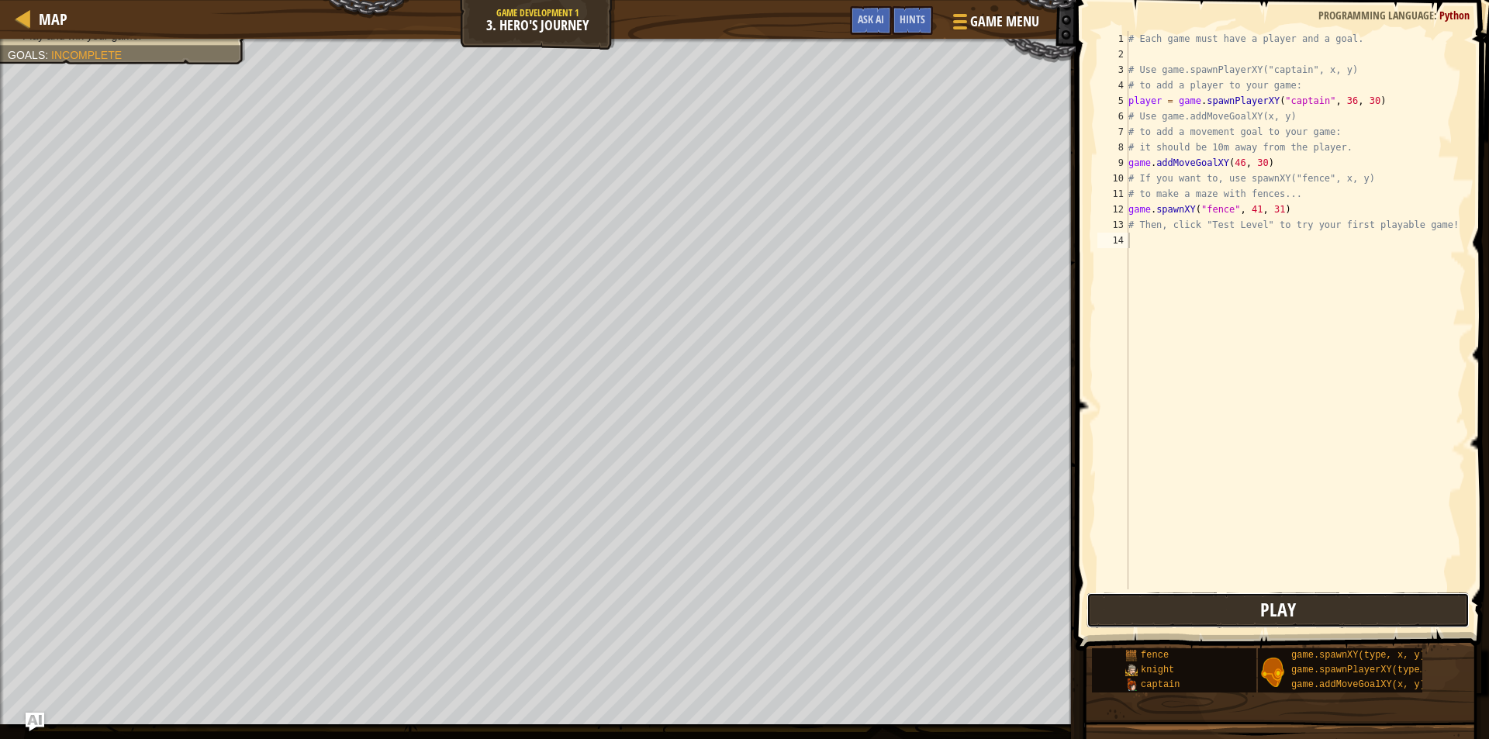
click at [1216, 607] on button "Play" at bounding box center [1277, 610] width 383 height 36
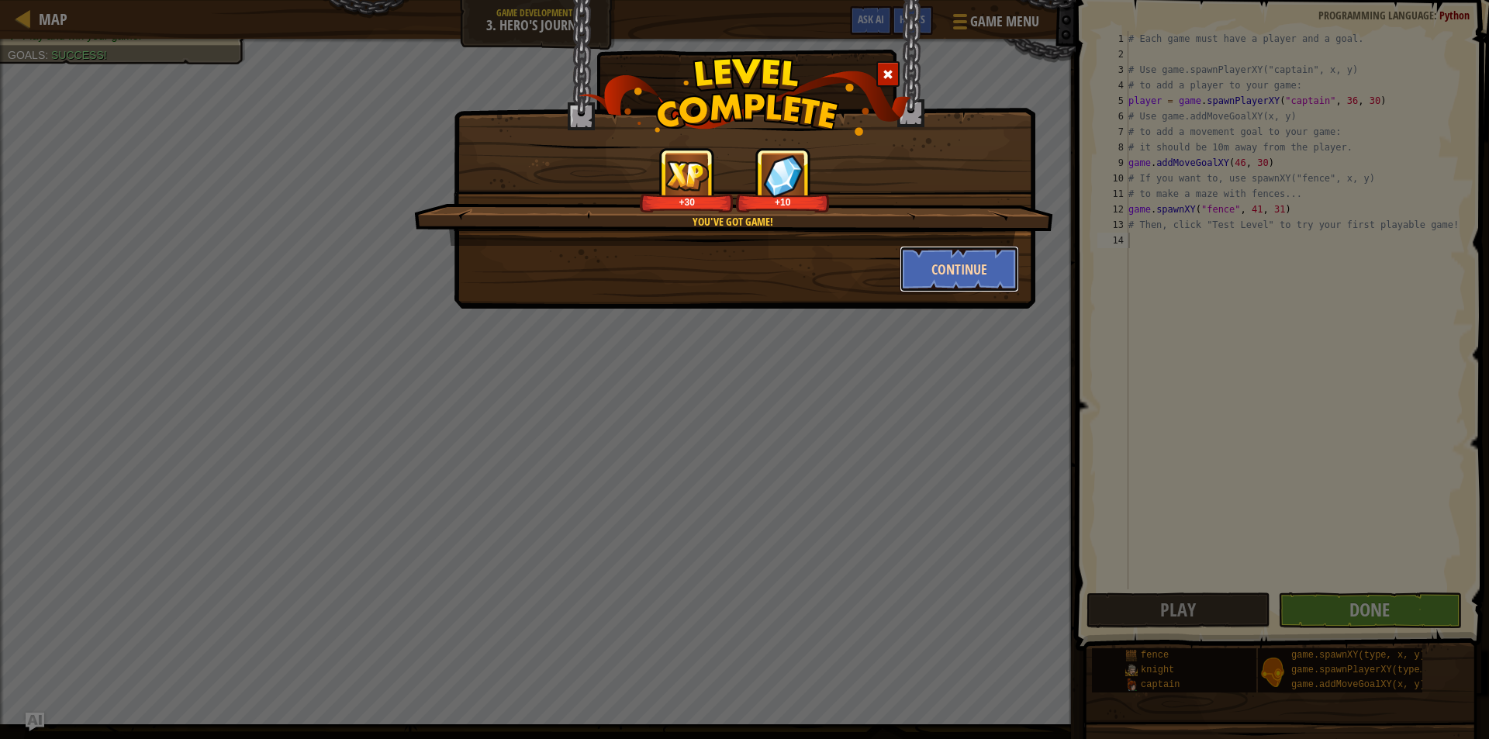
click at [983, 289] on button "Continue" at bounding box center [959, 269] width 120 height 47
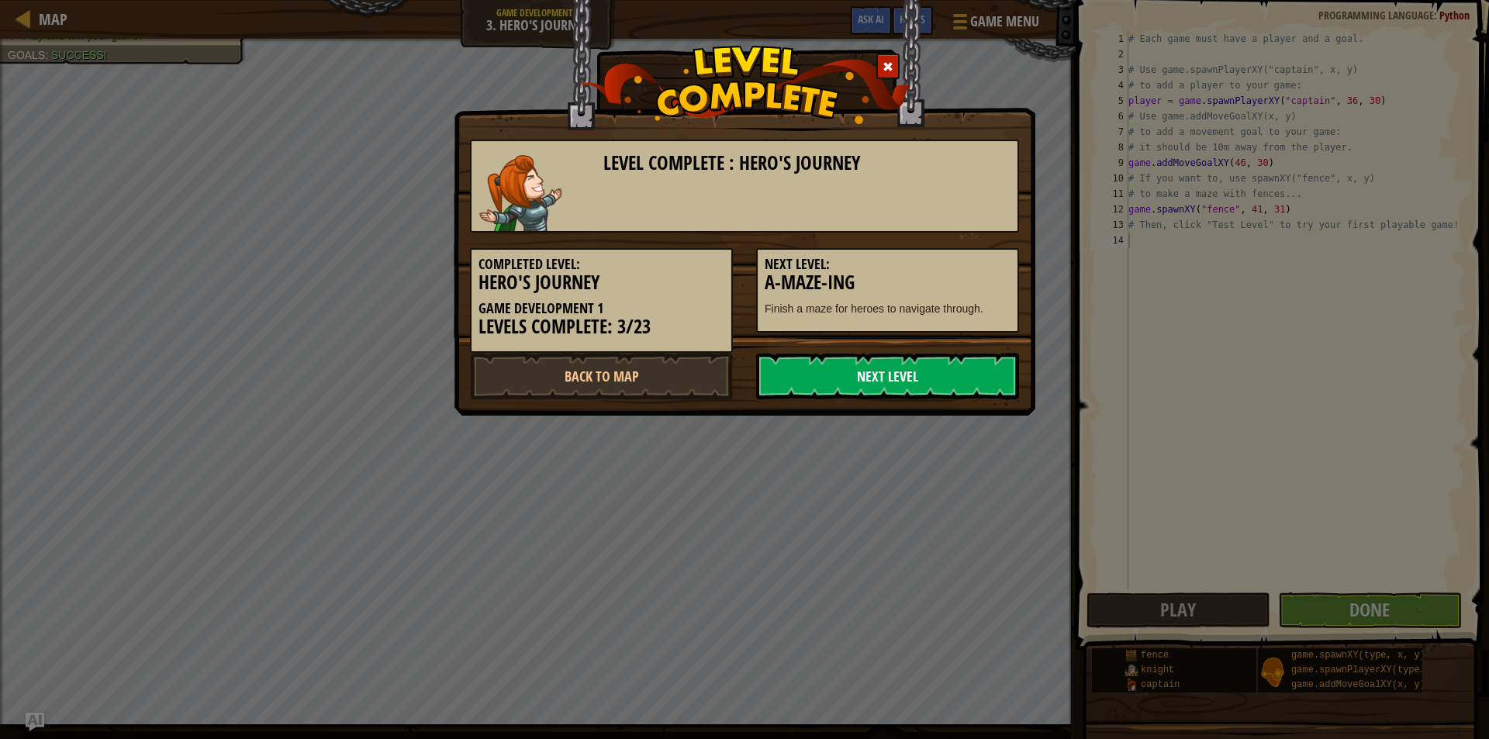
click at [886, 371] on link "Next Level" at bounding box center [887, 376] width 263 height 47
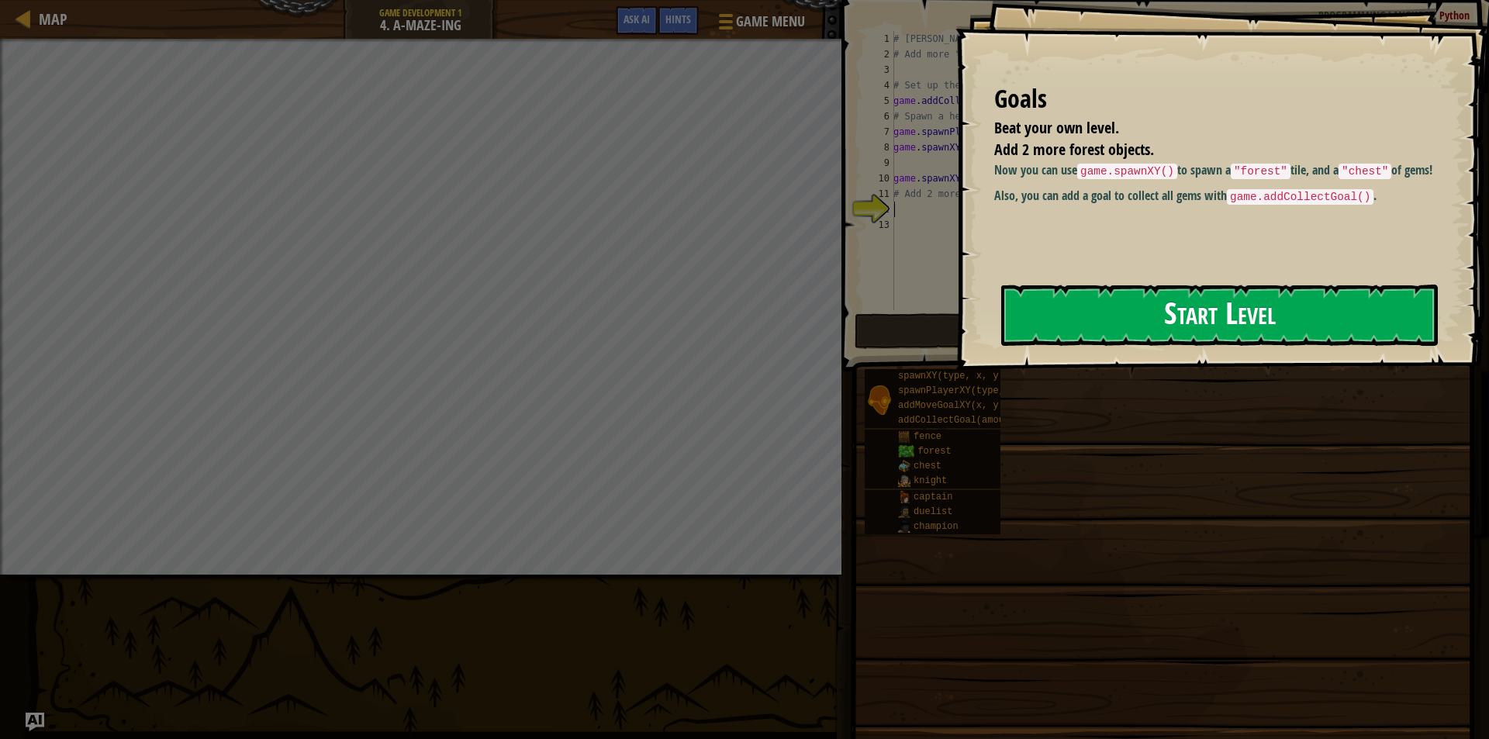
click at [1275, 311] on button "Start Level" at bounding box center [1219, 315] width 436 height 61
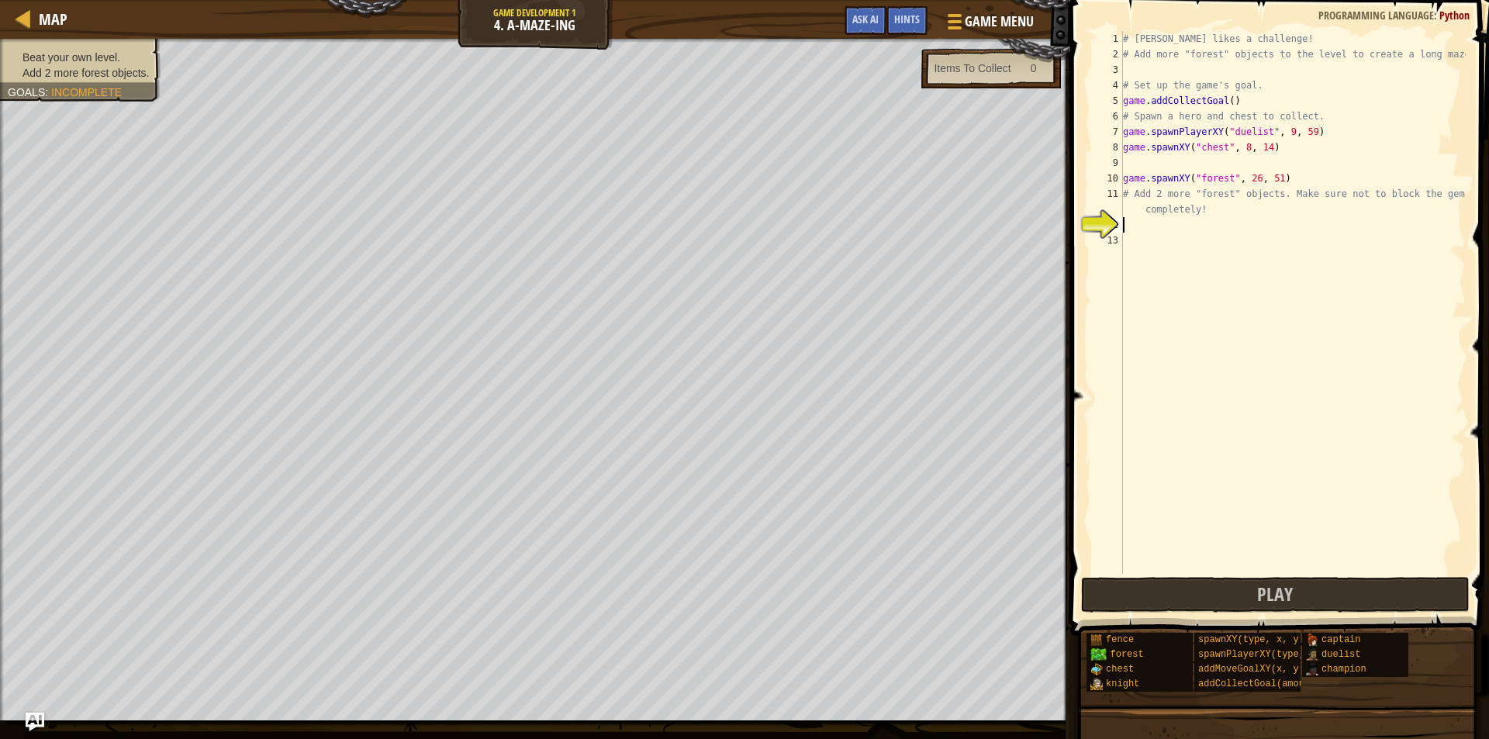
click at [1223, 99] on div "# [PERSON_NAME] likes a challenge! # Add more "forest" objects to the level to …" at bounding box center [1292, 318] width 346 height 574
click at [1194, 79] on div "# [PERSON_NAME] likes a challenge! # Add more "forest" objects to the level to …" at bounding box center [1292, 318] width 346 height 574
type textarea "# Set up the game's goal."
click at [1183, 69] on div "# [PERSON_NAME] likes a challenge! # Add more "forest" objects to the level to …" at bounding box center [1292, 318] width 346 height 574
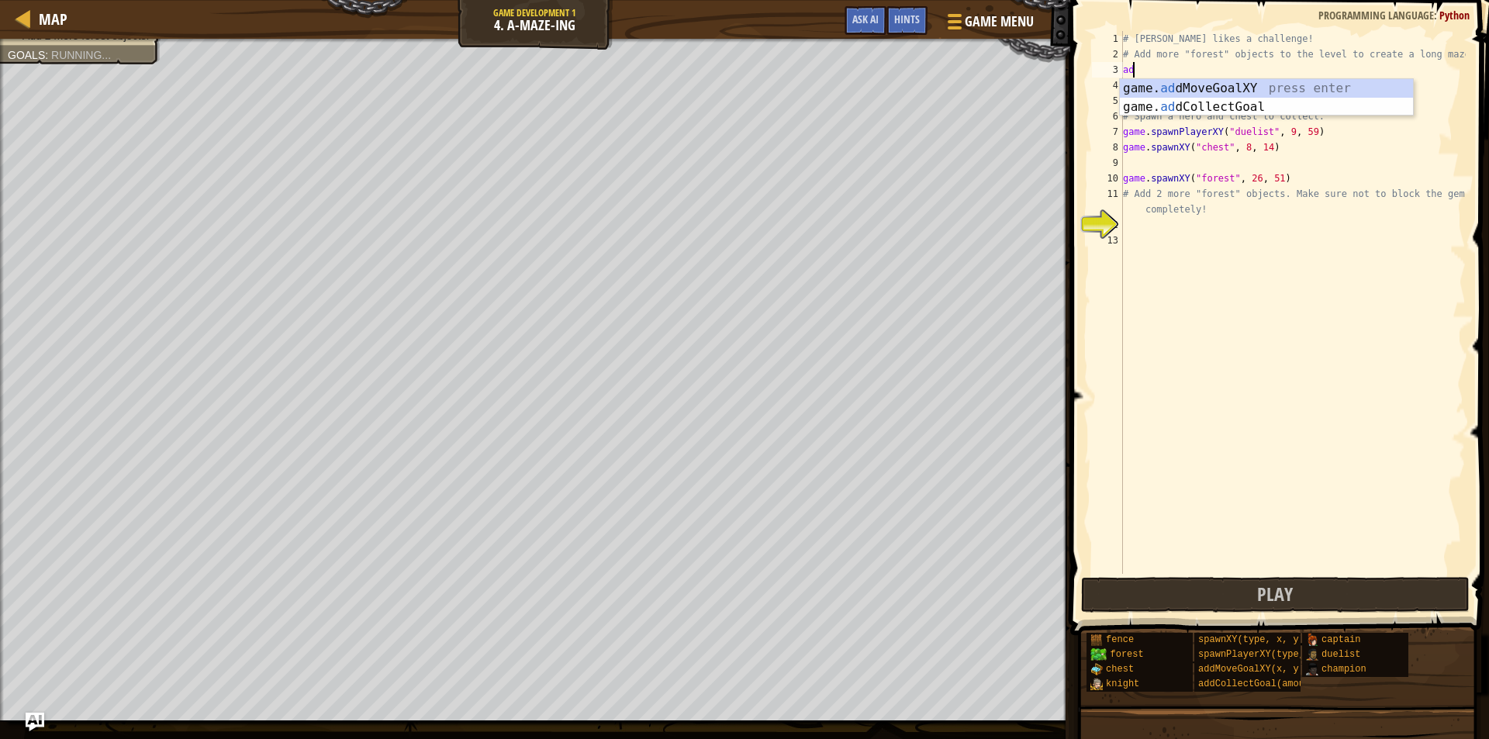
type textarea "a"
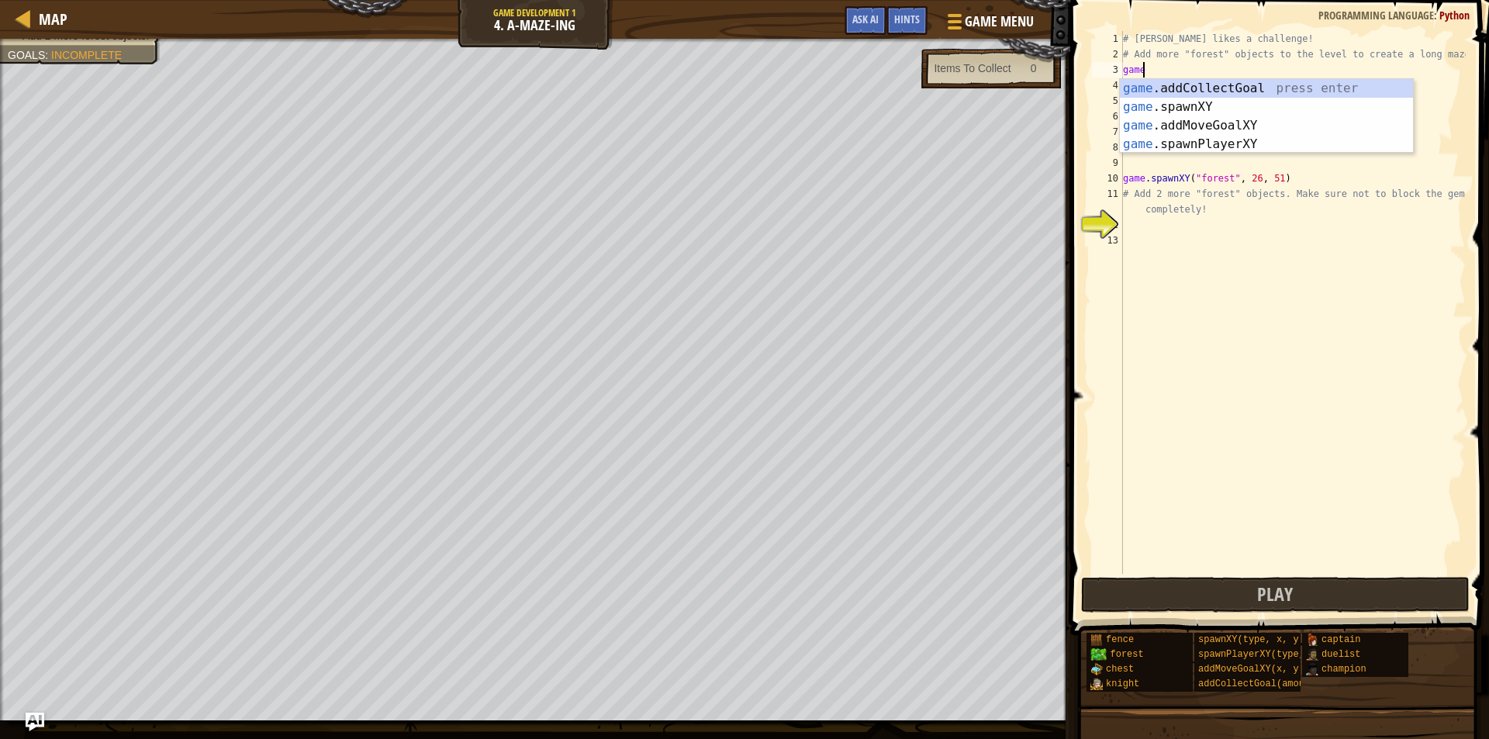
scroll to position [7, 1]
click at [1250, 103] on div "game .addCollectGoal press enter game .spawnXY press enter game .addMoveGoalXY …" at bounding box center [1265, 135] width 293 height 112
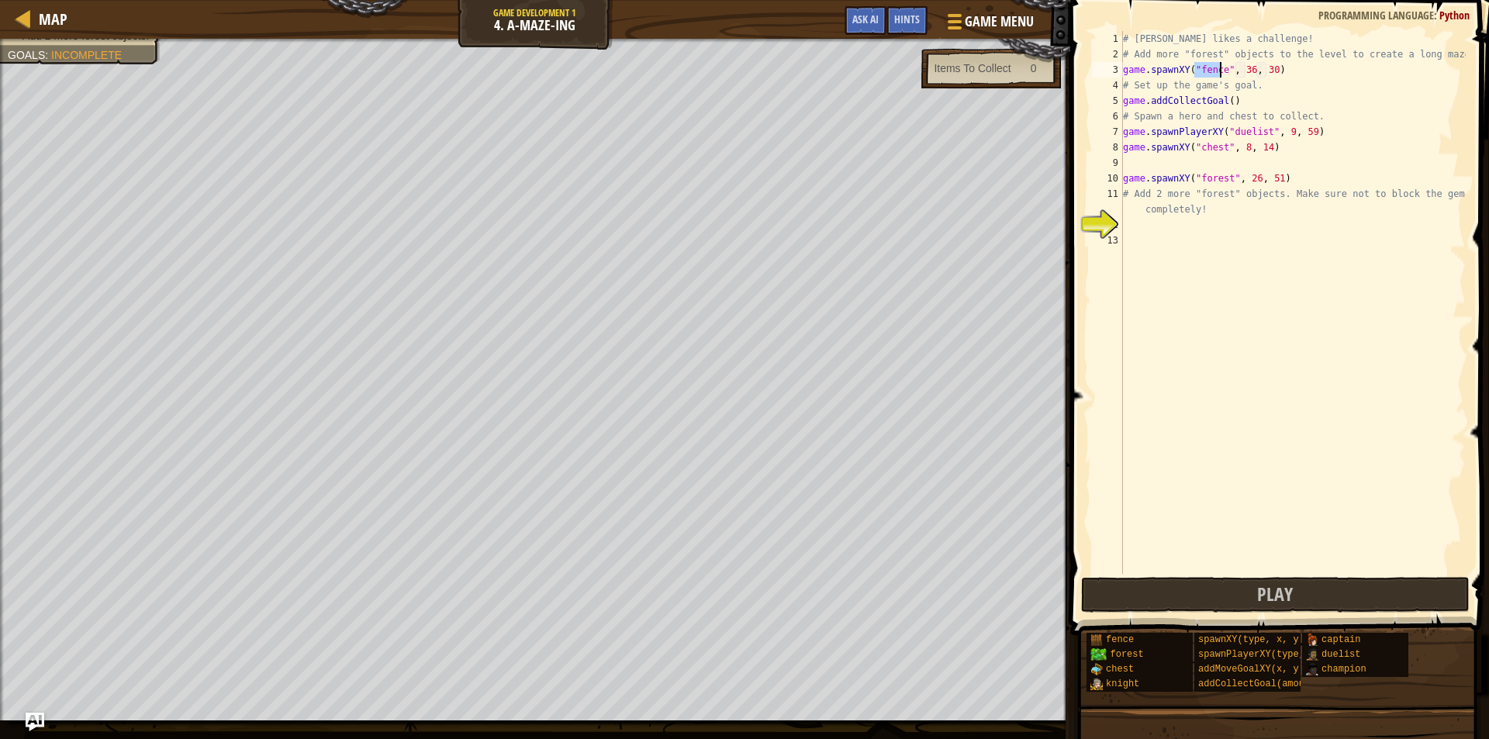
click at [1245, 71] on div "# [PERSON_NAME] likes a challenge! # Add more "forest" objects to the level to …" at bounding box center [1292, 318] width 346 height 574
click at [1265, 71] on div "# [PERSON_NAME] likes a challenge! # Add more "forest" objects to the level to …" at bounding box center [1292, 318] width 346 height 574
click at [1218, 71] on div "# [PERSON_NAME] likes a challenge! # Add more "forest" objects to the level to …" at bounding box center [1292, 318] width 346 height 574
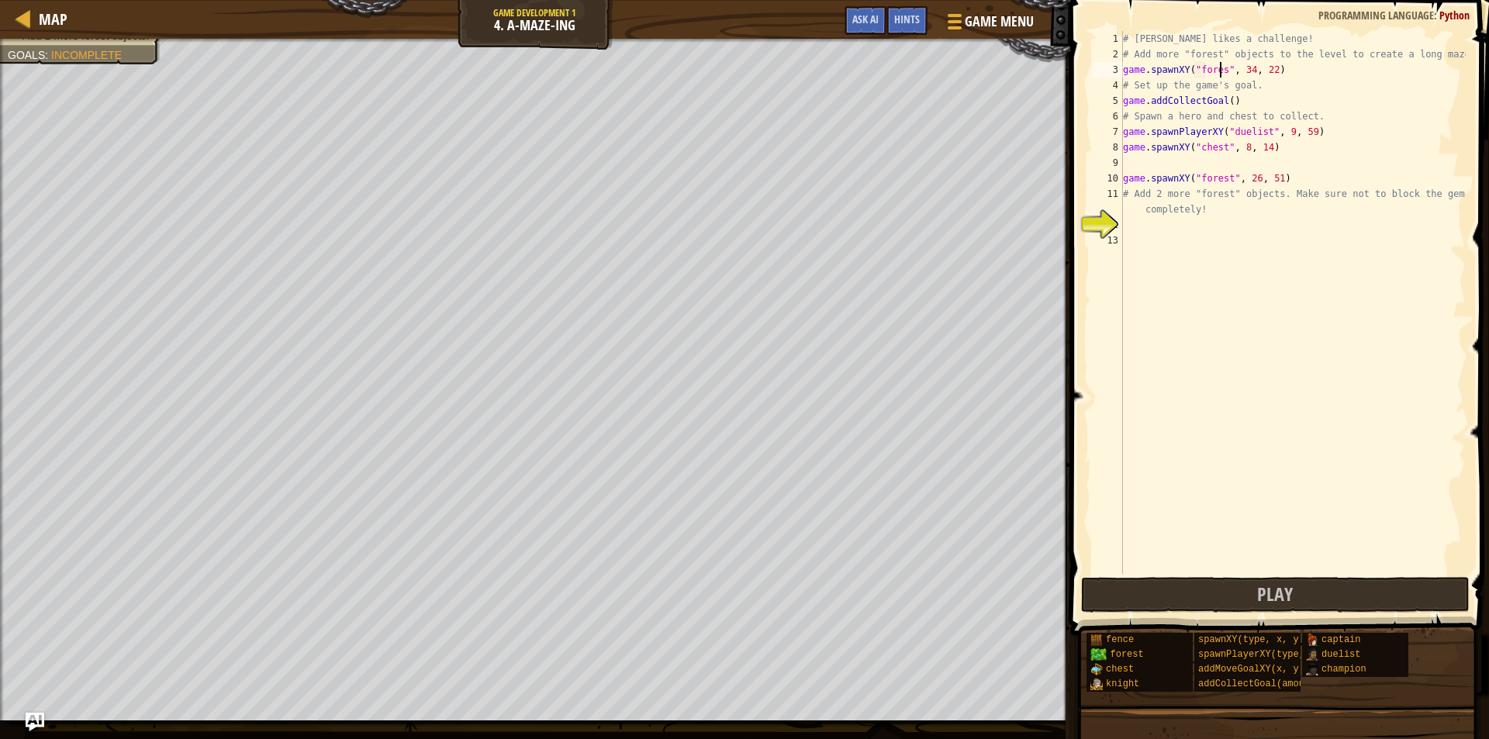
scroll to position [7, 9]
click at [1223, 99] on div "# [PERSON_NAME] likes a challenge! # Add more "forest" objects to the level to …" at bounding box center [1292, 318] width 346 height 574
click at [1232, 102] on div "# [PERSON_NAME] likes a challenge! # Add more "forest" objects to the level to …" at bounding box center [1292, 318] width 346 height 574
click at [1235, 102] on div "# [PERSON_NAME] likes a challenge! # Add more "forest" objects to the level to …" at bounding box center [1292, 318] width 346 height 574
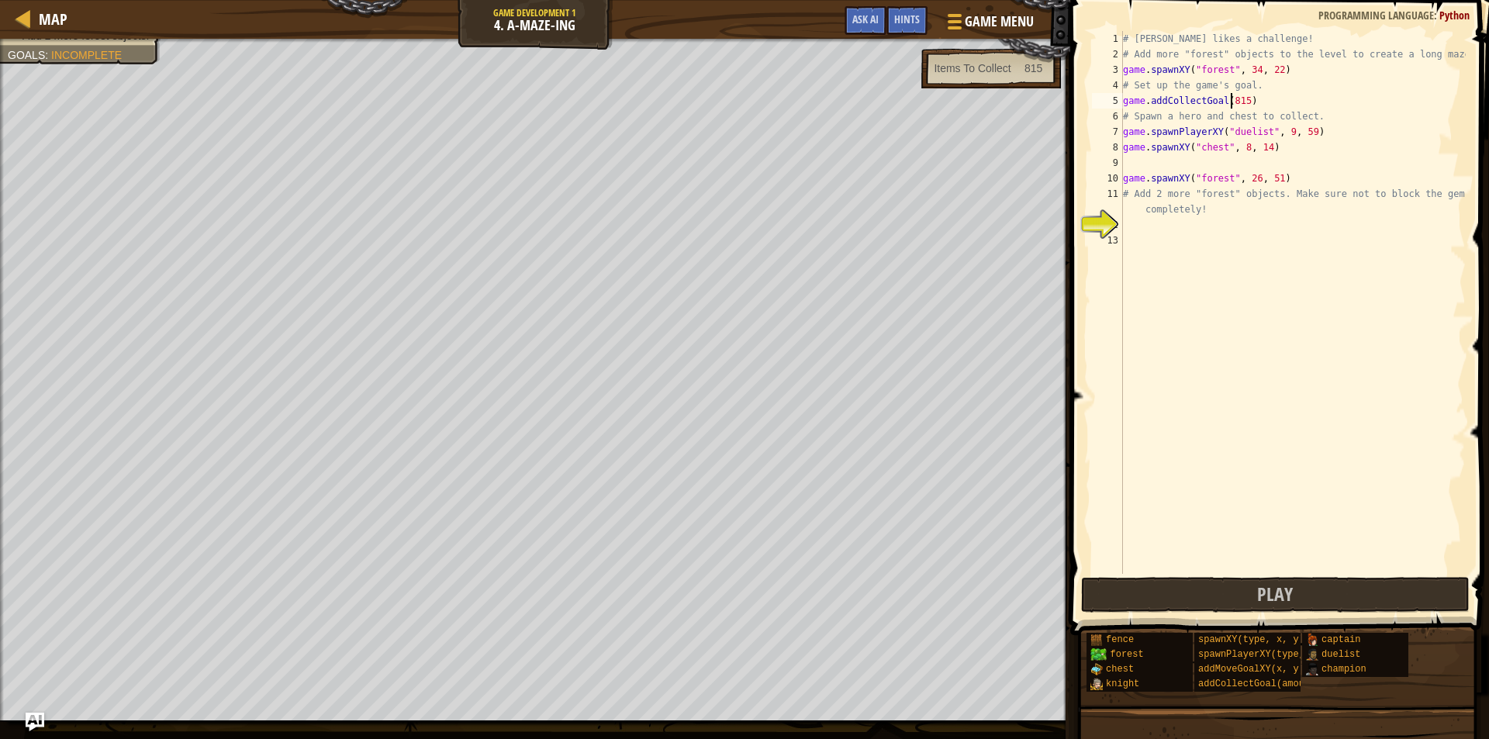
type textarea "game.addCollectGoal(8,15)"
click at [1131, 230] on div "# [PERSON_NAME] likes a challenge! # Add more "forest" objects to the level to …" at bounding box center [1292, 318] width 346 height 574
click at [1174, 71] on div "# [PERSON_NAME] likes a challenge! # Add more "forest" objects to the level to …" at bounding box center [1292, 318] width 346 height 574
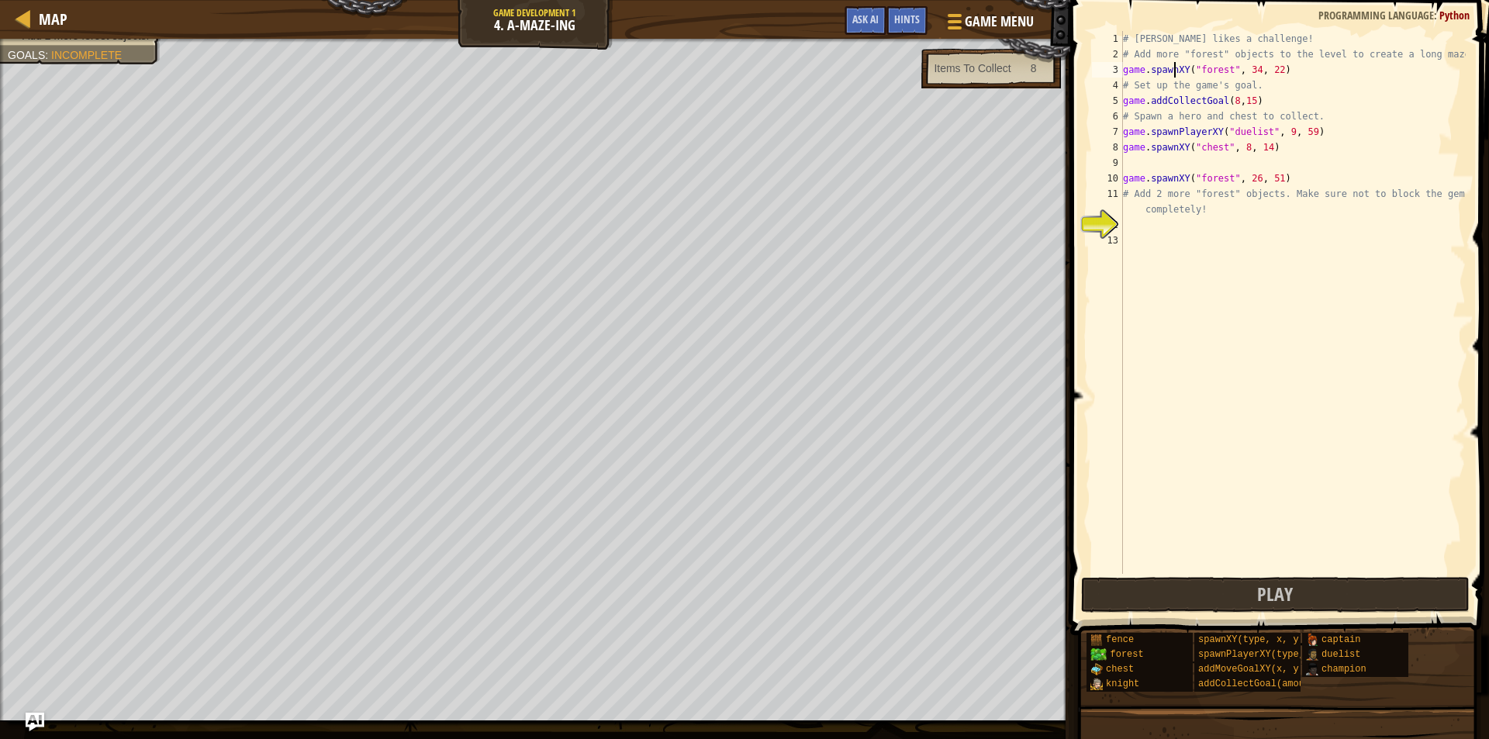
click at [1174, 71] on div "# [PERSON_NAME] likes a challenge! # Add more "forest" objects to the level to …" at bounding box center [1292, 318] width 346 height 574
type textarea "game.spawnXY("forest", 34, 22) # Set up the game's goal."
click at [1157, 226] on div "# [PERSON_NAME] likes a challenge! # Add more "forest" objects to the level to …" at bounding box center [1292, 318] width 346 height 574
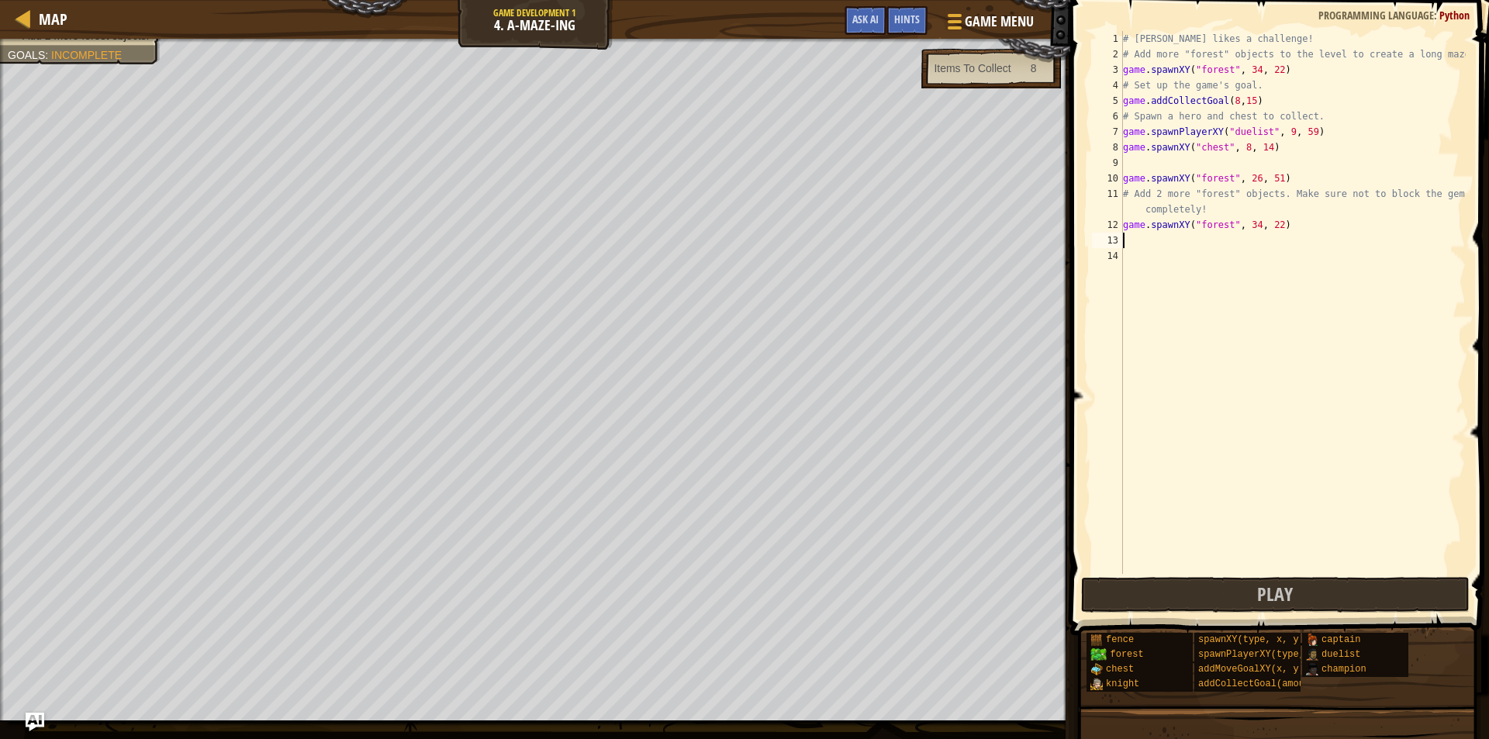
click at [1154, 247] on div "# [PERSON_NAME] likes a challenge! # Add more "forest" objects to the level to …" at bounding box center [1292, 318] width 346 height 574
click at [1256, 223] on div "# [PERSON_NAME] likes a challenge! # Add more "forest" objects to the level to …" at bounding box center [1292, 318] width 346 height 574
click at [1249, 226] on div "# [PERSON_NAME] likes a challenge! # Add more "forest" objects to the level to …" at bounding box center [1292, 318] width 346 height 574
click at [1253, 241] on div "# [PERSON_NAME] likes a challenge! # Add more "forest" objects to the level to …" at bounding box center [1292, 318] width 346 height 574
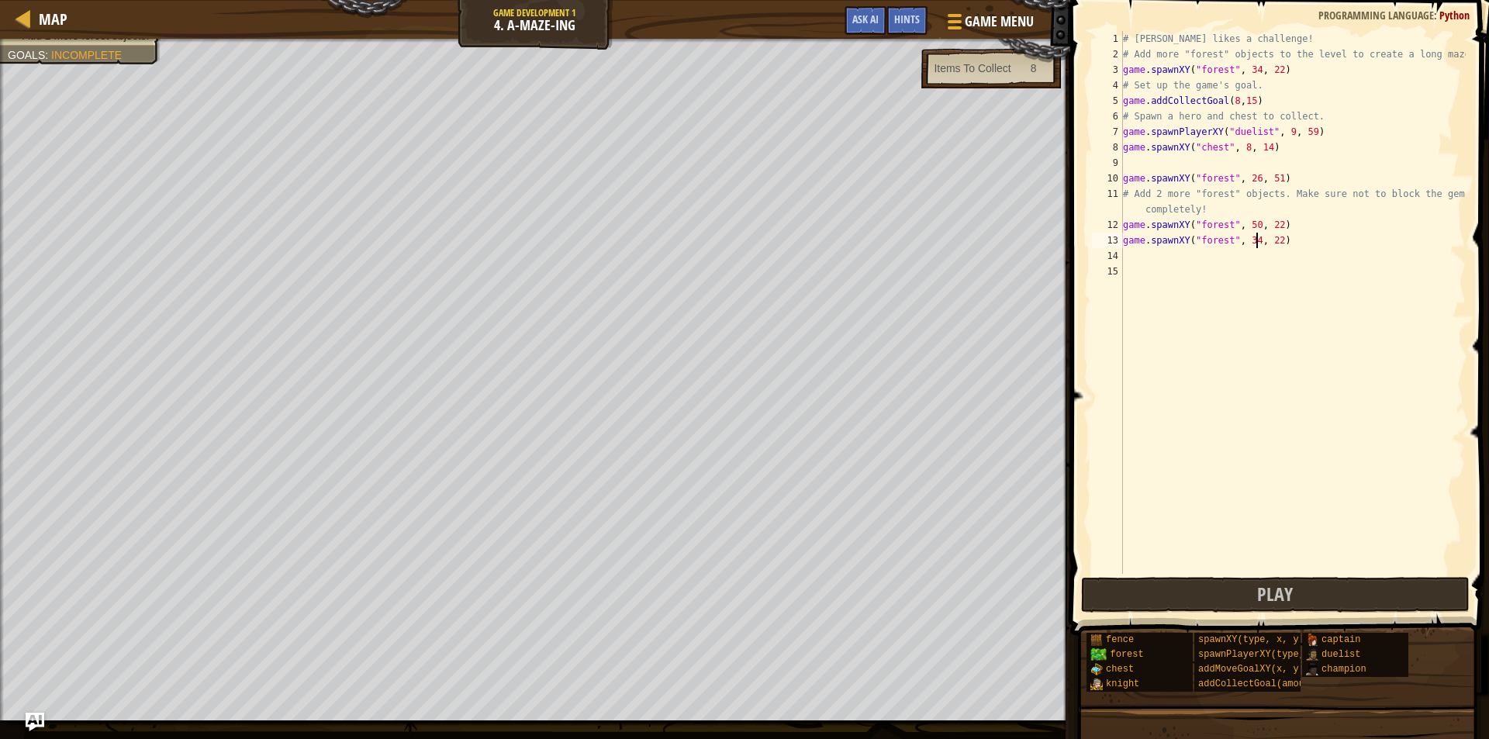
click at [1247, 240] on div "# [PERSON_NAME] likes a challenge! # Add more "forest" objects to the level to …" at bounding box center [1292, 318] width 346 height 574
click at [1250, 240] on div "# [PERSON_NAME] likes a challenge! # Add more "forest" objects to the level to …" at bounding box center [1292, 318] width 346 height 574
click at [1271, 243] on div "# [PERSON_NAME] likes a challenge! # Add more "forest" objects to the level to …" at bounding box center [1292, 318] width 346 height 574
click at [1276, 598] on span "Play" at bounding box center [1275, 593] width 36 height 25
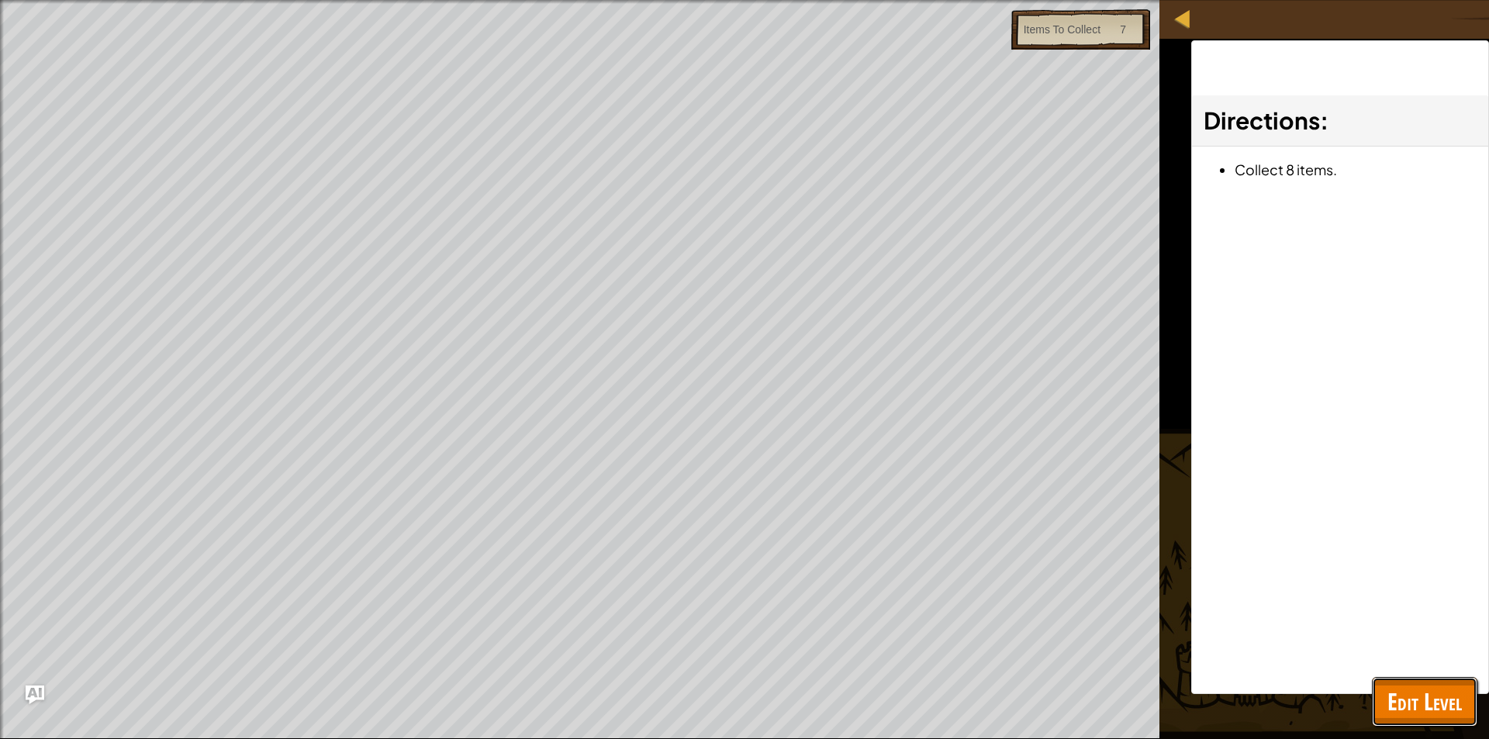
click at [1393, 686] on span "Edit Level" at bounding box center [1424, 701] width 74 height 32
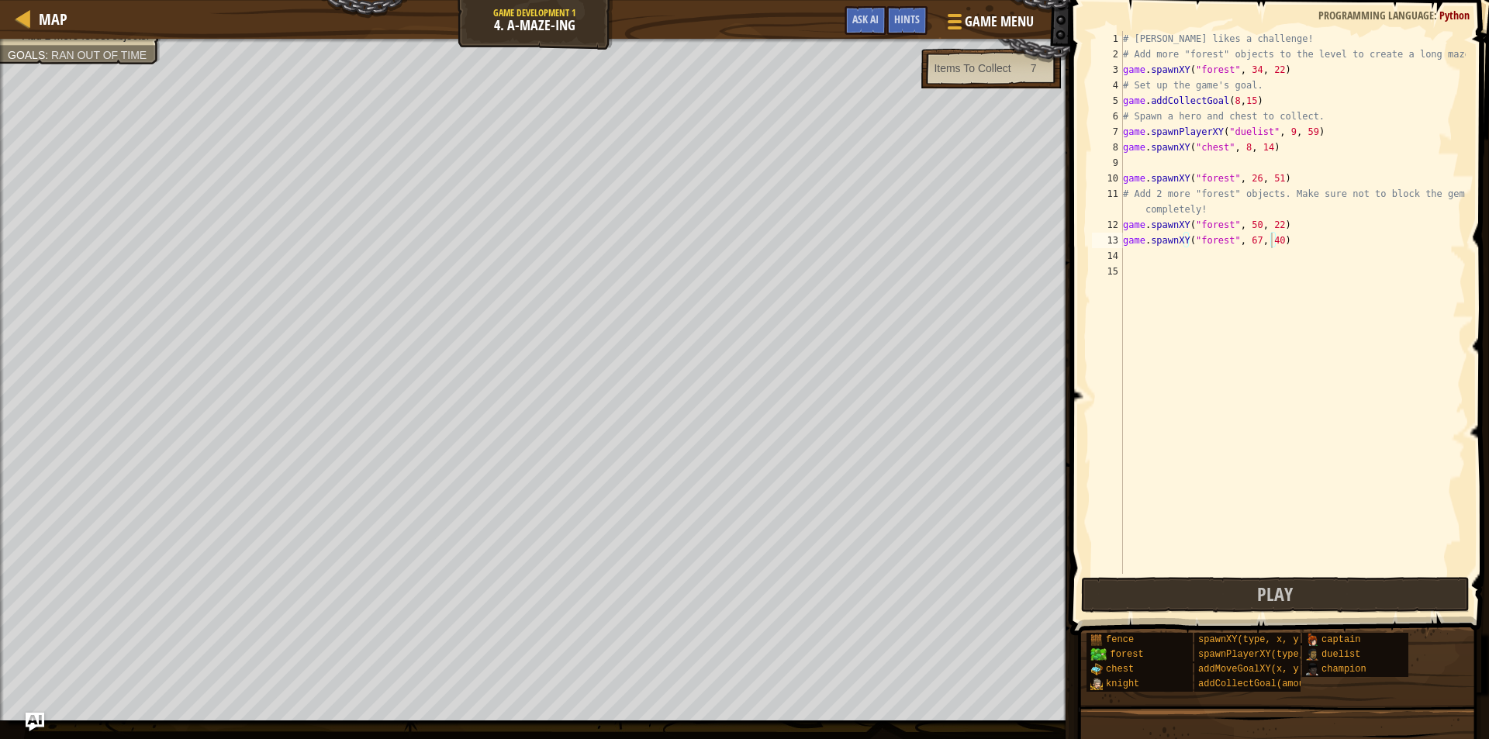
click at [1258, 135] on div "# [PERSON_NAME] likes a challenge! # Add more "forest" objects to the level to …" at bounding box center [1292, 318] width 346 height 574
click at [1144, 40] on div "# [PERSON_NAME] likes a challenge! # Add more "forest" objects to the level to …" at bounding box center [1292, 318] width 346 height 574
click at [1242, 133] on div "# [PERSON_NAME] likes a challenge! # Add more "forest" objects to the level to …" at bounding box center [1292, 318] width 346 height 574
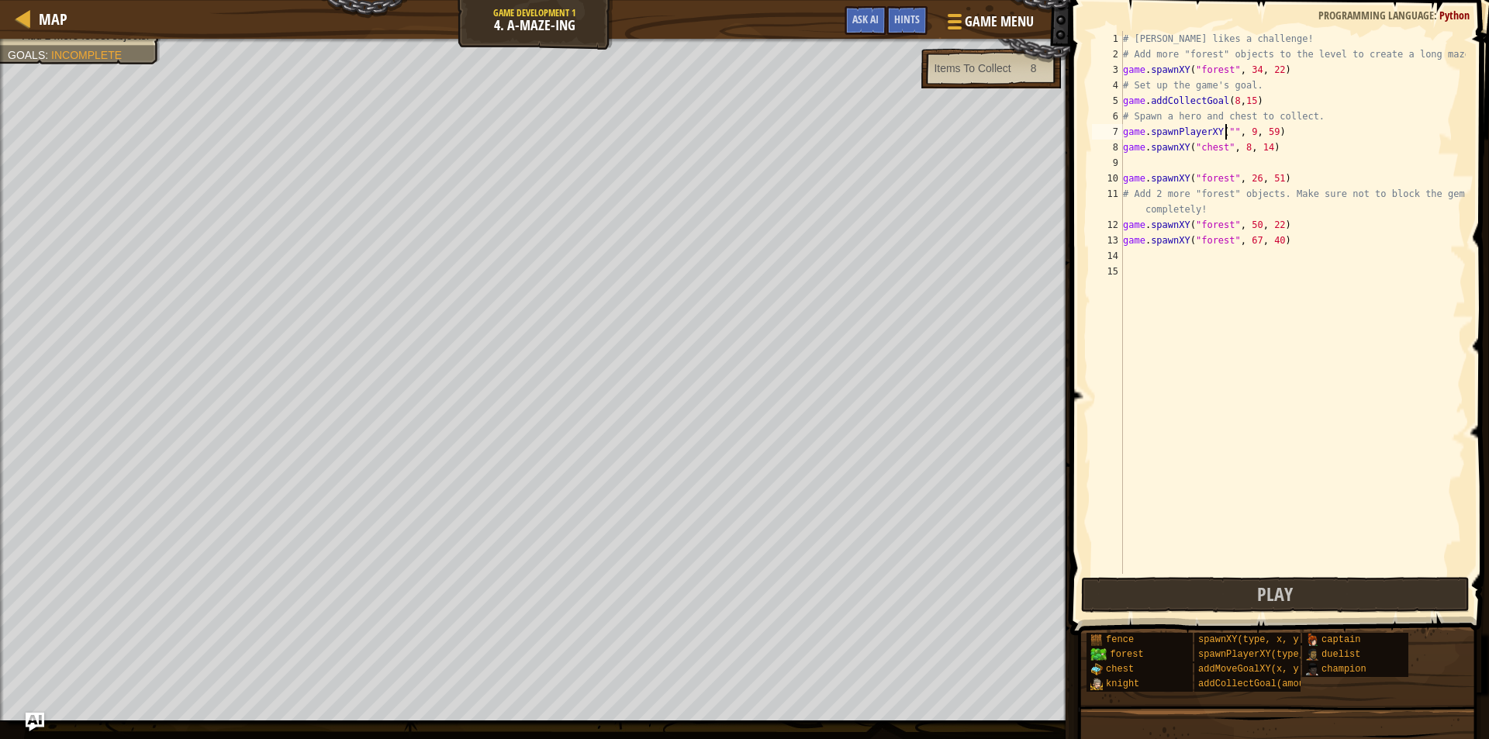
paste textarea "[PERSON_NAME]"
type textarea "game.spawnPlayerXY("[PERSON_NAME]", 9, 59)"
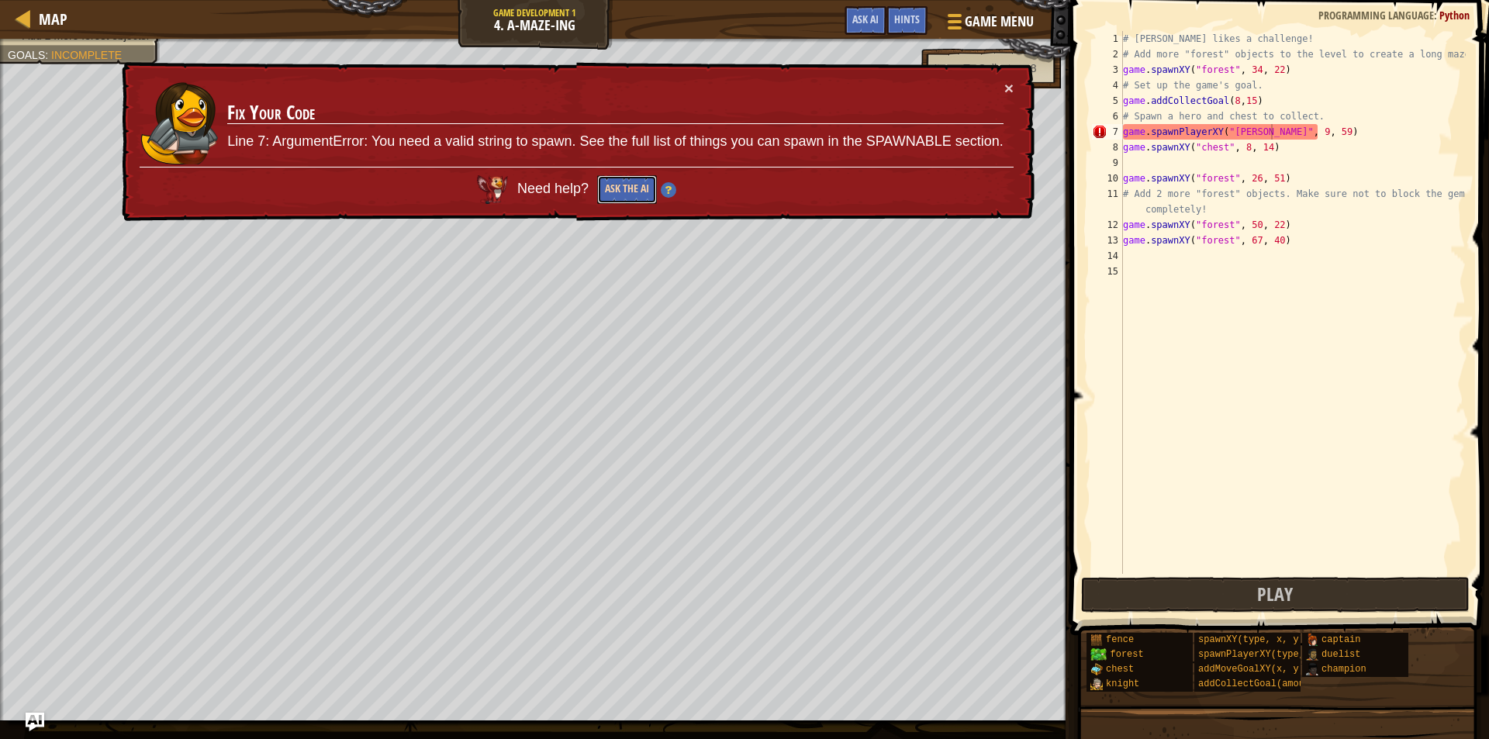
click at [622, 185] on button "Ask the AI" at bounding box center [627, 189] width 60 height 29
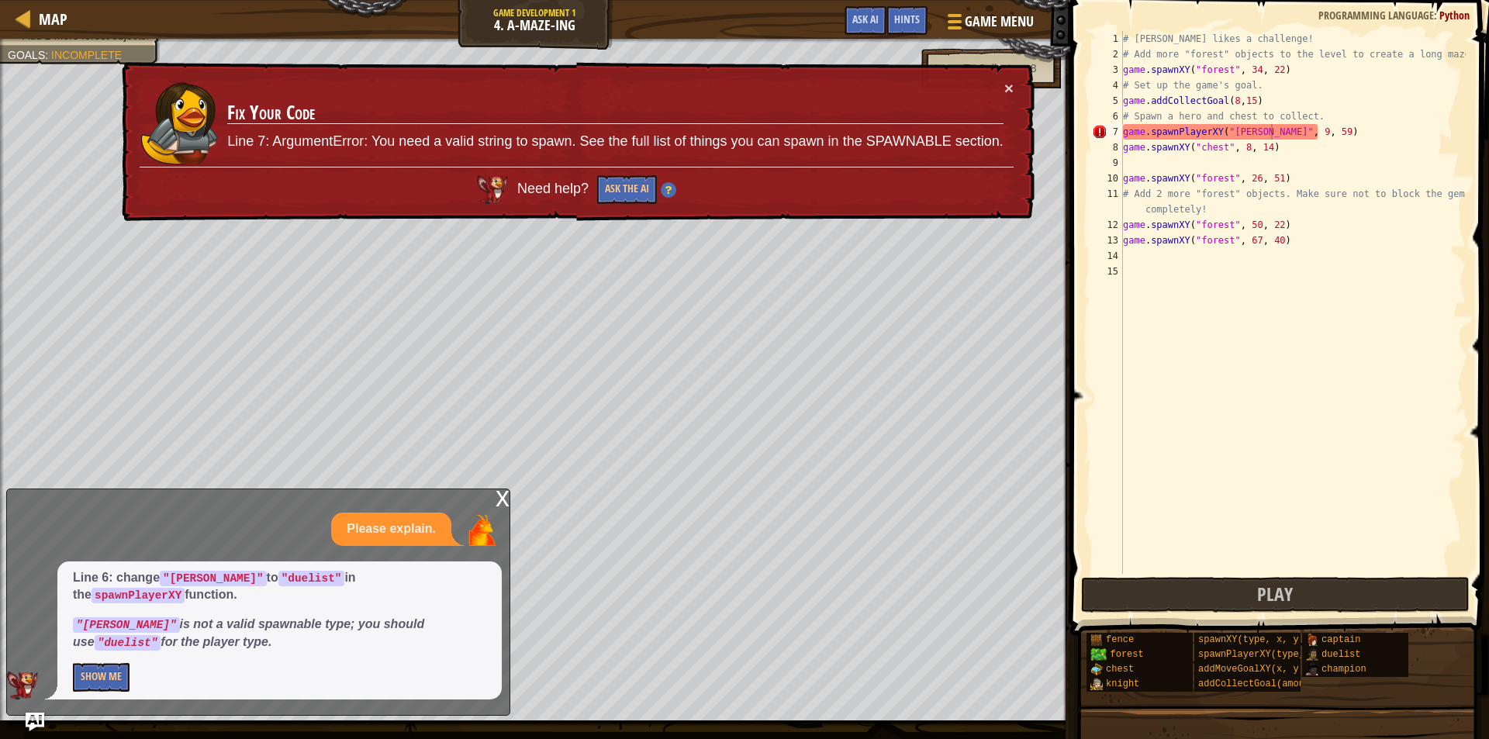
click at [124, 662] on div "Line 6: change "[PERSON_NAME]" to "duelist" in the spawnPlayerXY function. "[PE…" at bounding box center [279, 630] width 444 height 138
click at [120, 670] on button "Show Me" at bounding box center [101, 677] width 57 height 29
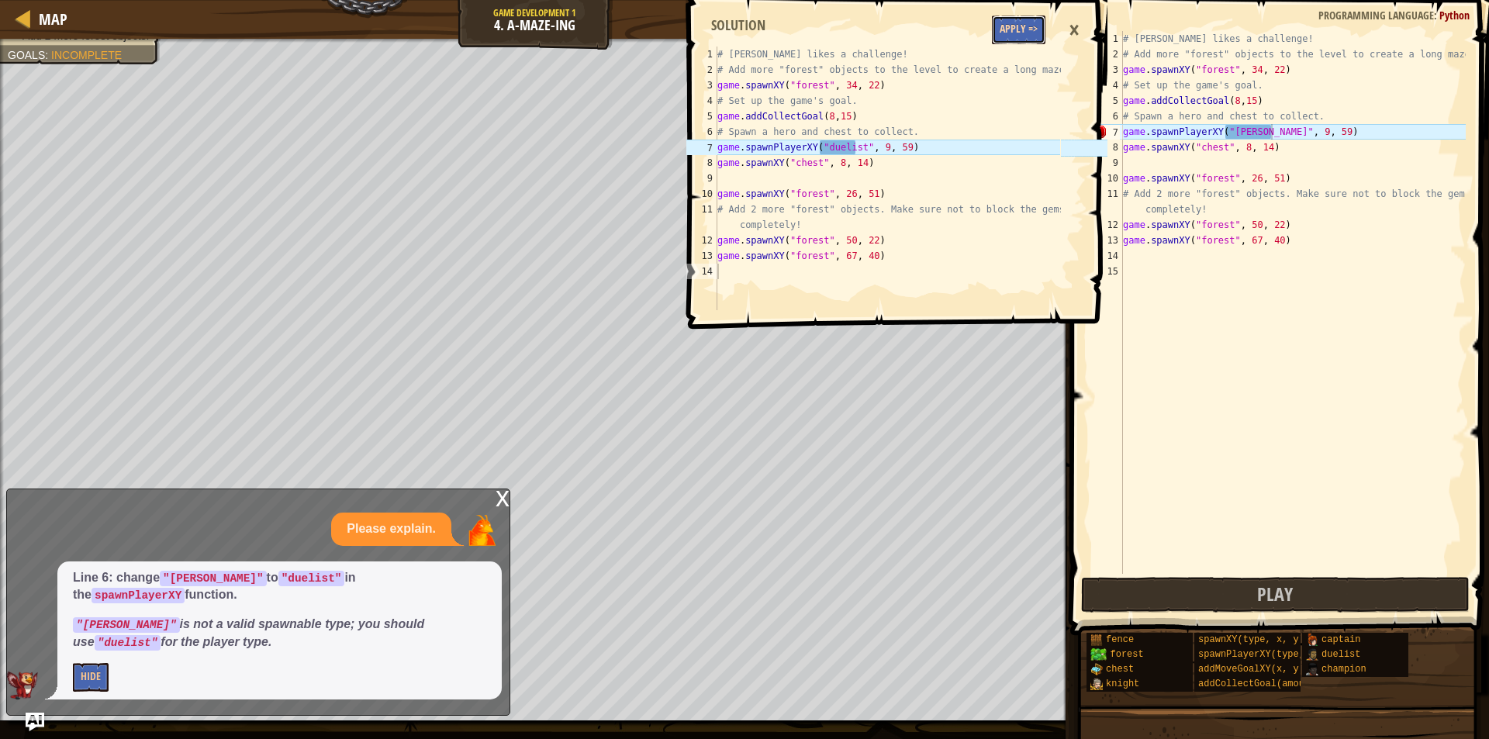
click at [1014, 41] on button "Apply =>" at bounding box center [1018, 30] width 53 height 29
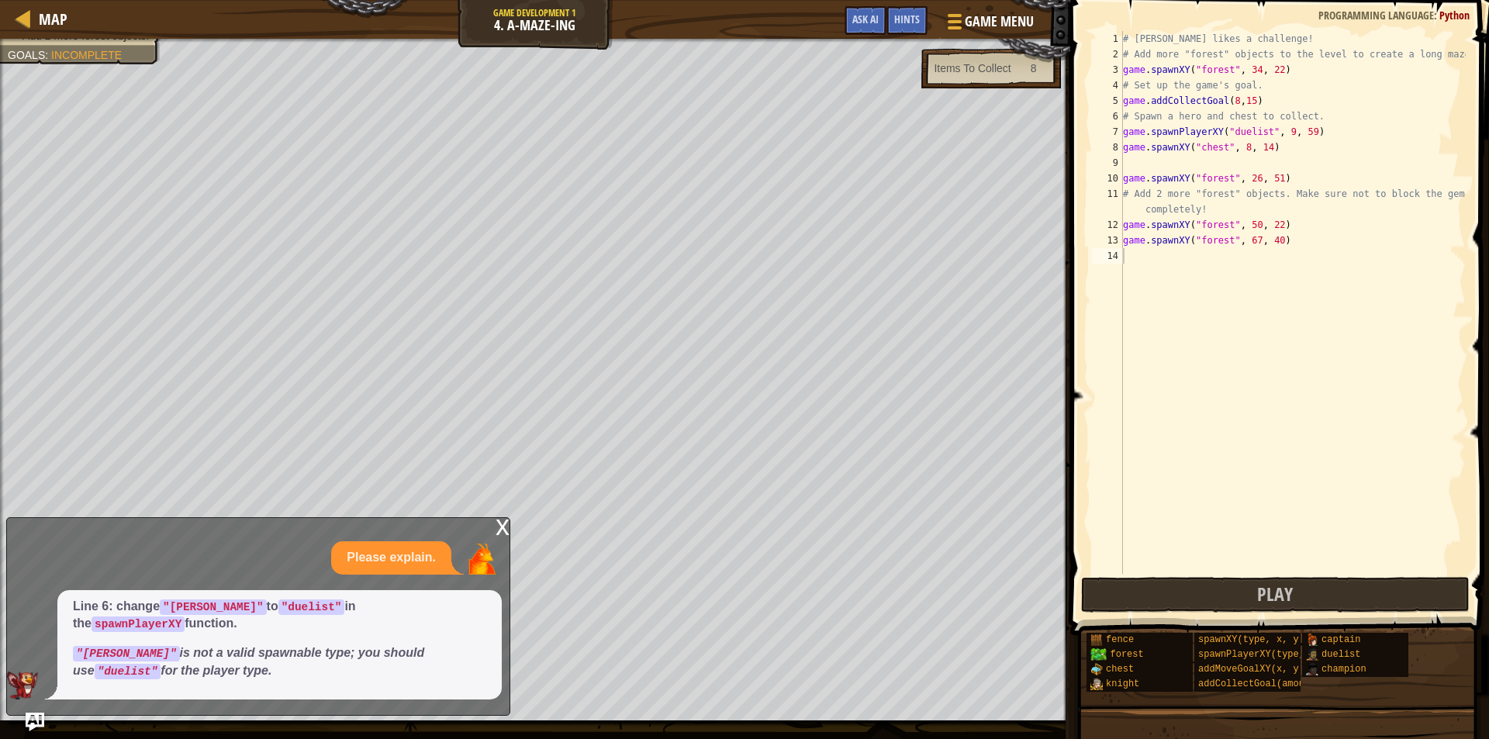
click at [1022, 74] on div "8" at bounding box center [1029, 68] width 37 height 16
click at [1006, 60] on div "Items To Collect" at bounding box center [971, 68] width 77 height 16
click at [1006, 64] on div "Items To Collect" at bounding box center [971, 68] width 77 height 16
click at [1139, 250] on div "# [PERSON_NAME] likes a challenge! # Add more "forest" objects to the level to …" at bounding box center [1292, 318] width 346 height 574
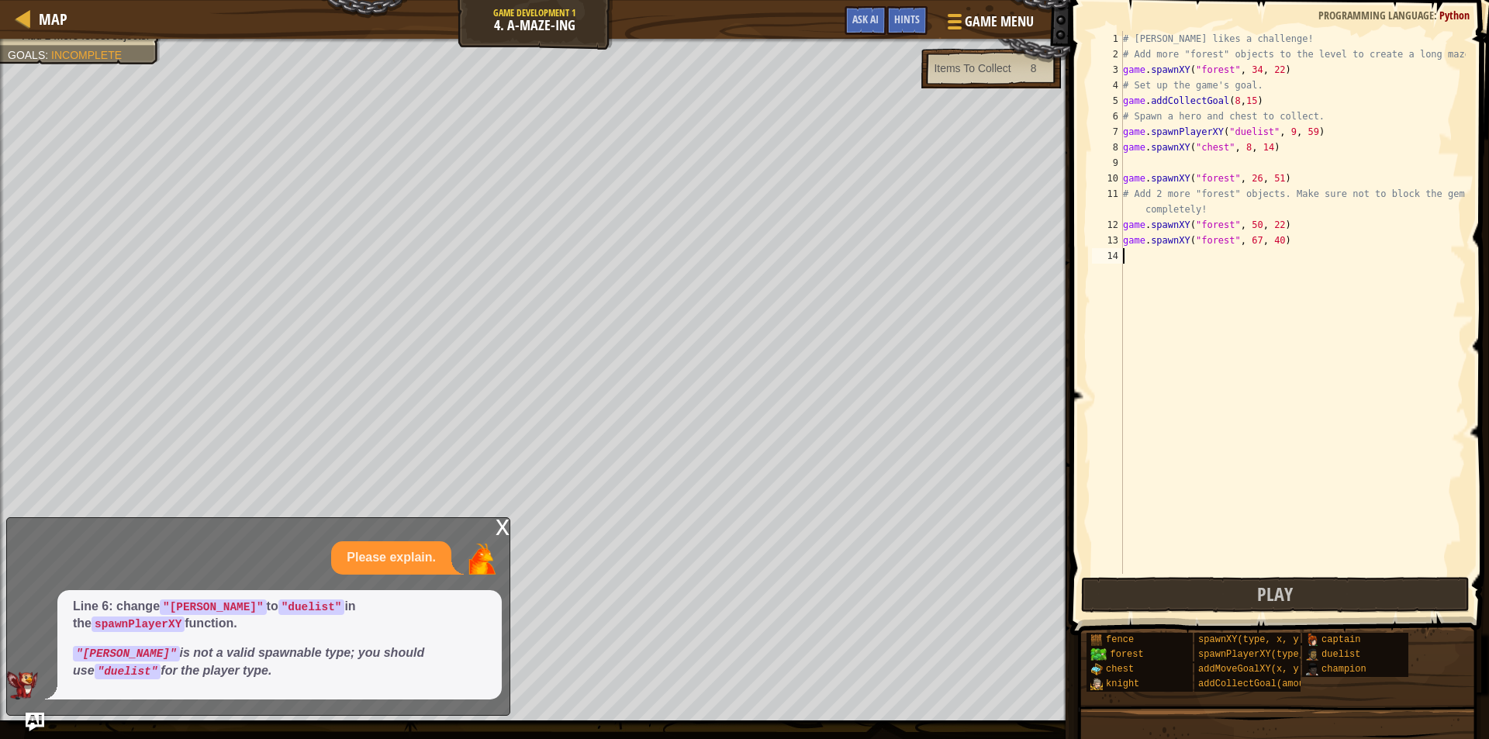
click at [1289, 570] on div "# [PERSON_NAME] likes a challenge! # Add more "forest" objects to the level to …" at bounding box center [1292, 318] width 346 height 574
click at [1192, 605] on button "Play" at bounding box center [1275, 595] width 388 height 36
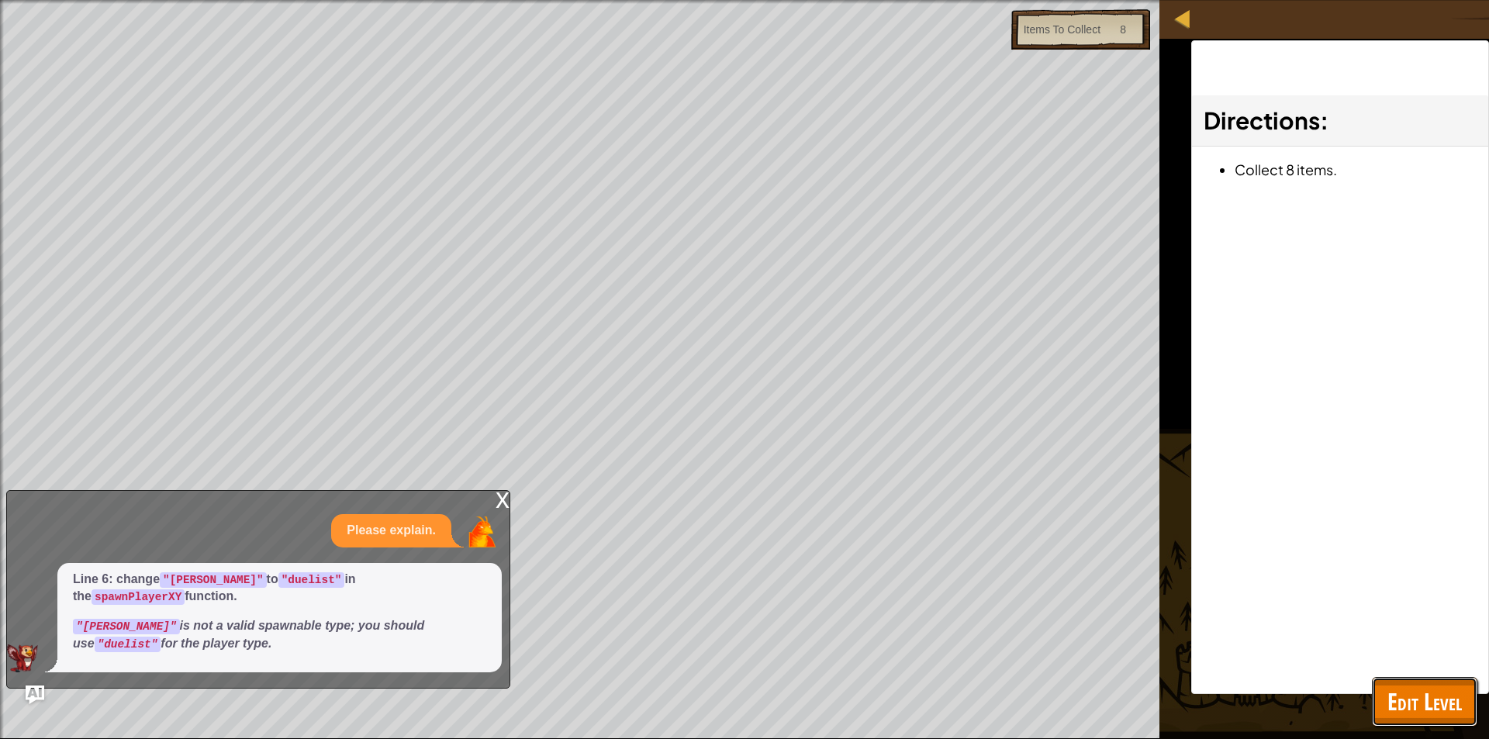
click at [1437, 686] on button "Edit Level" at bounding box center [1423, 702] width 105 height 50
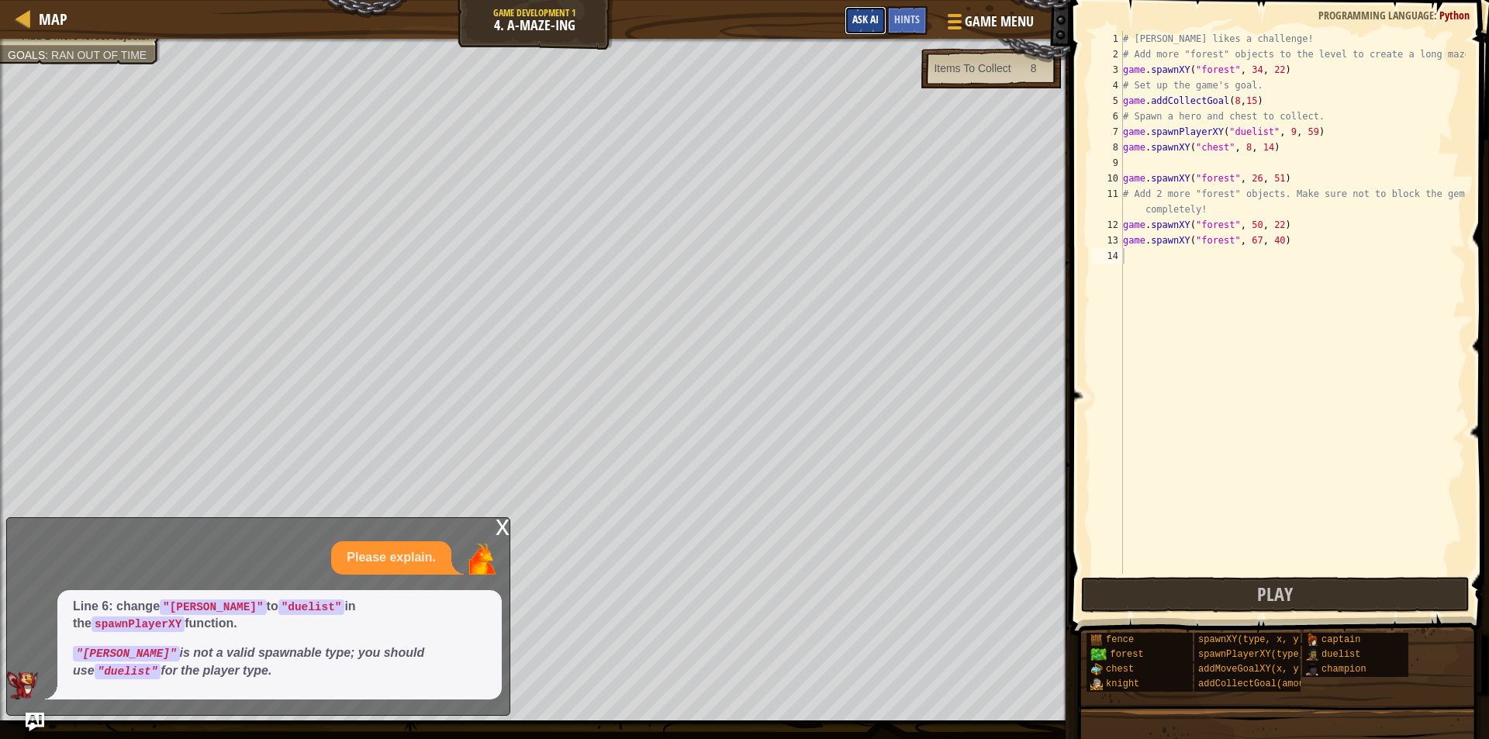
click at [855, 14] on span "Ask AI" at bounding box center [865, 19] width 26 height 15
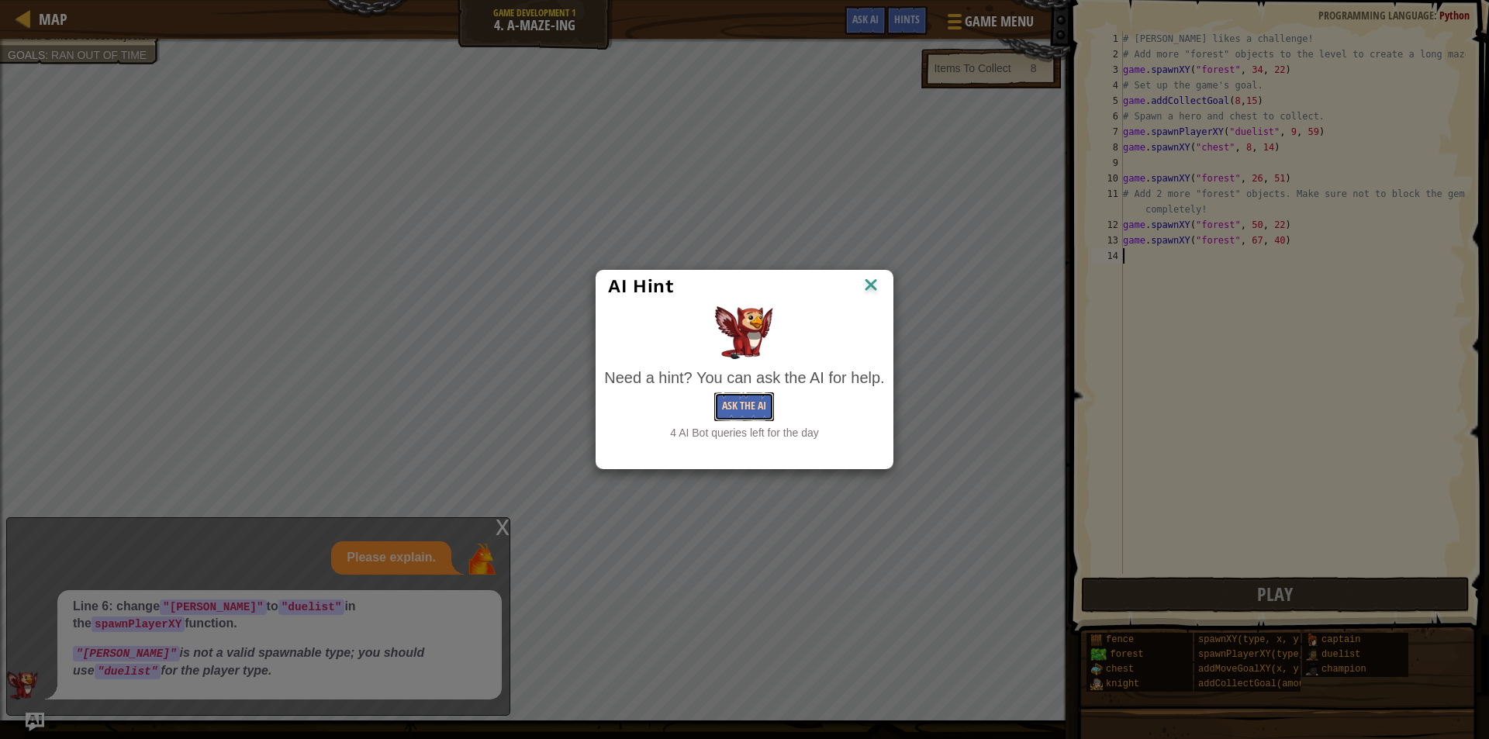
click at [763, 401] on button "Ask the AI" at bounding box center [744, 406] width 60 height 29
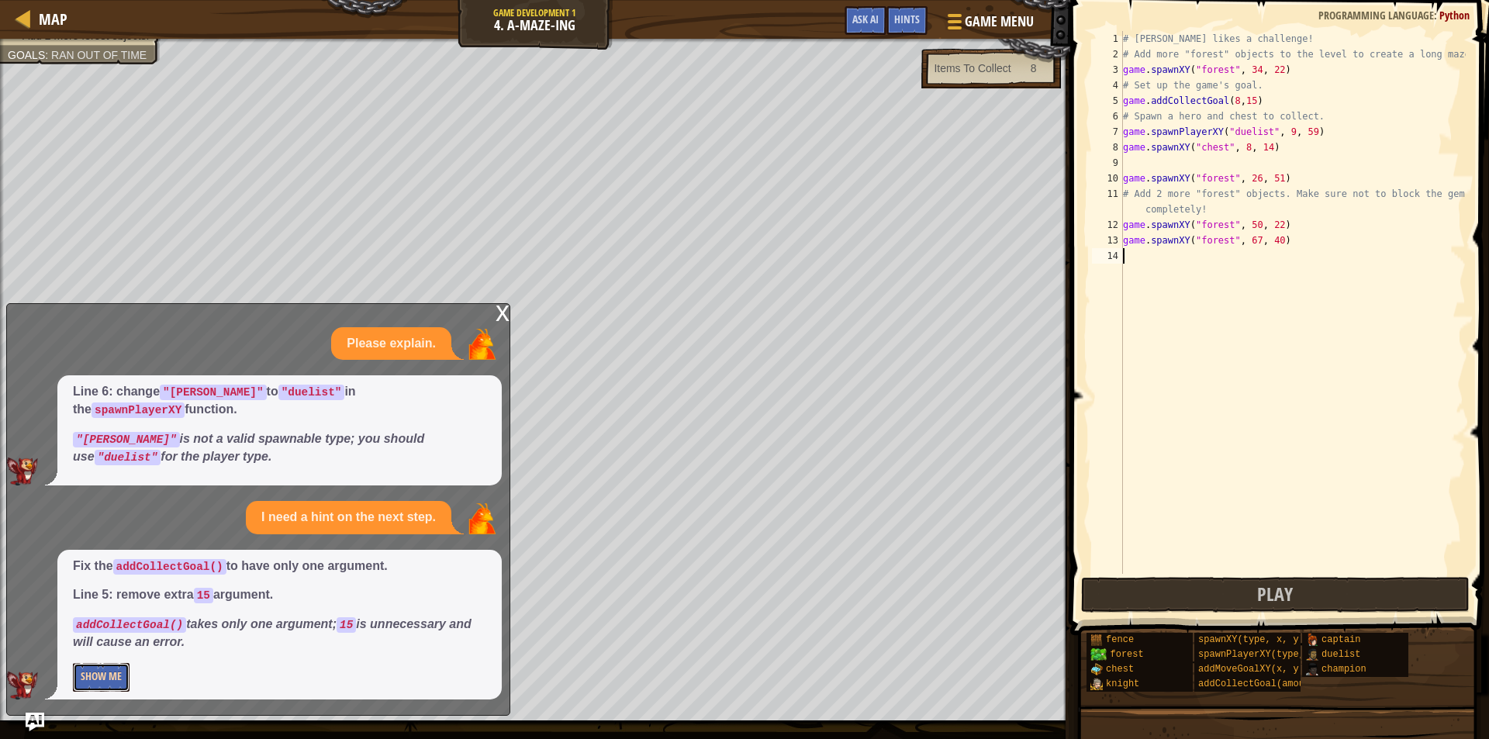
click at [98, 682] on button "Show Me" at bounding box center [101, 677] width 57 height 29
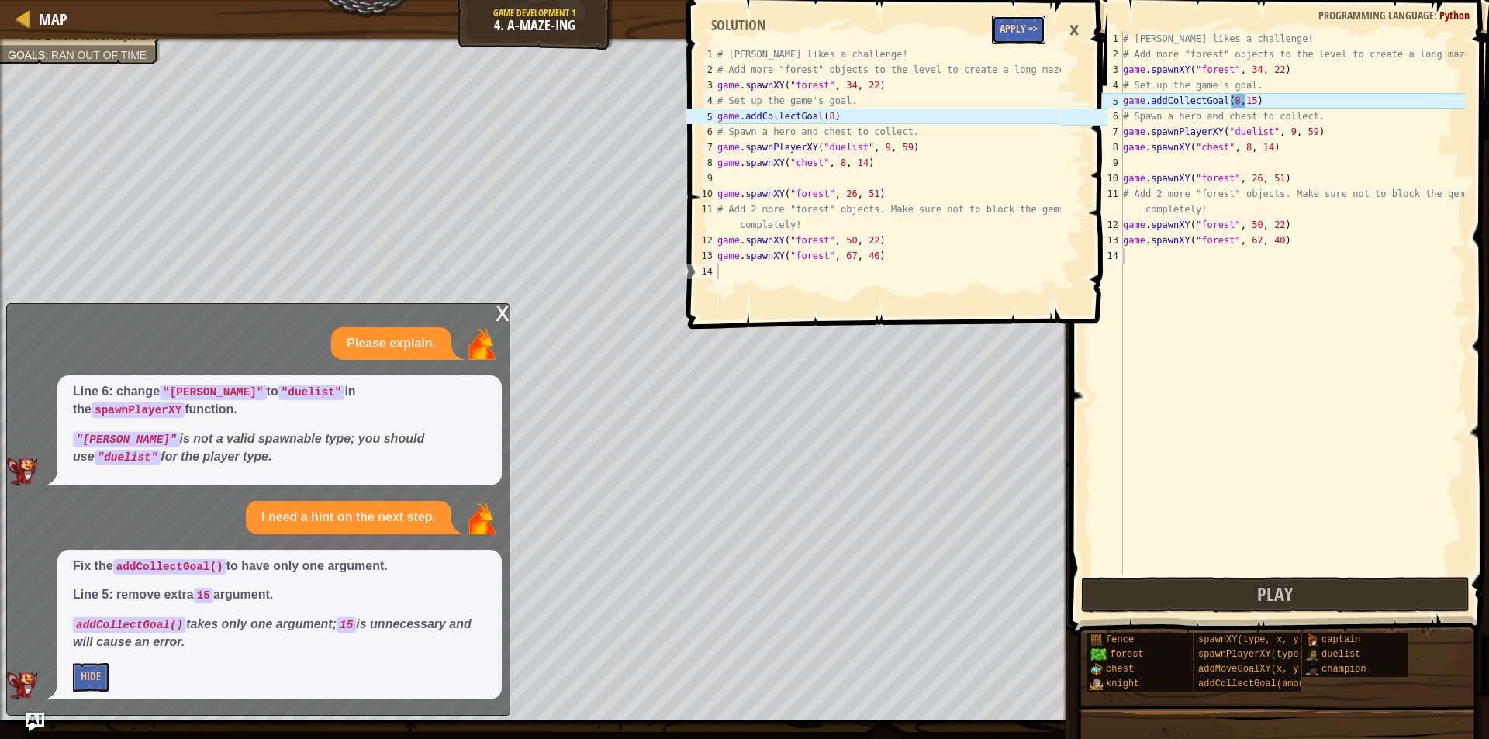
click at [1023, 41] on button "Apply =>" at bounding box center [1018, 30] width 53 height 29
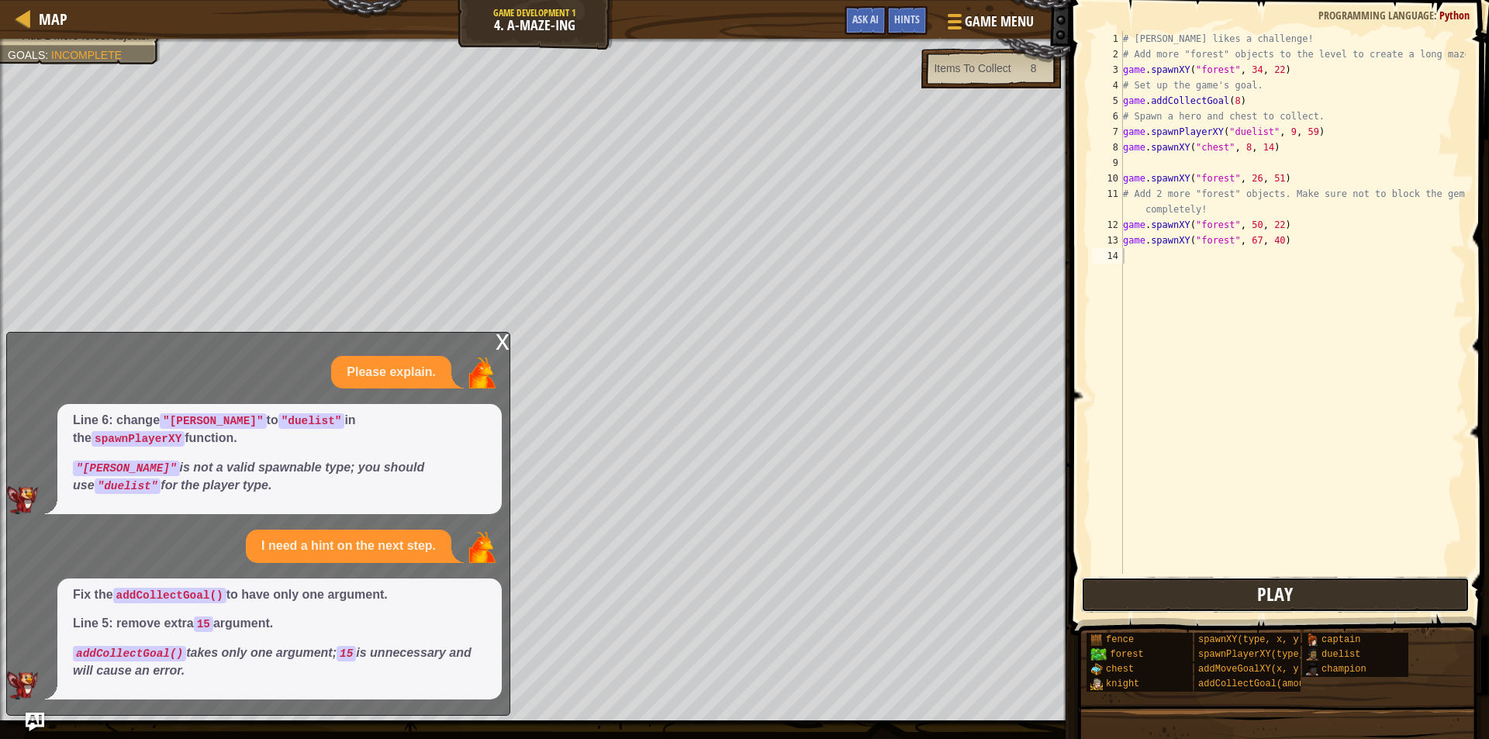
click at [1219, 600] on button "Play" at bounding box center [1275, 595] width 388 height 36
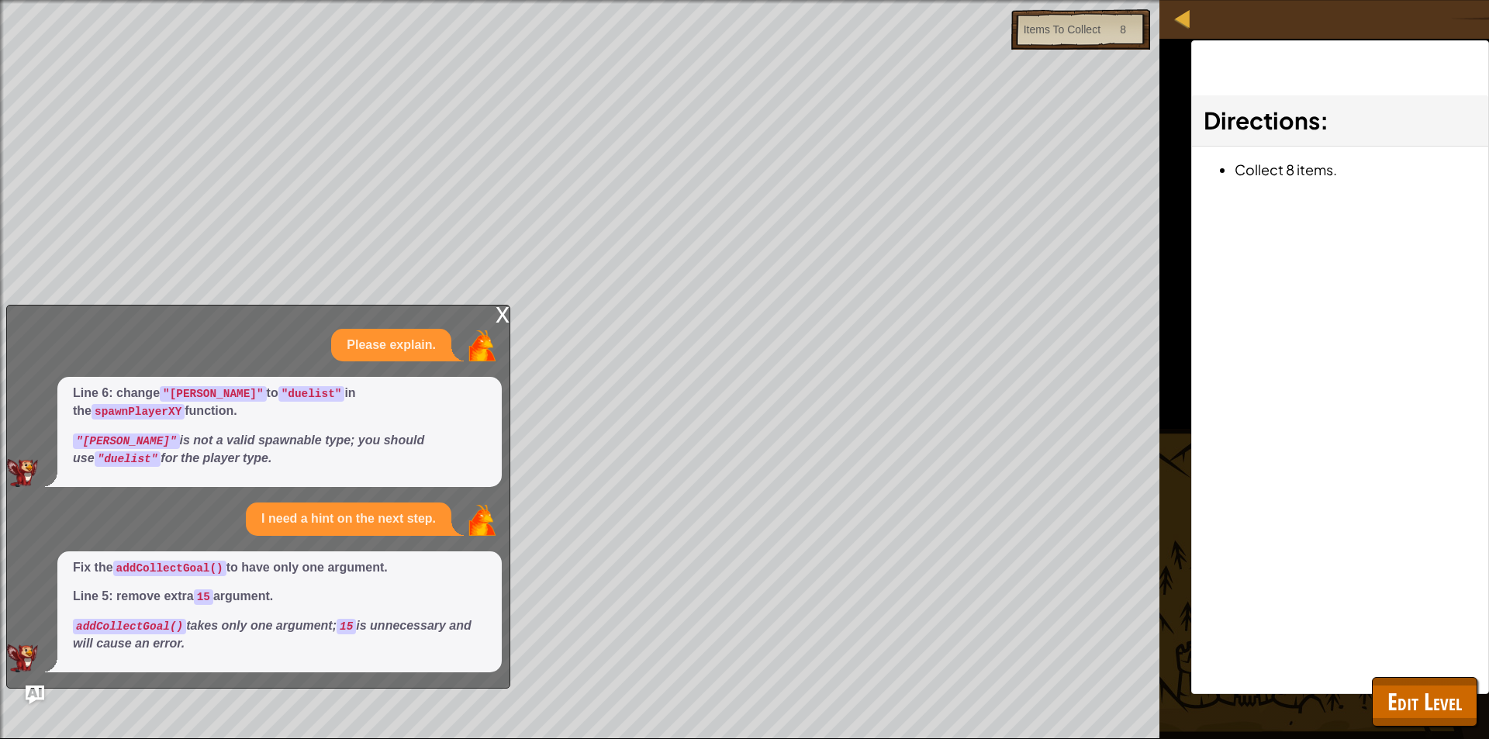
click at [505, 317] on div "x" at bounding box center [502, 313] width 14 height 16
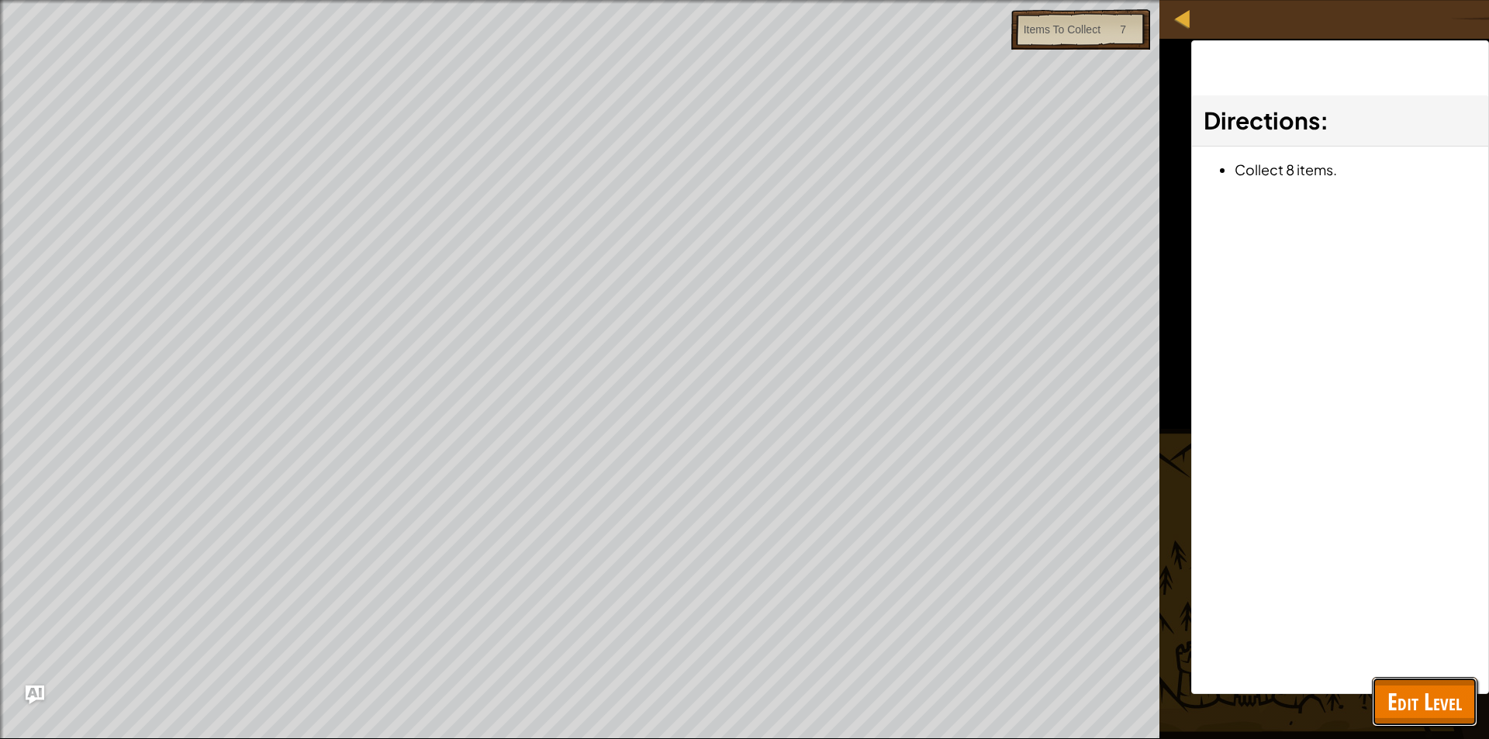
click at [1409, 689] on span "Edit Level" at bounding box center [1424, 701] width 74 height 32
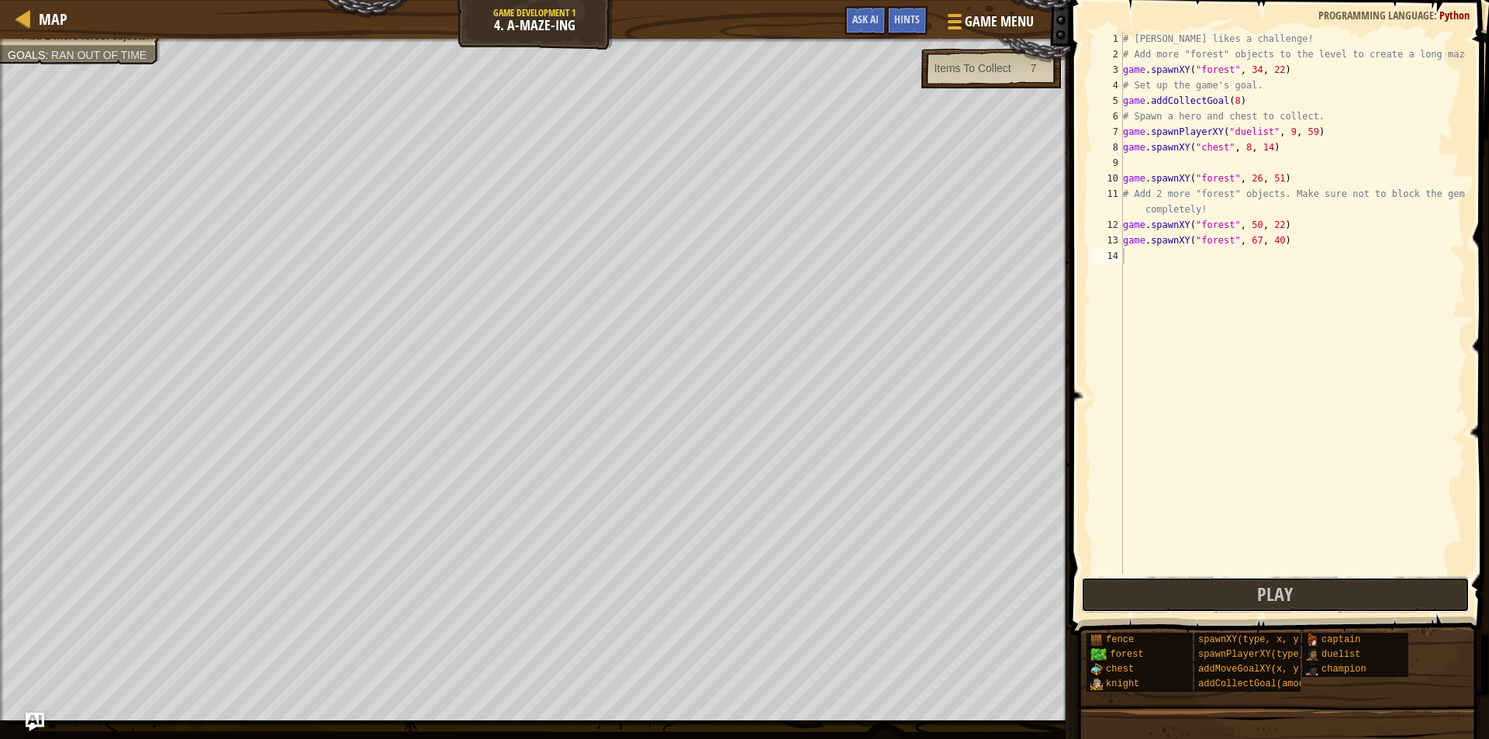
drag, startPoint x: 1227, startPoint y: 585, endPoint x: 1185, endPoint y: 576, distance: 42.9
click at [1226, 585] on button "Play" at bounding box center [1275, 595] width 388 height 36
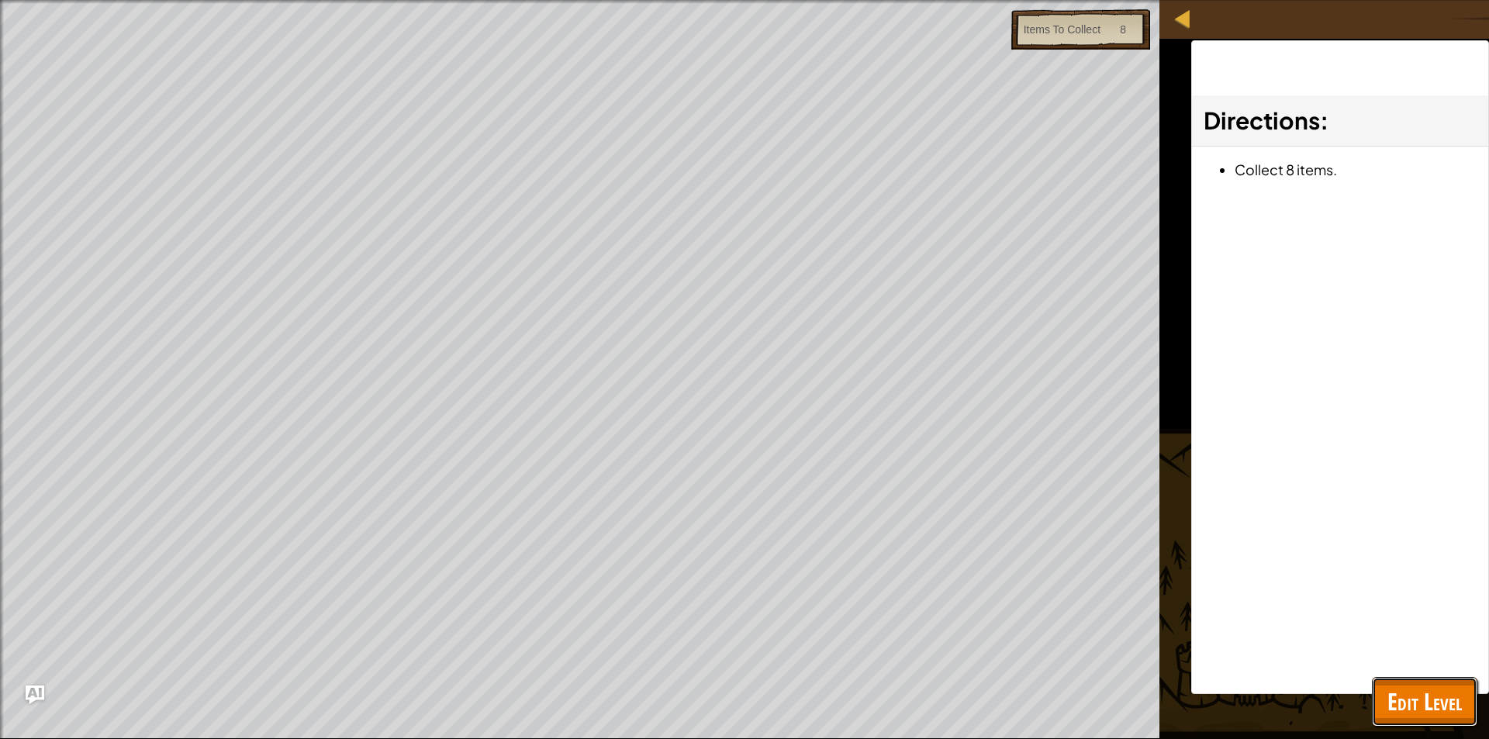
click at [1401, 682] on button "Edit Level" at bounding box center [1423, 702] width 105 height 50
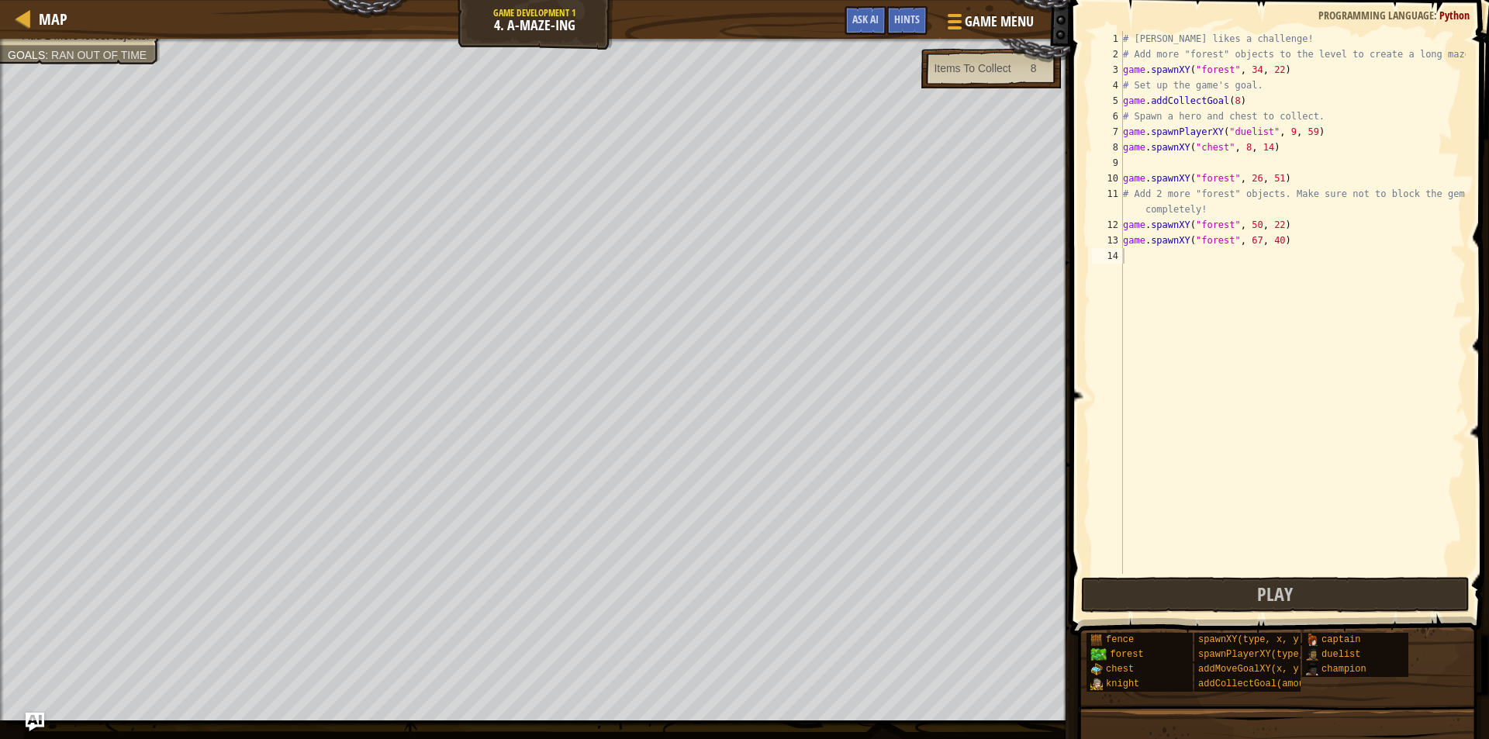
click at [1206, 147] on div "# [PERSON_NAME] likes a challenge! # Add more "forest" objects to the level to …" at bounding box center [1292, 318] width 346 height 574
type textarea "game.spawnXY("chest", 8, 14)"
click at [1163, 165] on div "# [PERSON_NAME] likes a challenge! # Add more "forest" objects to the level to …" at bounding box center [1292, 302] width 346 height 543
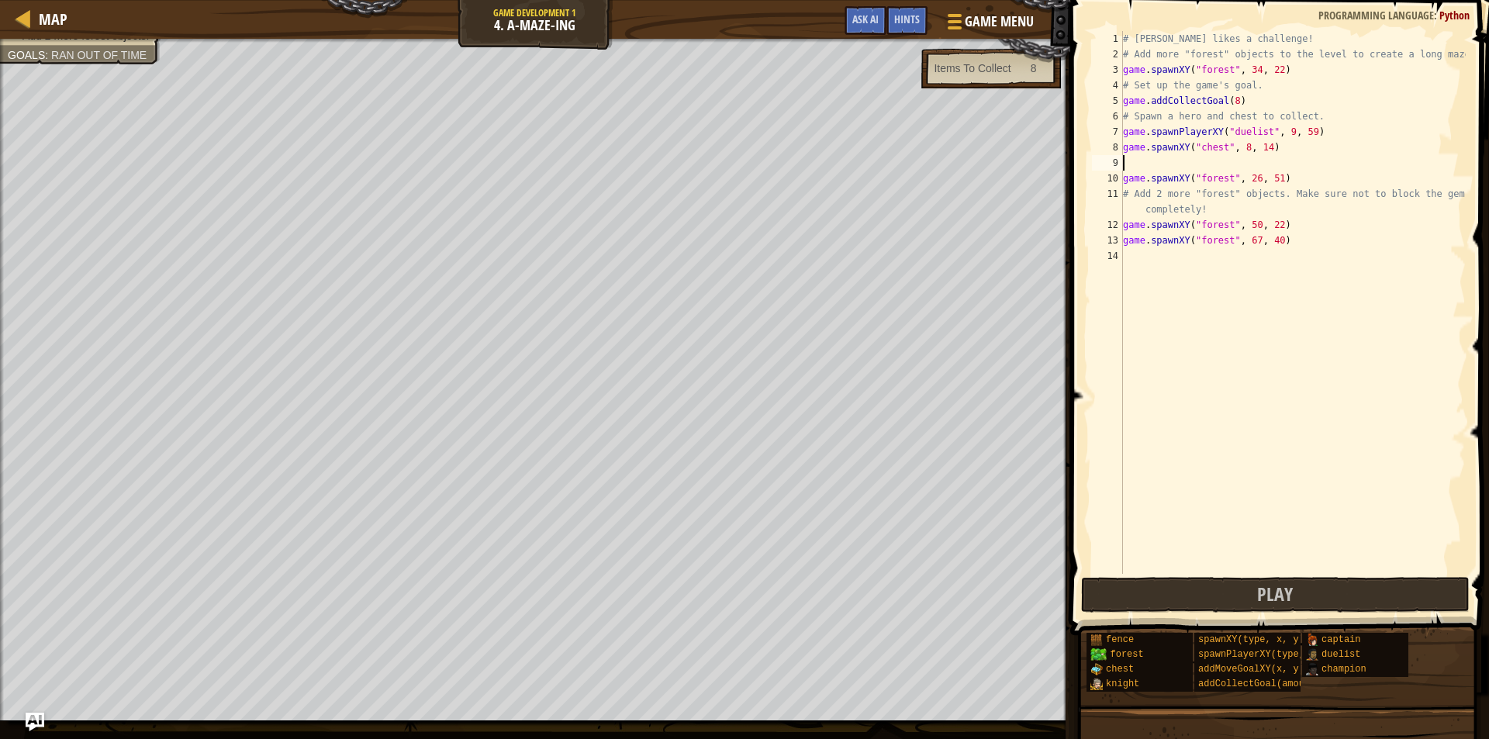
paste textarea "game.spawnXY("chest", 8, 14)"
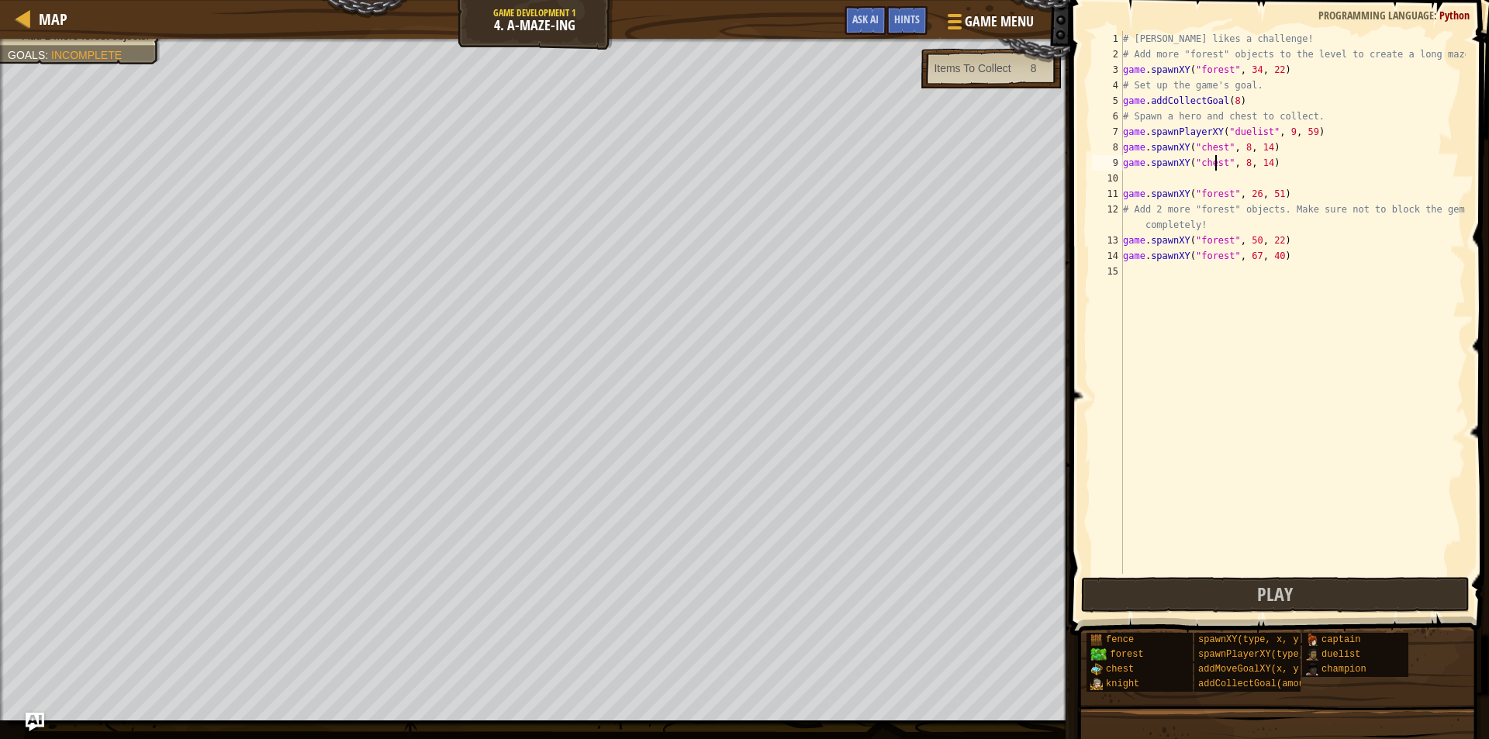
click at [1214, 168] on div "# [PERSON_NAME] likes a challenge! # Add more "forest" objects to the level to …" at bounding box center [1292, 318] width 346 height 574
click at [1239, 167] on div "# [PERSON_NAME] likes a challenge! # Add more "forest" objects to the level to …" at bounding box center [1292, 318] width 346 height 574
click at [1260, 164] on div "# [PERSON_NAME] likes a challenge! # Add more "forest" objects to the level to …" at bounding box center [1292, 318] width 346 height 574
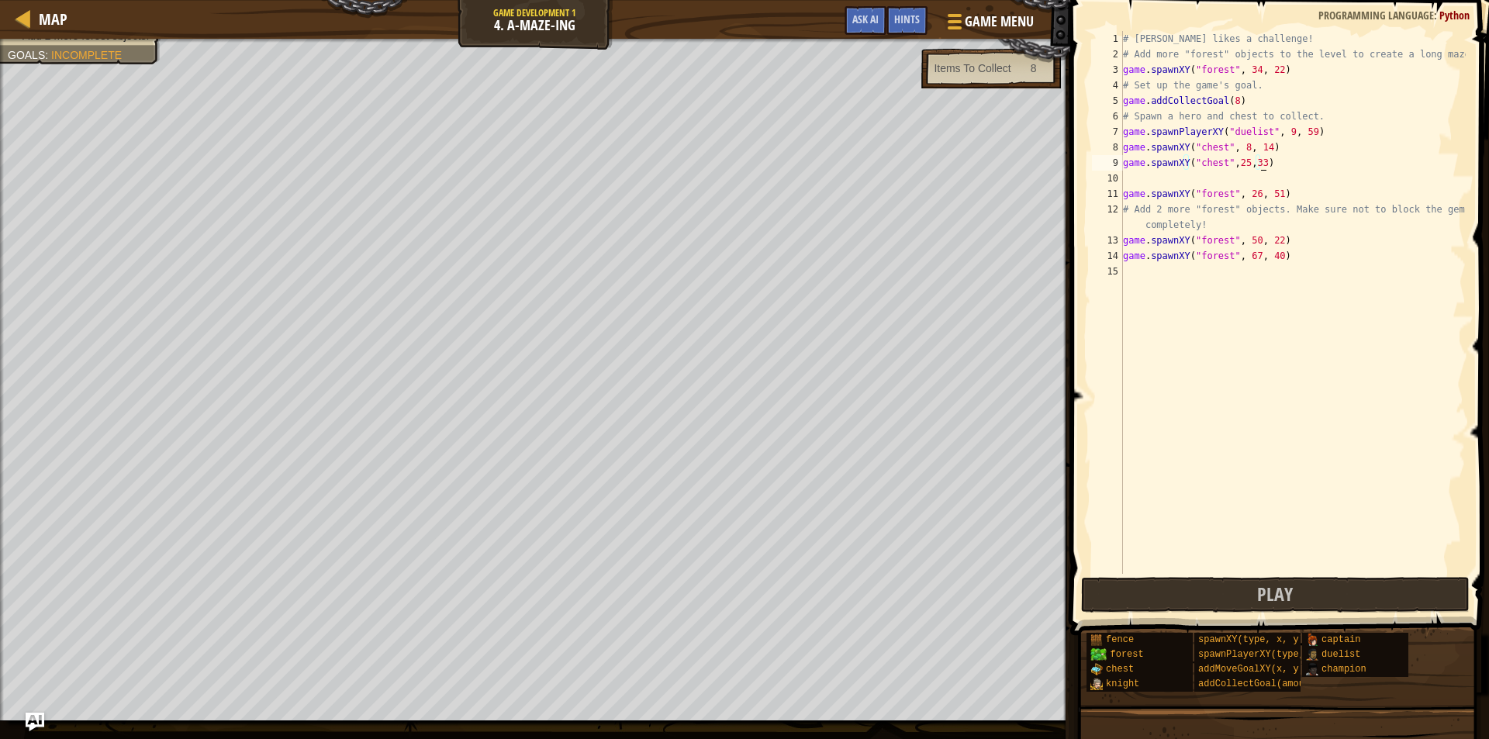
click at [1254, 164] on div "# [PERSON_NAME] likes a challenge! # Add more "forest" objects to the level to …" at bounding box center [1292, 318] width 346 height 574
type textarea "game.spawnXY("chest",25,33)"
click at [1250, 164] on div "# [PERSON_NAME] likes a challenge! # Add more "forest" objects to the level to …" at bounding box center [1292, 318] width 346 height 574
click at [1237, 178] on div "# [PERSON_NAME] likes a challenge! # Add more "forest" objects to the level to …" at bounding box center [1292, 318] width 346 height 574
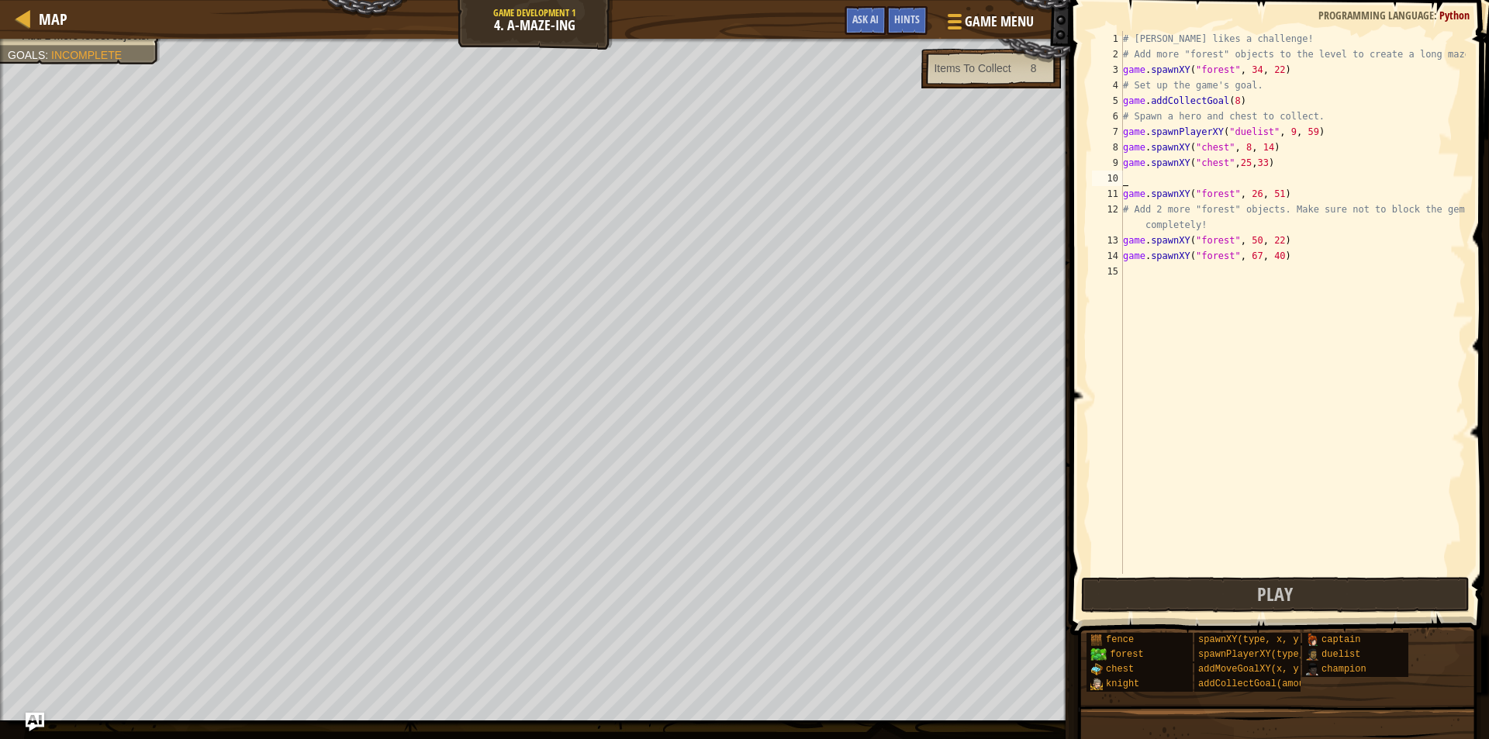
paste textarea "game.spawnXY("chest", 8, 14)"
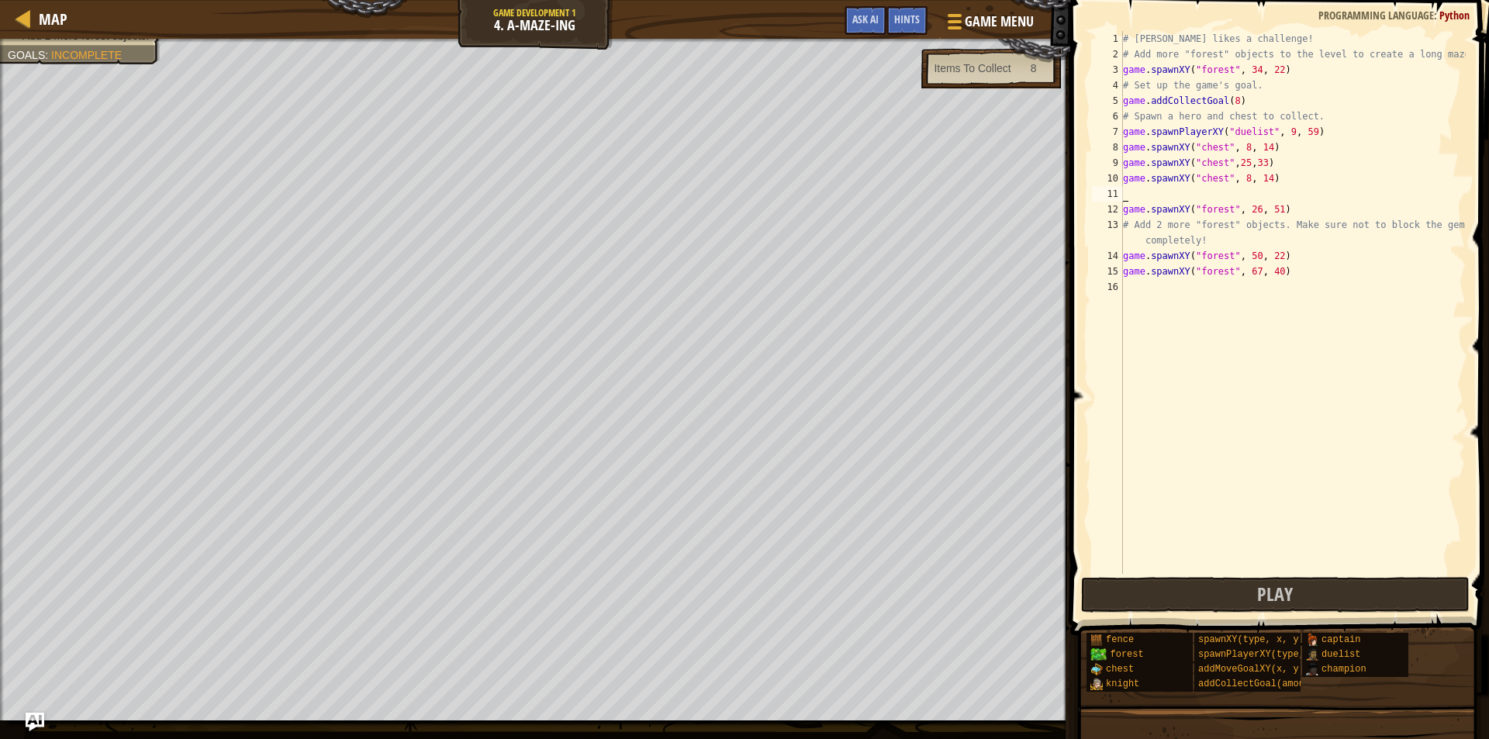
click at [1244, 181] on div "# [PERSON_NAME] likes a challenge! # Add more "forest" objects to the level to …" at bounding box center [1292, 318] width 346 height 574
click at [1238, 181] on div "# [PERSON_NAME] likes a challenge! # Add more "forest" objects to the level to …" at bounding box center [1292, 318] width 346 height 574
click at [1240, 181] on div "# [PERSON_NAME] likes a challenge! # Add more "forest" objects to the level to …" at bounding box center [1292, 318] width 346 height 574
click at [1237, 178] on div "# [PERSON_NAME] likes a challenge! # Add more "forest" objects to the level to …" at bounding box center [1292, 318] width 346 height 574
click at [1240, 177] on div "# [PERSON_NAME] likes a challenge! # Add more "forest" objects to the level to …" at bounding box center [1292, 318] width 346 height 574
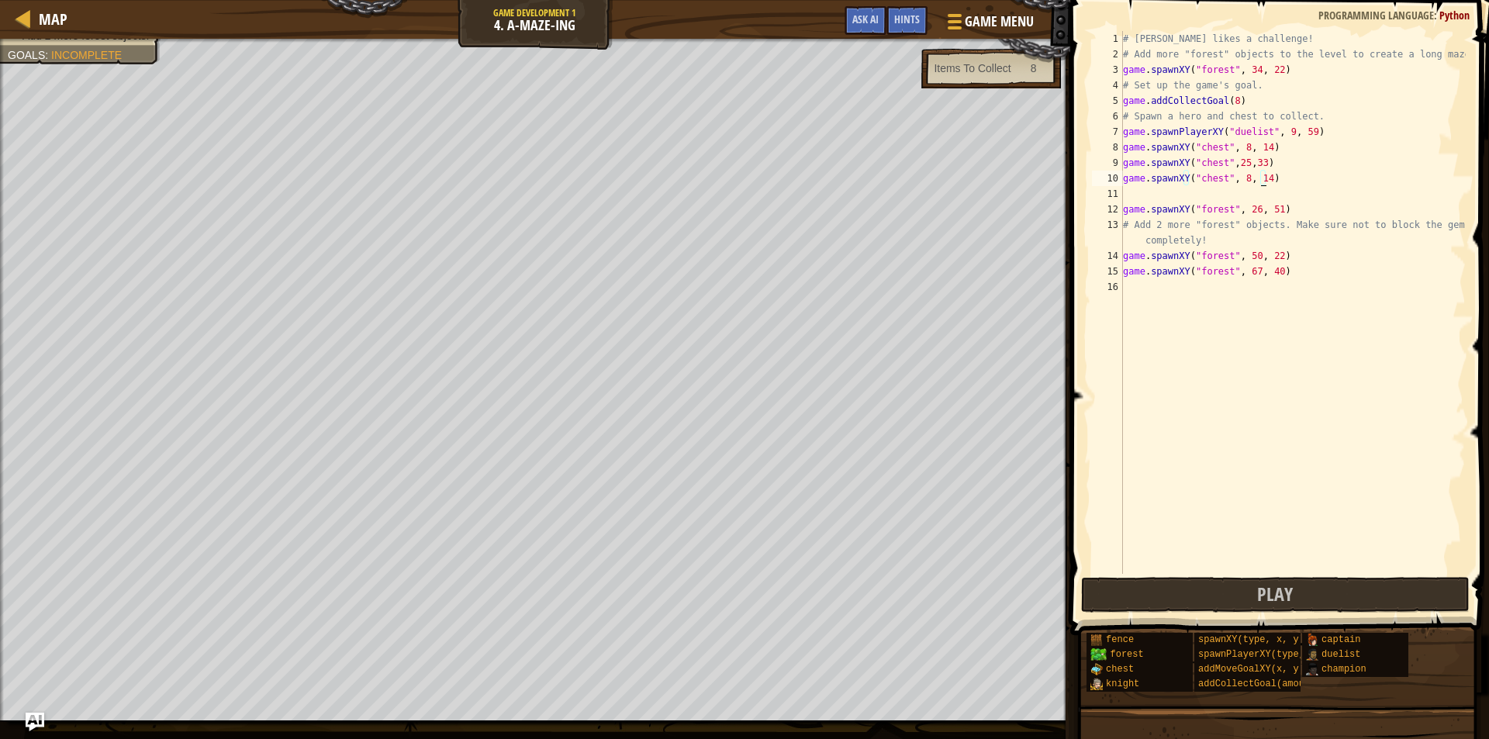
click at [1260, 176] on div "# [PERSON_NAME] likes a challenge! # Add more "forest" objects to the level to …" at bounding box center [1292, 318] width 346 height 574
type textarea "game.spawnXY("chest", 43,58))"
click at [1179, 594] on button "Play" at bounding box center [1275, 595] width 388 height 36
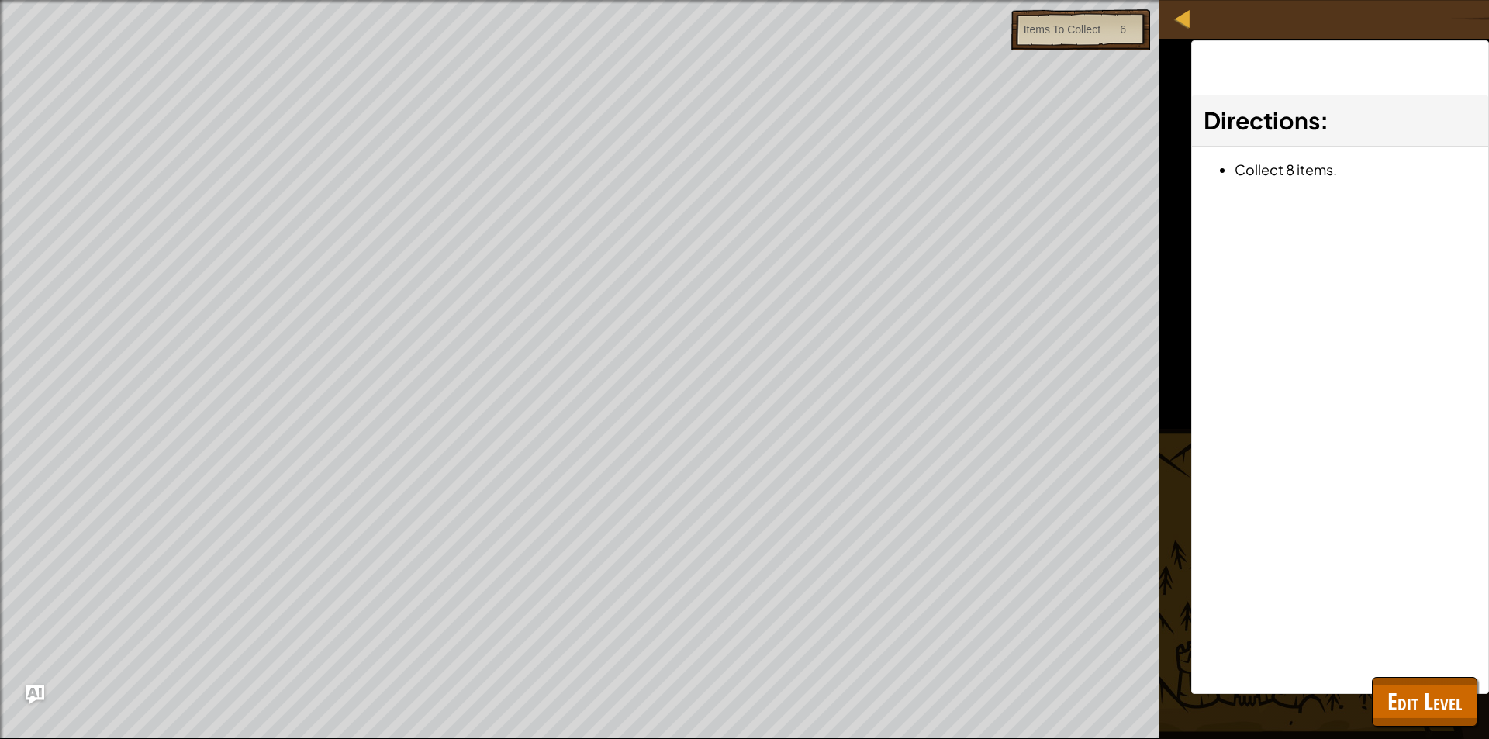
click at [1181, 425] on div "Beat your own level. Add 2 more forest objects. Goals : Ran out of time Items T…" at bounding box center [744, 369] width 1489 height 739
click at [1419, 686] on span "Edit Level" at bounding box center [1424, 701] width 74 height 32
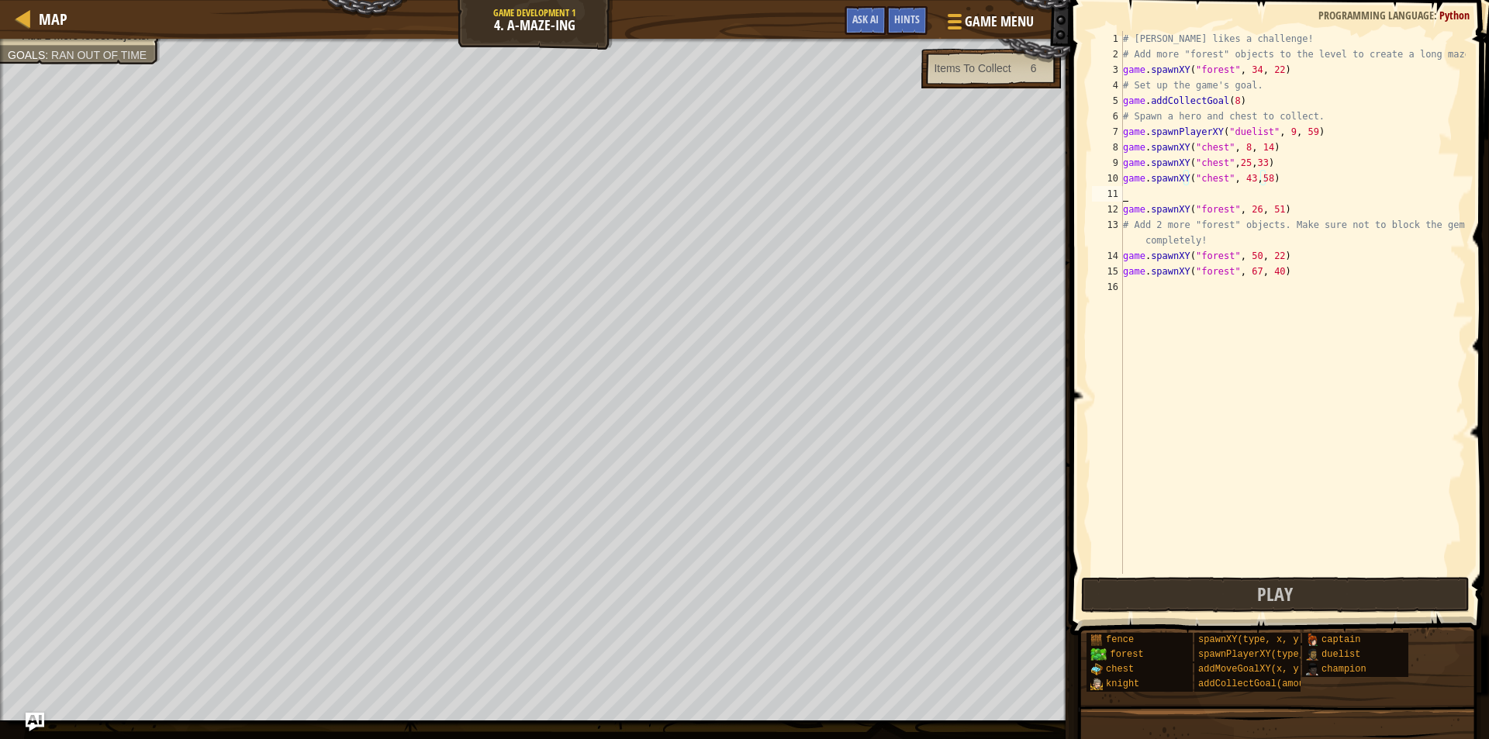
scroll to position [7, 0]
click at [1223, 191] on div "# [PERSON_NAME] likes a challenge! # Add more "forest" objects to the level to …" at bounding box center [1292, 318] width 346 height 574
paste textarea "game.spawnXY("chest", 8, 14)"
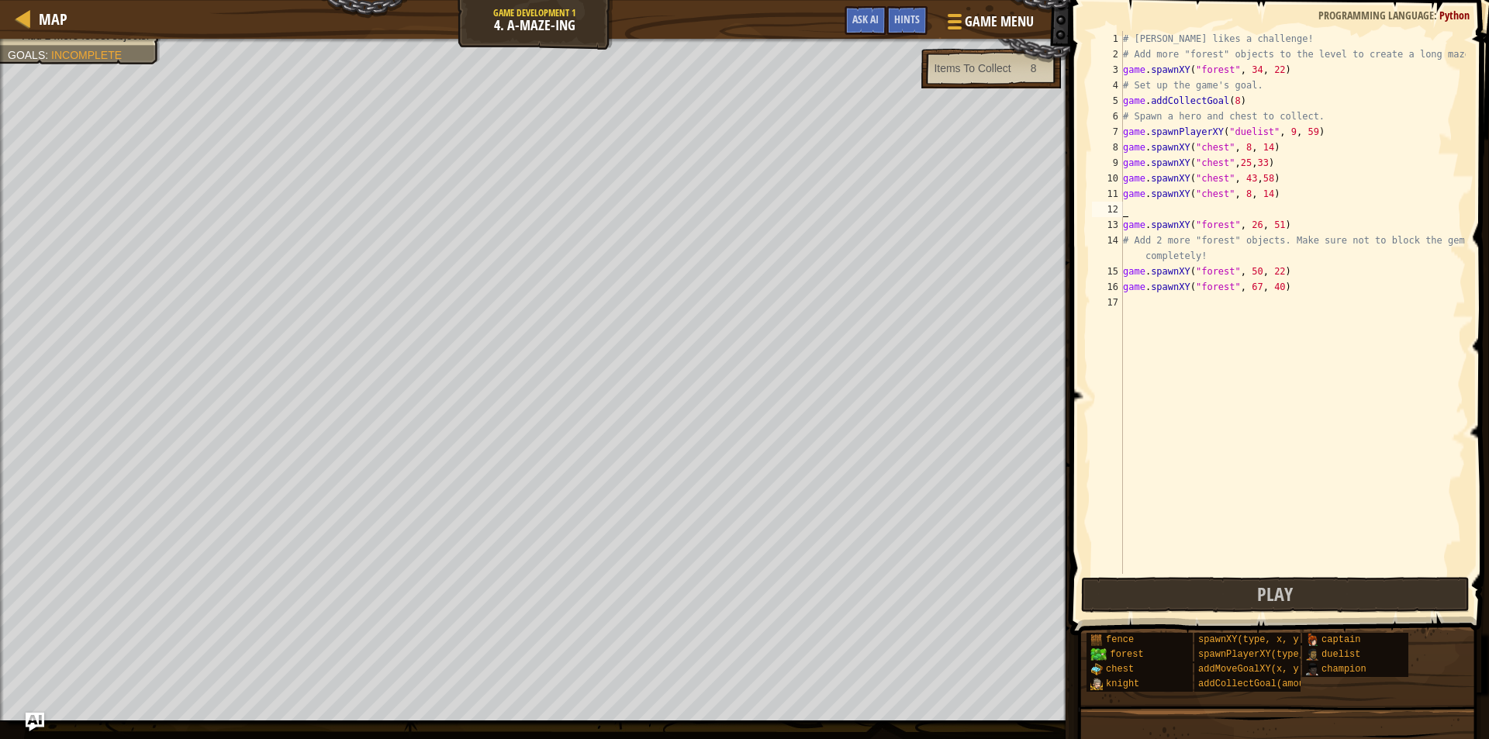
click at [1241, 196] on div "# [PERSON_NAME] likes a challenge! # Add more "forest" objects to the level to …" at bounding box center [1292, 318] width 346 height 574
click at [1240, 193] on div "# [PERSON_NAME] likes a challenge! # Add more "forest" objects to the level to …" at bounding box center [1292, 318] width 346 height 574
click at [1244, 198] on div "# [PERSON_NAME] likes a challenge! # Add more "forest" objects to the level to …" at bounding box center [1292, 318] width 346 height 574
click at [1233, 194] on div "# [PERSON_NAME] likes a challenge! # Add more "forest" objects to the level to …" at bounding box center [1292, 318] width 346 height 574
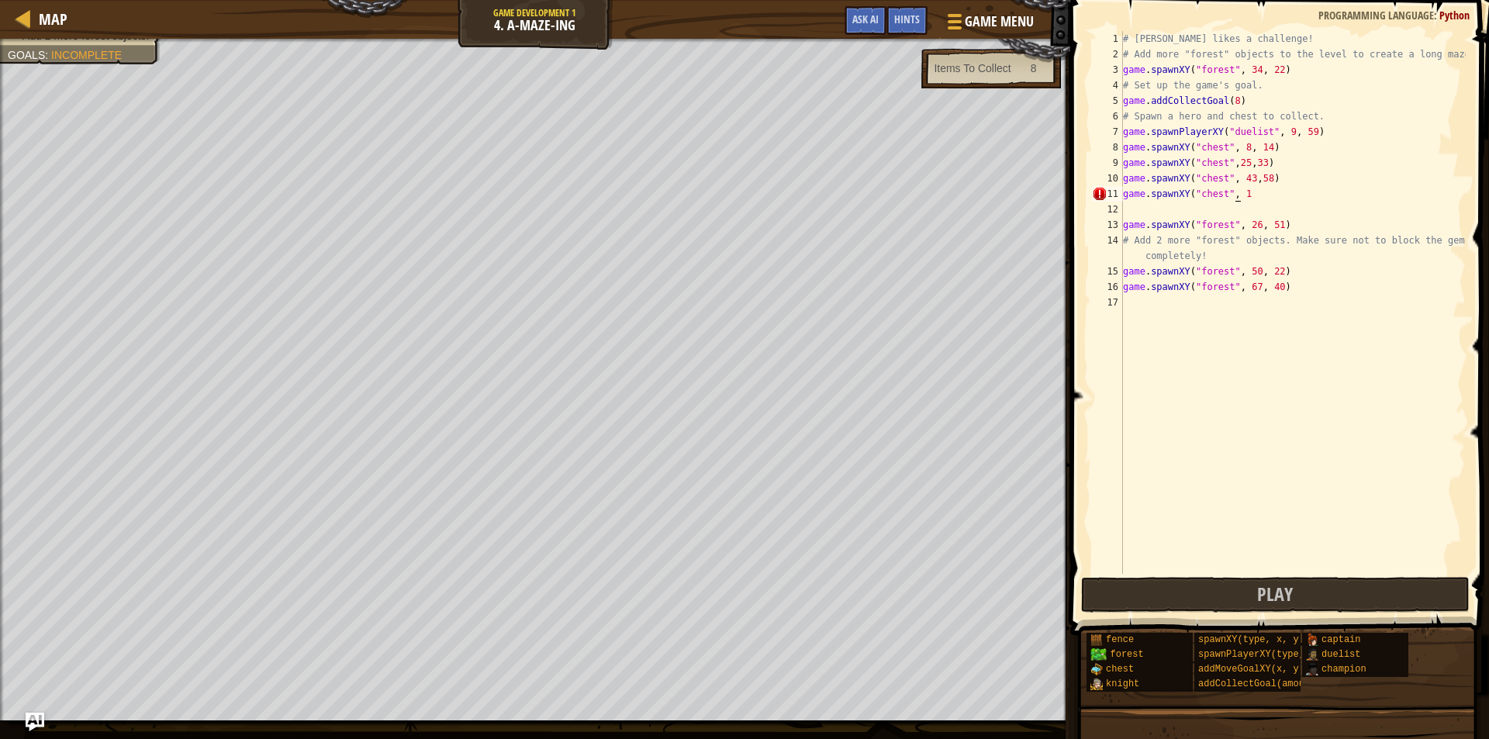
click at [1233, 194] on div "# [PERSON_NAME] likes a challenge! # Add more "forest" objects to the level to …" at bounding box center [1292, 318] width 346 height 574
click at [1238, 190] on div "# [PERSON_NAME] likes a challenge! # Add more "forest" objects to the level to …" at bounding box center [1292, 302] width 346 height 543
click at [1245, 195] on div "# [PERSON_NAME] likes a challenge! # Add more "forest" objects to the level to …" at bounding box center [1292, 302] width 346 height 543
click at [1246, 192] on div "# [PERSON_NAME] likes a challenge! # Add more "forest" objects to the level to …" at bounding box center [1292, 318] width 346 height 574
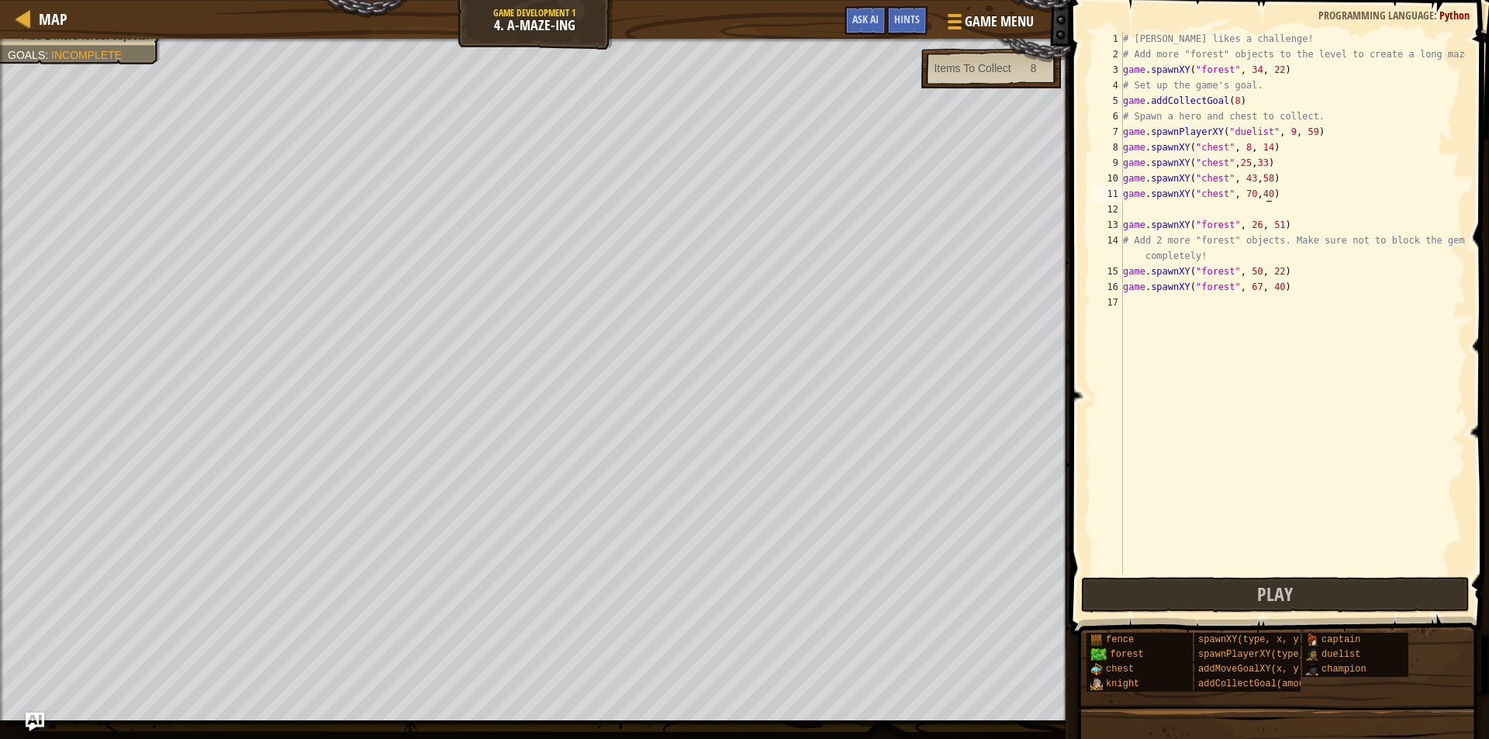
scroll to position [7, 11]
click at [1244, 195] on div "# [PERSON_NAME] likes a challenge! # Add more "forest" objects to the level to …" at bounding box center [1292, 318] width 346 height 574
click at [1244, 194] on div "# [PERSON_NAME] likes a challenge! # Add more "forest" objects to the level to …" at bounding box center [1292, 318] width 346 height 574
click at [1244, 193] on div "# [PERSON_NAME] likes a challenge! # Add more "forest" objects to the level to …" at bounding box center [1292, 318] width 346 height 574
click at [1244, 192] on div "# [PERSON_NAME] likes a challenge! # Add more "forest" objects to the level to …" at bounding box center [1292, 318] width 346 height 574
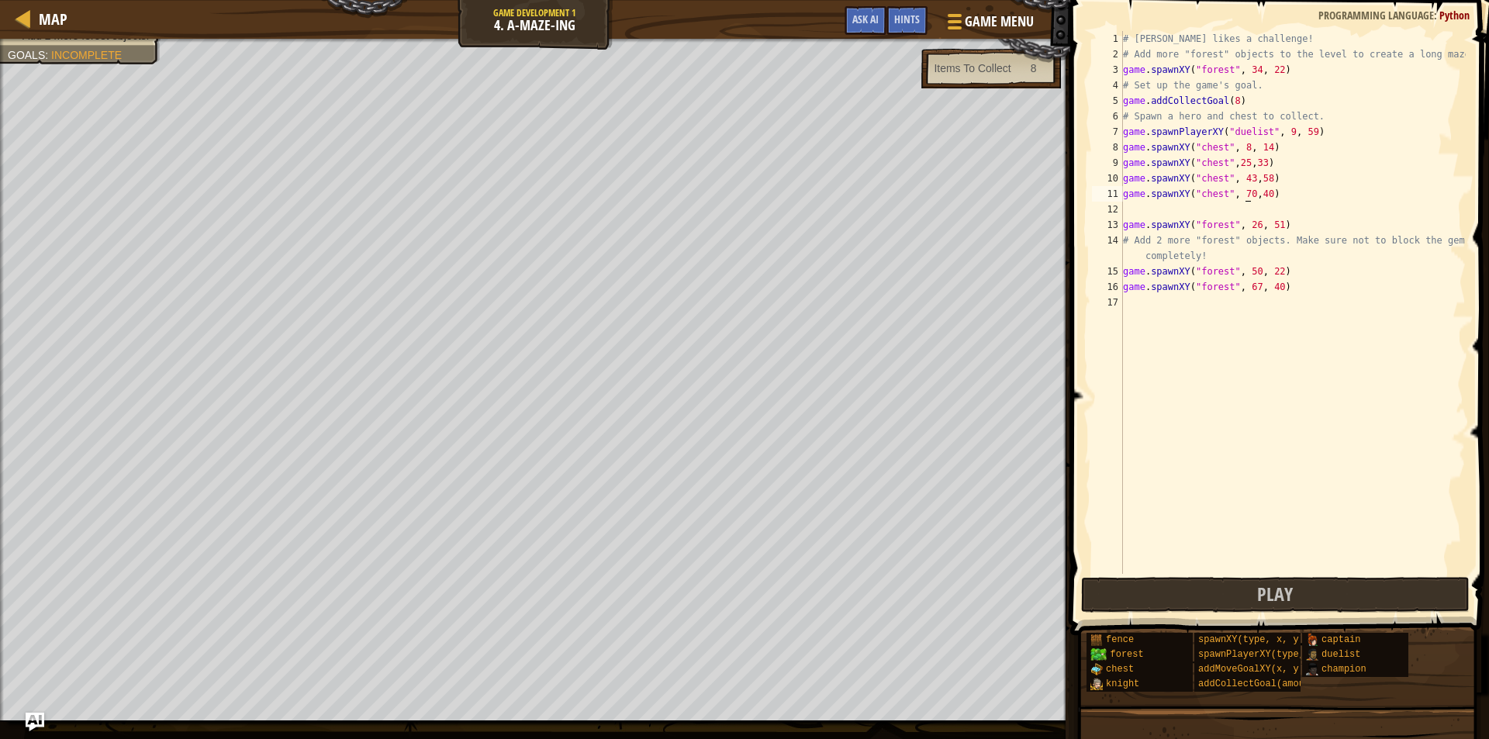
click at [1243, 187] on div "# [PERSON_NAME] likes a challenge! # Add more "forest" objects to the level to …" at bounding box center [1292, 318] width 346 height 574
click at [1236, 595] on button "Play" at bounding box center [1275, 595] width 388 height 36
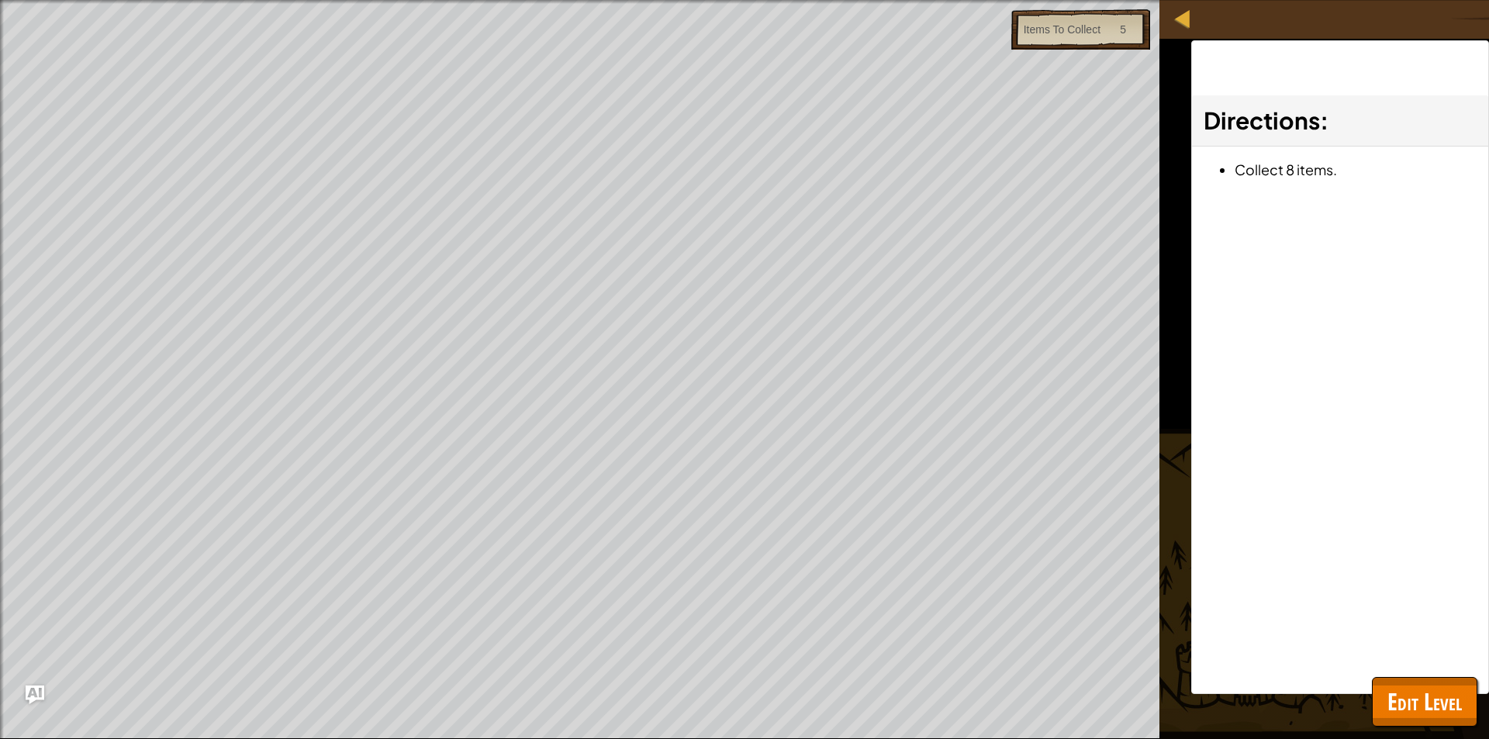
click at [1476, 658] on div "Map Game Development 1 4. A-maze-ing Game Menu Done Hints Ask AI 1 2 3 4 5 6 7 …" at bounding box center [744, 369] width 1489 height 739
click at [1422, 701] on span "Edit Level" at bounding box center [1424, 701] width 74 height 32
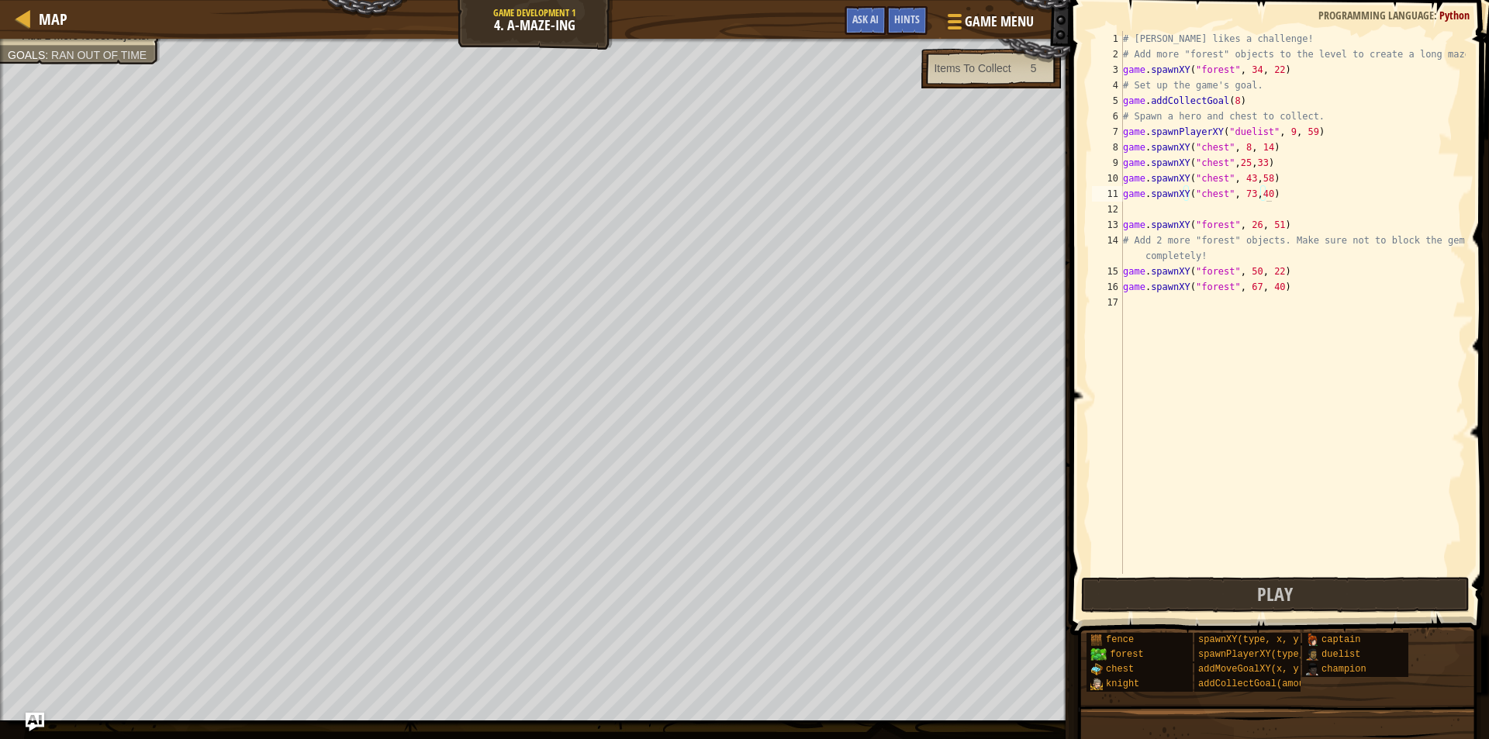
click at [1233, 129] on div "# [PERSON_NAME] likes a challenge! # Add more "forest" objects to the level to …" at bounding box center [1292, 318] width 346 height 574
click at [1207, 220] on div "# [PERSON_NAME] likes a challenge! # Add more "forest" objects to the level to …" at bounding box center [1292, 318] width 346 height 574
type textarea "game.spawnXY("forest", 26, 51)"
click at [1185, 209] on div "# [PERSON_NAME] likes a challenge! # Add more "forest" objects to the level to …" at bounding box center [1292, 318] width 346 height 574
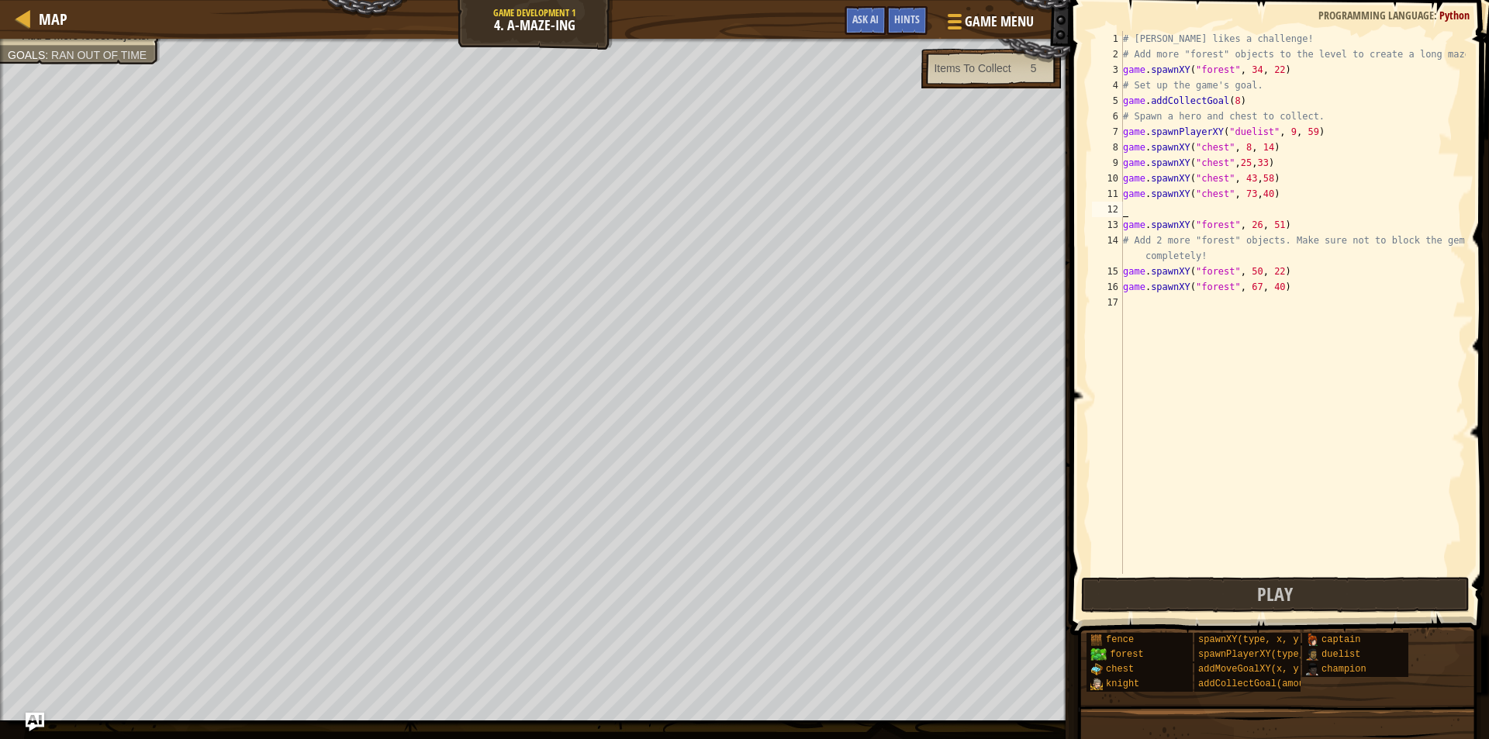
click at [1209, 203] on div "# [PERSON_NAME] likes a challenge! # Add more "forest" objects to the level to …" at bounding box center [1292, 318] width 346 height 574
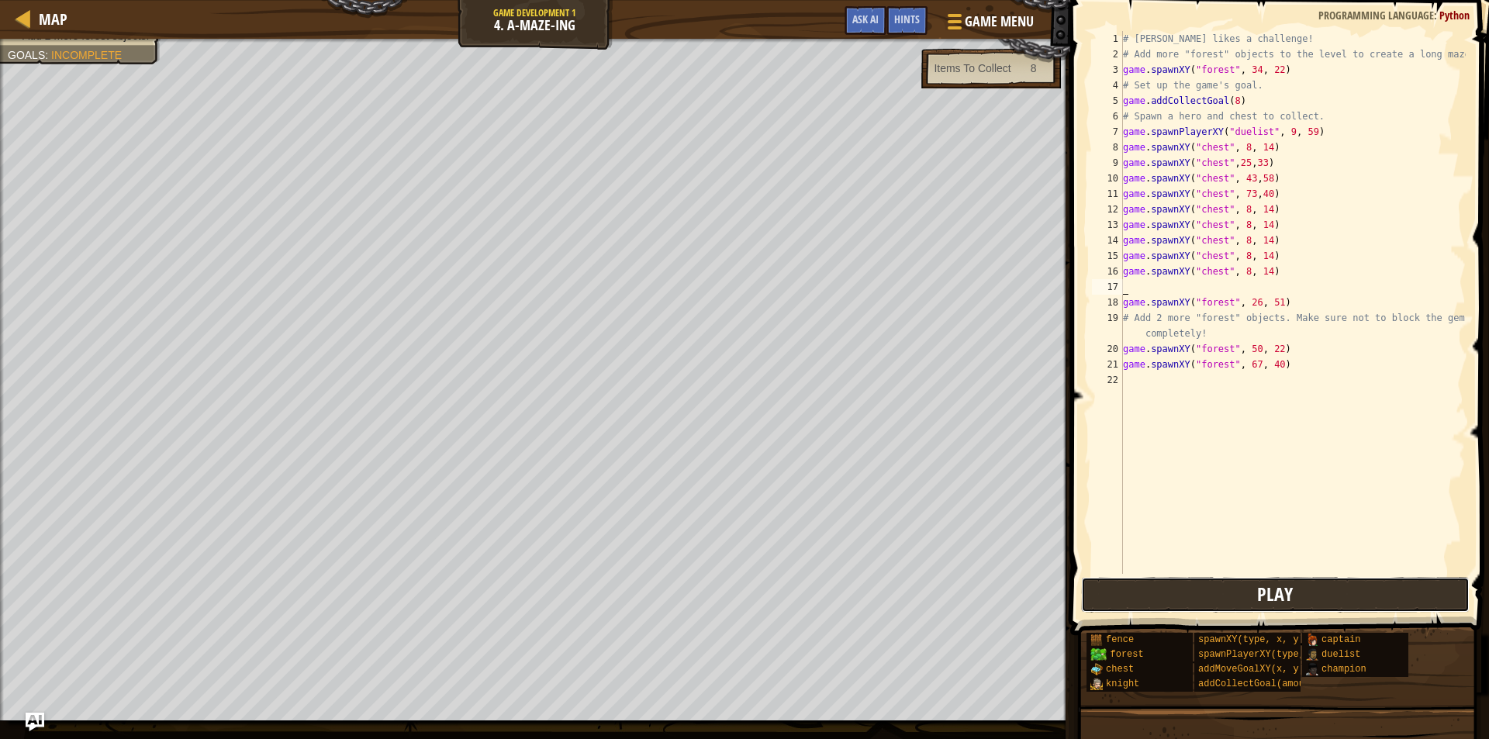
click at [1227, 593] on button "Play" at bounding box center [1275, 595] width 388 height 36
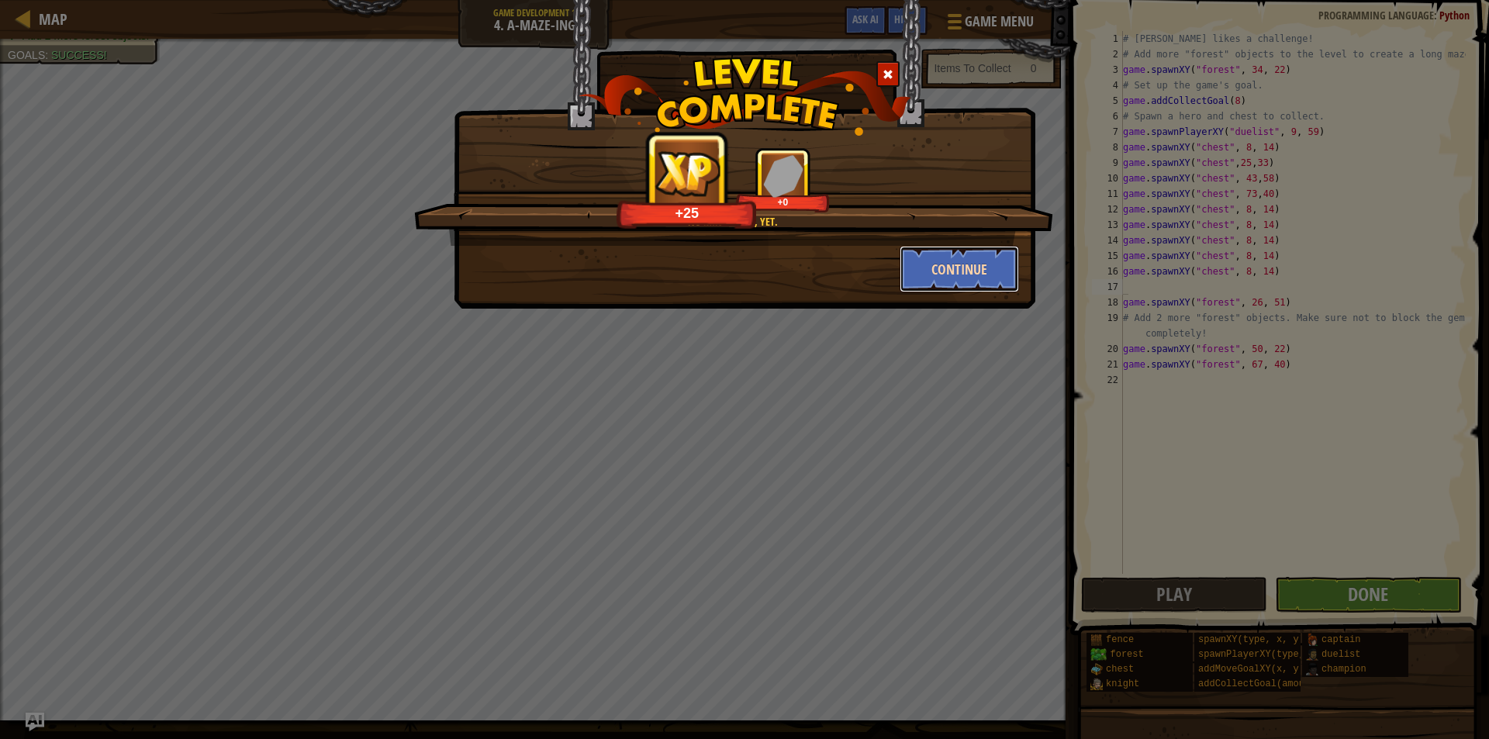
click at [987, 271] on button "Continue" at bounding box center [959, 269] width 120 height 47
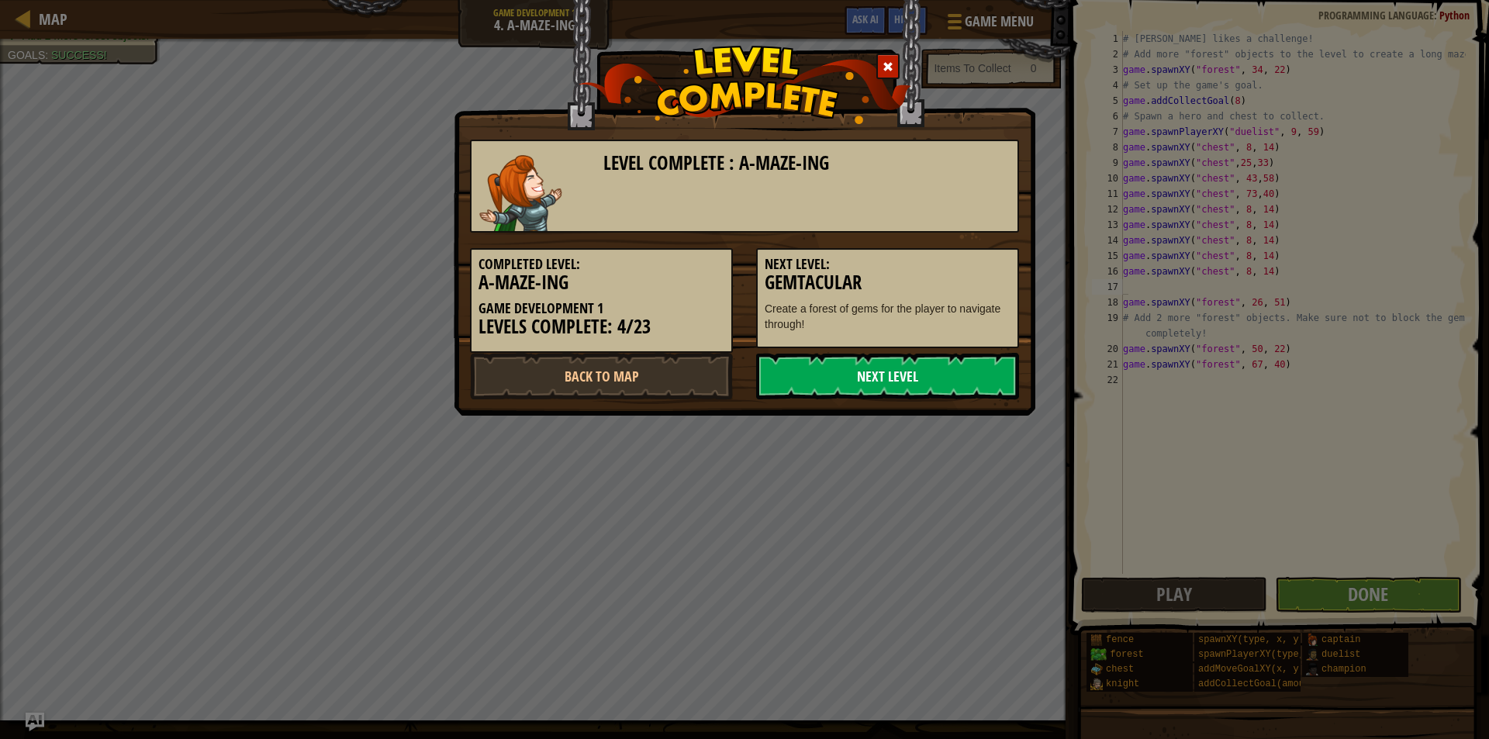
click at [943, 374] on link "Next Level" at bounding box center [887, 376] width 263 height 47
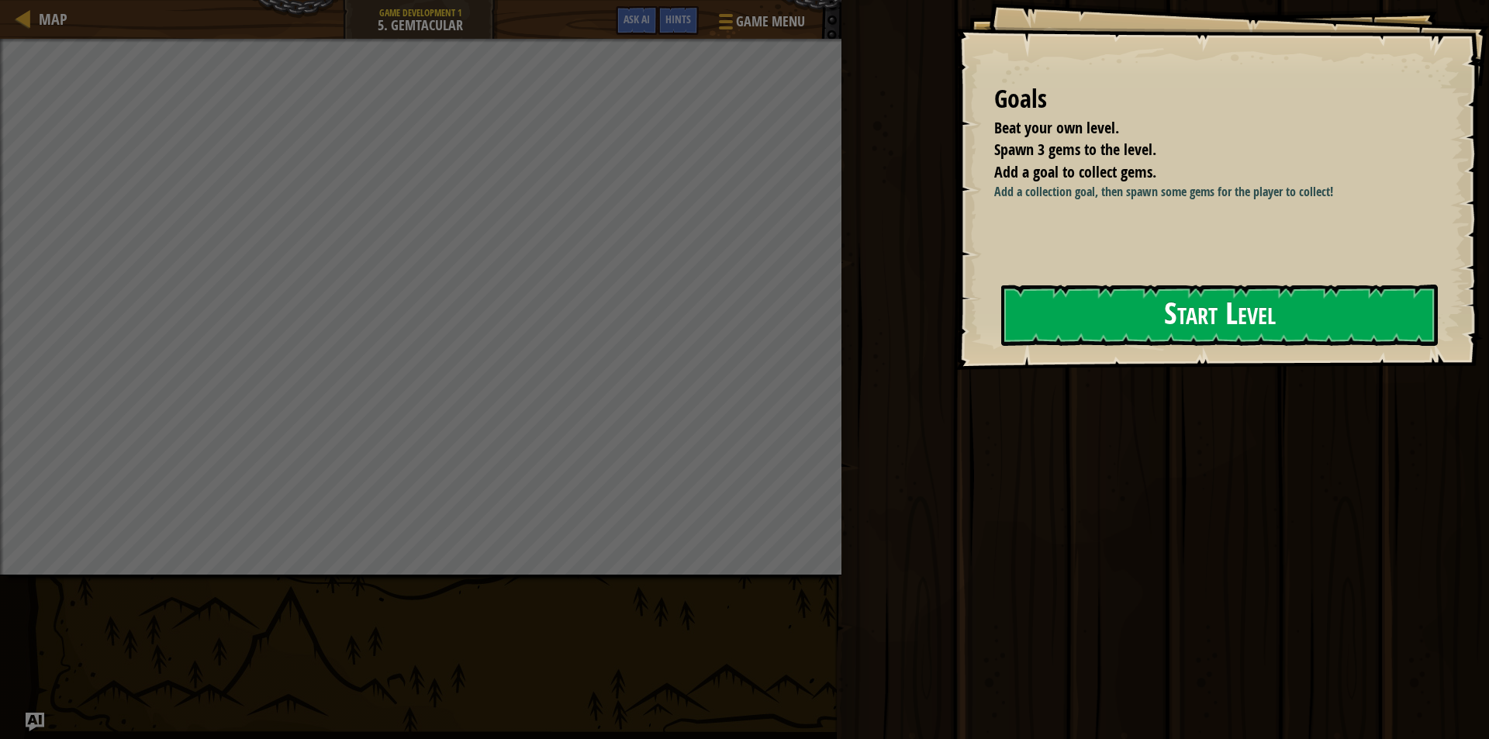
click at [1026, 302] on button "Start Level" at bounding box center [1219, 315] width 436 height 61
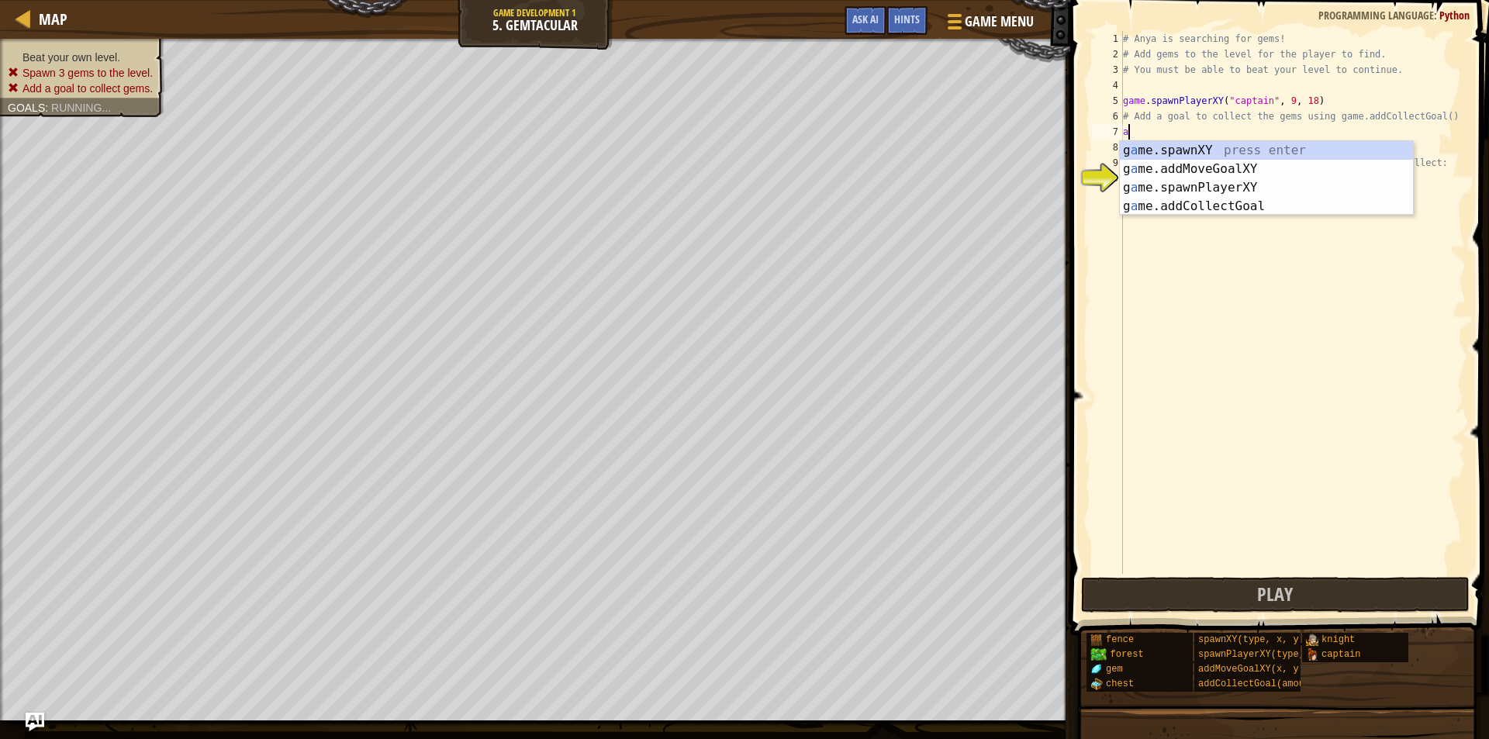
scroll to position [7, 0]
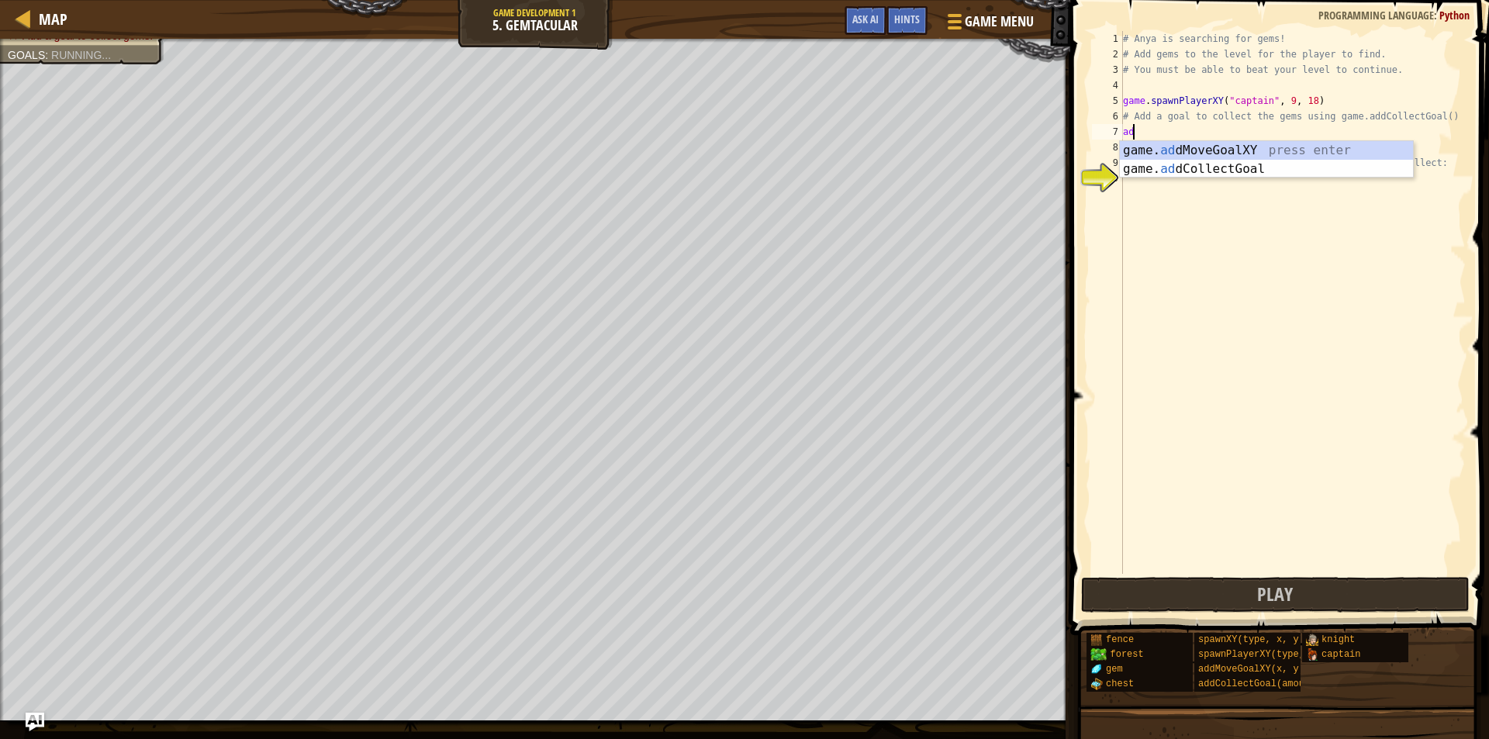
type textarea "a"
type textarea "# Add a goal to collect the gems using game.addCollectGoal()"
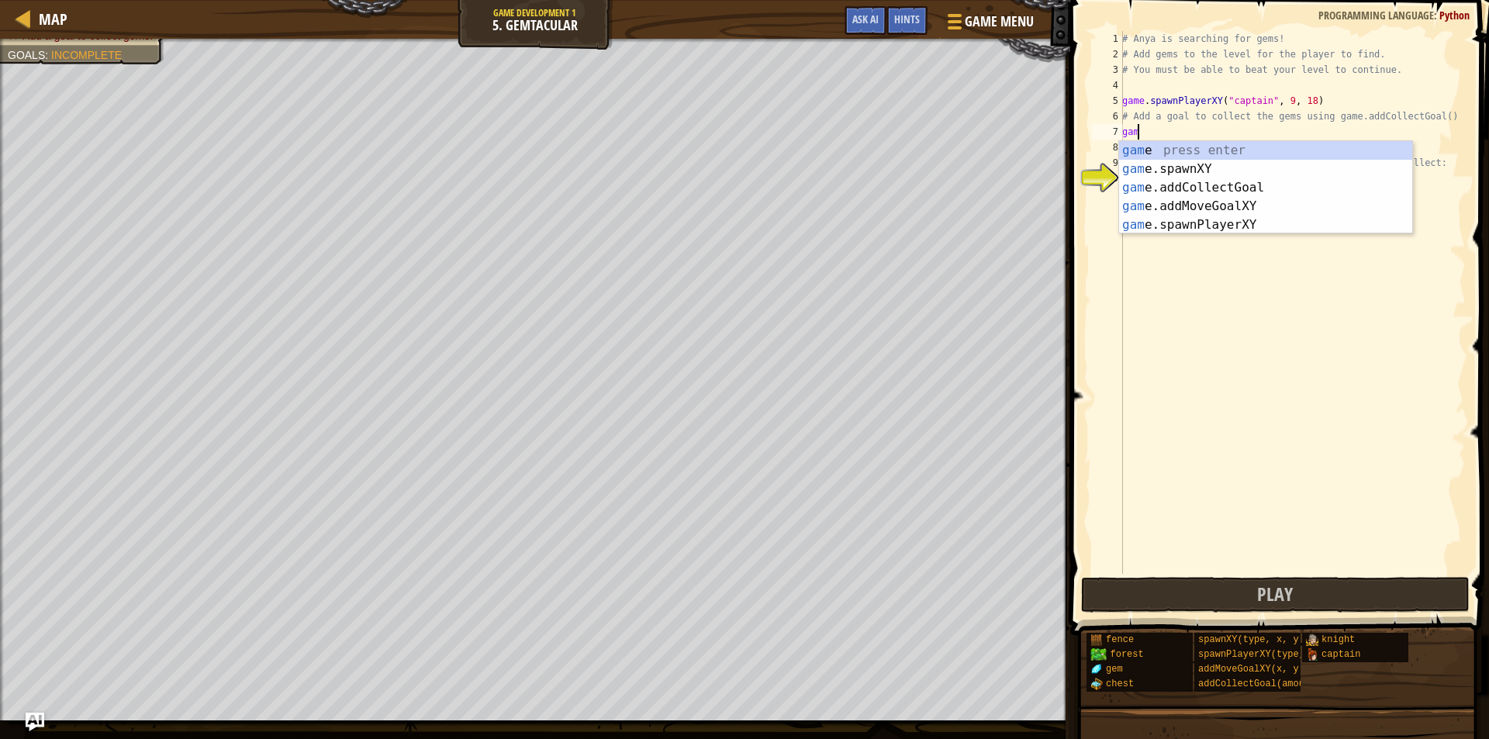
type textarea "game"
click at [1230, 164] on div "game press enter game .addCollectGoal press enter game .spawnXY press enter gam…" at bounding box center [1265, 206] width 293 height 130
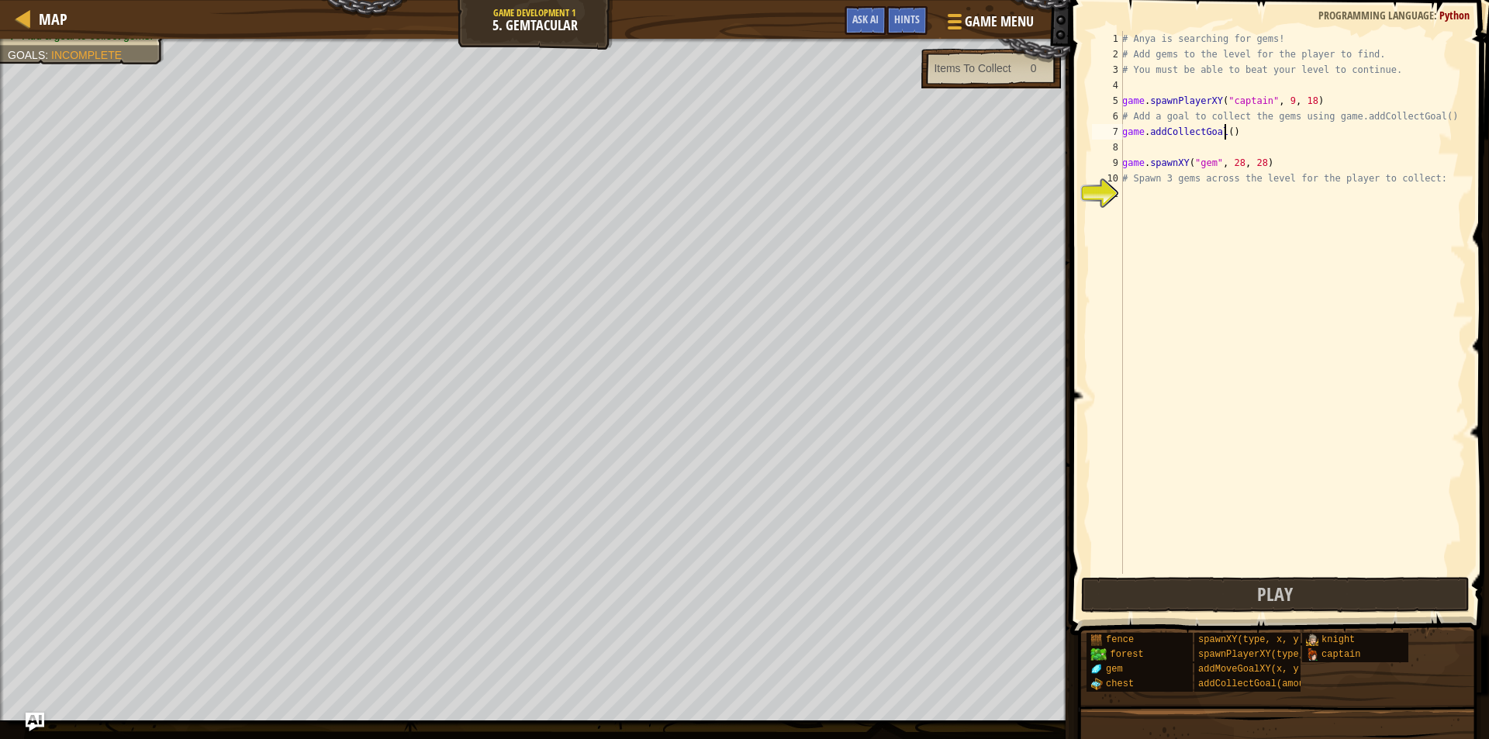
click at [1226, 133] on div "# Anya is searching for gems! # Add gems to the level for the player to find. #…" at bounding box center [1292, 318] width 347 height 574
click at [1252, 132] on div "# Anya is searching for gems! # Add gems to the level for the player to find. #…" at bounding box center [1292, 318] width 347 height 574
drag, startPoint x: 1255, startPoint y: 131, endPoint x: 1198, endPoint y: 133, distance: 57.4
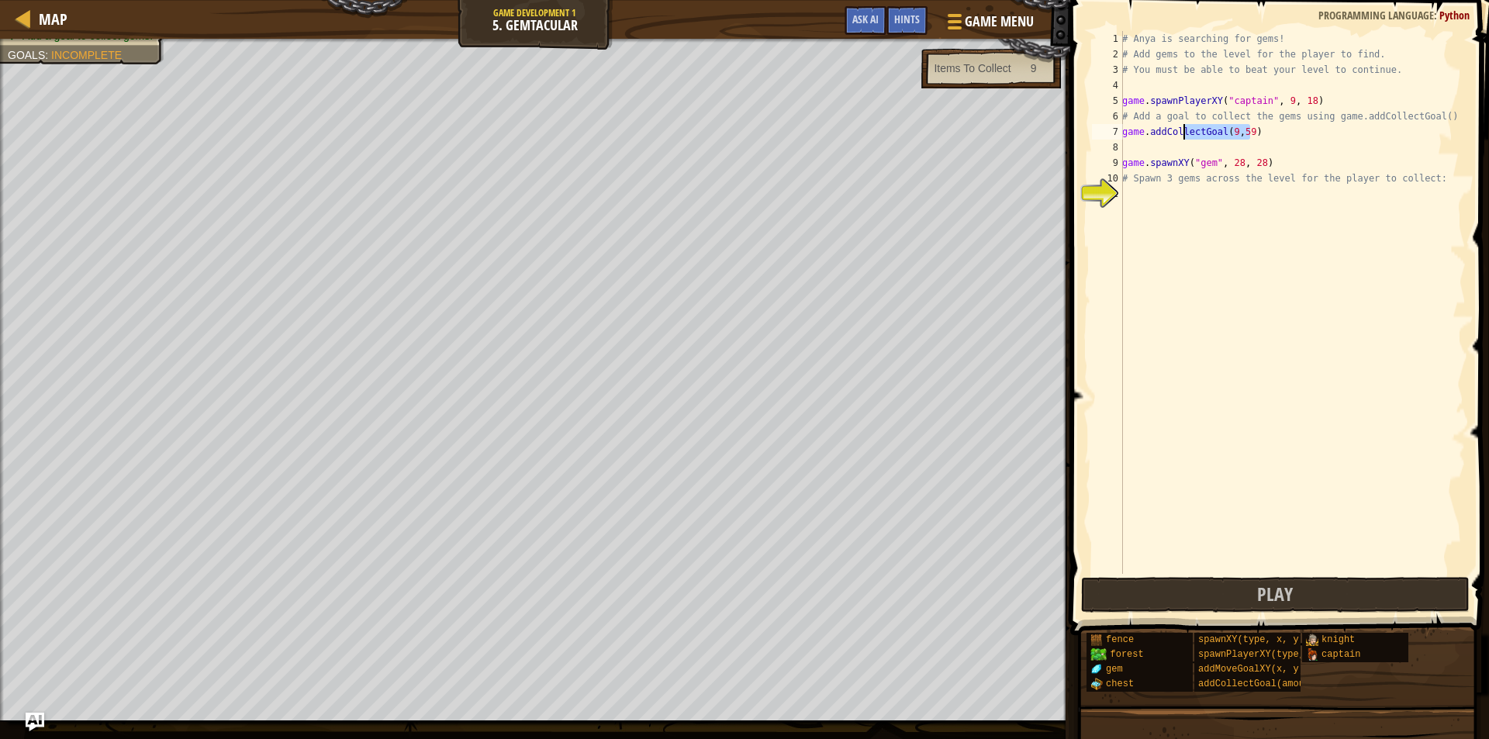
click at [1197, 133] on div "# Anya is searching for gems! # Add gems to the level for the player to find. #…" at bounding box center [1292, 318] width 347 height 574
type textarea "game.addCollectGoal(9,59)"
click at [1233, 133] on div "# Anya is searching for gems! # Add gems to the level for the player to find. #…" at bounding box center [1292, 302] width 347 height 543
click at [1241, 133] on div "# Anya is searching for gems! # Add gems to the level for the player to find. #…" at bounding box center [1292, 318] width 347 height 574
click at [1247, 133] on div "# Anya is searching for gems! # Add gems to the level for the player to find. #…" at bounding box center [1292, 318] width 347 height 574
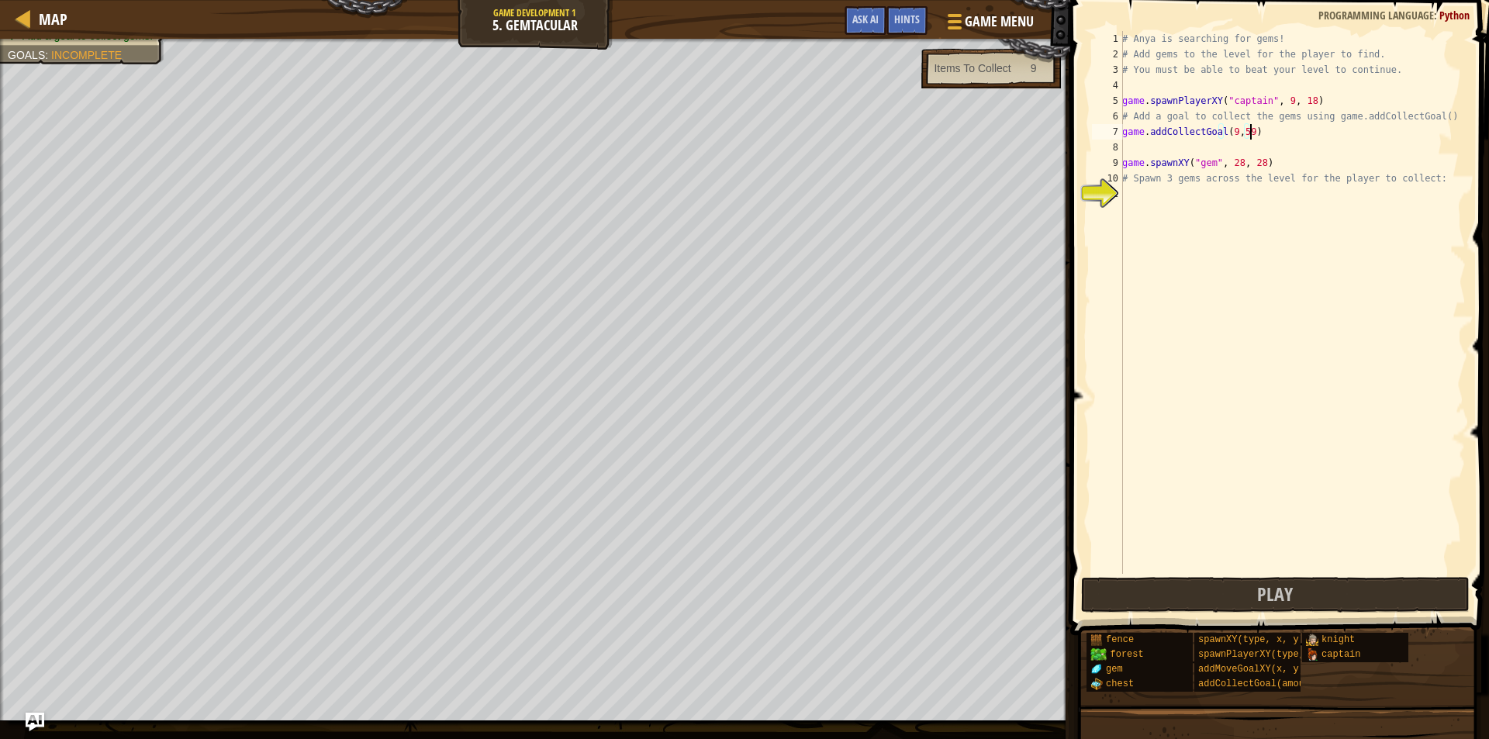
click at [1244, 133] on div "# Anya is searching for gems! # Add gems to the level for the player to find. #…" at bounding box center [1292, 318] width 347 height 574
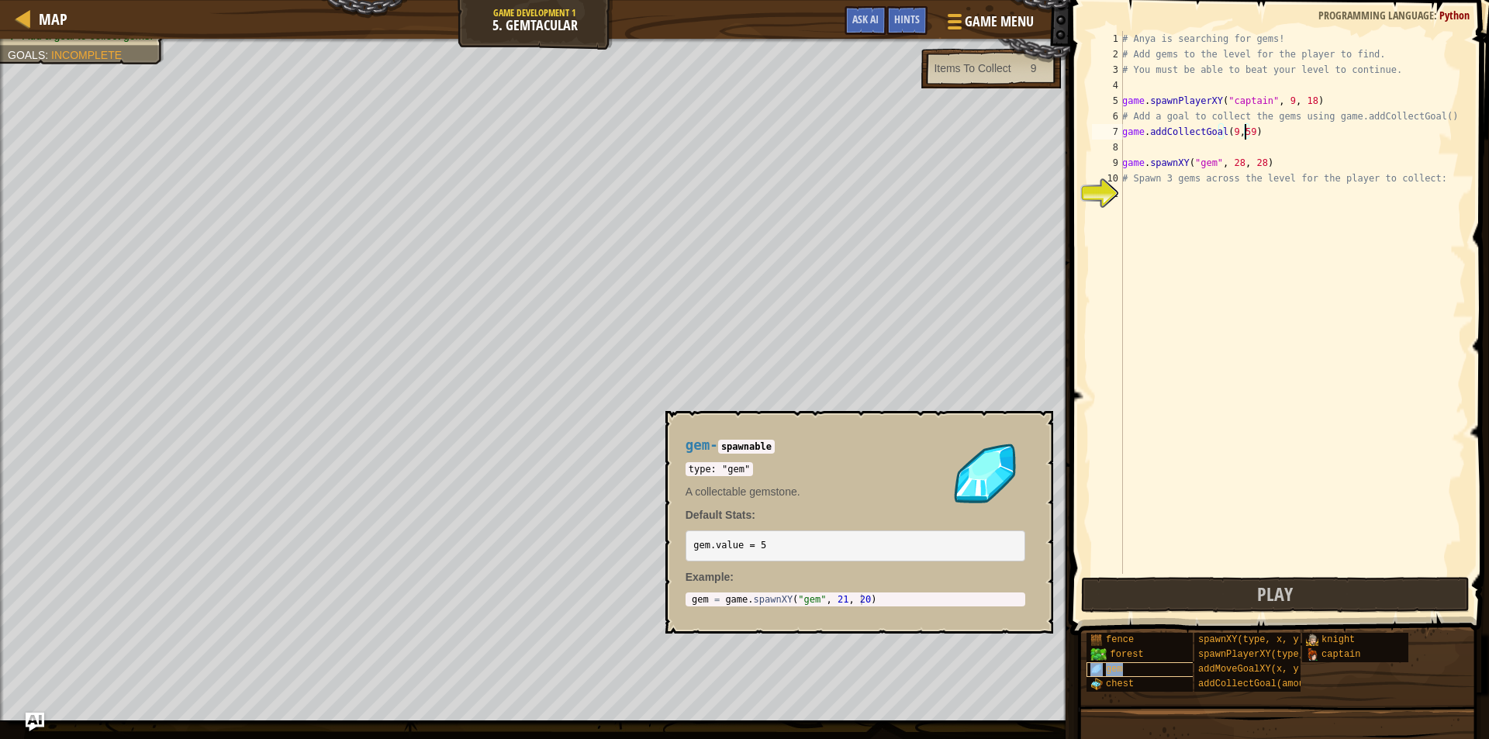
click at [1119, 666] on span "gem" at bounding box center [1114, 669] width 17 height 11
drag, startPoint x: 1262, startPoint y: 134, endPoint x: 1119, endPoint y: 129, distance: 143.5
click at [1119, 129] on div "game.addCollectGoal(9,59) 1 2 3 4 5 6 7 8 9 10 11 # Anya is searching for gems!…" at bounding box center [1276, 302] width 377 height 543
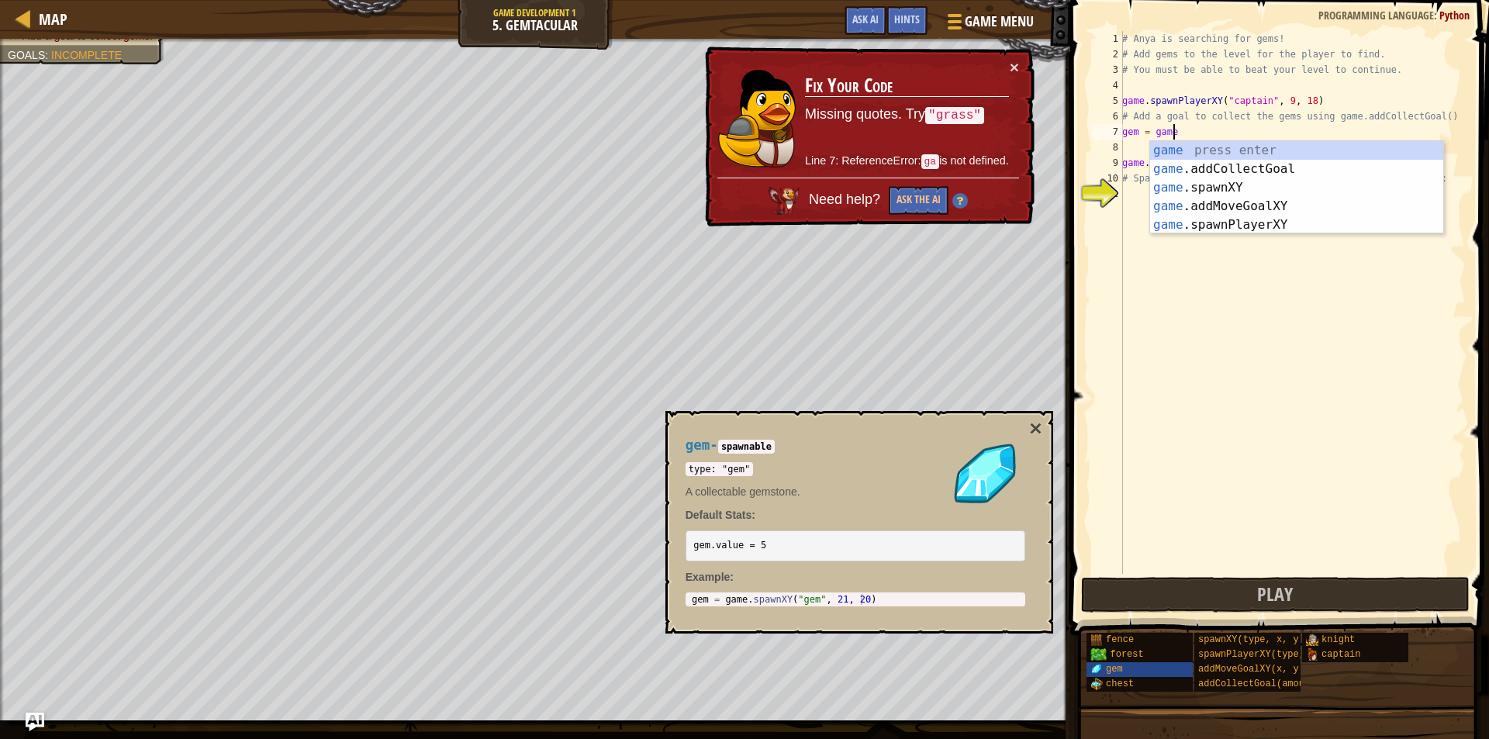
scroll to position [7, 3]
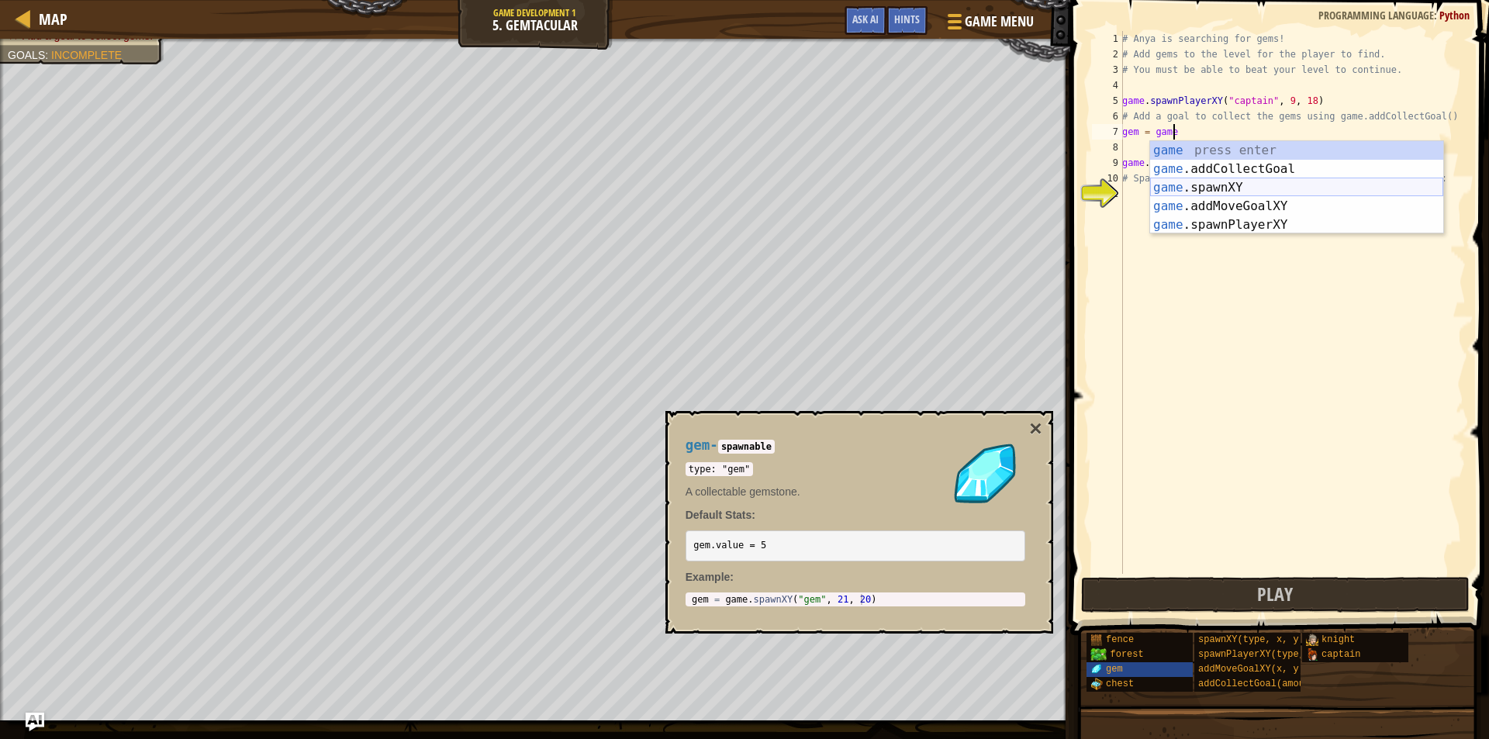
click at [1216, 187] on div "game press enter game .addCollectGoal press enter game .spawnXY press enter gam…" at bounding box center [1296, 206] width 293 height 130
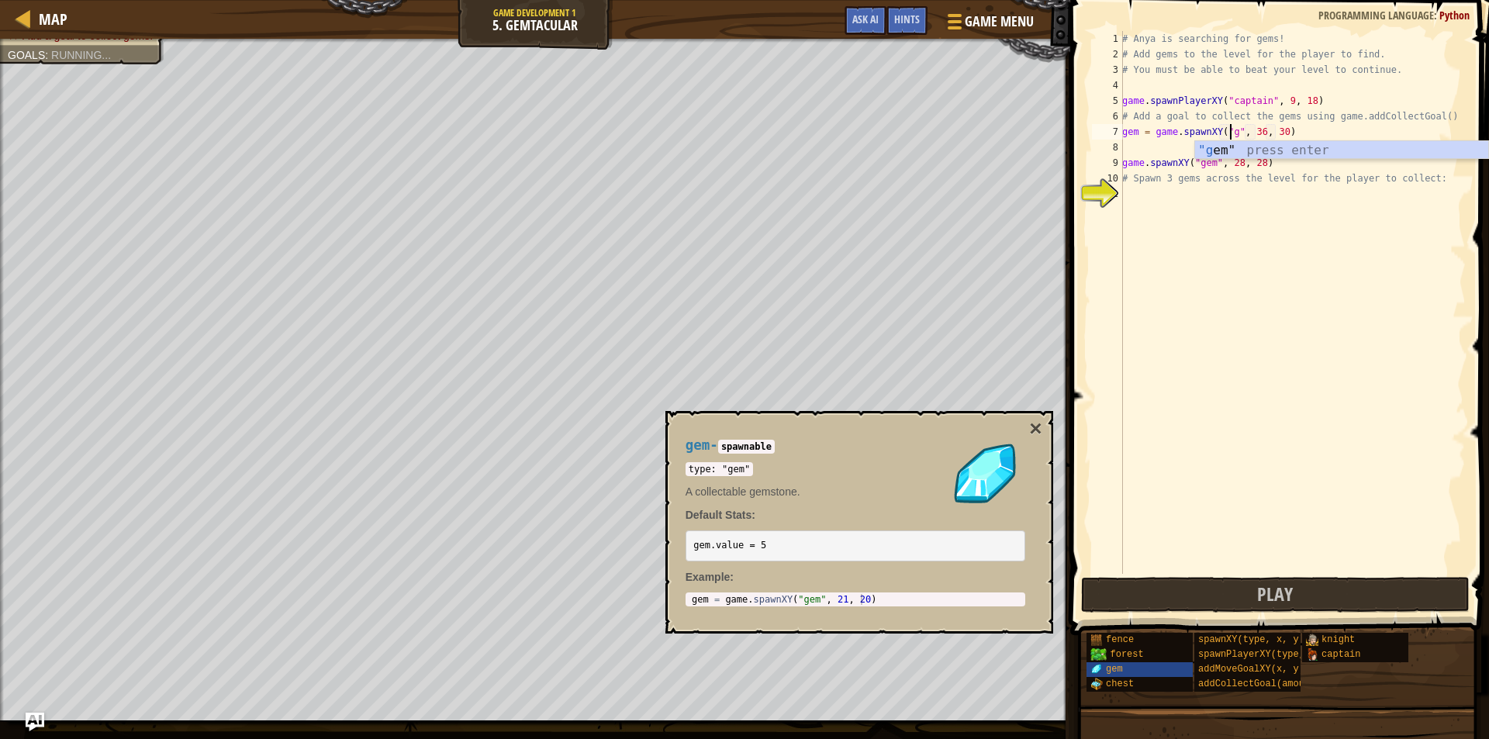
scroll to position [7, 9]
click at [1291, 129] on div "# Anya is searching for gems! # Add gems to the level for the player to find. #…" at bounding box center [1292, 318] width 347 height 574
type textarea "gem = game.spawnXY("gem", 9,58)"
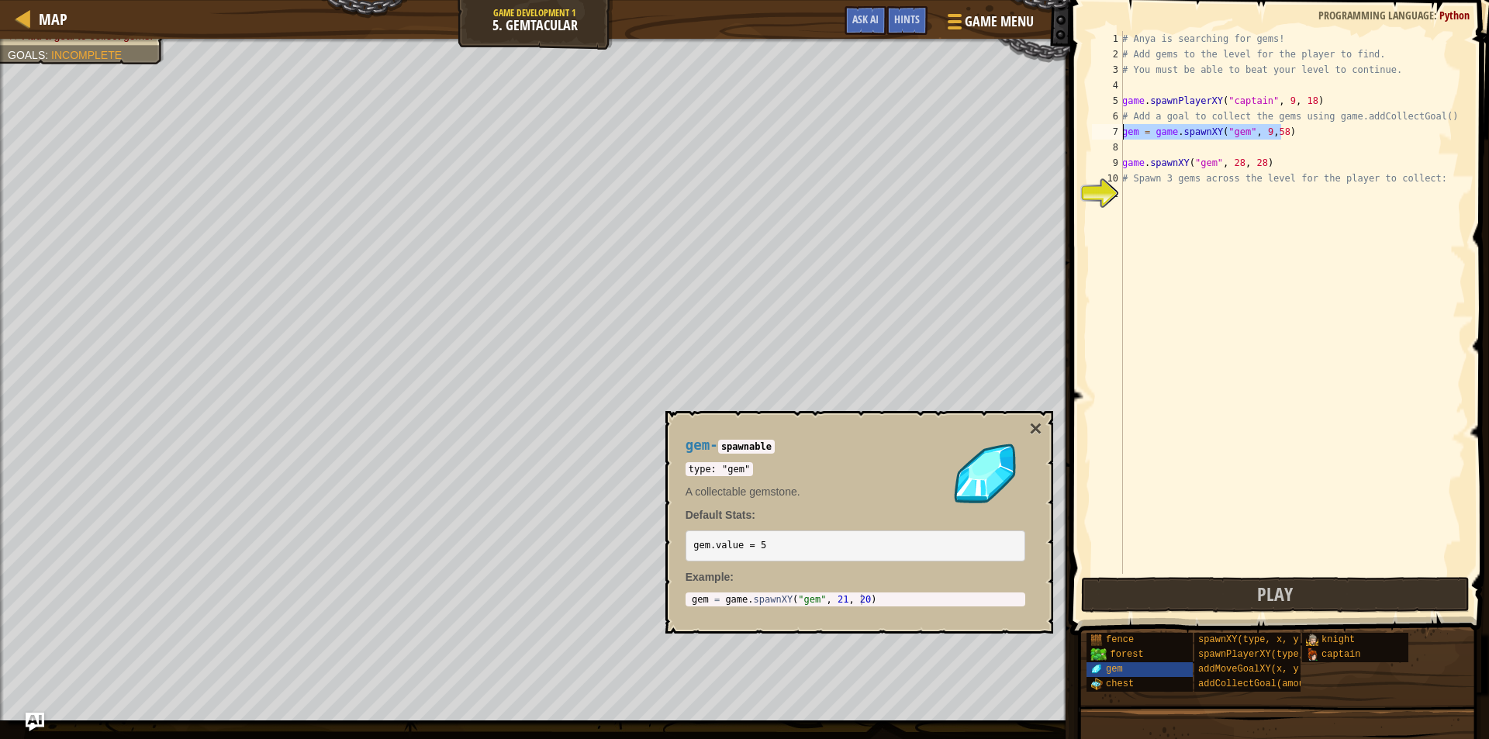
drag, startPoint x: 1288, startPoint y: 132, endPoint x: 1122, endPoint y: 134, distance: 166.7
click at [1122, 134] on div "gem = game.spawnXY("gem", 9,58) 1 2 3 4 5 6 7 8 9 10 11 # Anya is searching for…" at bounding box center [1276, 302] width 377 height 543
click at [1132, 146] on div "# Anya is searching for gems! # Add gems to the level for the player to find. #…" at bounding box center [1292, 318] width 347 height 574
paste textarea "gem = game.spawnXY("gem", 9,58)"
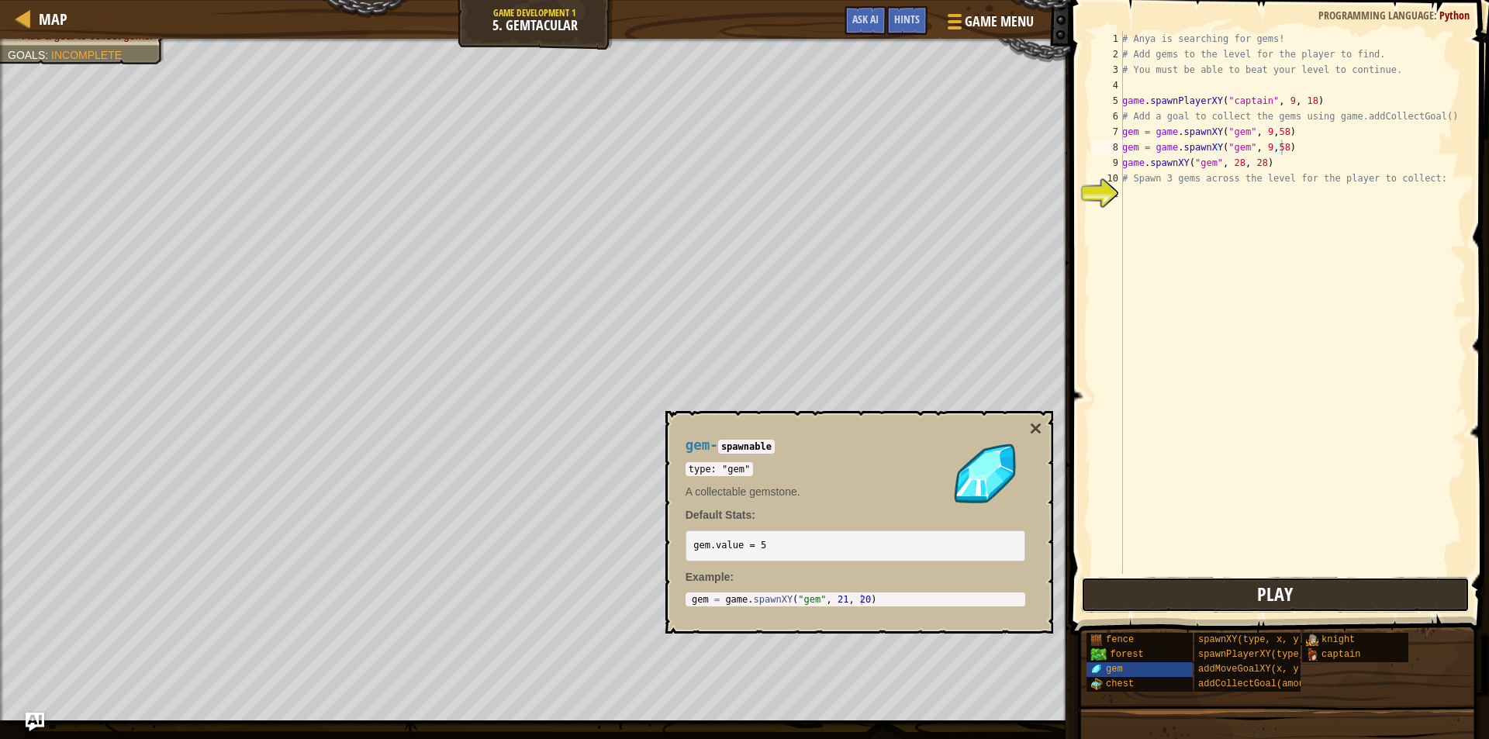
click at [1255, 581] on button "Play" at bounding box center [1275, 595] width 388 height 36
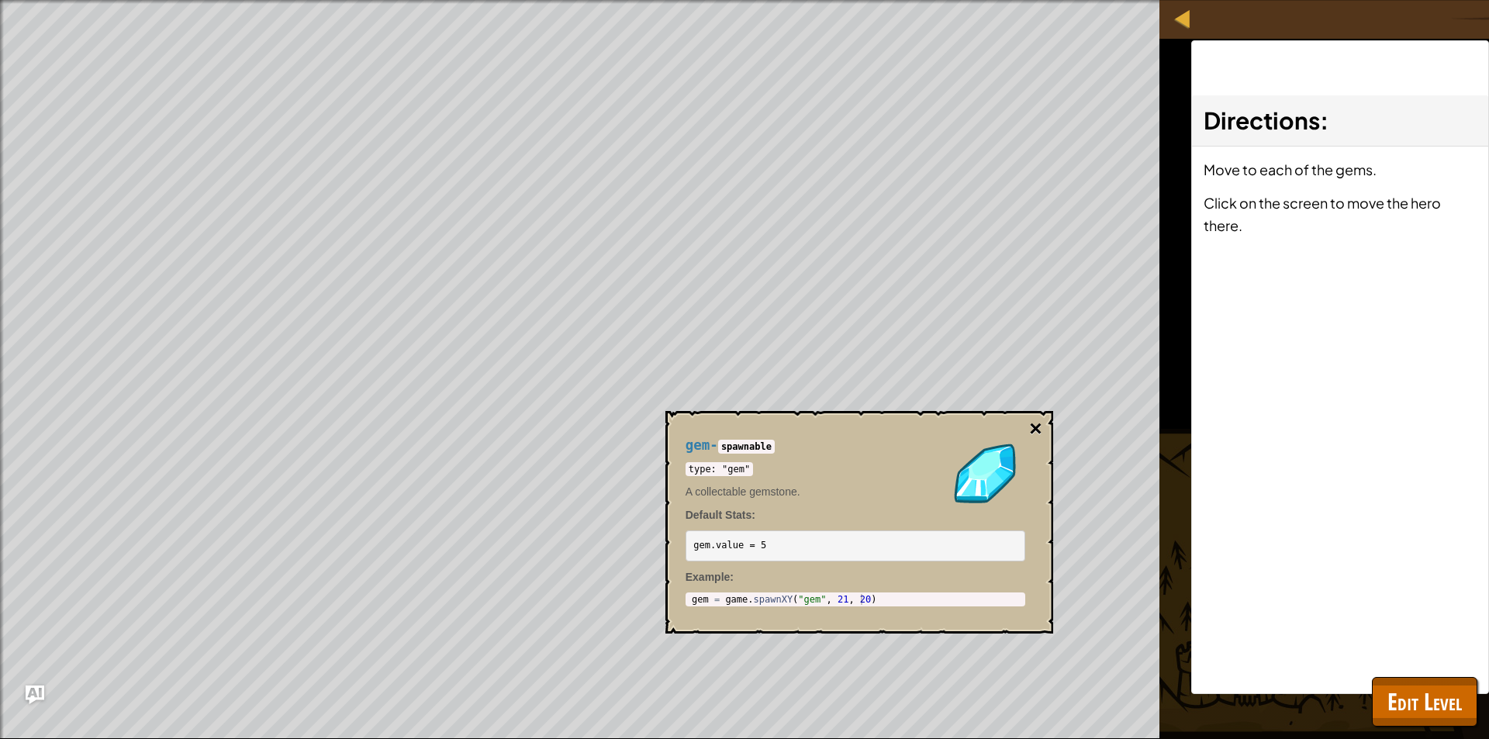
click at [1032, 426] on button "×" at bounding box center [1035, 429] width 12 height 22
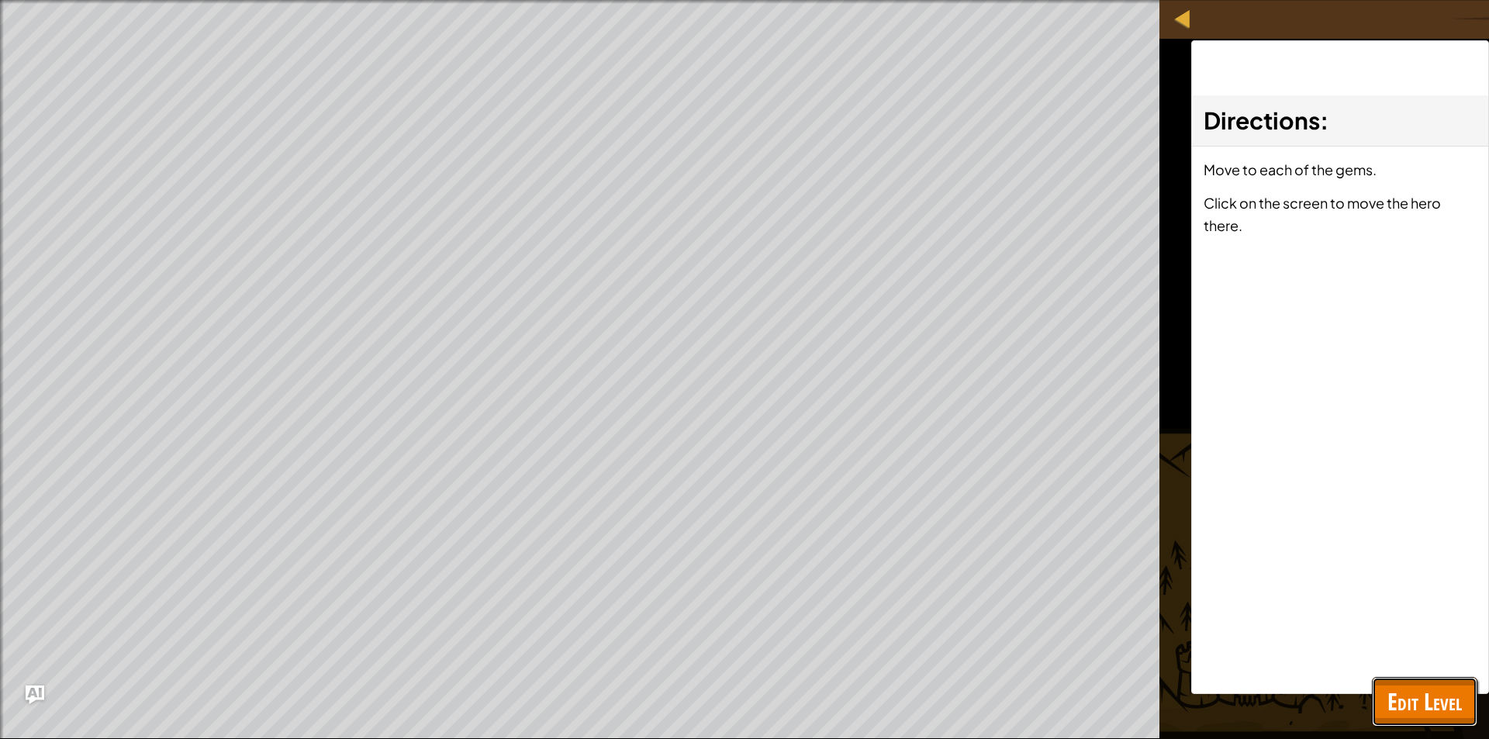
click at [1427, 685] on span "Edit Level" at bounding box center [1424, 701] width 74 height 32
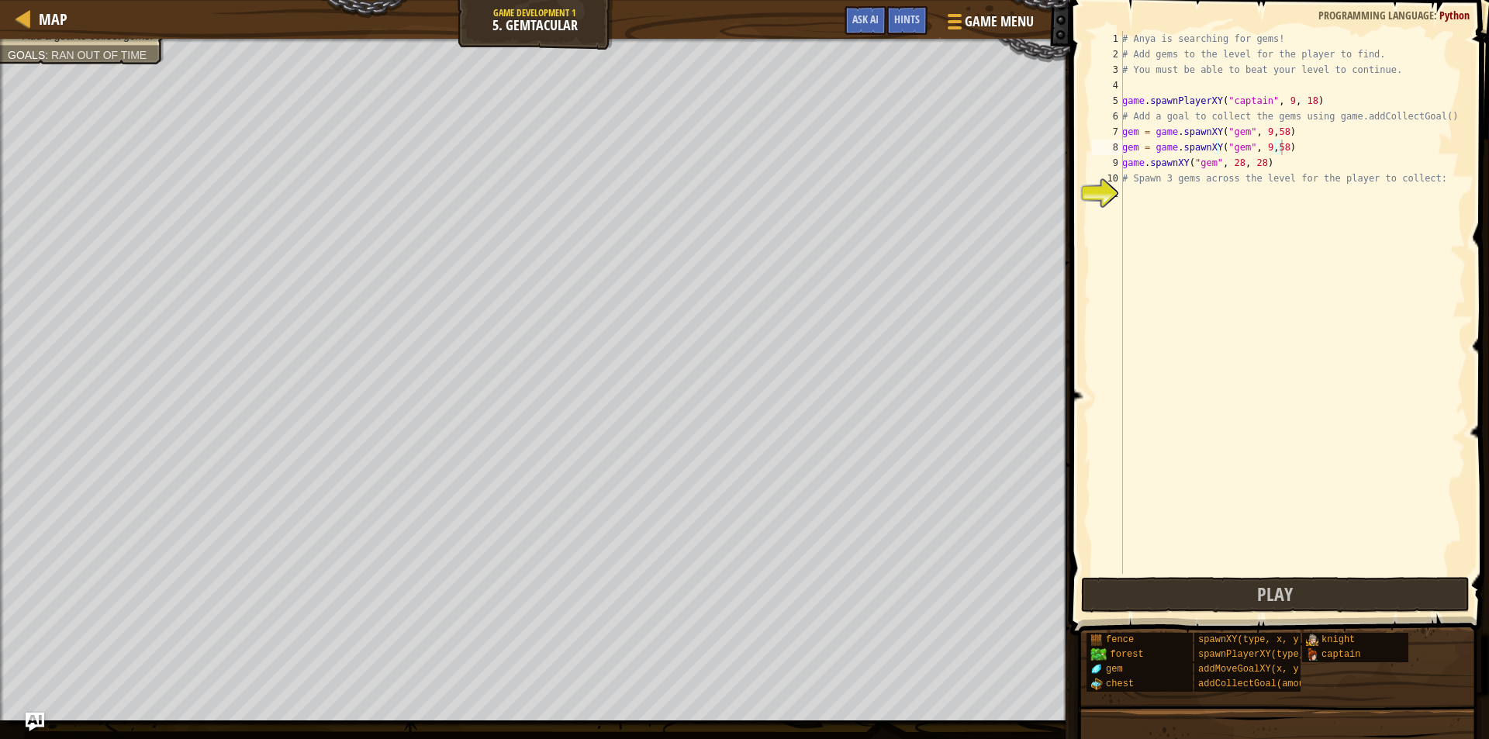
type textarea "# Add a goal to collect the gems using game.addCollectGoal()"
click at [1430, 117] on div "# Anya is searching for gems! # Add gems to the level for the player to find. #…" at bounding box center [1292, 318] width 347 height 574
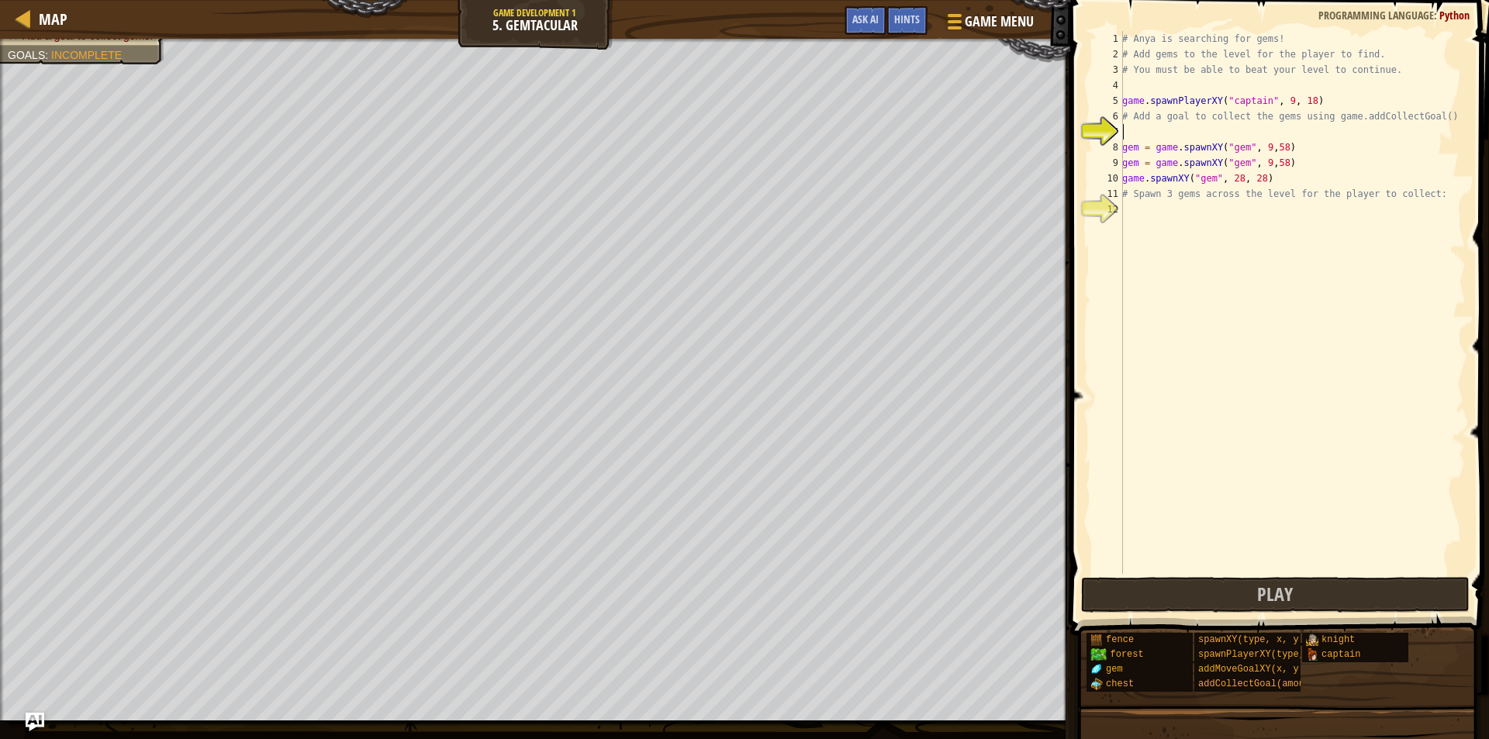
type textarea "# Add a goal to collect the gems using game.addCollectGoal()"
